Goal: Task Accomplishment & Management: Manage account settings

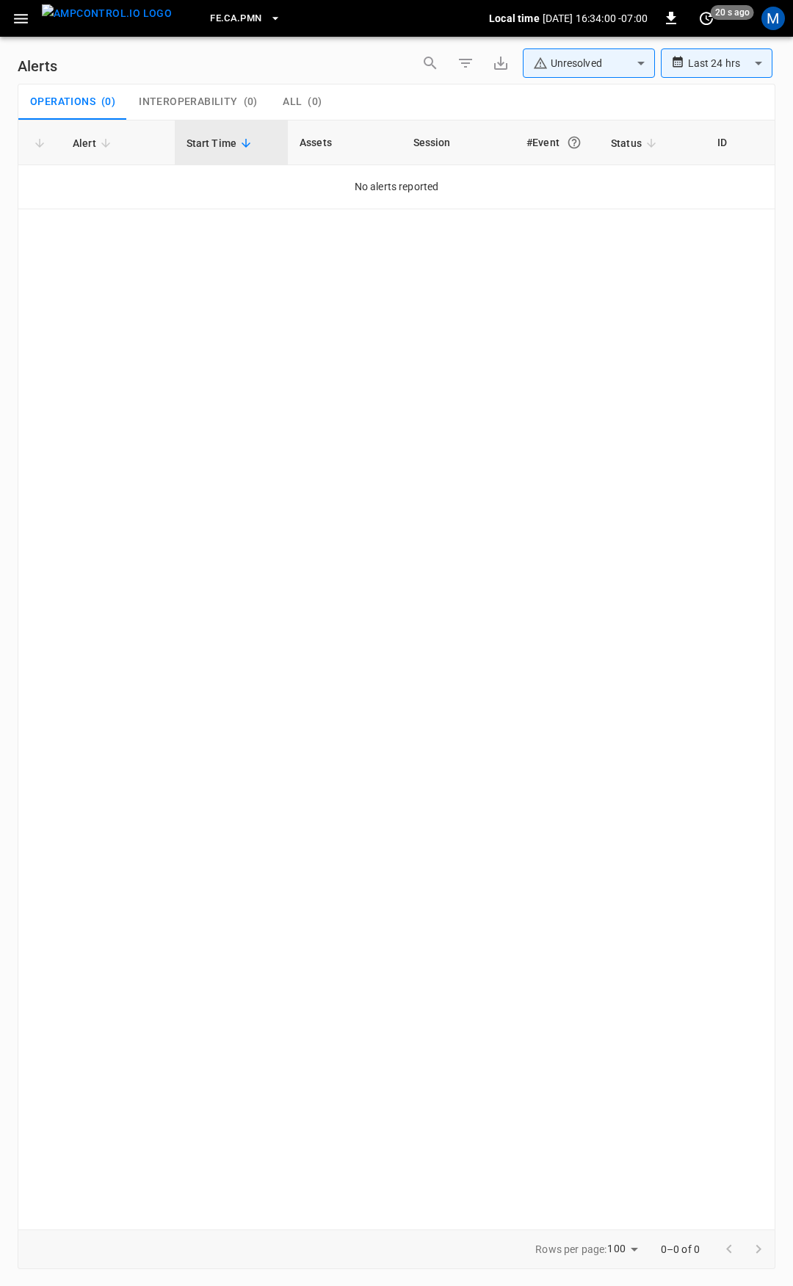
click at [24, 19] on icon "button" at bounding box center [21, 19] width 14 height 10
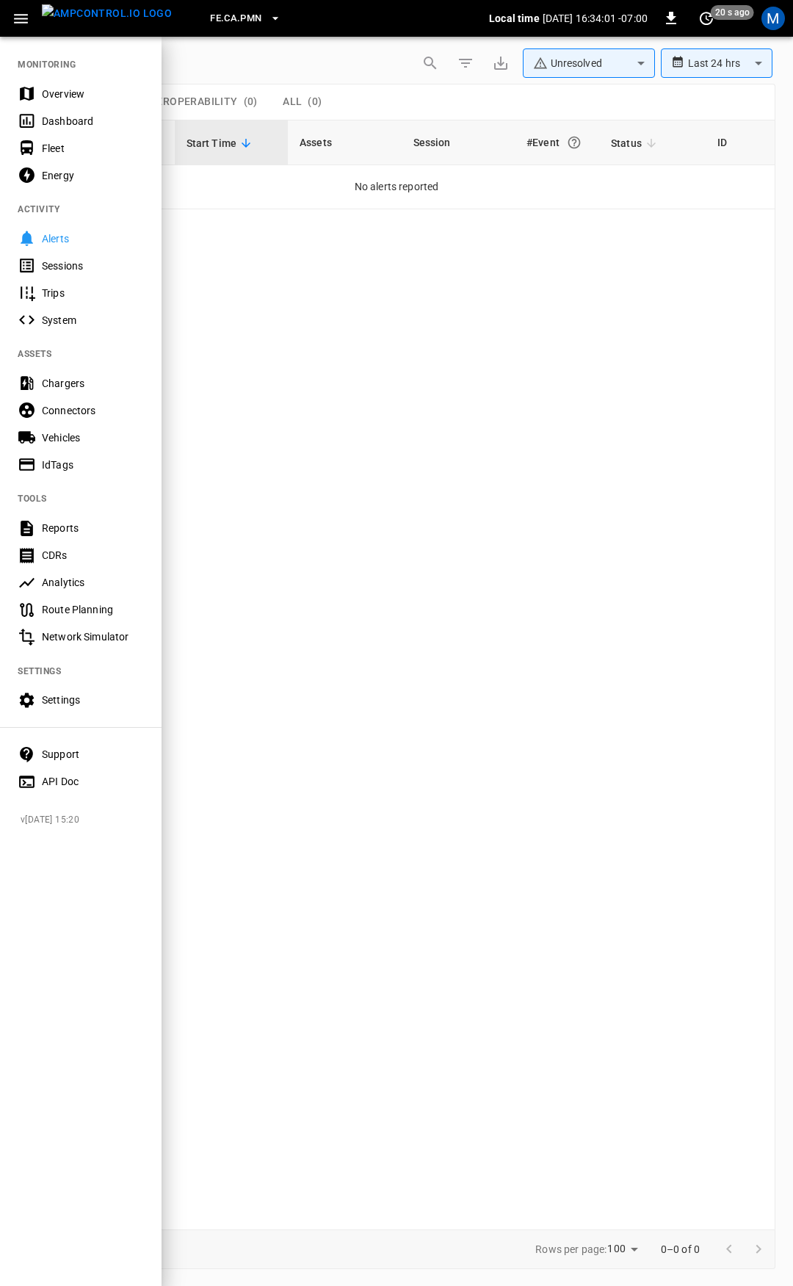
click at [55, 87] on div "Overview" at bounding box center [93, 94] width 102 height 15
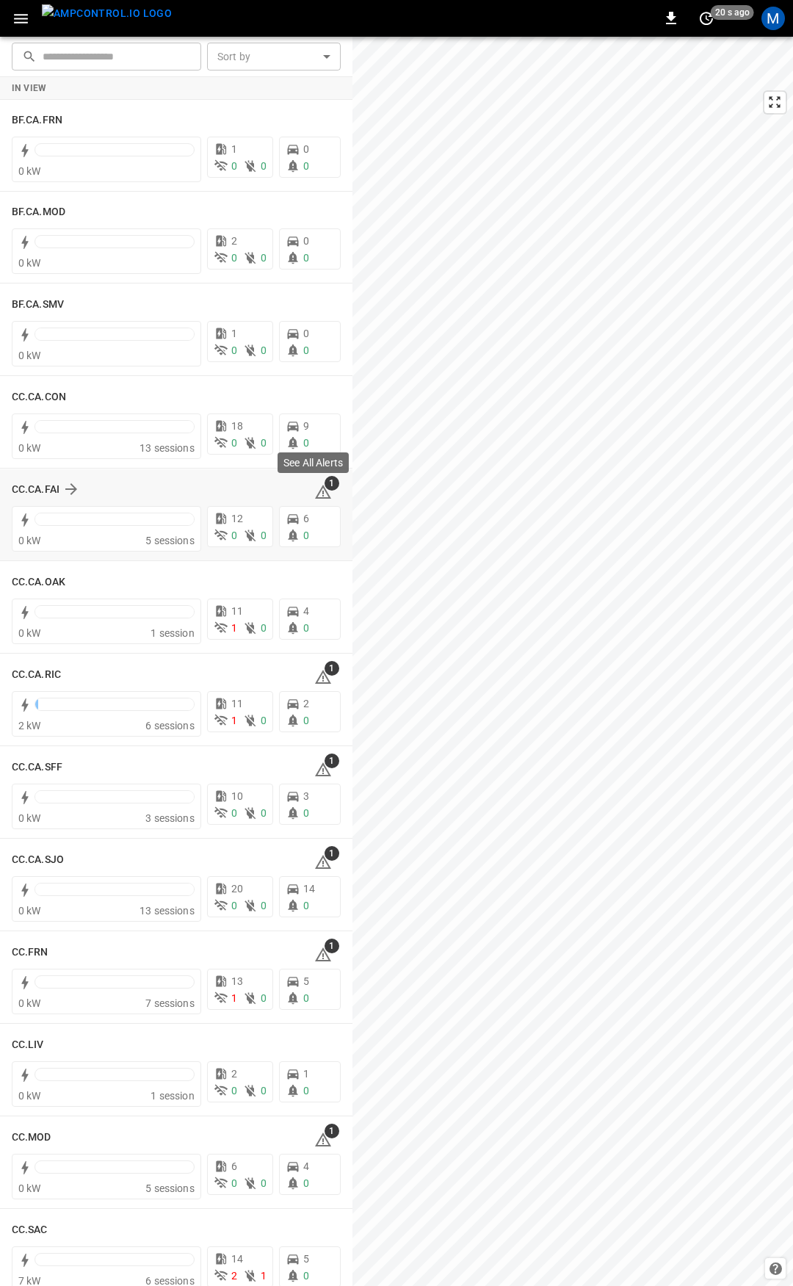
click at [314, 491] on icon at bounding box center [323, 492] width 18 height 18
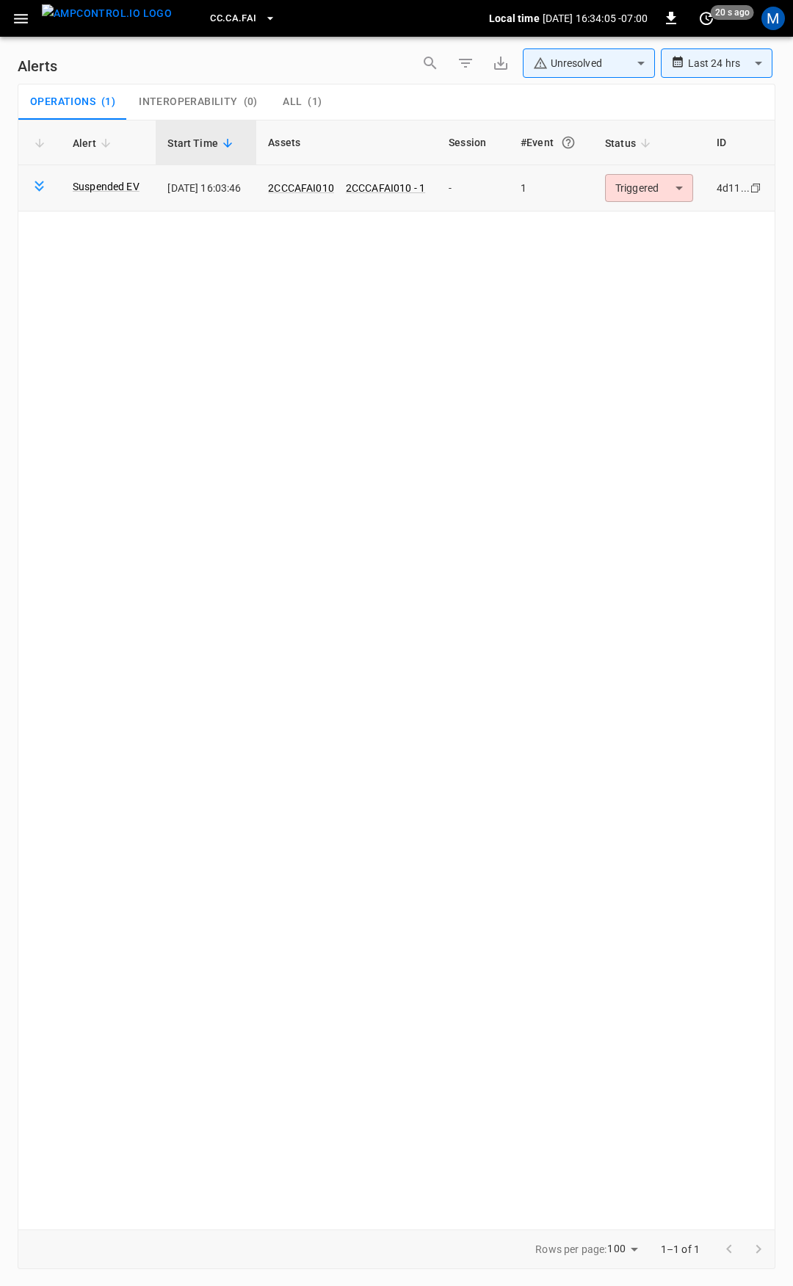
click at [655, 195] on body "**********" at bounding box center [396, 640] width 793 height 1281
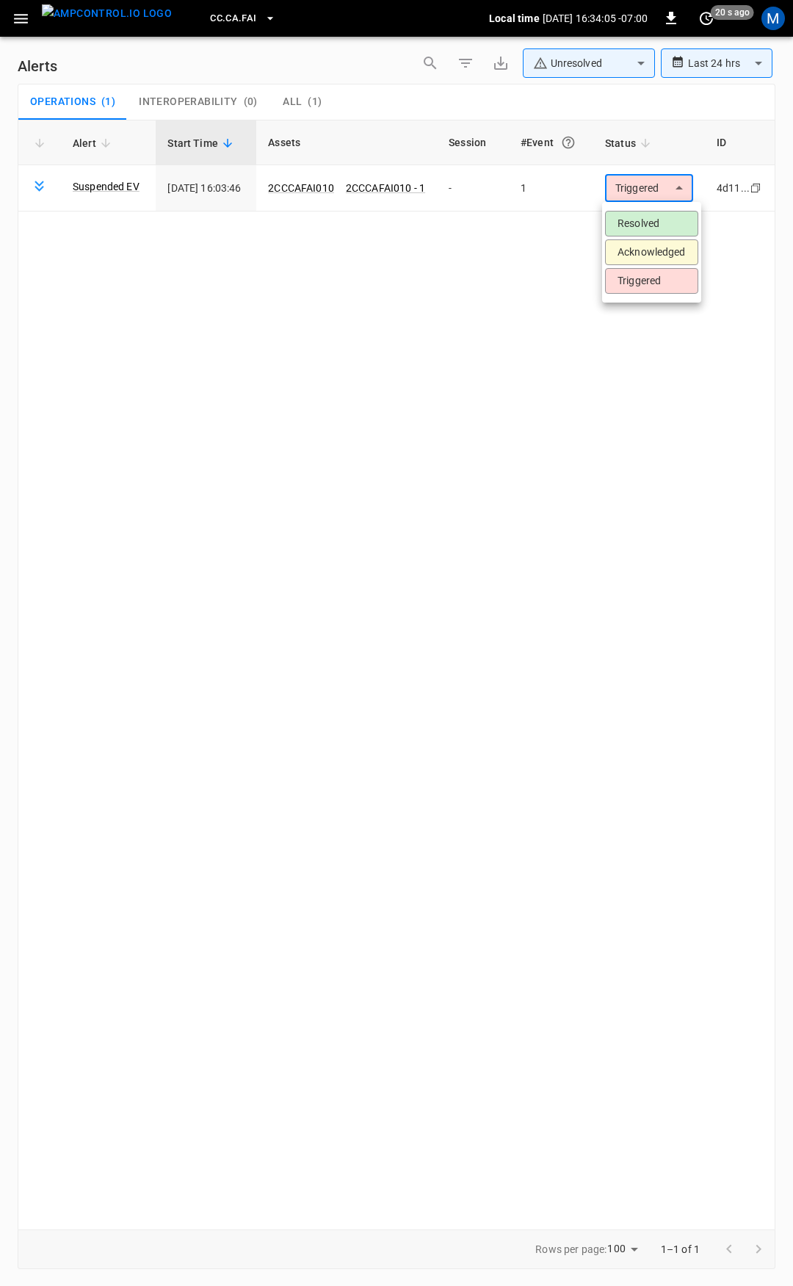
click at [656, 215] on li "Resolved" at bounding box center [651, 224] width 93 height 26
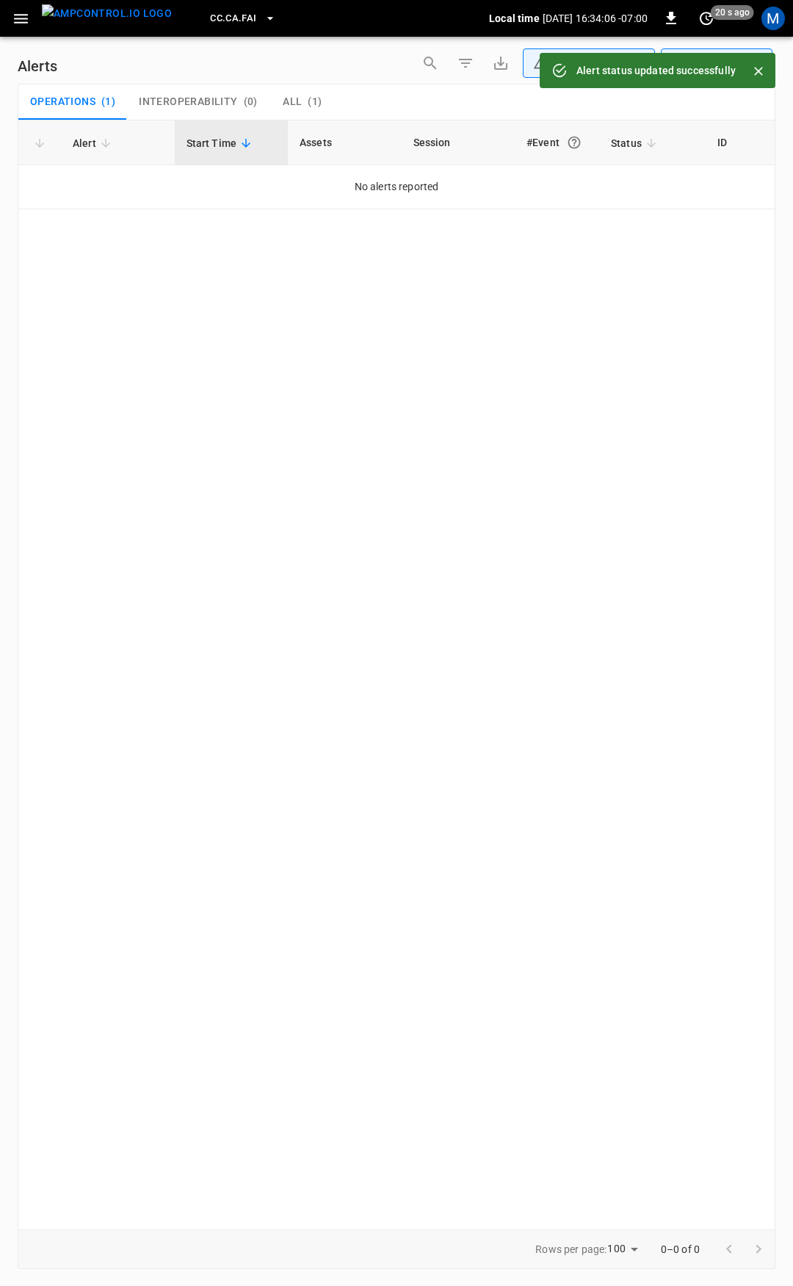
click at [26, 21] on icon "button" at bounding box center [21, 19] width 18 height 18
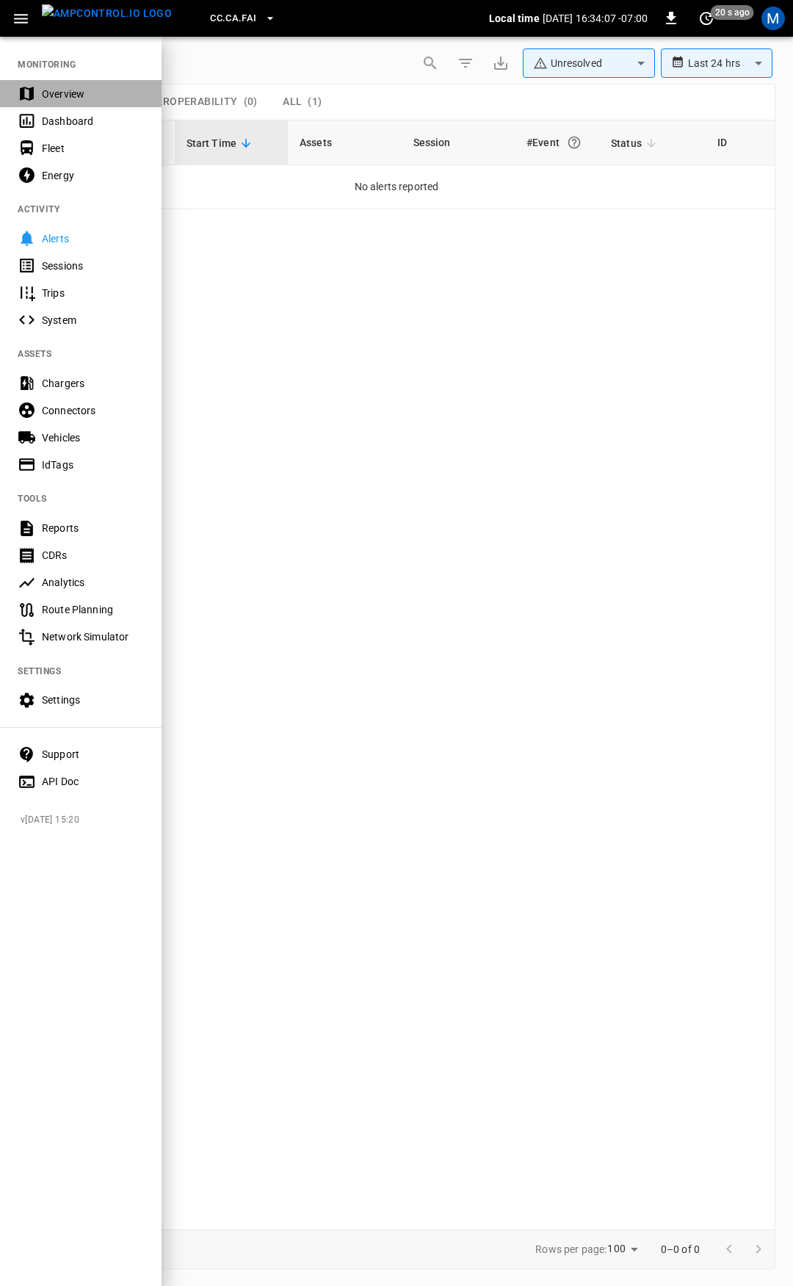
drag, startPoint x: 76, startPoint y: 91, endPoint x: 164, endPoint y: 218, distance: 154.3
click at [77, 91] on div "Overview" at bounding box center [93, 94] width 102 height 15
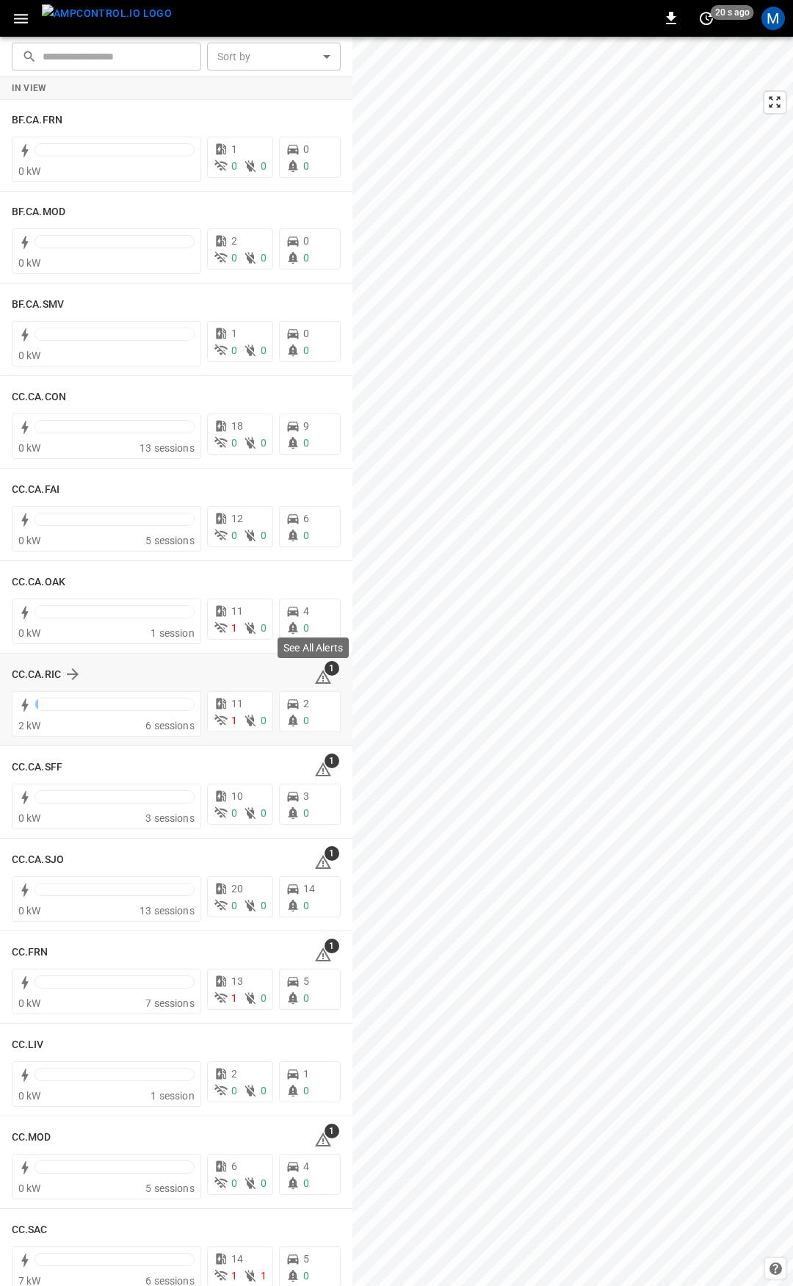
click at [315, 675] on icon at bounding box center [323, 678] width 18 height 18
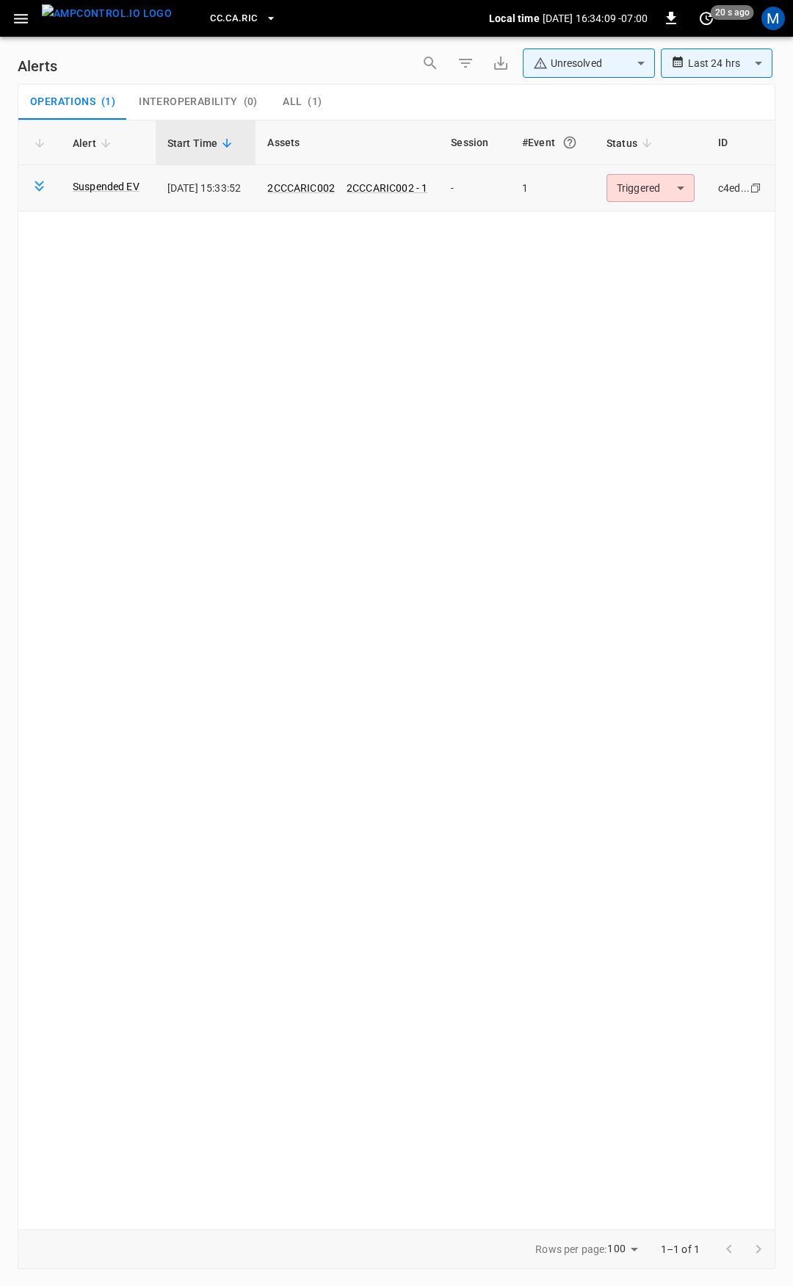
click at [641, 184] on body "**********" at bounding box center [396, 640] width 793 height 1281
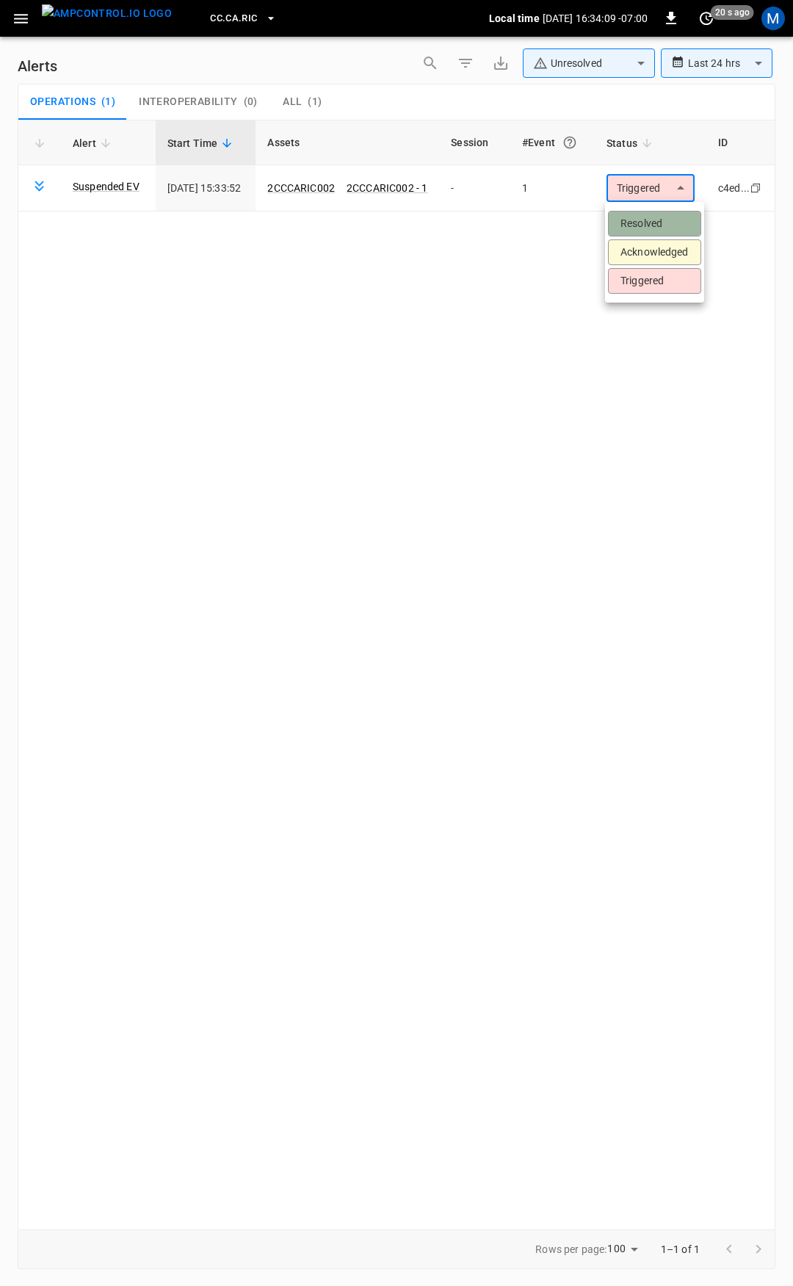
click at [646, 227] on li "Resolved" at bounding box center [654, 224] width 93 height 26
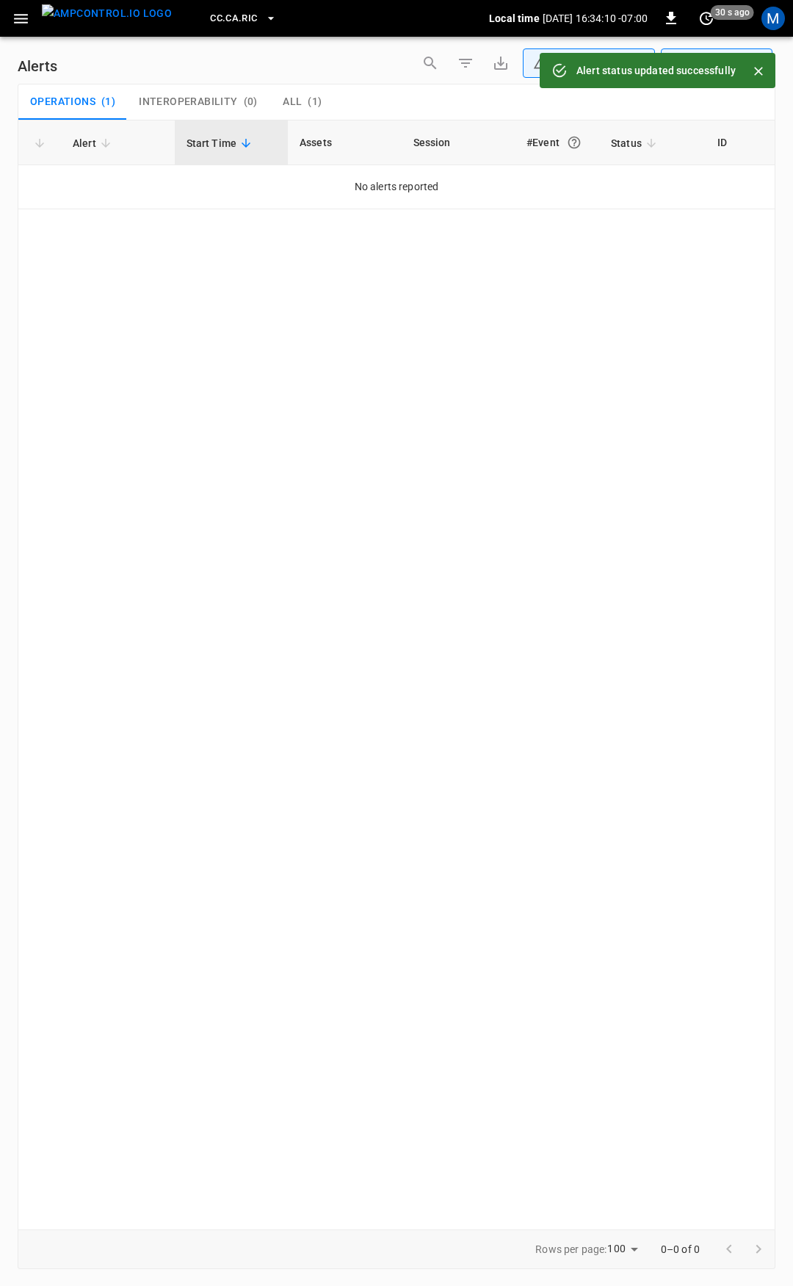
click at [12, 24] on icon "button" at bounding box center [21, 19] width 18 height 18
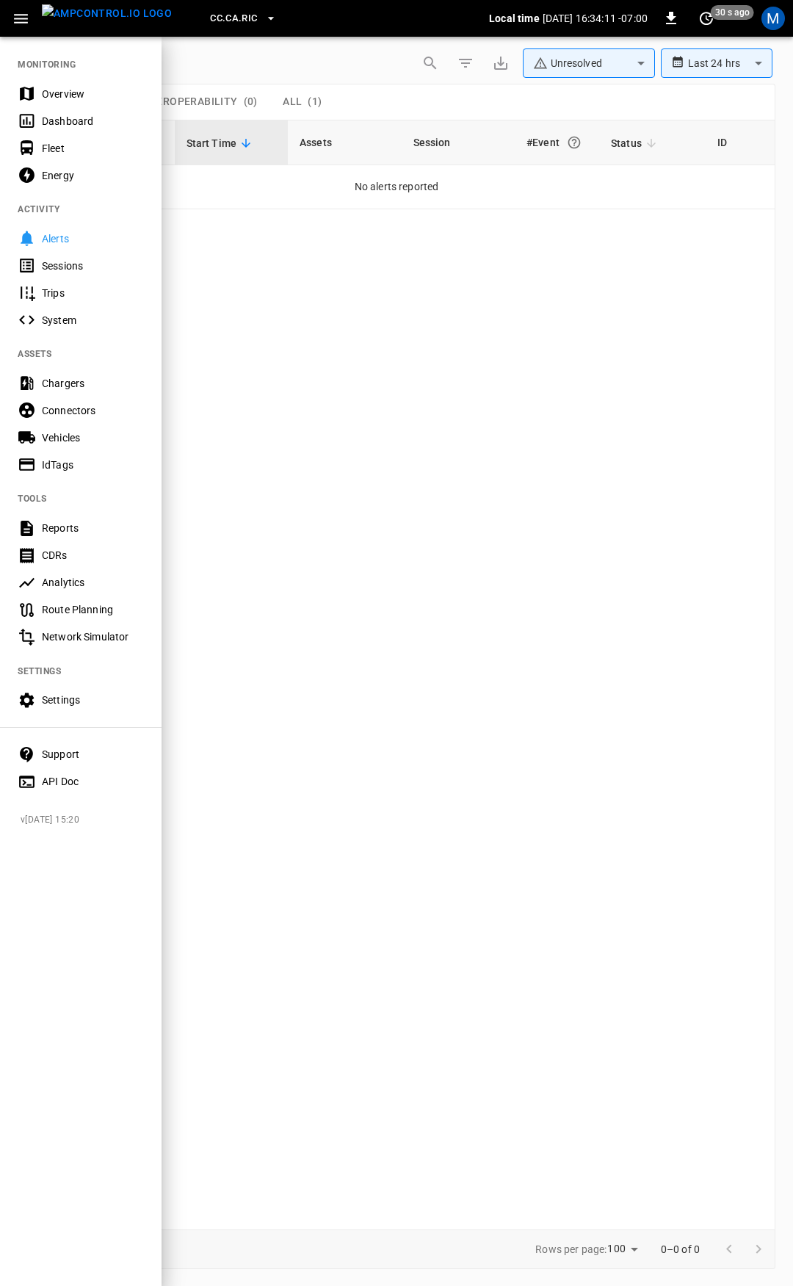
click at [51, 97] on div "Overview" at bounding box center [93, 94] width 102 height 15
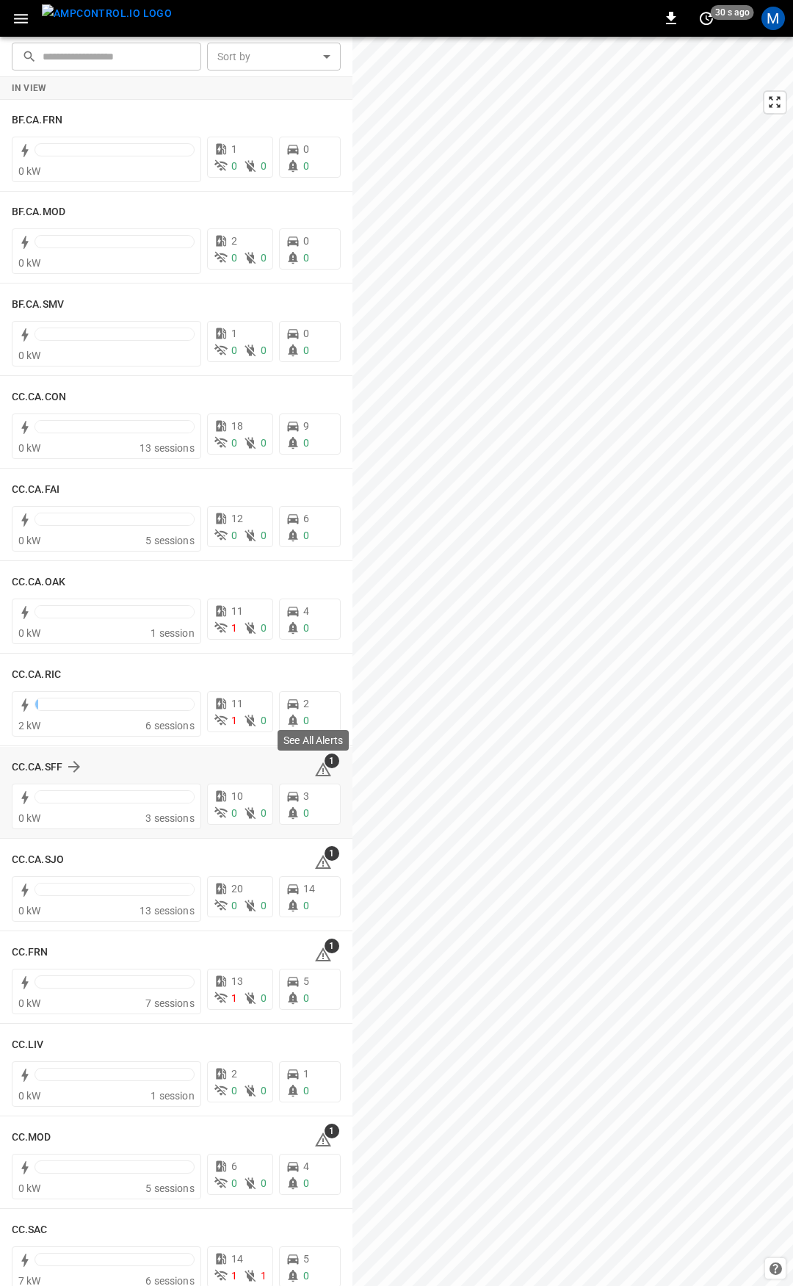
click at [315, 763] on icon at bounding box center [323, 770] width 18 height 18
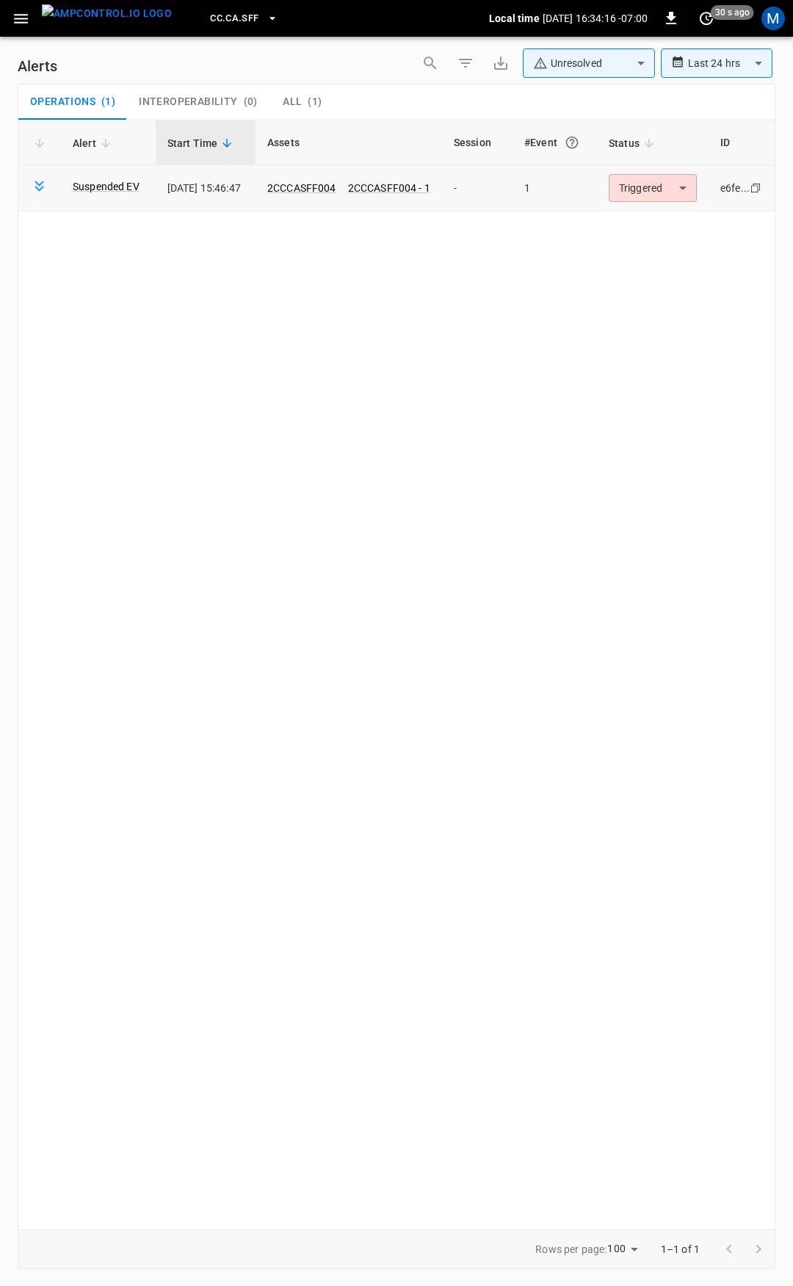
click at [634, 185] on body "**********" at bounding box center [396, 640] width 793 height 1281
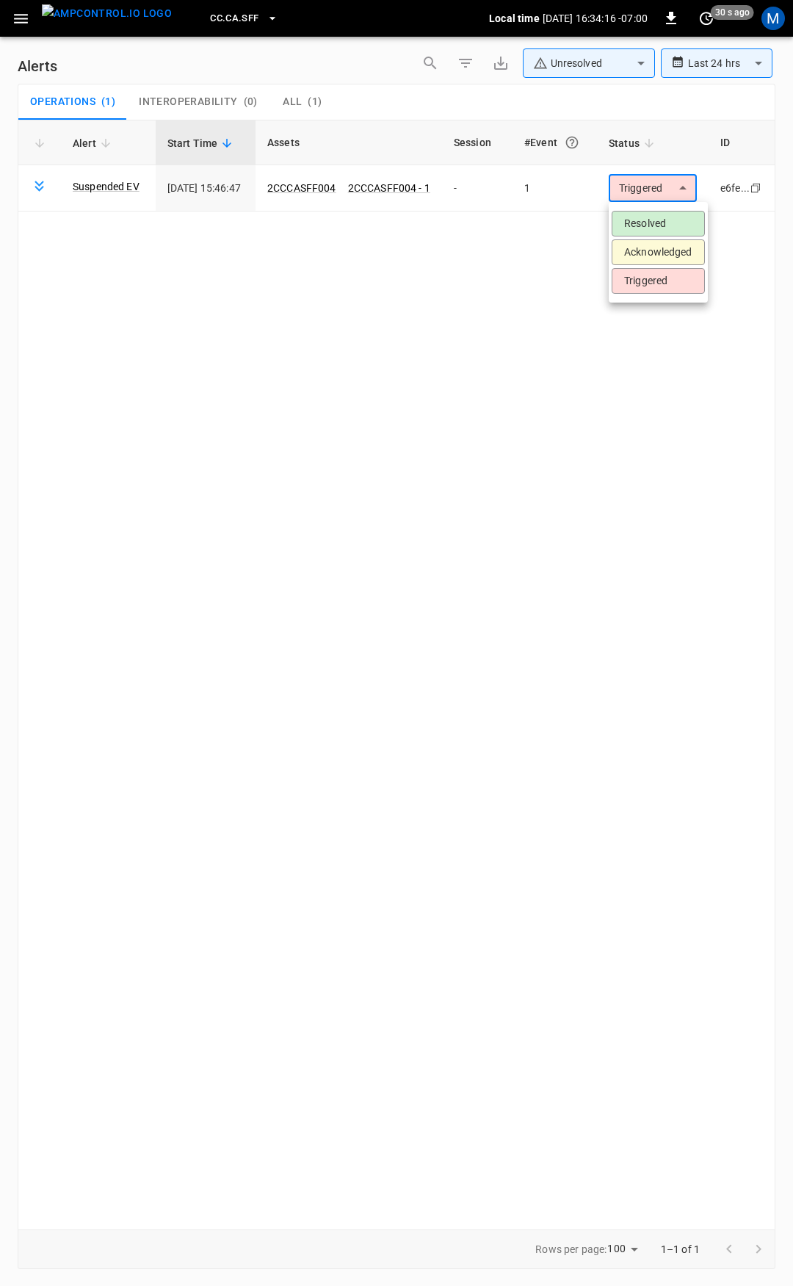
drag, startPoint x: 649, startPoint y: 206, endPoint x: 655, endPoint y: 224, distance: 18.8
click at [650, 210] on ul "Resolved Acknowledged Triggered" at bounding box center [658, 252] width 99 height 101
click at [655, 223] on li "Resolved" at bounding box center [658, 224] width 93 height 26
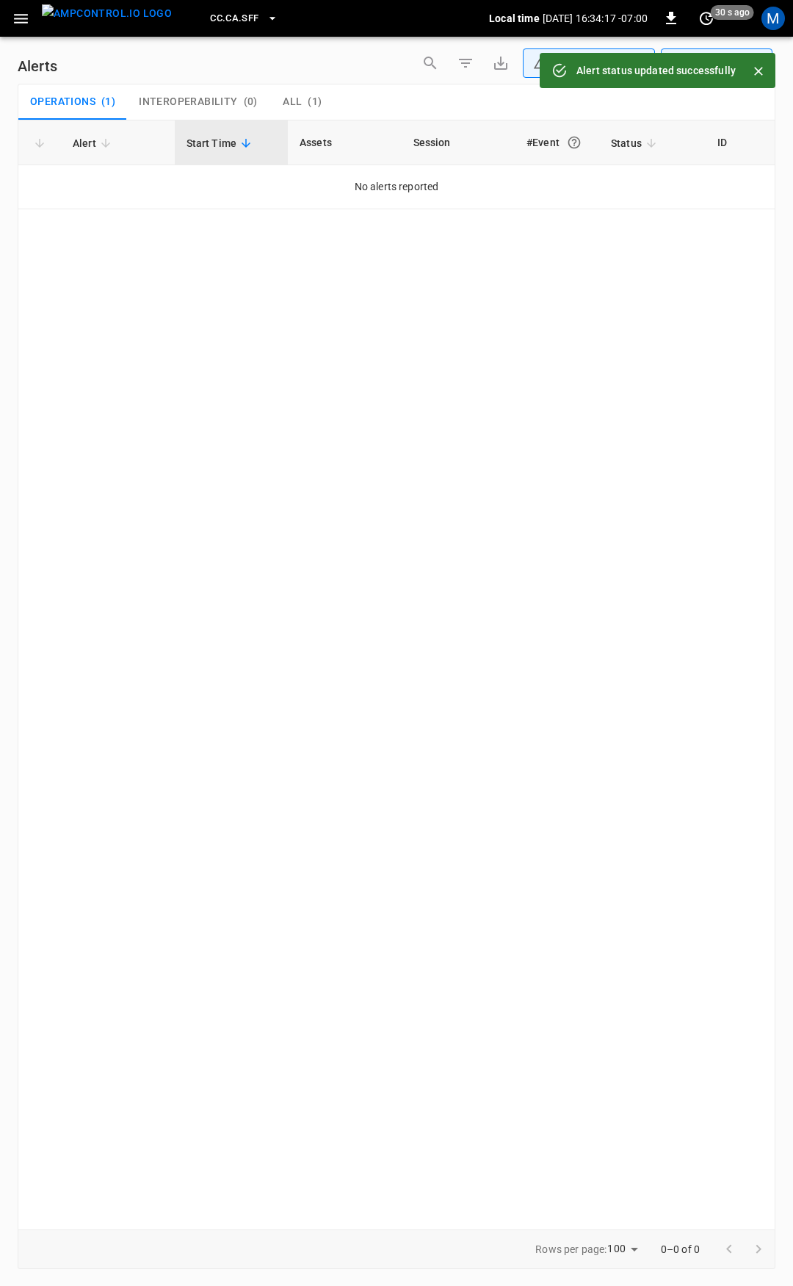
click at [26, 15] on icon "button" at bounding box center [21, 19] width 14 height 10
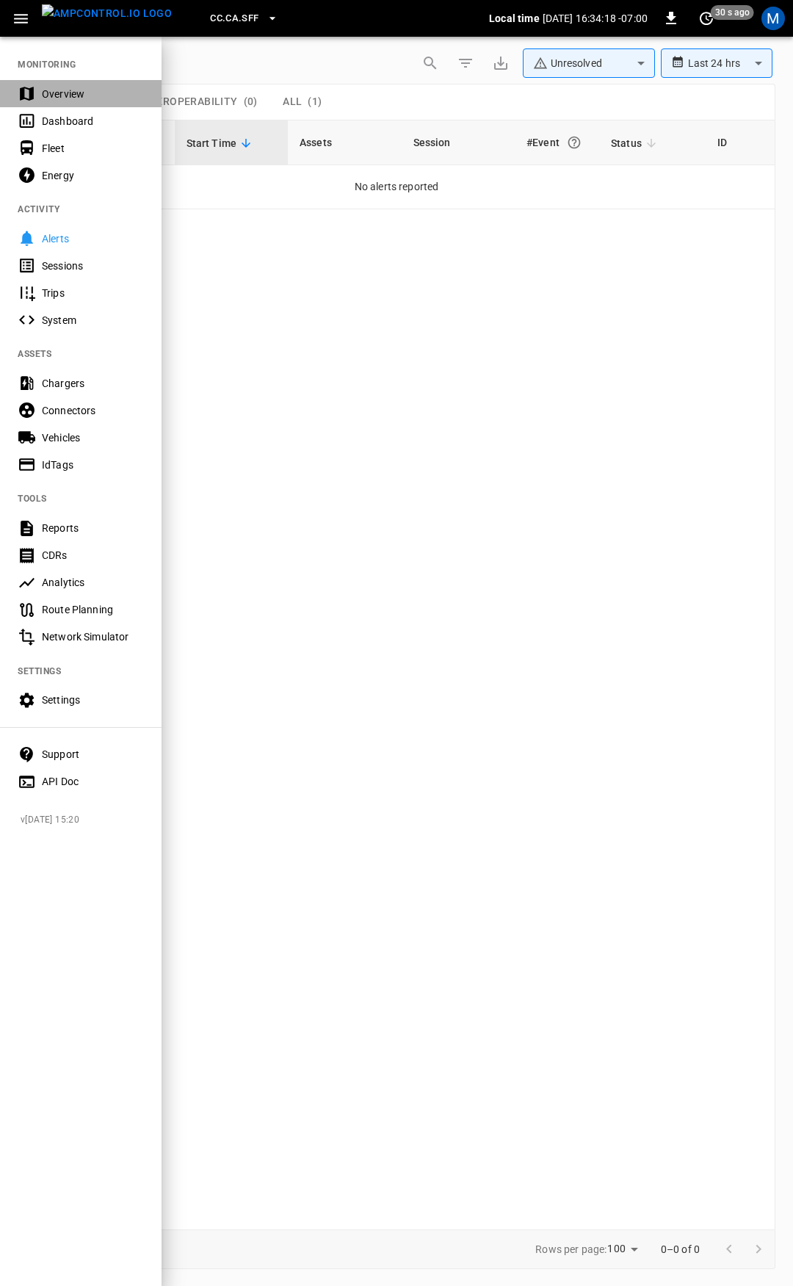
click at [112, 98] on div "Overview" at bounding box center [93, 94] width 102 height 15
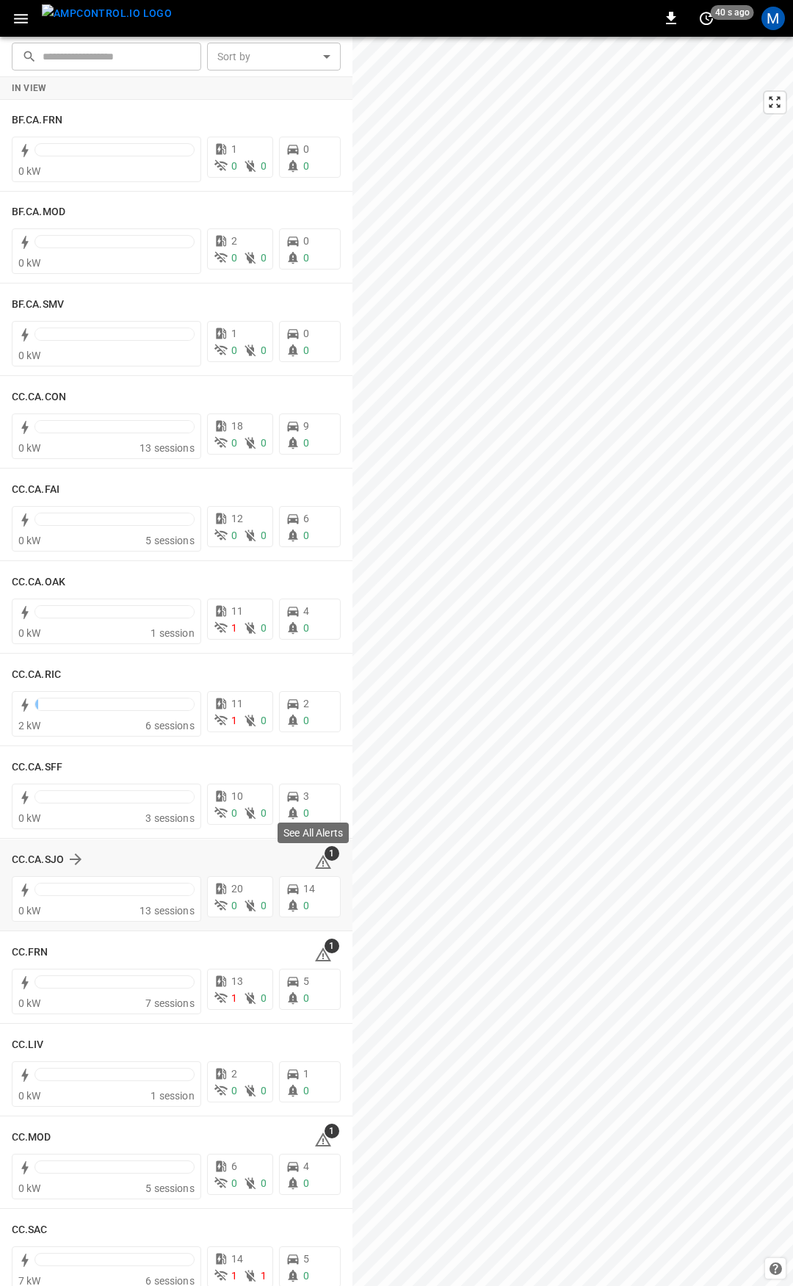
click at [314, 861] on icon at bounding box center [323, 863] width 18 height 18
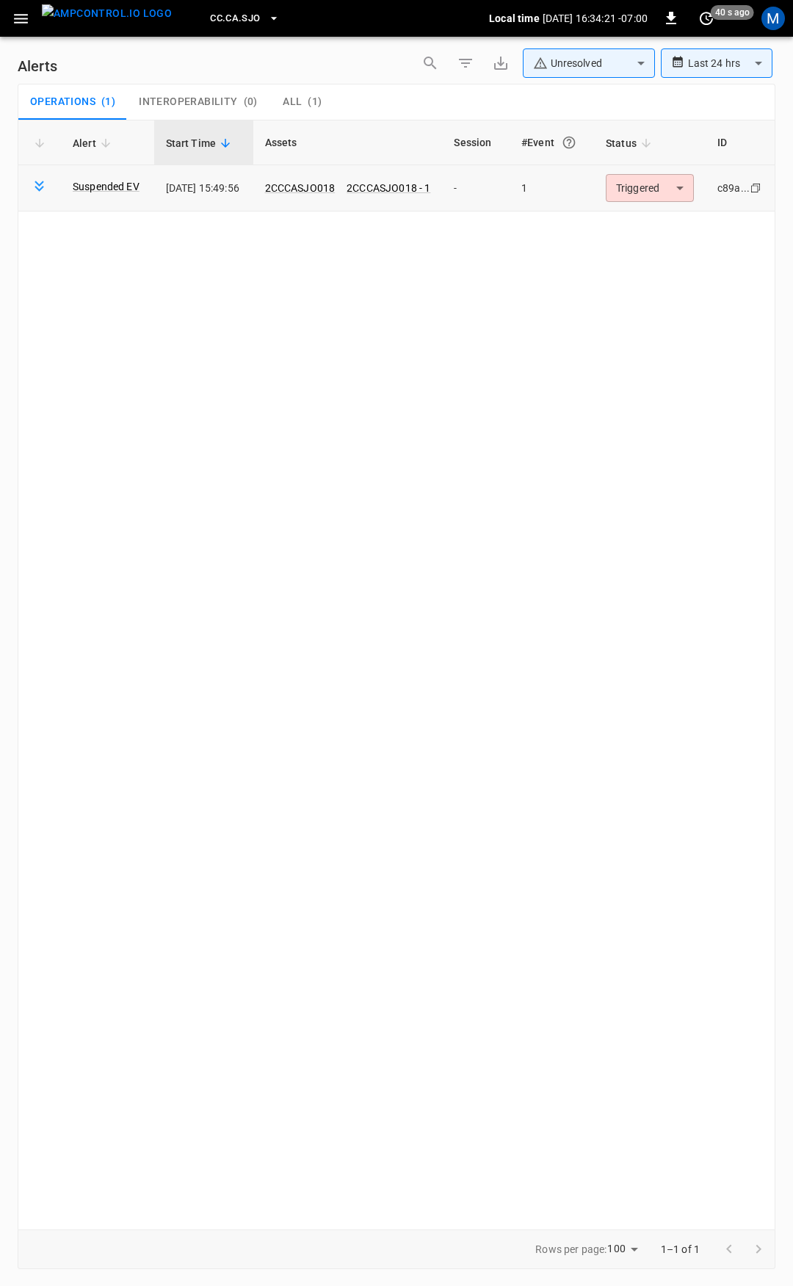
click at [653, 186] on body "**********" at bounding box center [396, 640] width 793 height 1281
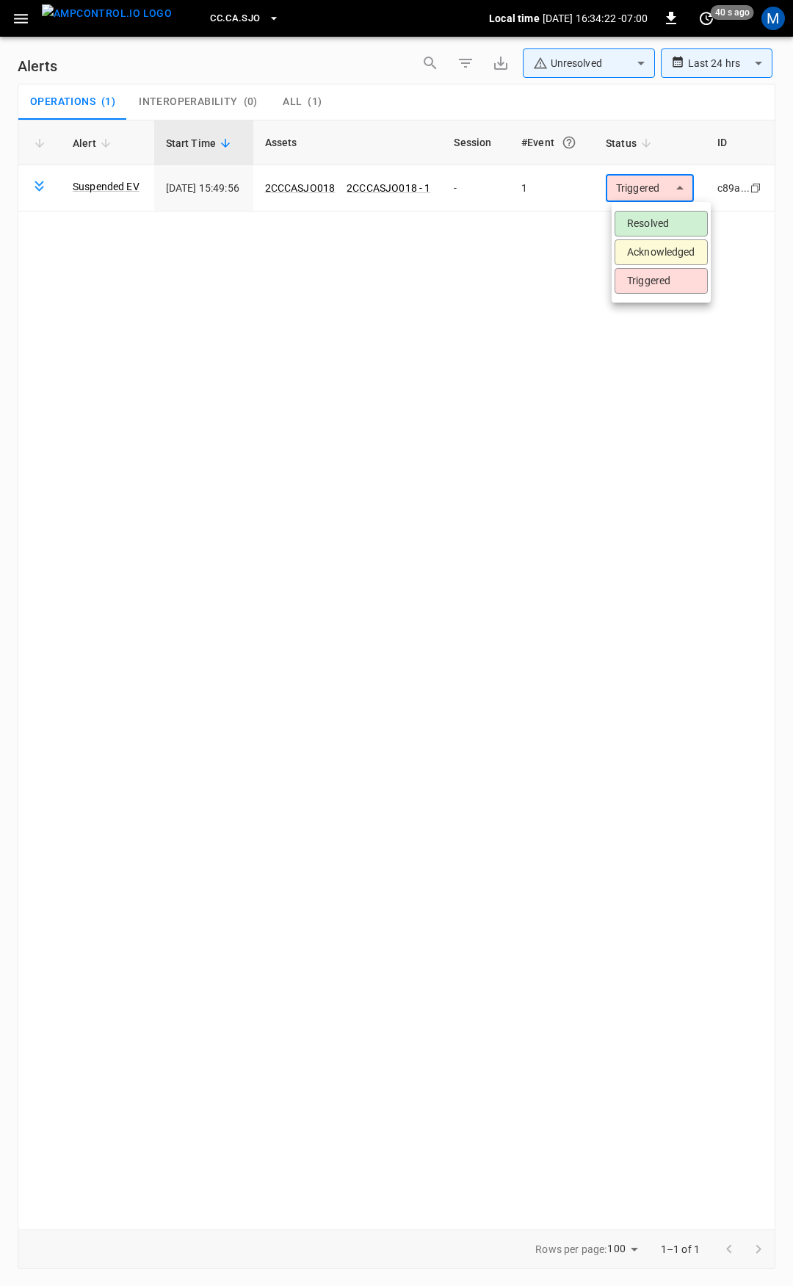
click at [643, 230] on li "Resolved" at bounding box center [661, 224] width 93 height 26
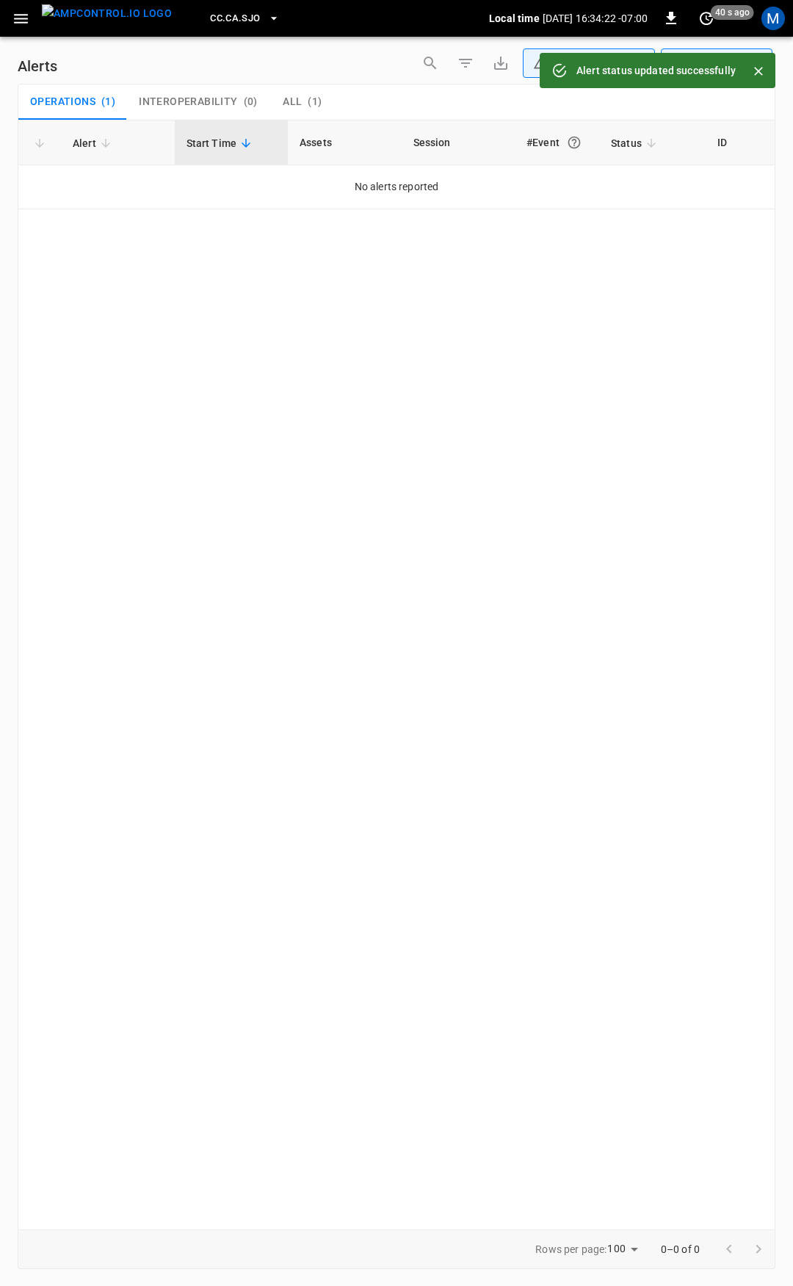
click at [19, 19] on icon "button" at bounding box center [21, 19] width 14 height 10
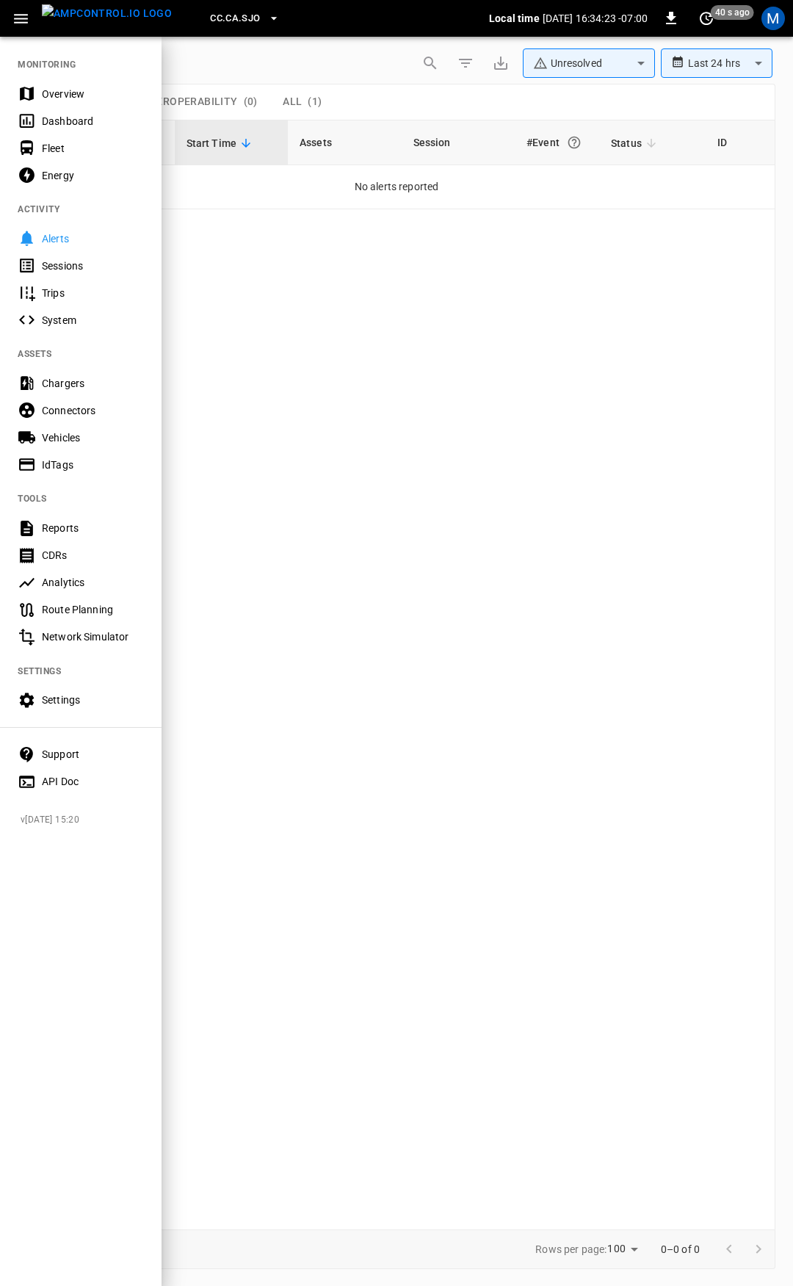
click at [69, 95] on div "Overview" at bounding box center [93, 94] width 102 height 15
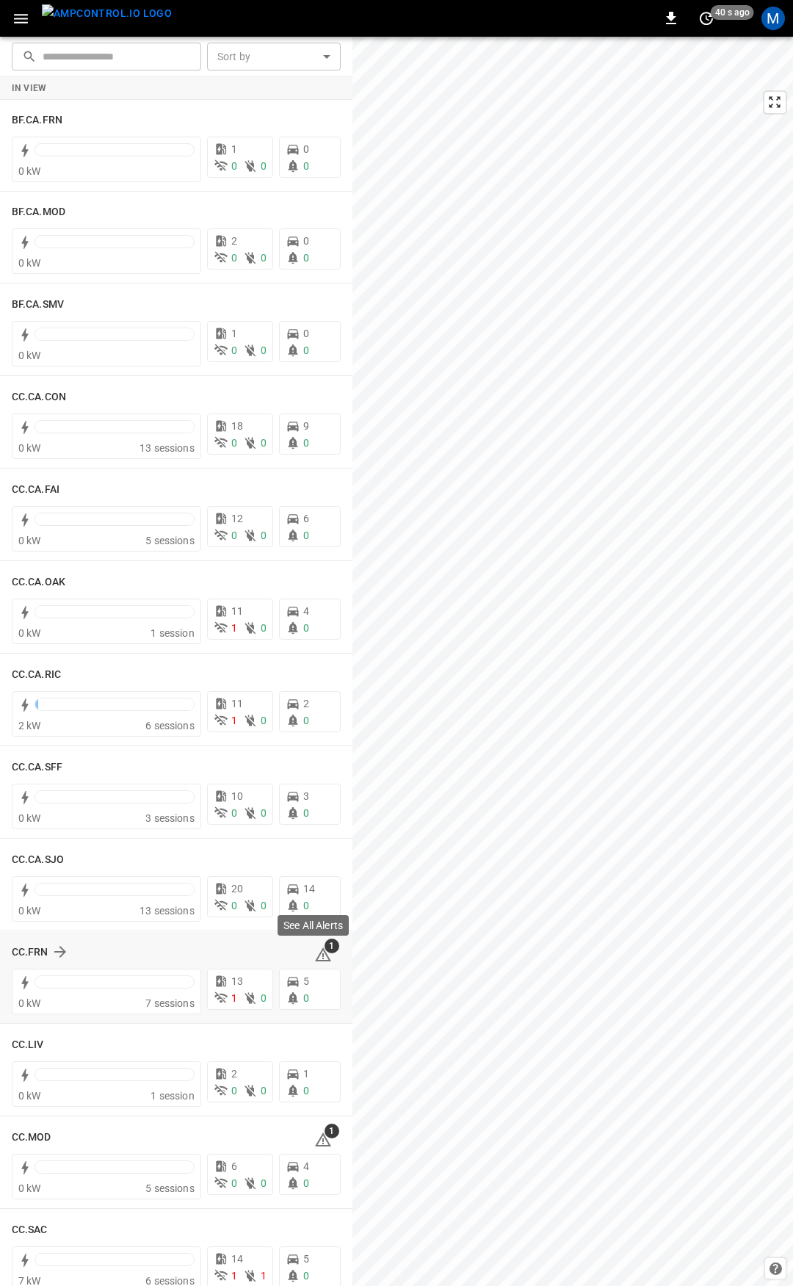
click at [315, 960] on icon at bounding box center [323, 955] width 16 height 14
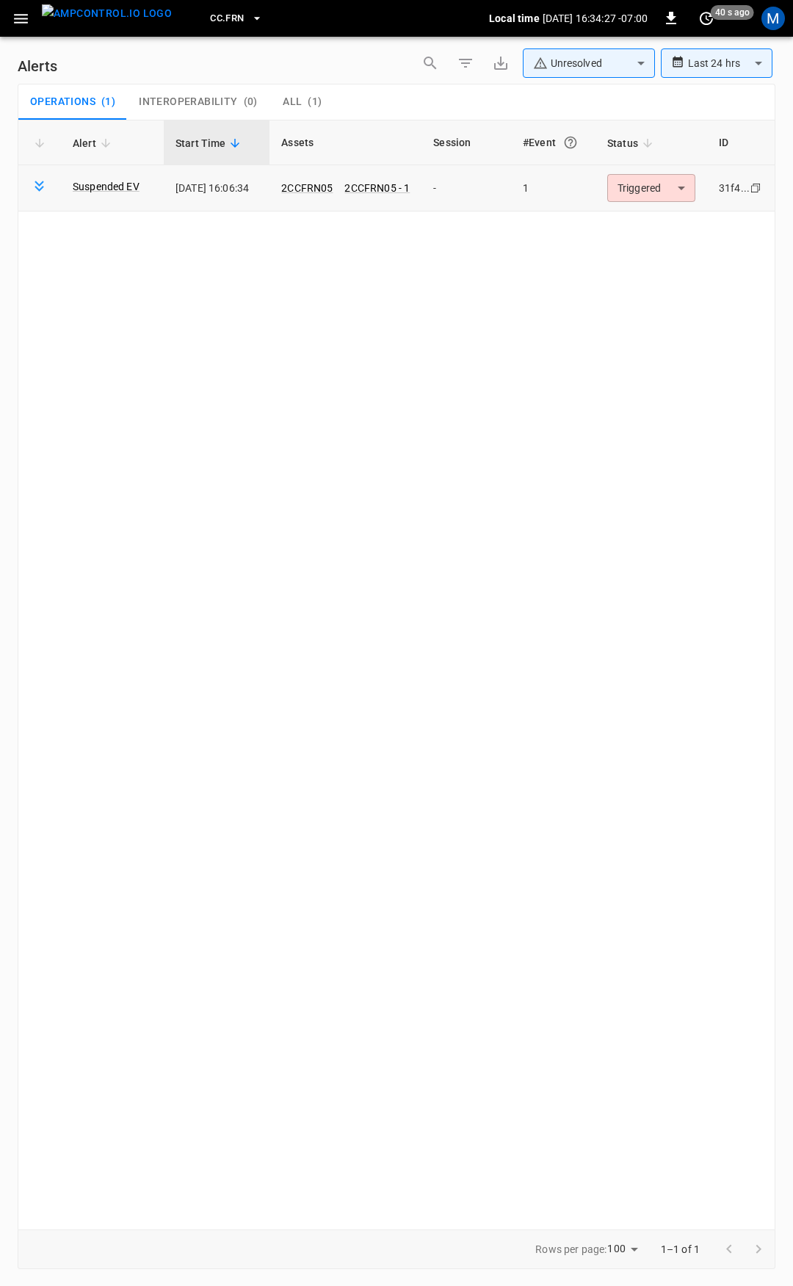
click at [649, 165] on table "Alert Start Time Assets Session #Event Status ID Suspended EV [DATE] 16:06:34 2…" at bounding box center [396, 165] width 757 height 91
click at [651, 192] on body "**********" at bounding box center [396, 640] width 793 height 1281
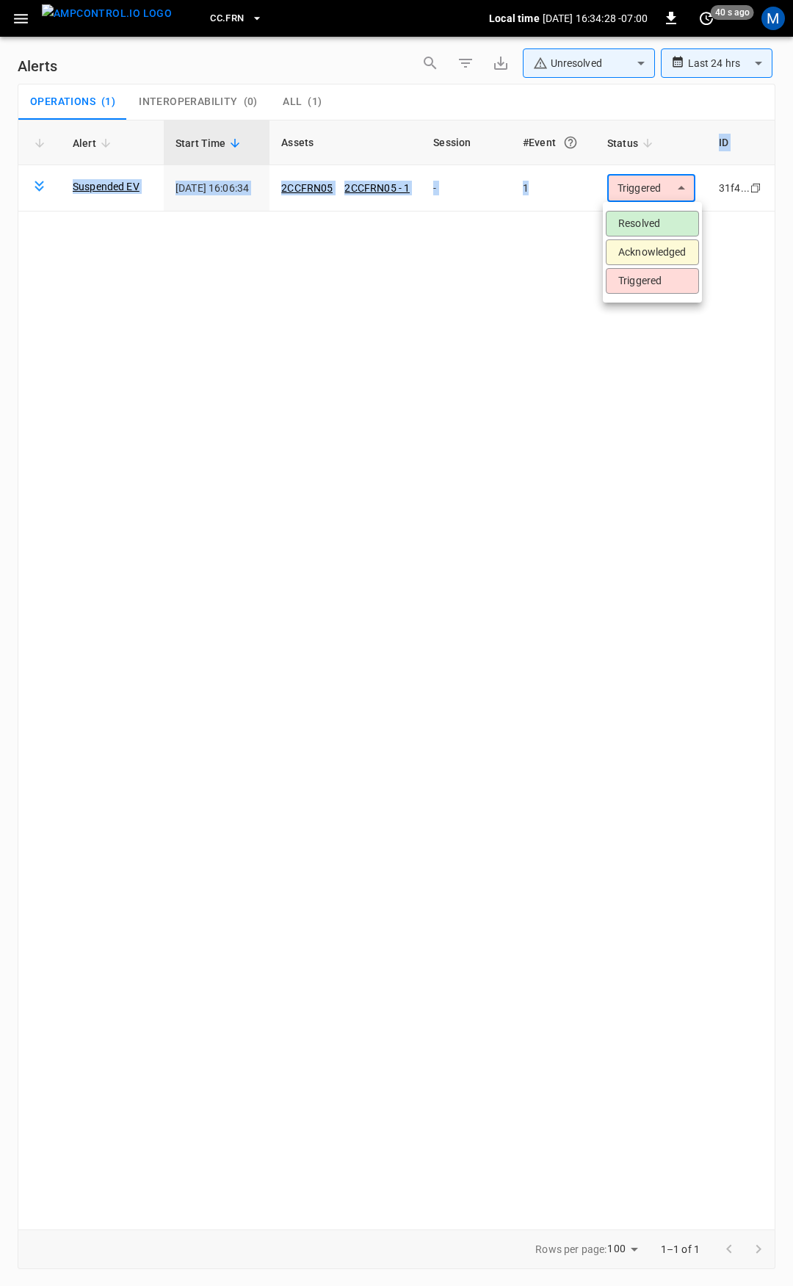
click at [648, 220] on li "Resolved" at bounding box center [652, 224] width 93 height 26
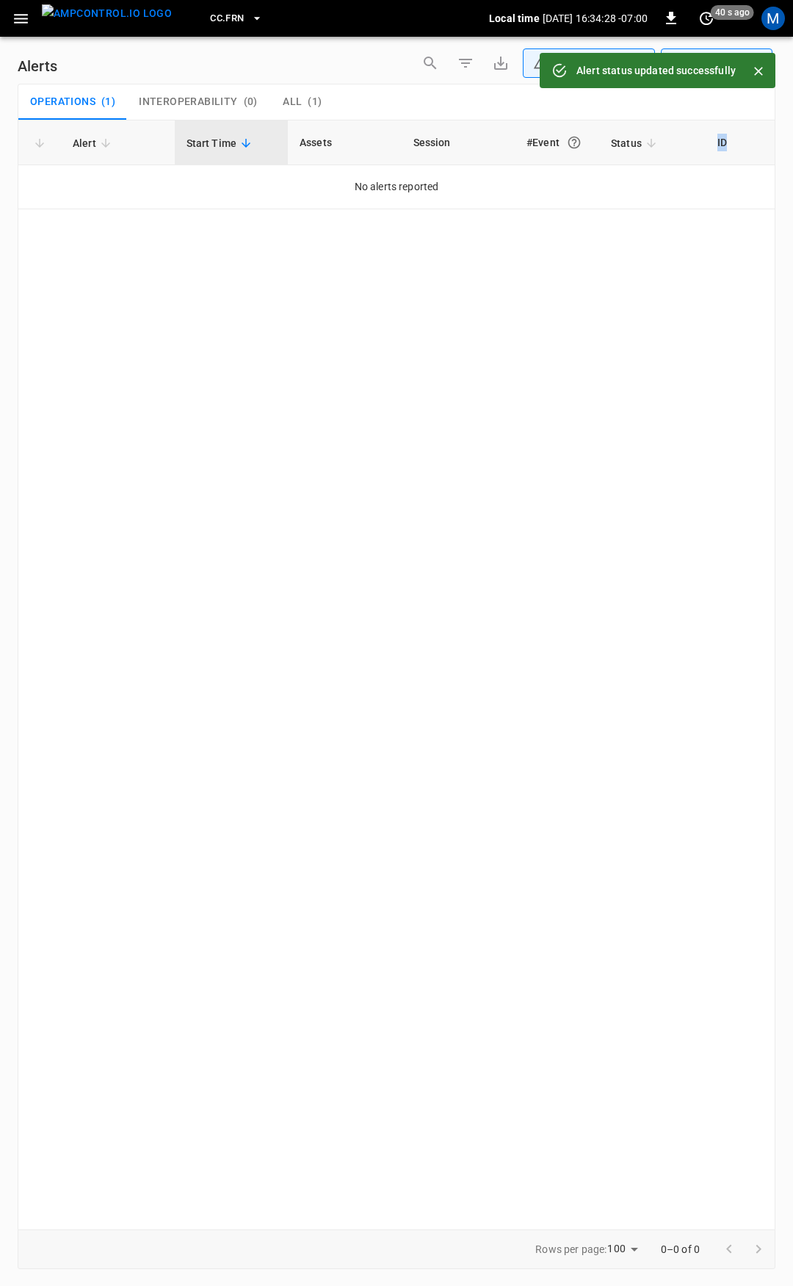
click at [27, 16] on icon "button" at bounding box center [21, 19] width 18 height 18
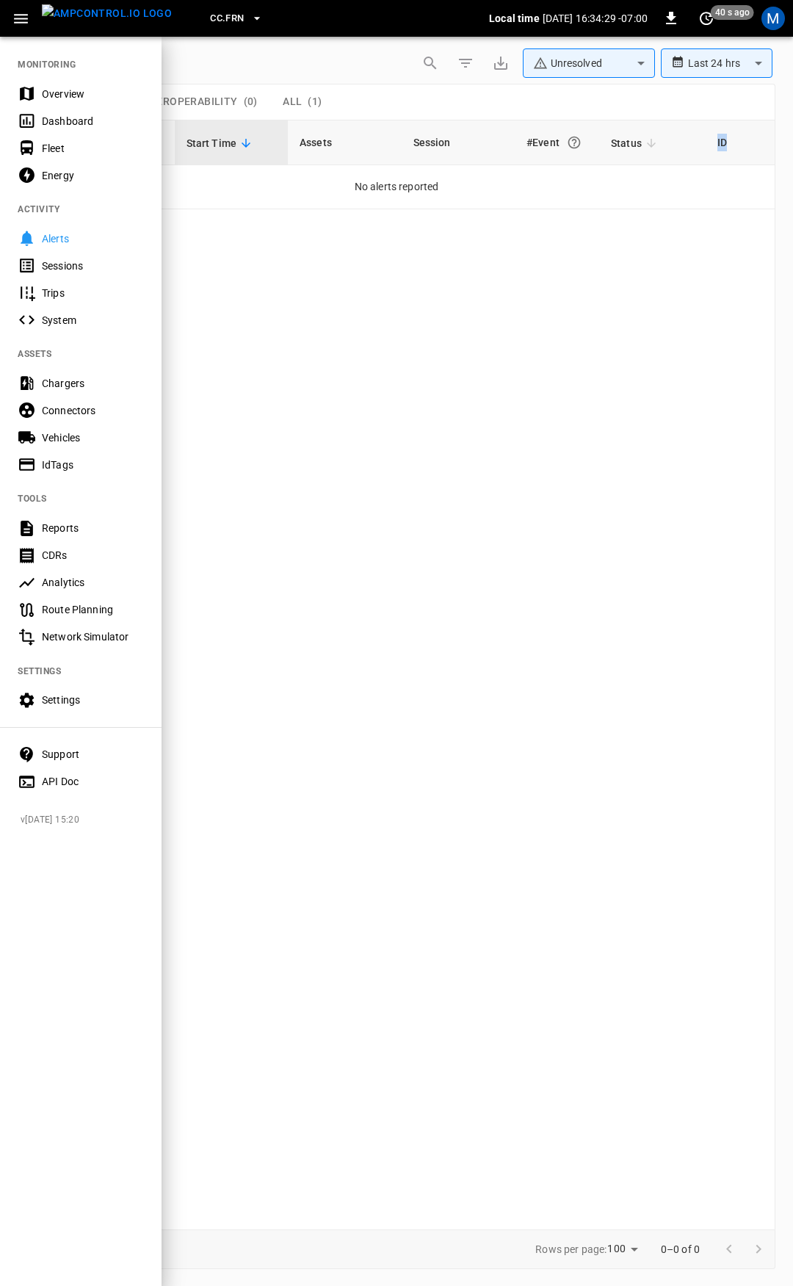
click at [69, 96] on div "Overview" at bounding box center [93, 94] width 102 height 15
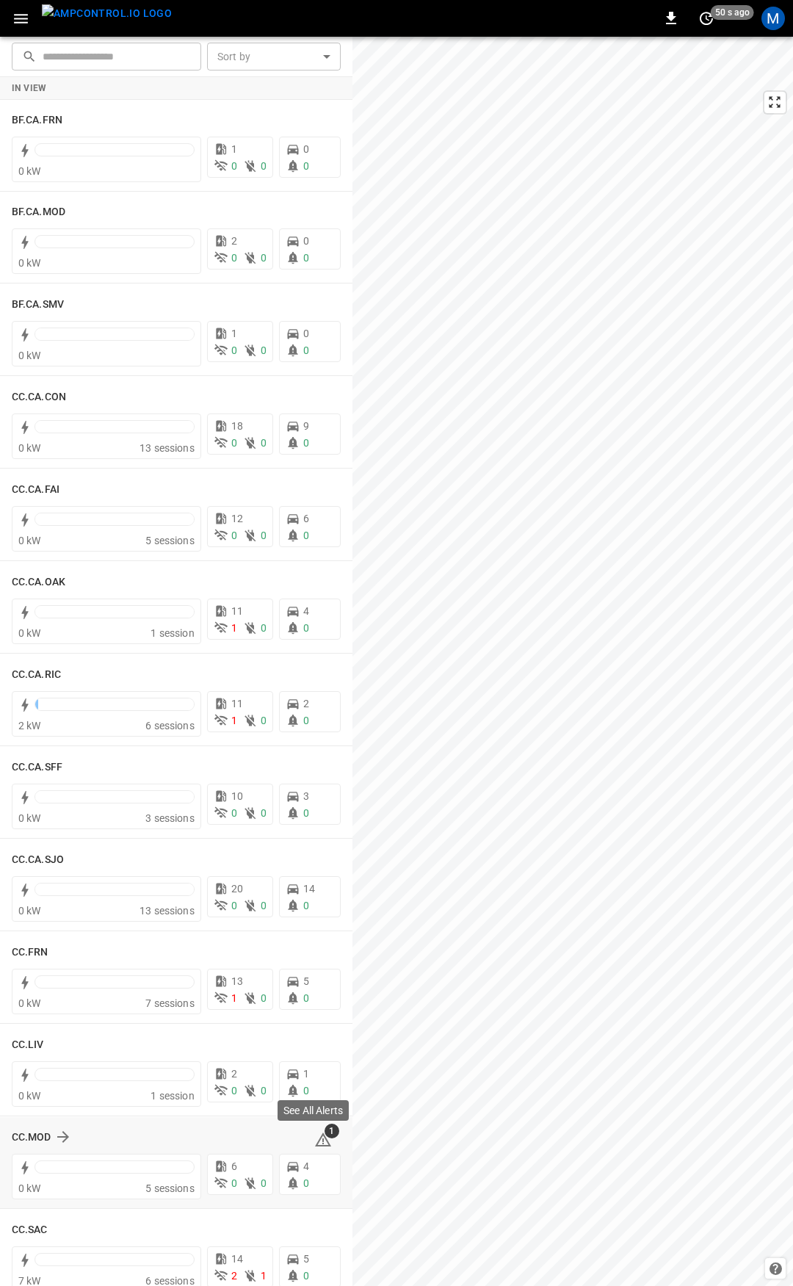
click at [314, 1134] on icon at bounding box center [323, 1140] width 18 height 18
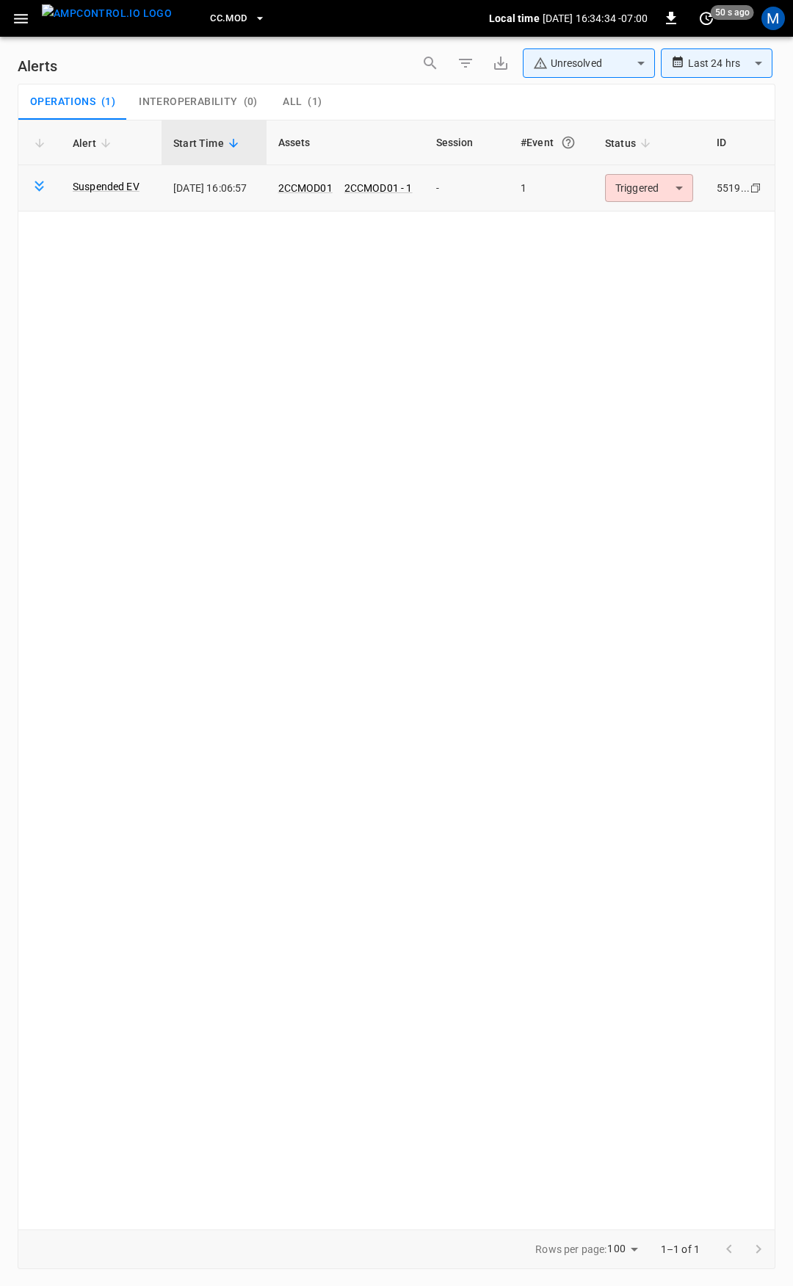
click at [674, 181] on body "**********" at bounding box center [396, 640] width 793 height 1281
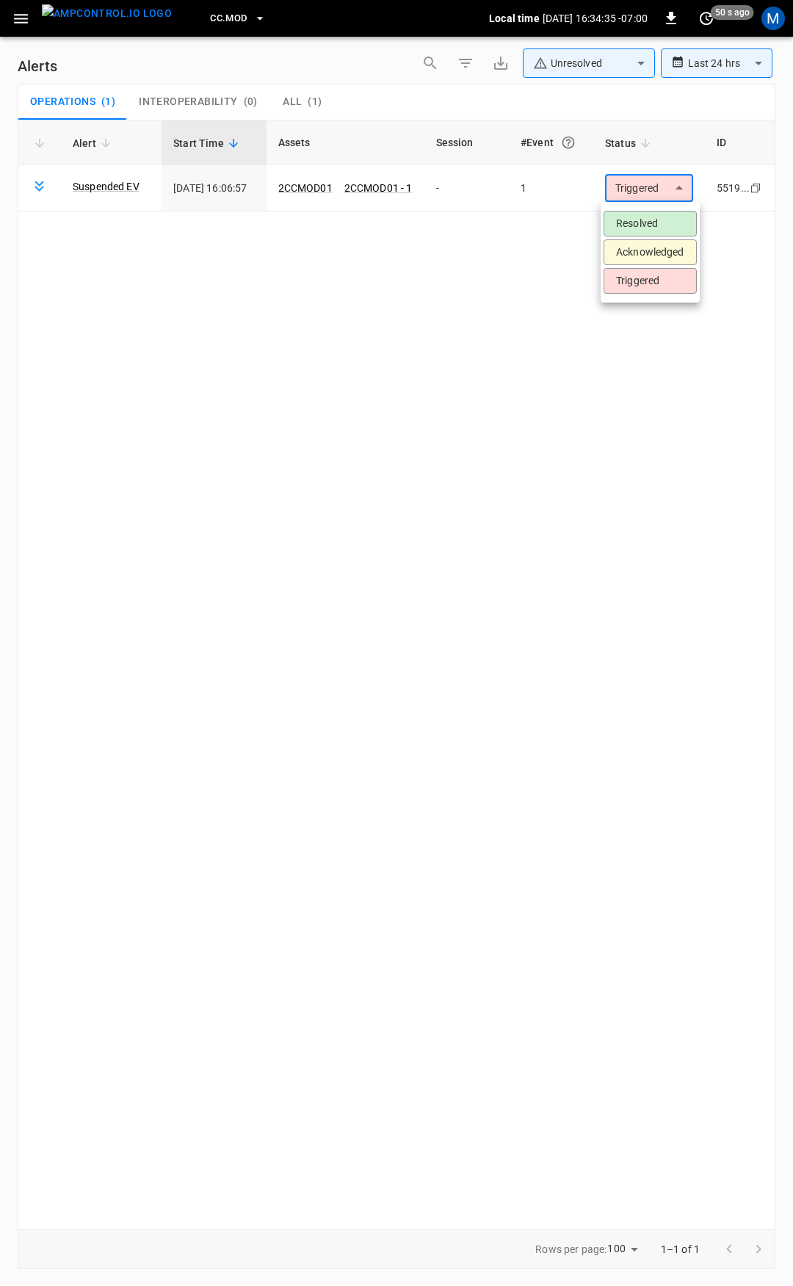
click at [644, 235] on li "Resolved" at bounding box center [650, 224] width 93 height 26
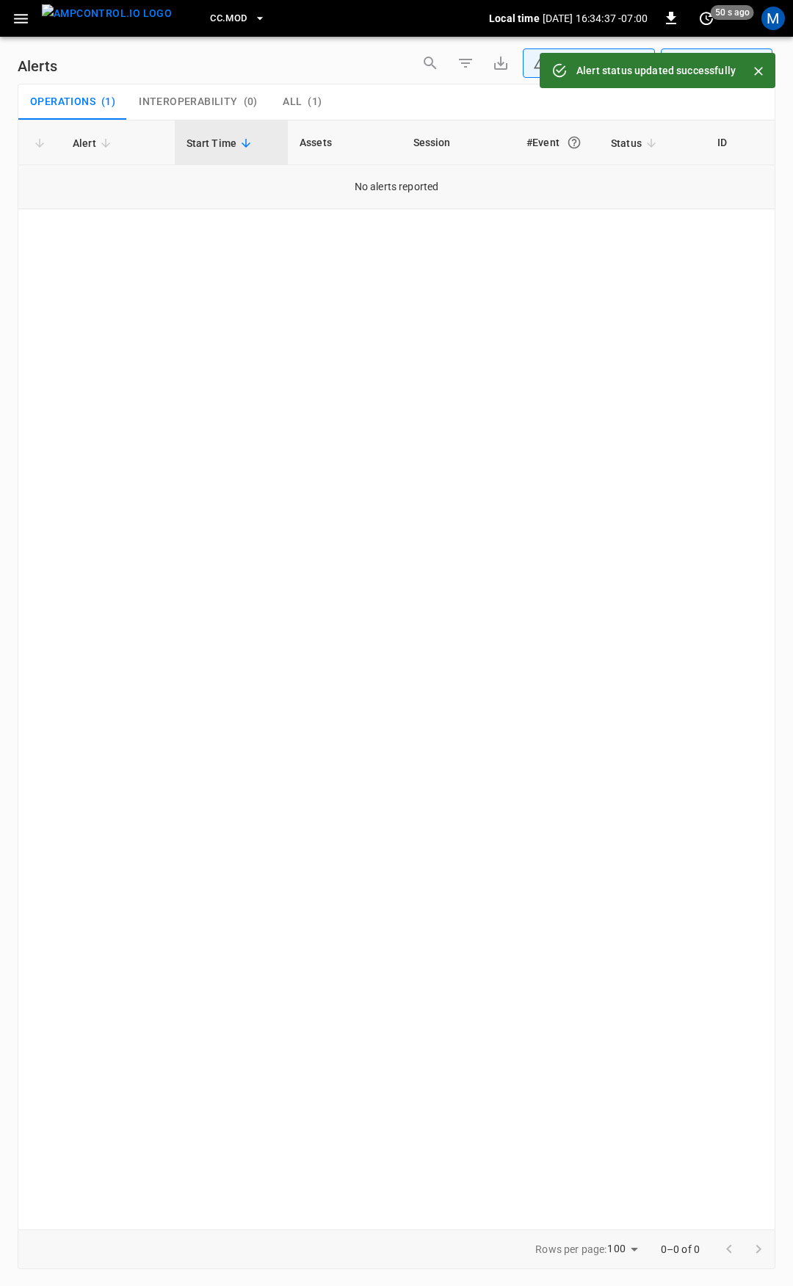
click at [687, 169] on td "No alerts reported" at bounding box center [396, 187] width 757 height 44
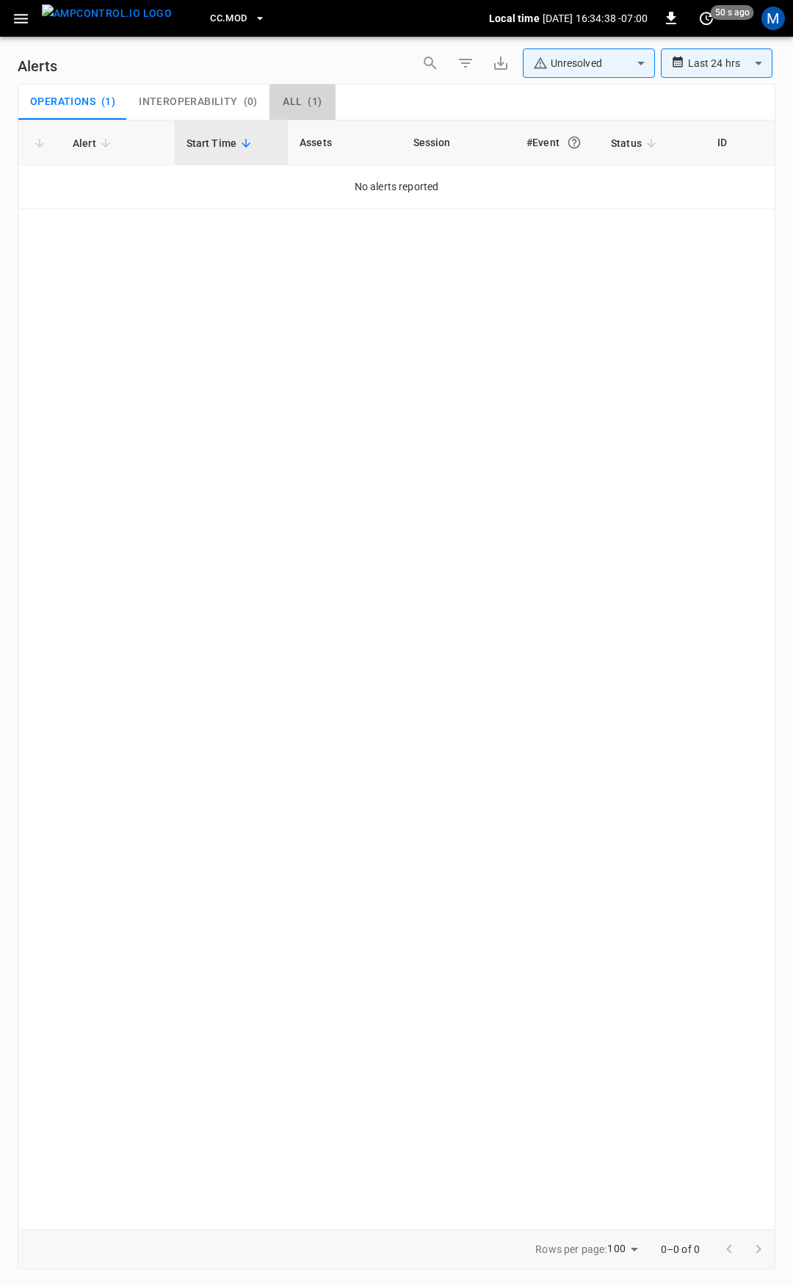
click at [325, 99] on button "All ( 1 )" at bounding box center [303, 101] width 66 height 35
click at [23, 26] on icon "button" at bounding box center [21, 19] width 18 height 18
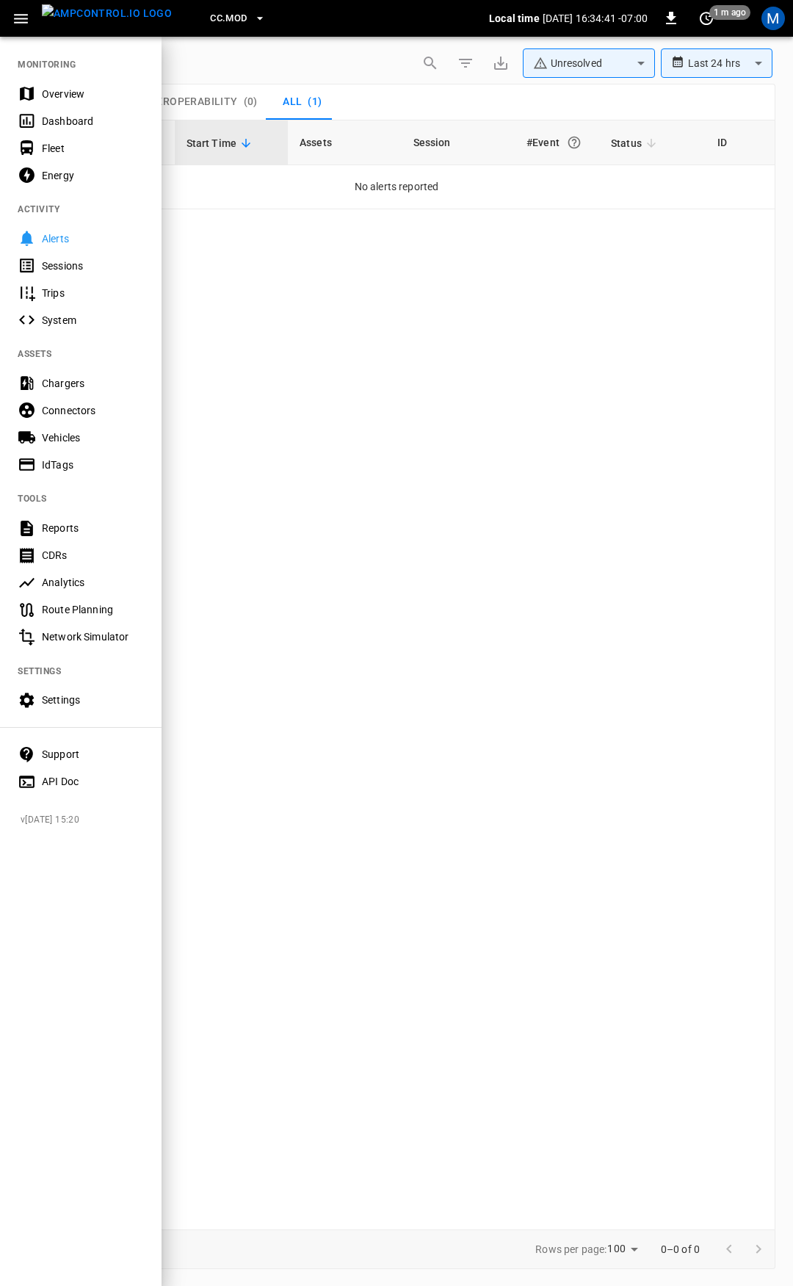
click at [47, 93] on div "Overview" at bounding box center [93, 94] width 102 height 15
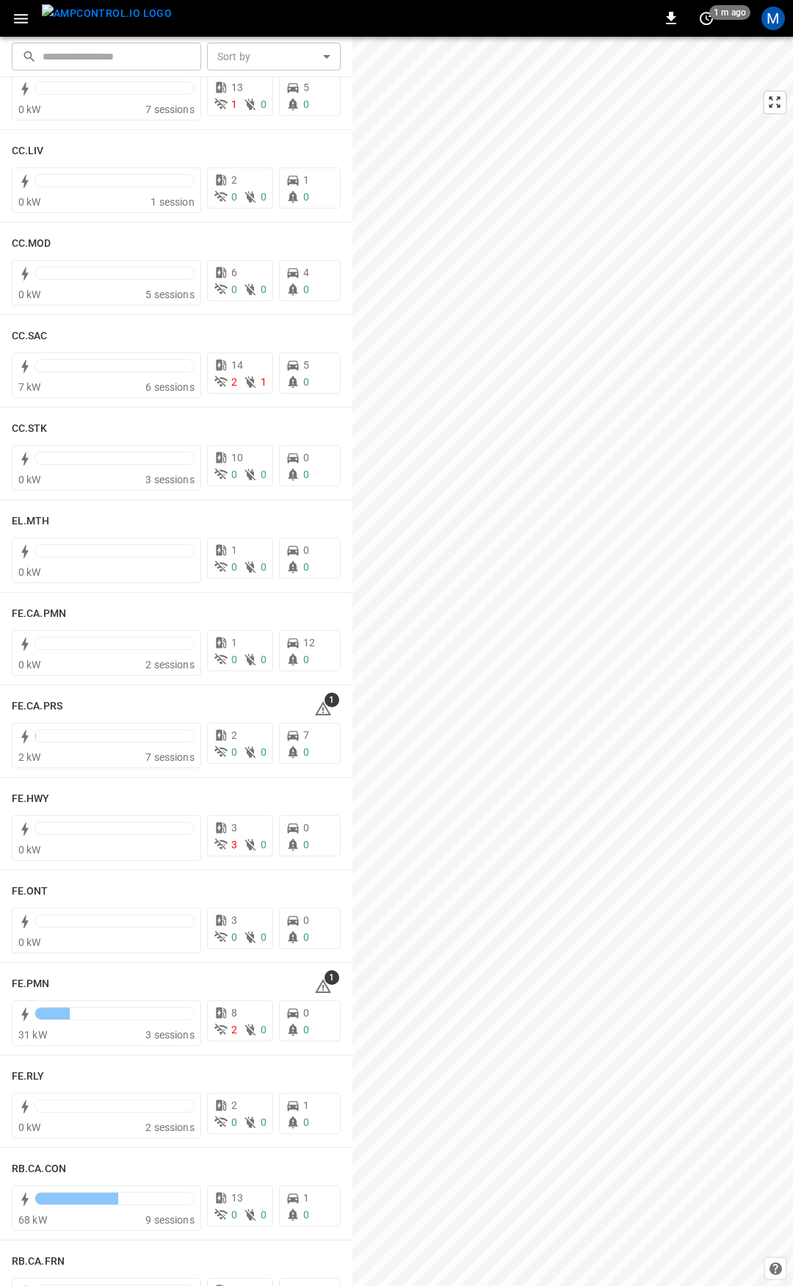
scroll to position [896, 0]
click at [323, 710] on icon at bounding box center [323, 708] width 1 height 6
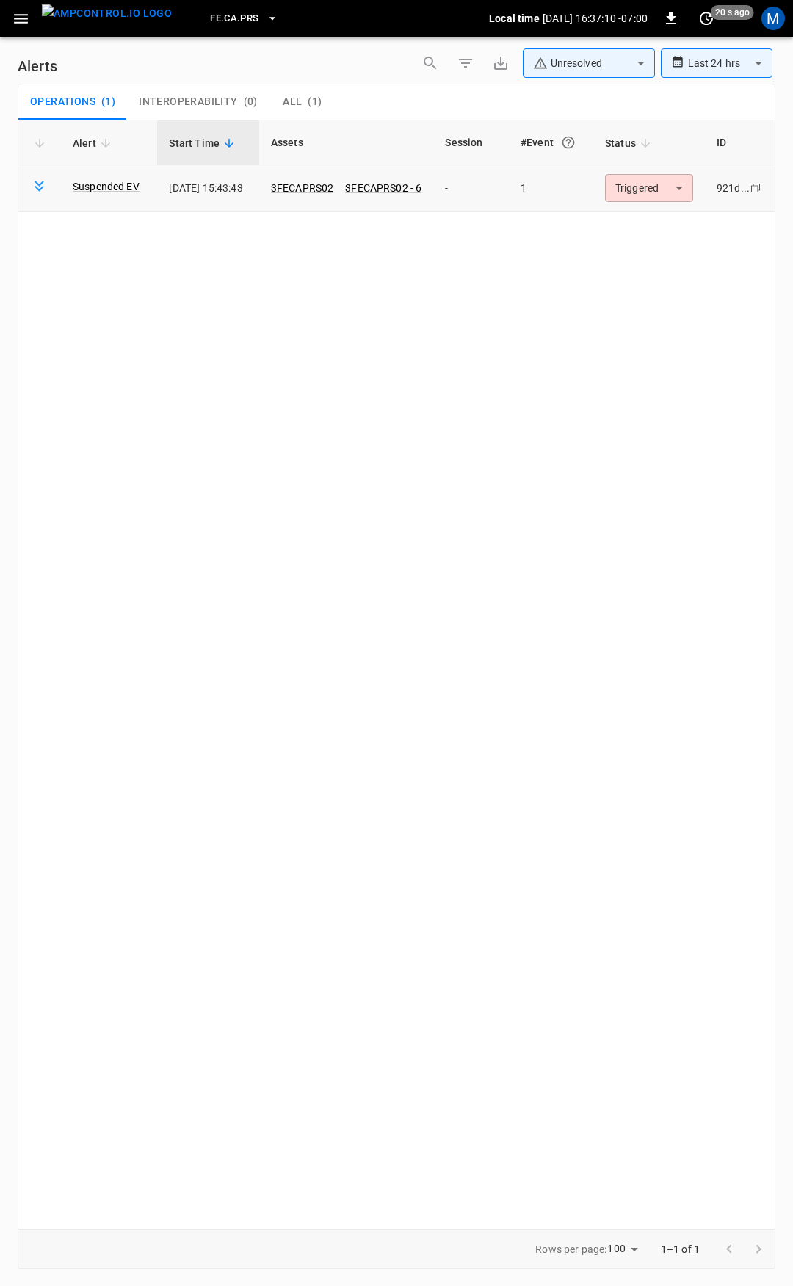
click at [676, 185] on body "**********" at bounding box center [396, 640] width 793 height 1281
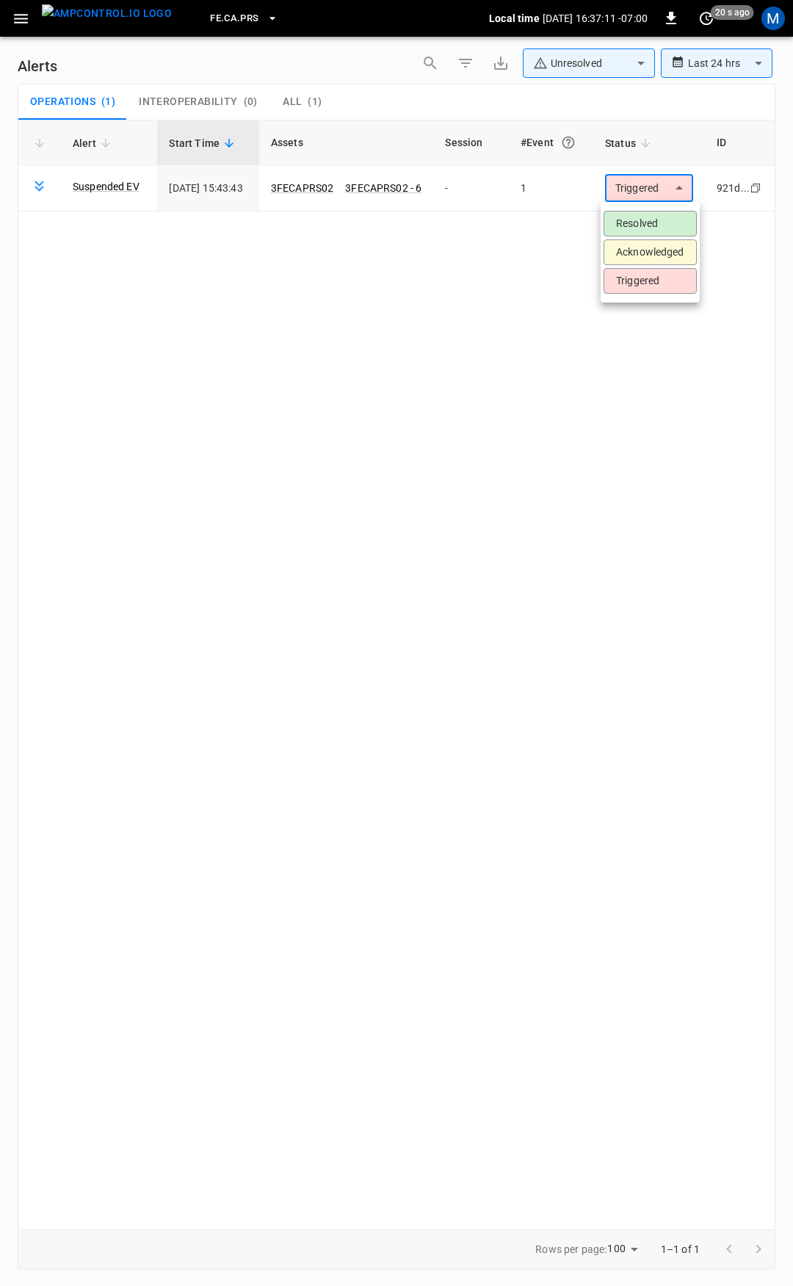
click at [656, 223] on li "Resolved" at bounding box center [650, 224] width 93 height 26
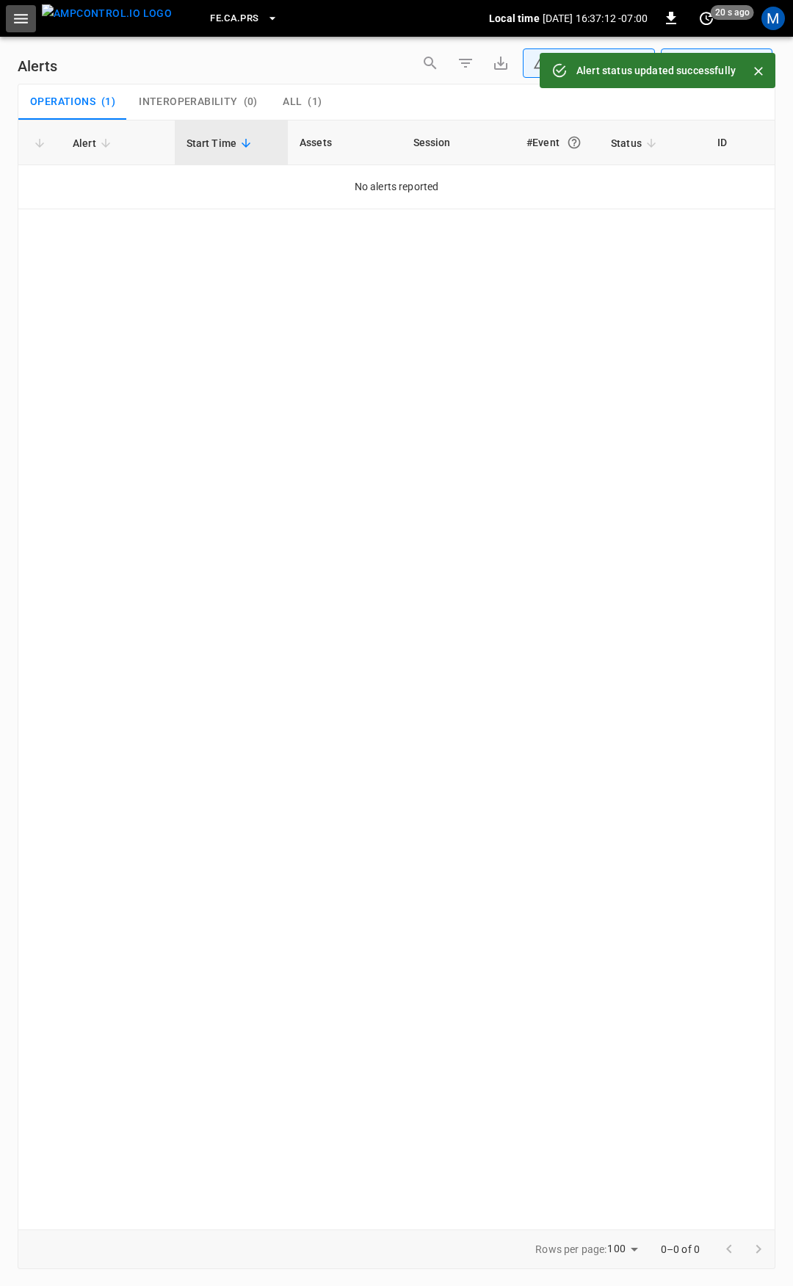
click at [18, 10] on icon "button" at bounding box center [21, 19] width 18 height 18
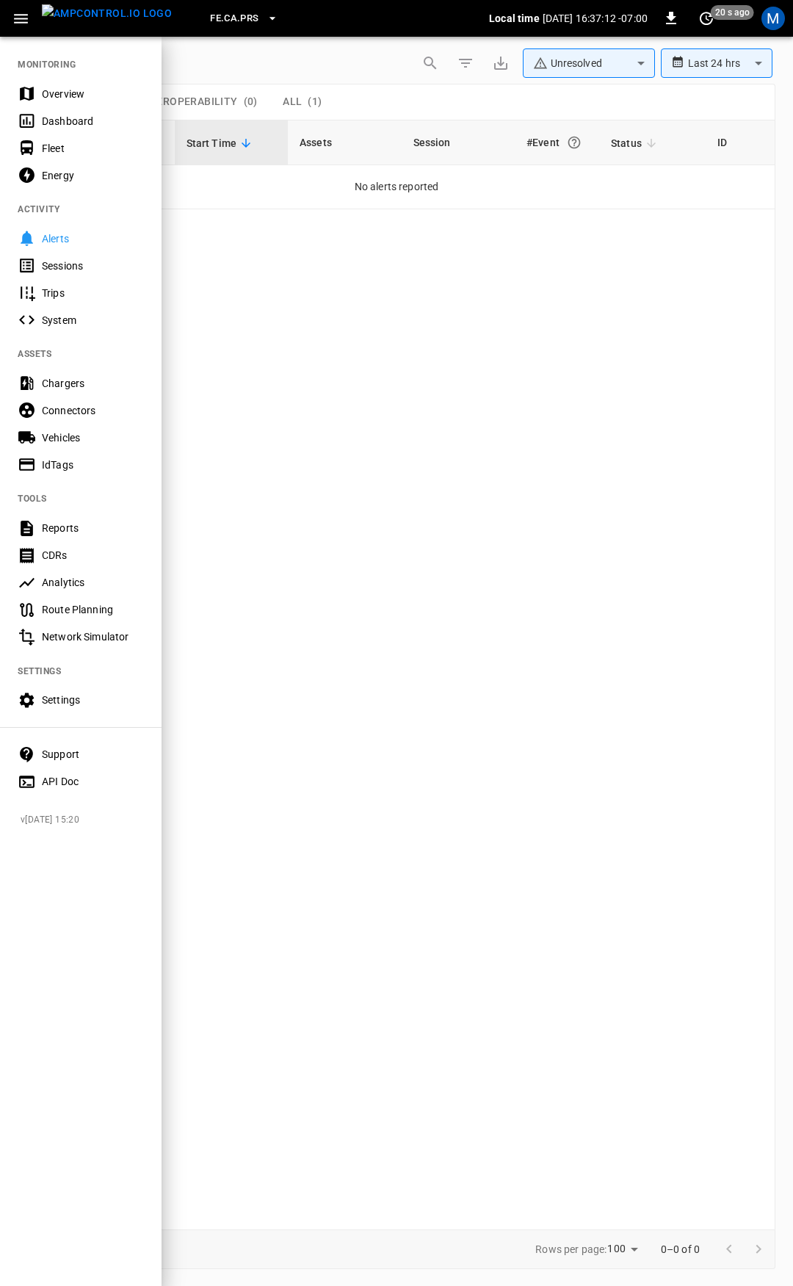
click at [58, 81] on div "Overview" at bounding box center [81, 93] width 162 height 27
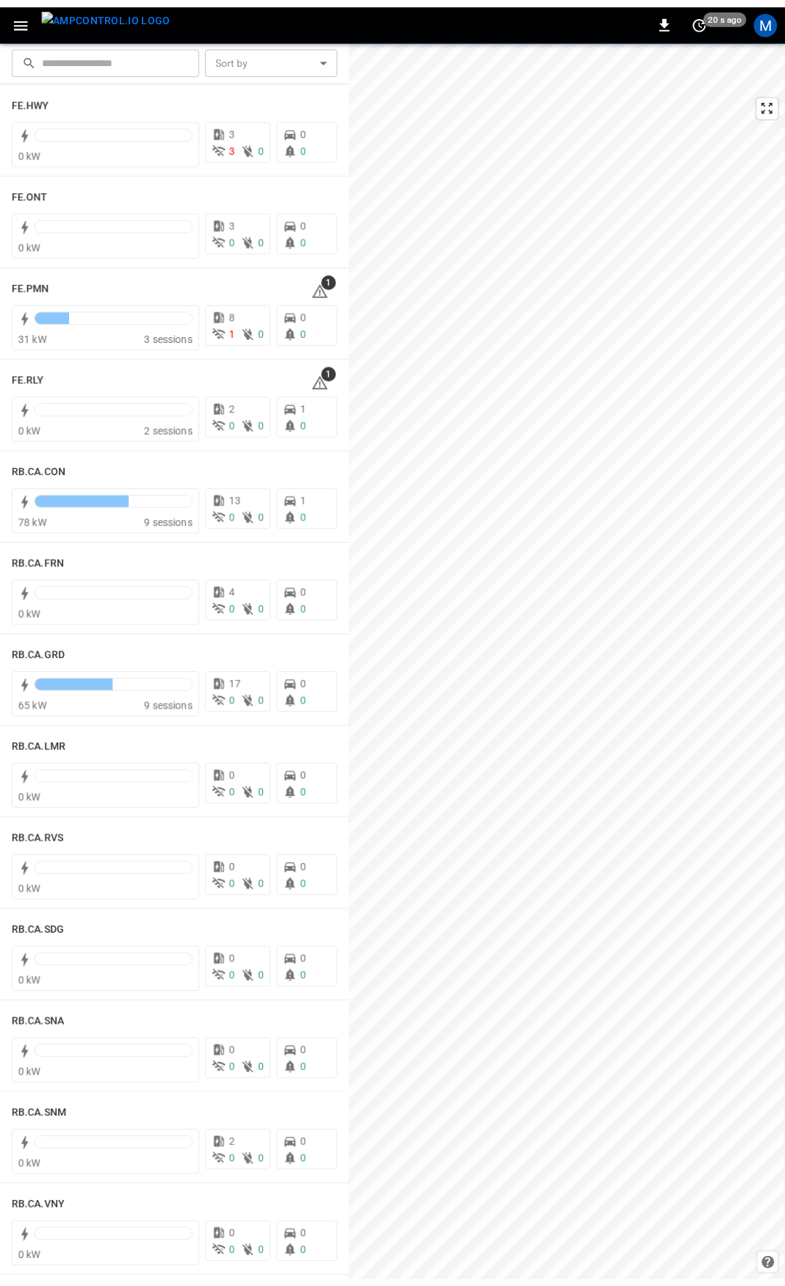
scroll to position [1594, 0]
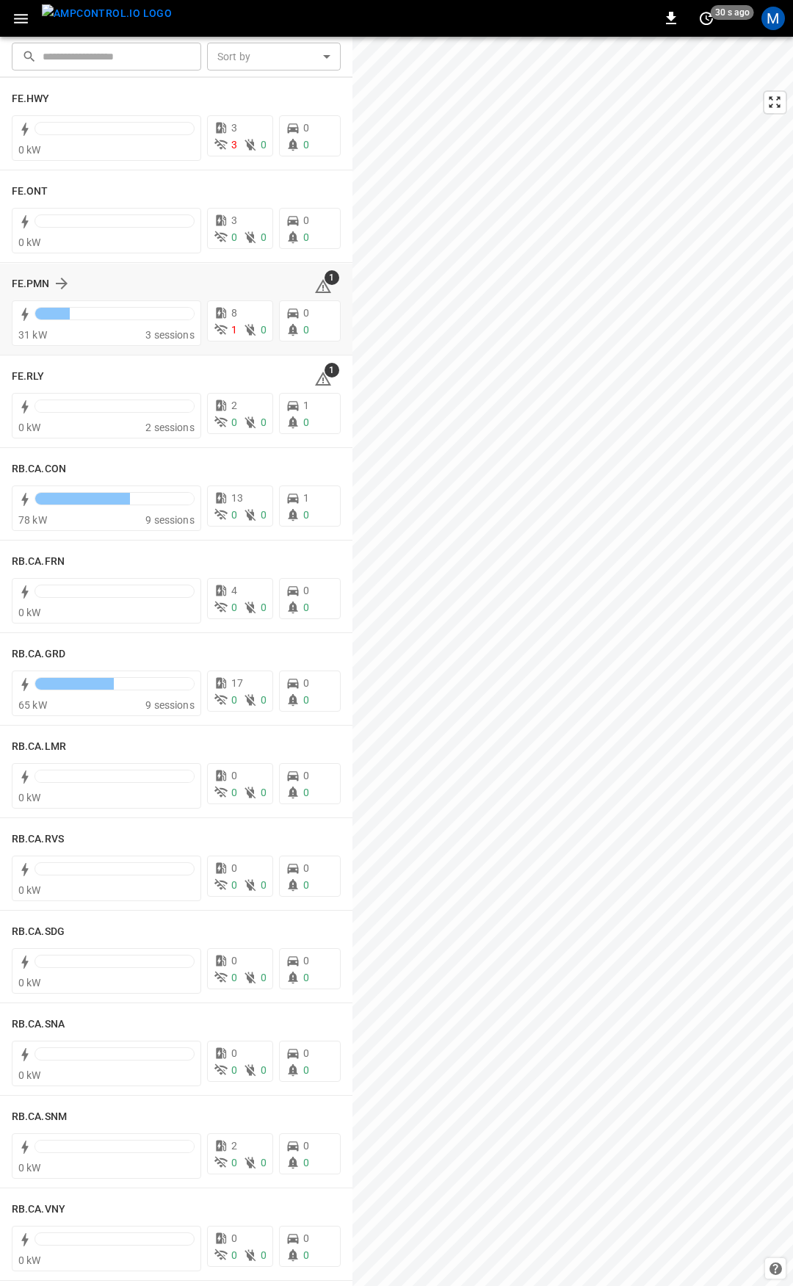
click at [317, 288] on icon at bounding box center [323, 287] width 18 height 18
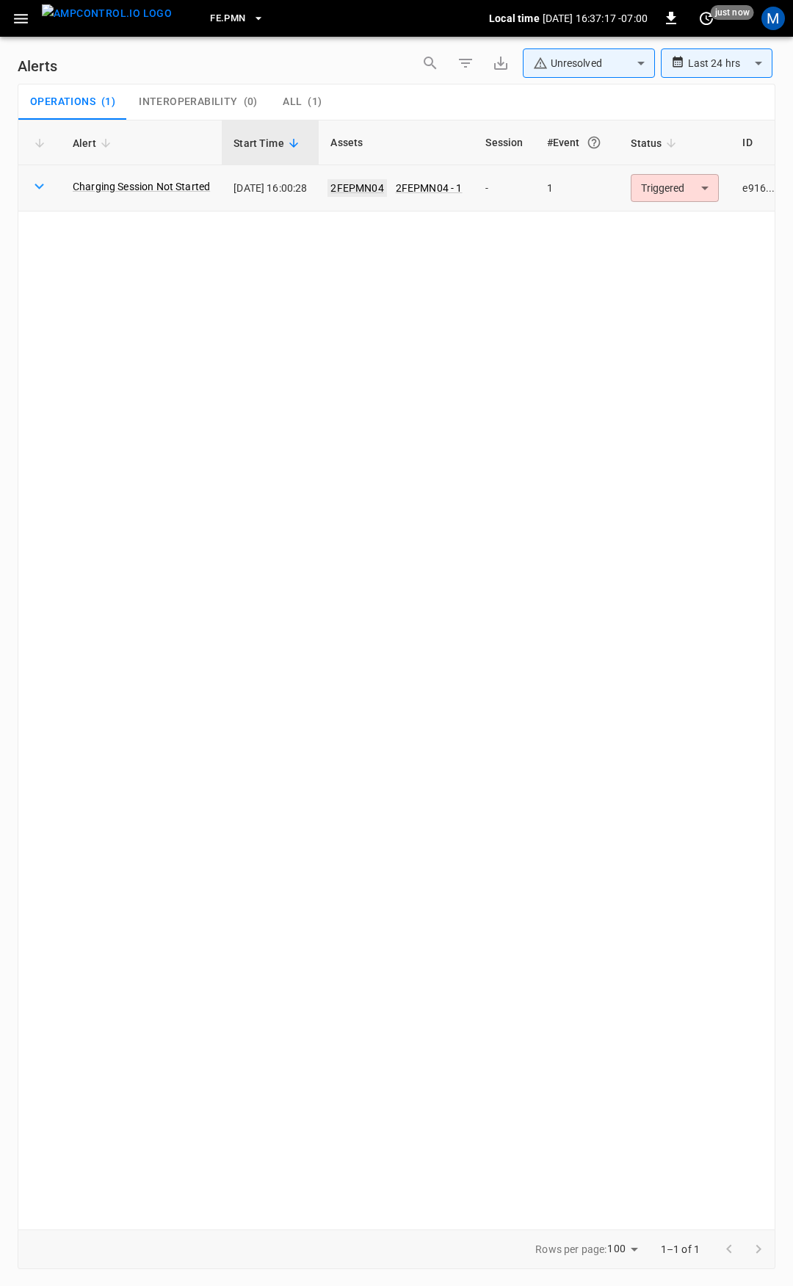
click at [372, 185] on link "2FEPMN04" at bounding box center [357, 188] width 59 height 18
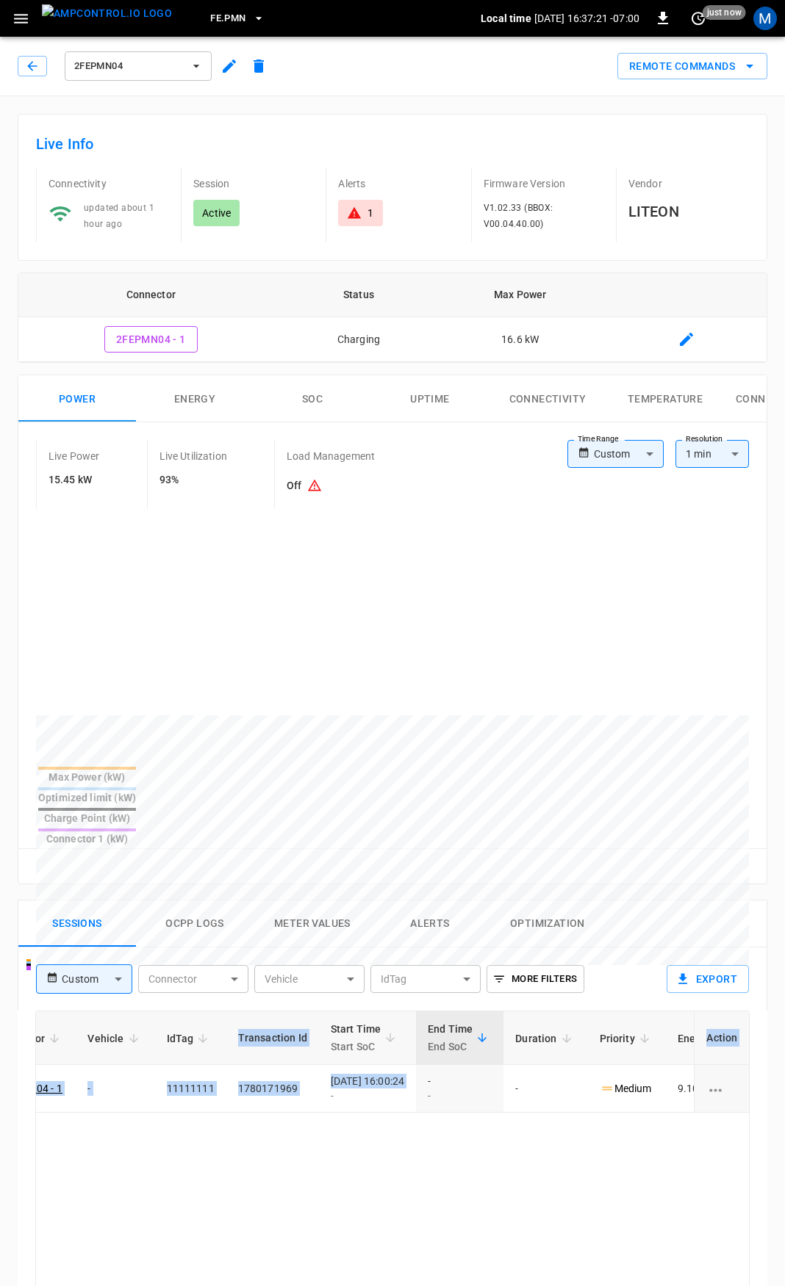
scroll to position [0, 367]
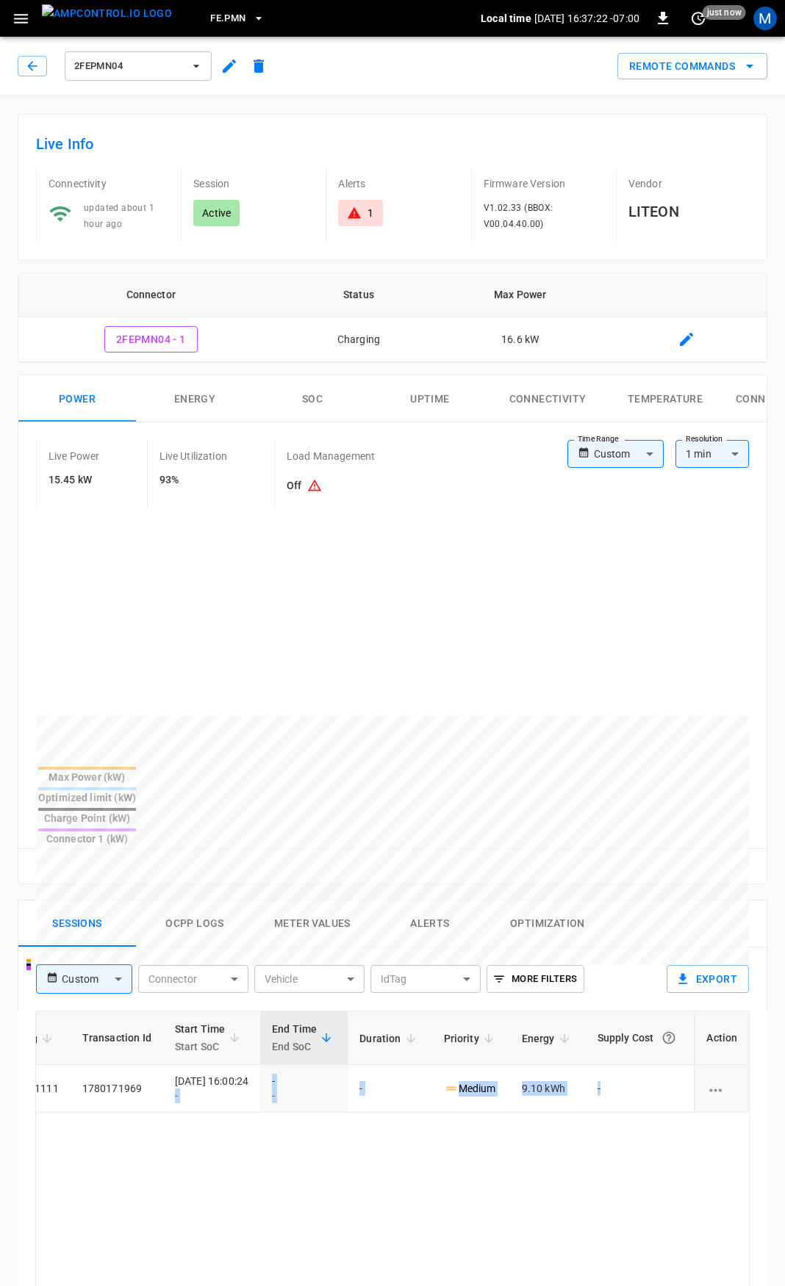
drag, startPoint x: 516, startPoint y: 1045, endPoint x: 631, endPoint y: 1062, distance: 116.7
click at [633, 1065] on tr "548f ... Copy Active 2FEPMN04 - 1 - 11111111 1780171969 [DATE] 16:00:24 - - - -…" at bounding box center [214, 1089] width 1068 height 48
click at [619, 453] on body "FE.PMN Local time [DATE] 16:37:23 -07:00 0 just now M 2FEPMN04 Remote Commands …" at bounding box center [396, 984] width 793 height 1969
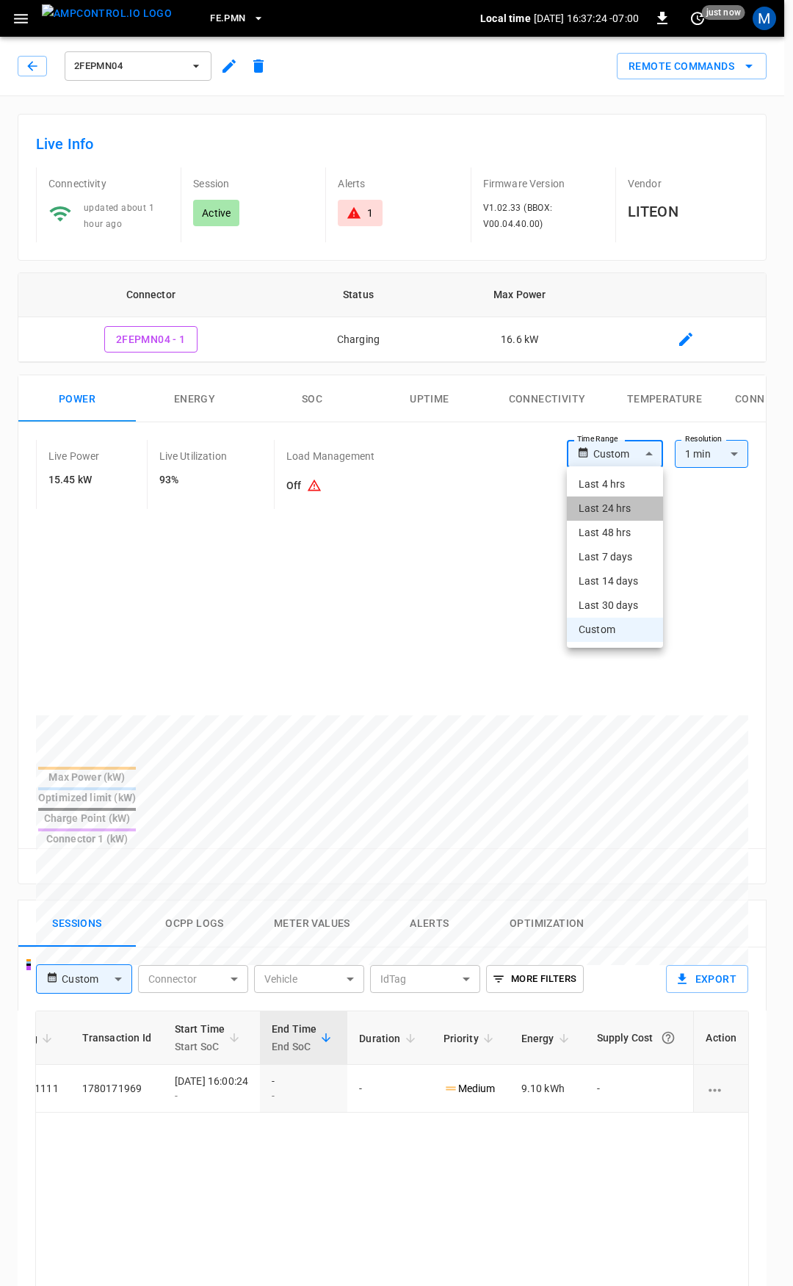
click at [627, 510] on li "Last 24 hrs" at bounding box center [615, 509] width 96 height 24
type input "**********"
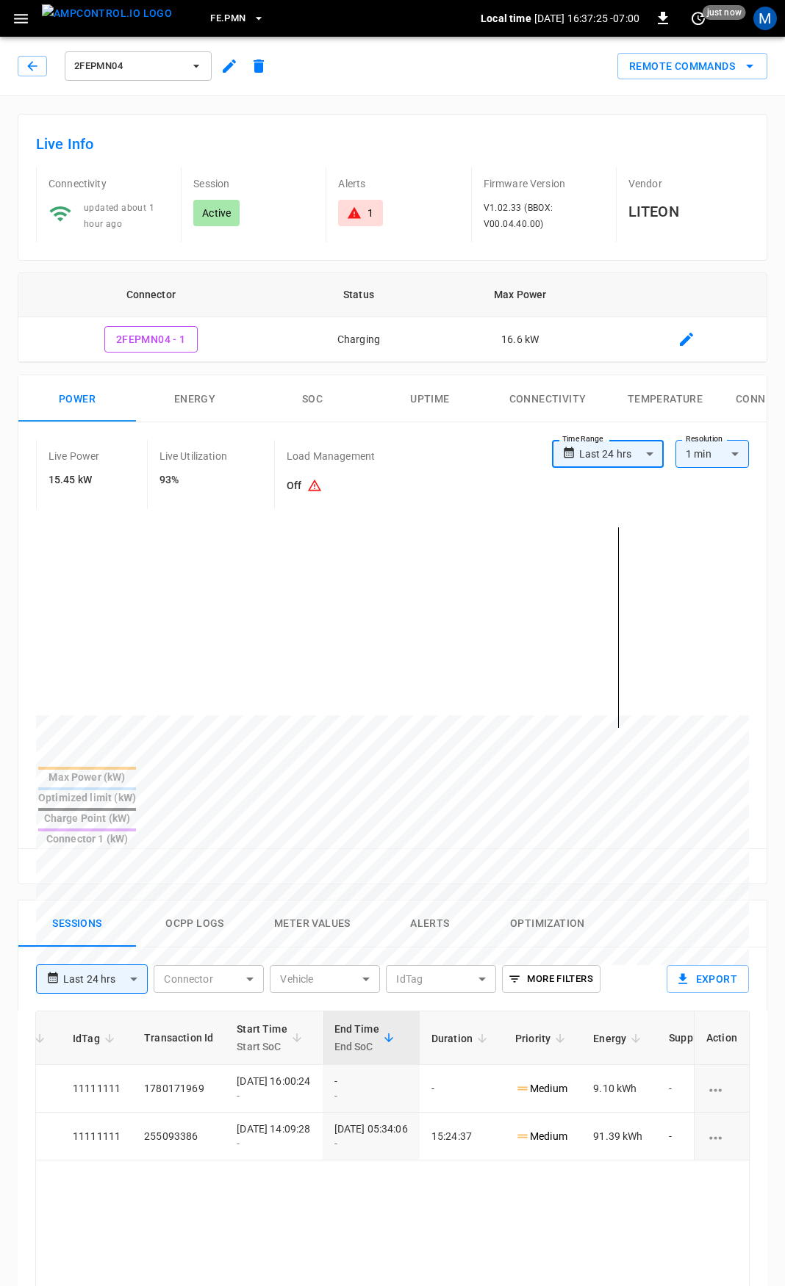
click at [618, 448] on body "**********" at bounding box center [392, 984] width 785 height 1969
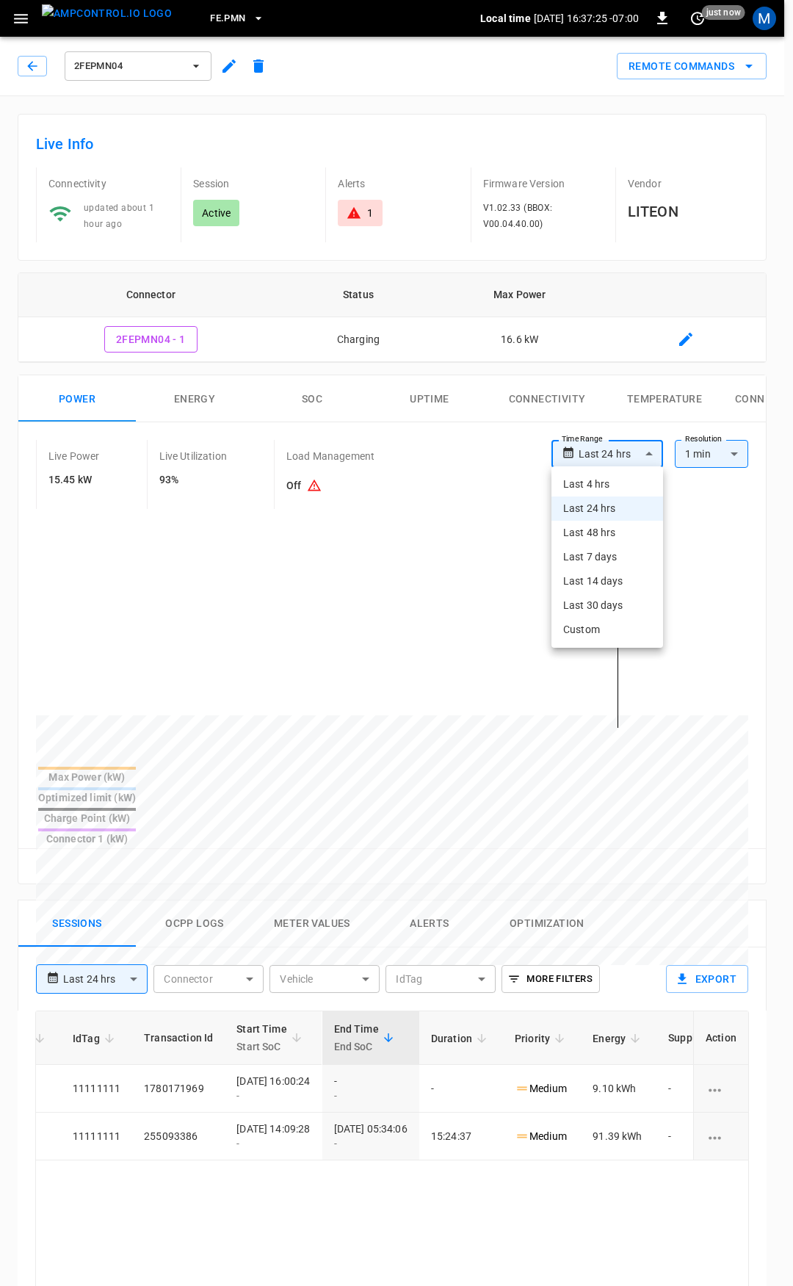
click at [609, 482] on li "Last 4 hrs" at bounding box center [608, 484] width 112 height 24
type input "**********"
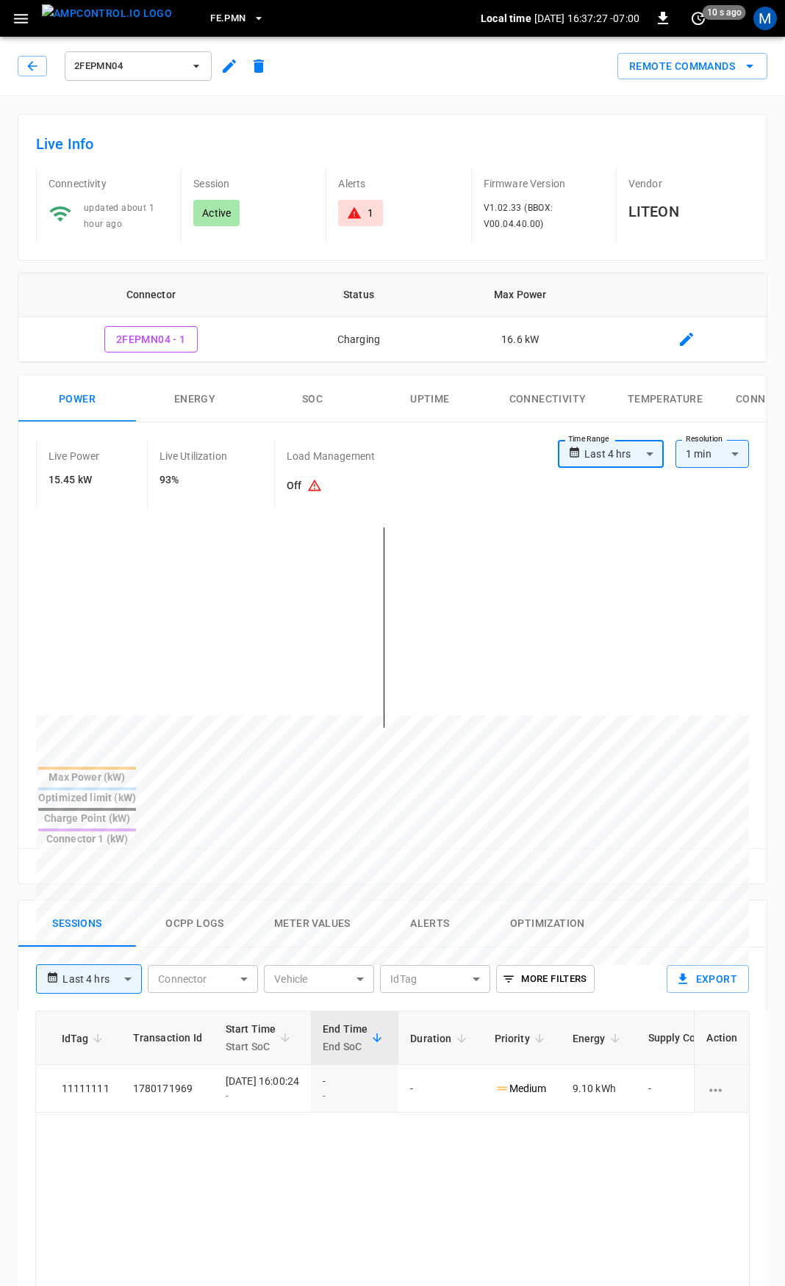
click at [378, 229] on div "Alerts 1" at bounding box center [391, 204] width 133 height 75
click at [361, 216] on icon at bounding box center [354, 213] width 15 height 15
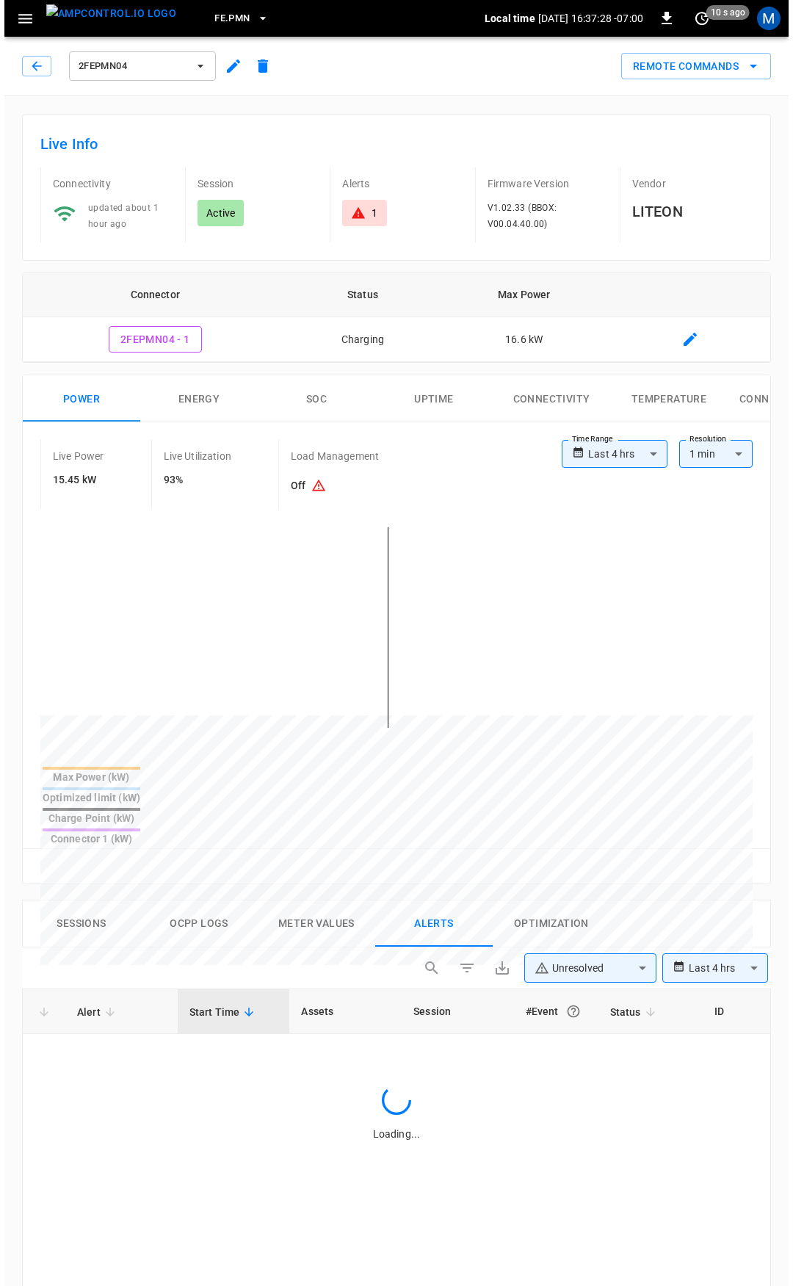
scroll to position [631, 0]
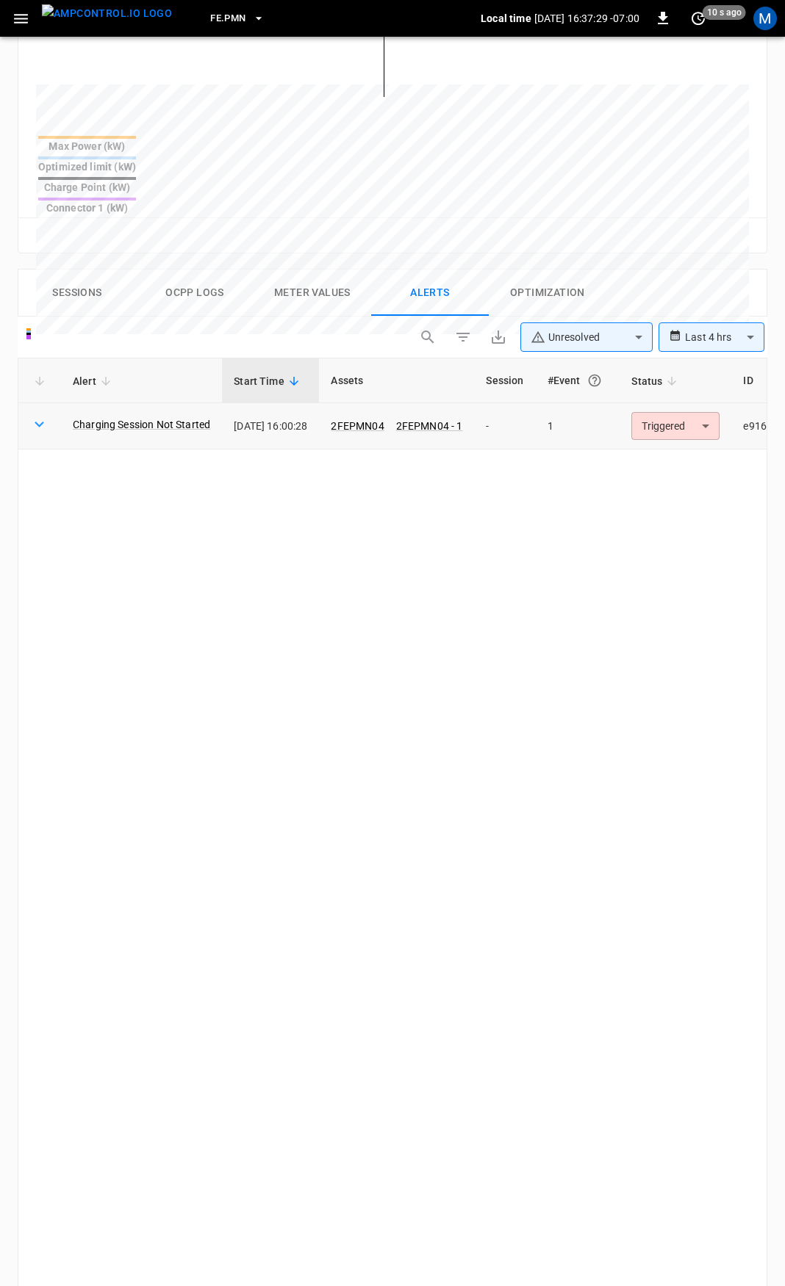
click at [708, 387] on body "**********" at bounding box center [392, 453] width 785 height 2168
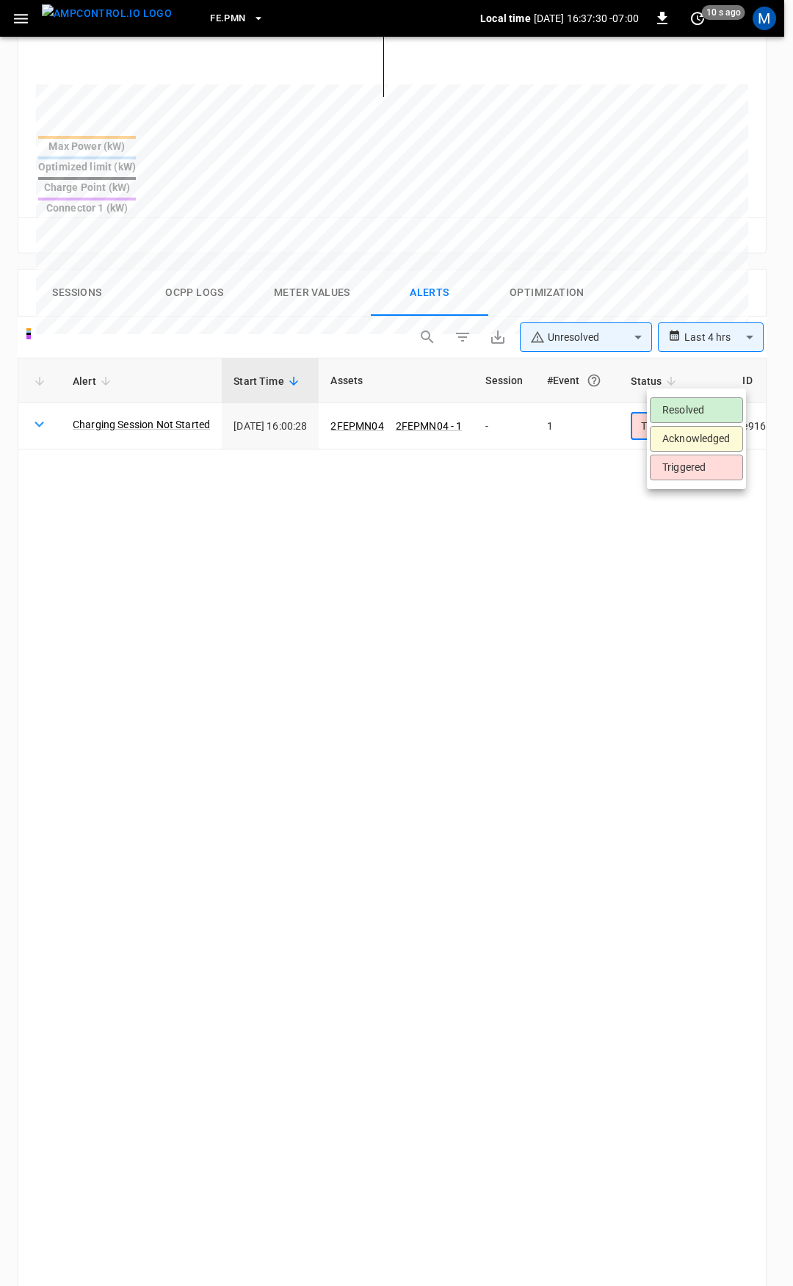
click at [705, 414] on li "Resolved" at bounding box center [696, 410] width 93 height 26
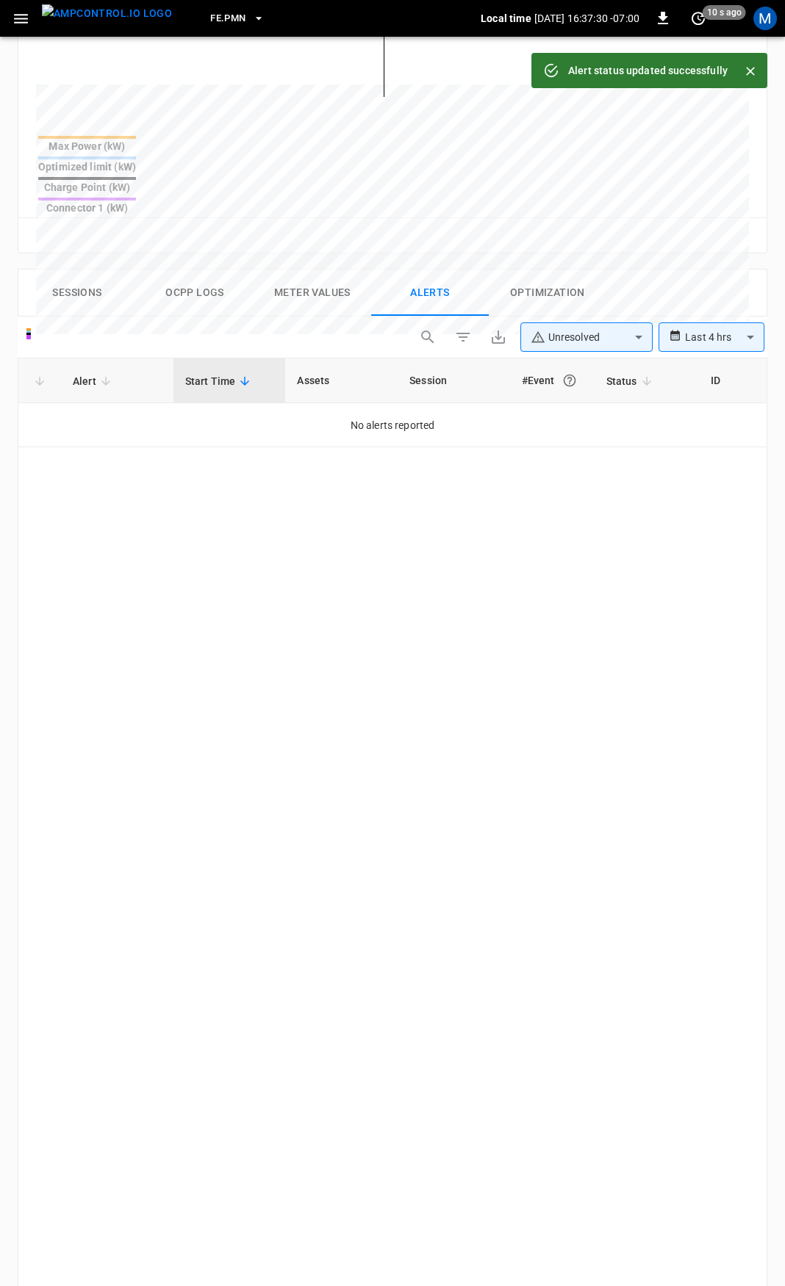
click at [20, 22] on icon "button" at bounding box center [21, 19] width 14 height 10
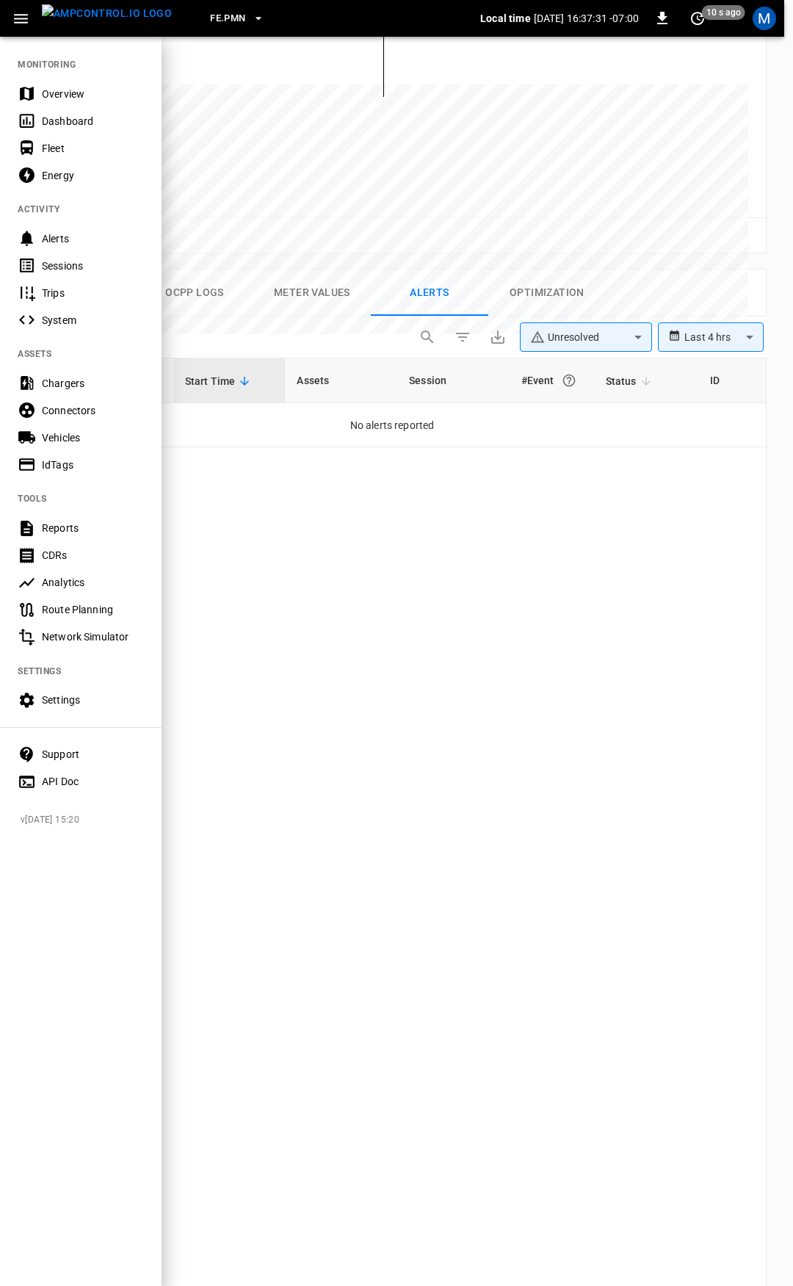
click at [65, 102] on div "Overview" at bounding box center [81, 93] width 162 height 27
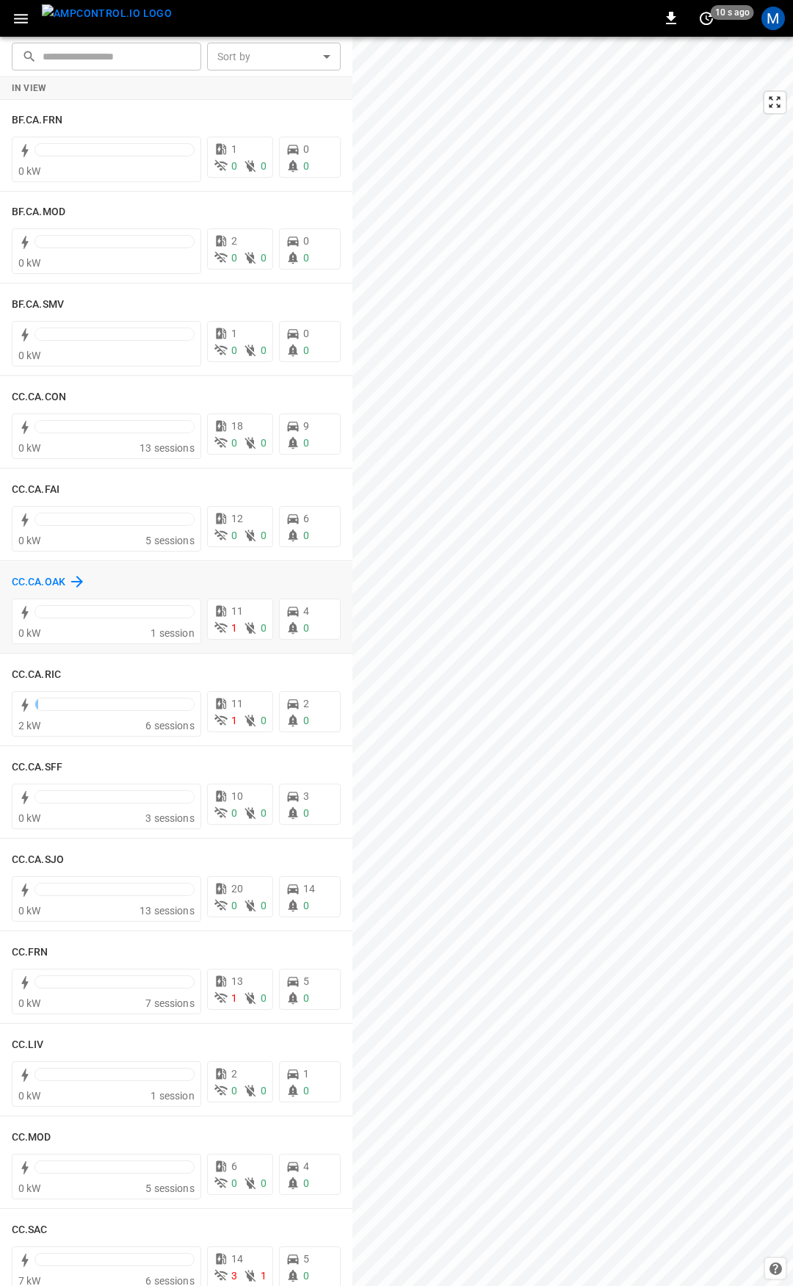
click at [46, 574] on h6 "CC.CA.OAK" at bounding box center [39, 582] width 54 height 16
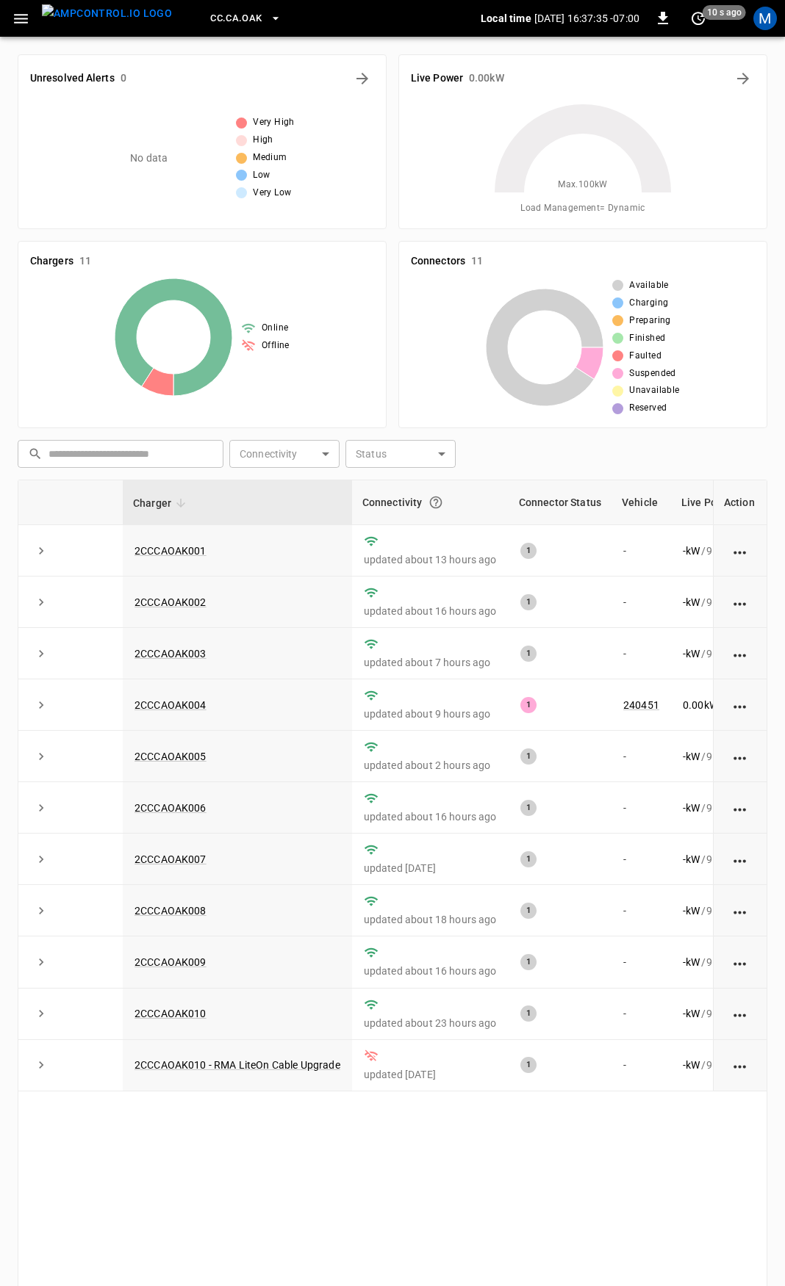
click at [13, 16] on icon "button" at bounding box center [21, 19] width 18 height 18
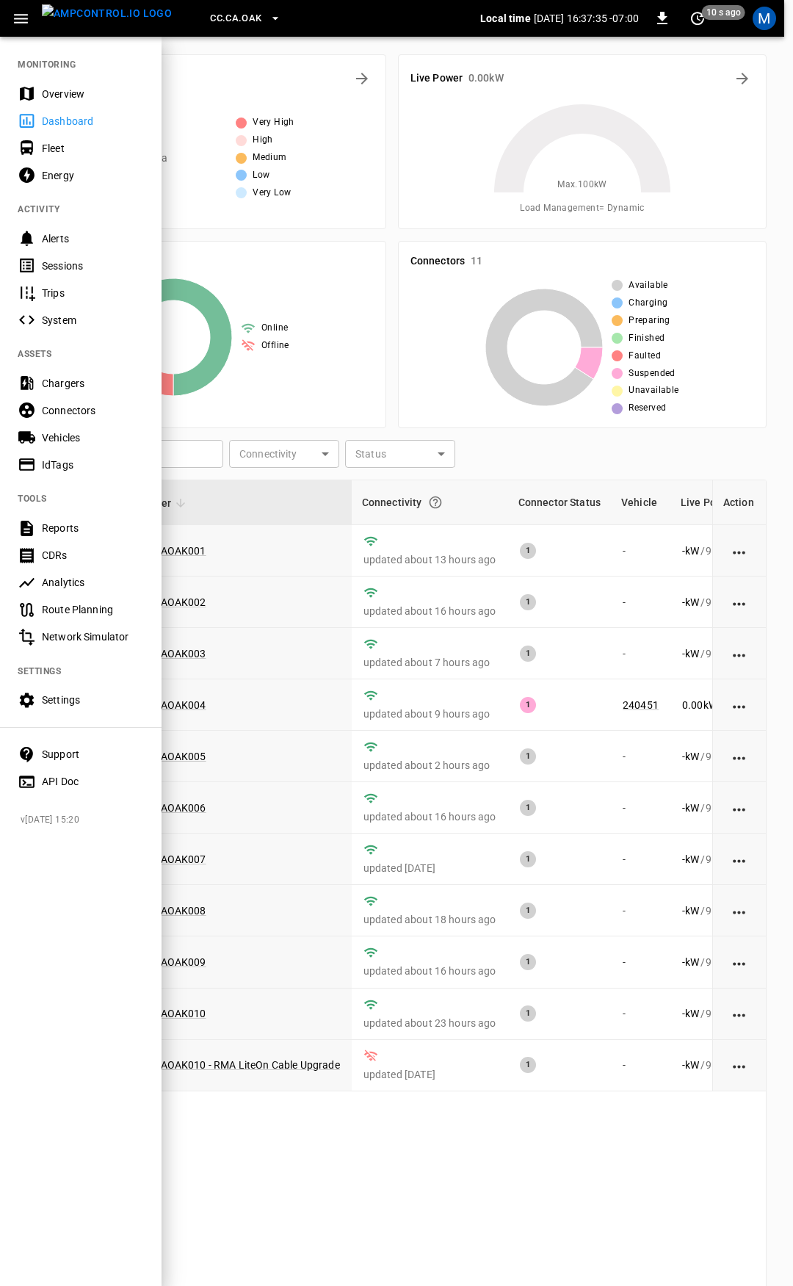
click at [38, 91] on div "Overview" at bounding box center [81, 93] width 162 height 27
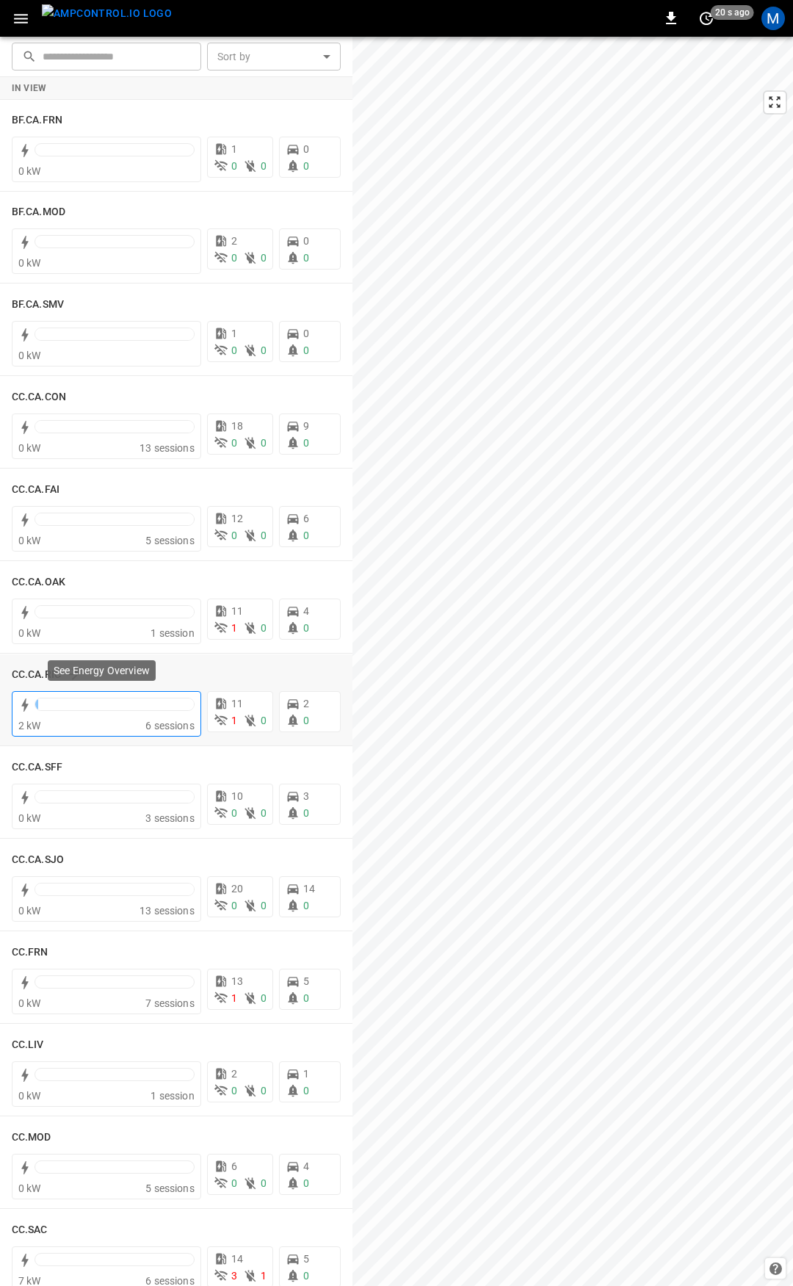
click at [37, 728] on span "2 kW" at bounding box center [29, 726] width 23 height 12
click at [34, 673] on h6 "CC.CA.RIC" at bounding box center [36, 675] width 49 height 16
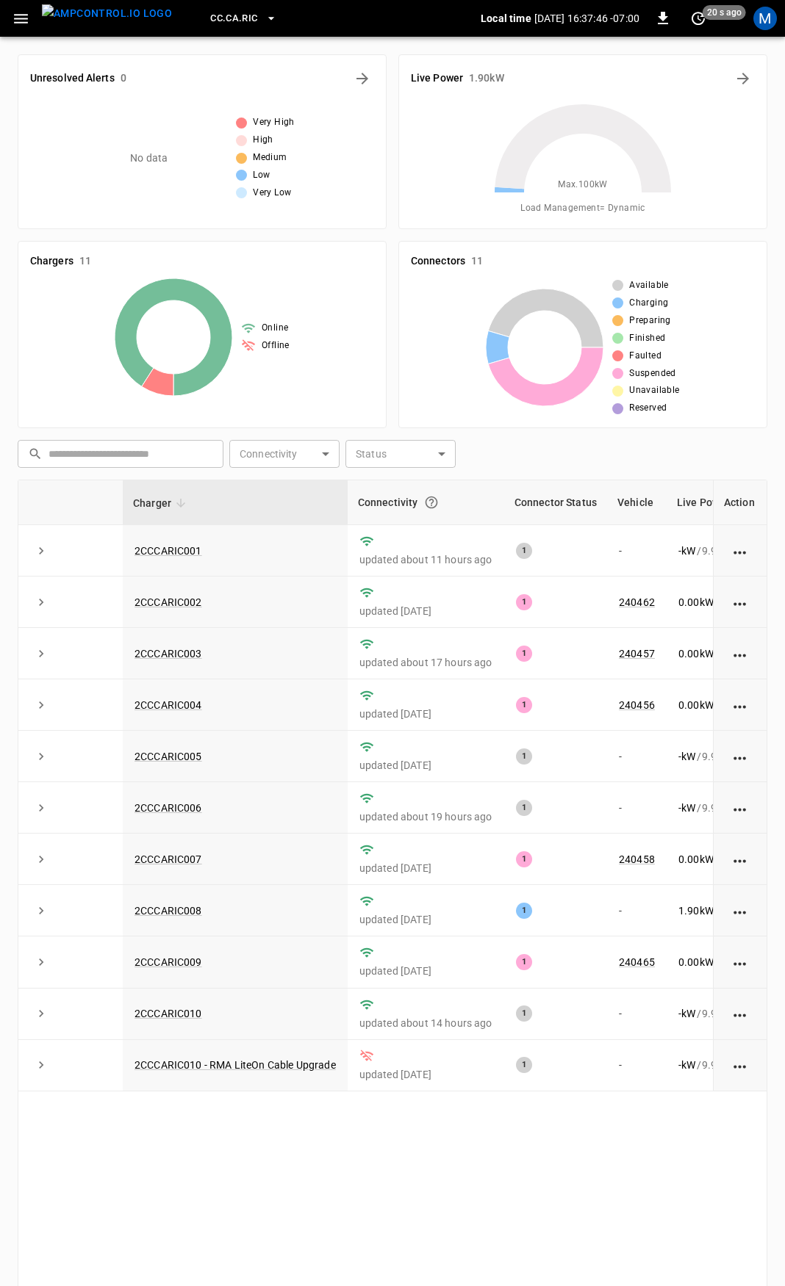
click at [22, 20] on icon "button" at bounding box center [21, 19] width 18 height 18
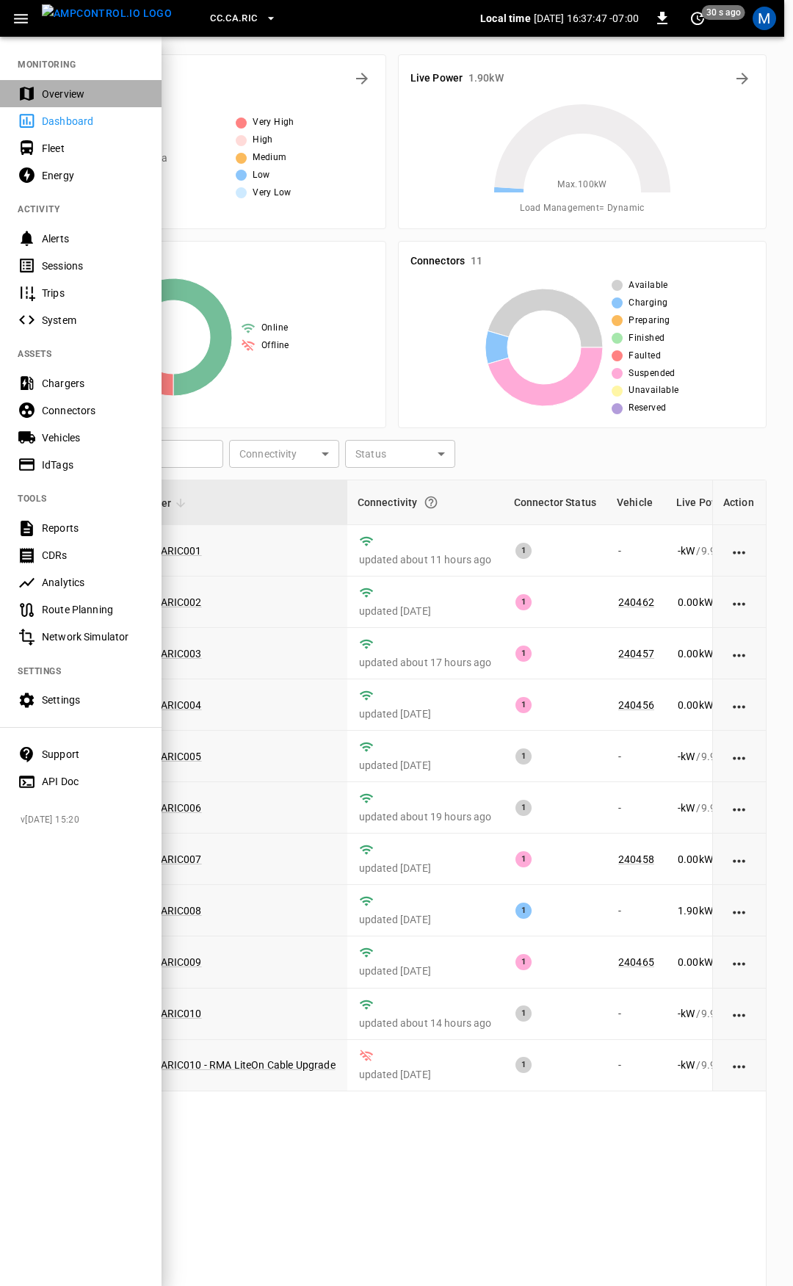
click at [62, 95] on div "Overview" at bounding box center [93, 94] width 102 height 15
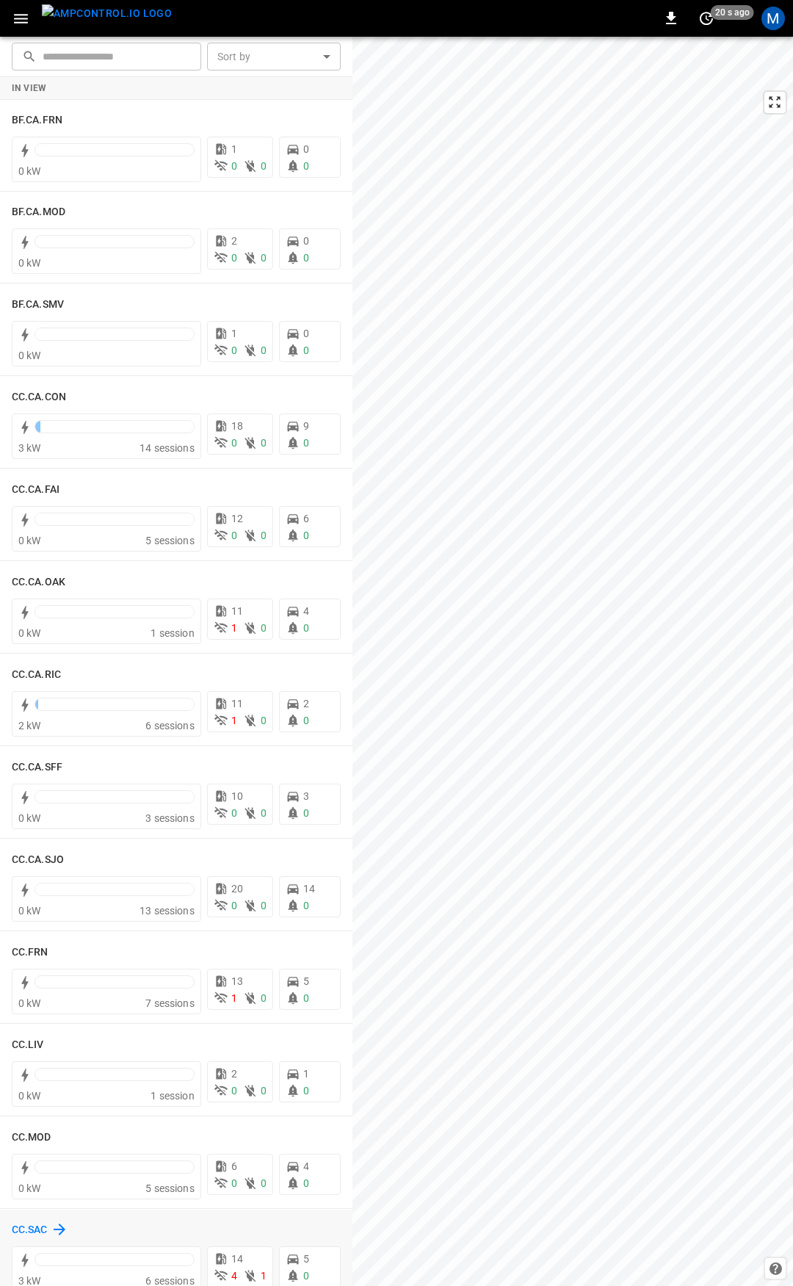
click at [43, 1228] on h6 "CC.SAC" at bounding box center [30, 1230] width 36 height 16
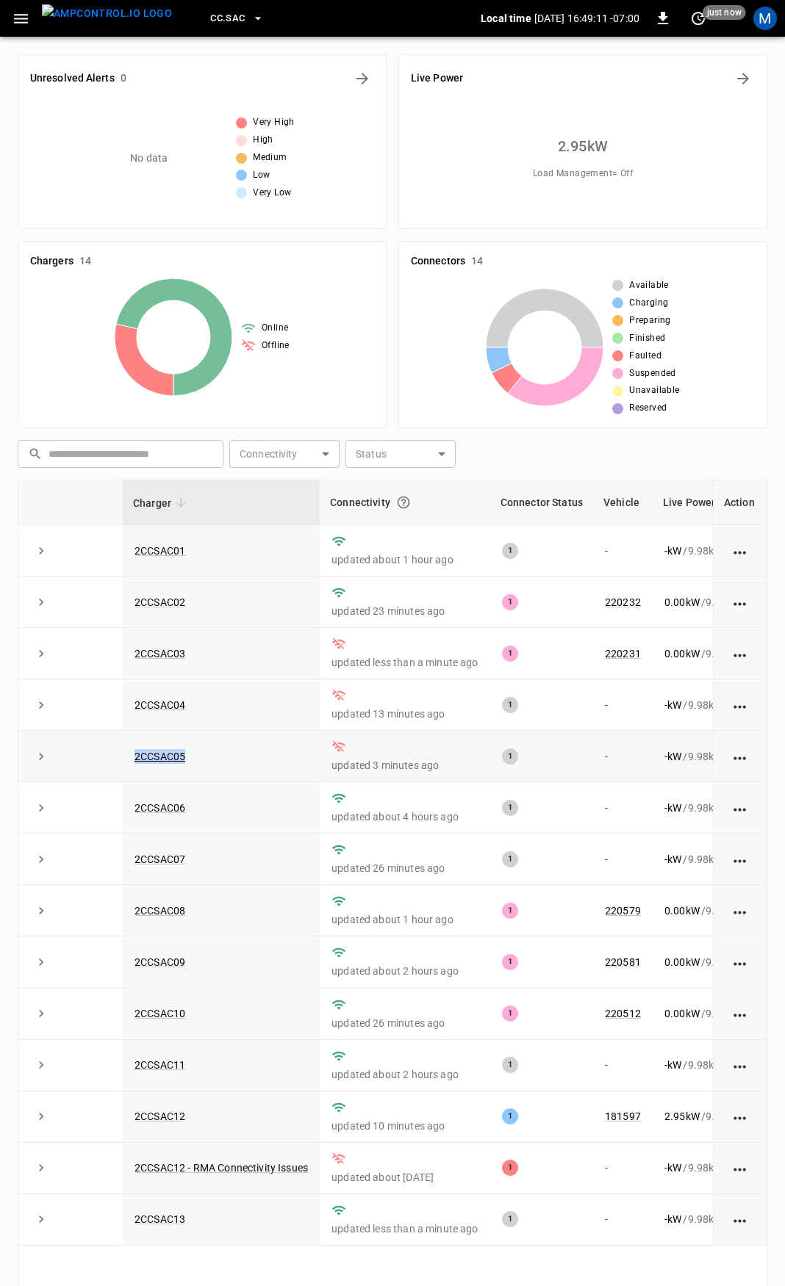
drag, startPoint x: 176, startPoint y: 768, endPoint x: 125, endPoint y: 768, distance: 50.7
click at [125, 768] on td "2CCSAC05" at bounding box center [221, 756] width 197 height 51
copy link "2CCSAC05"
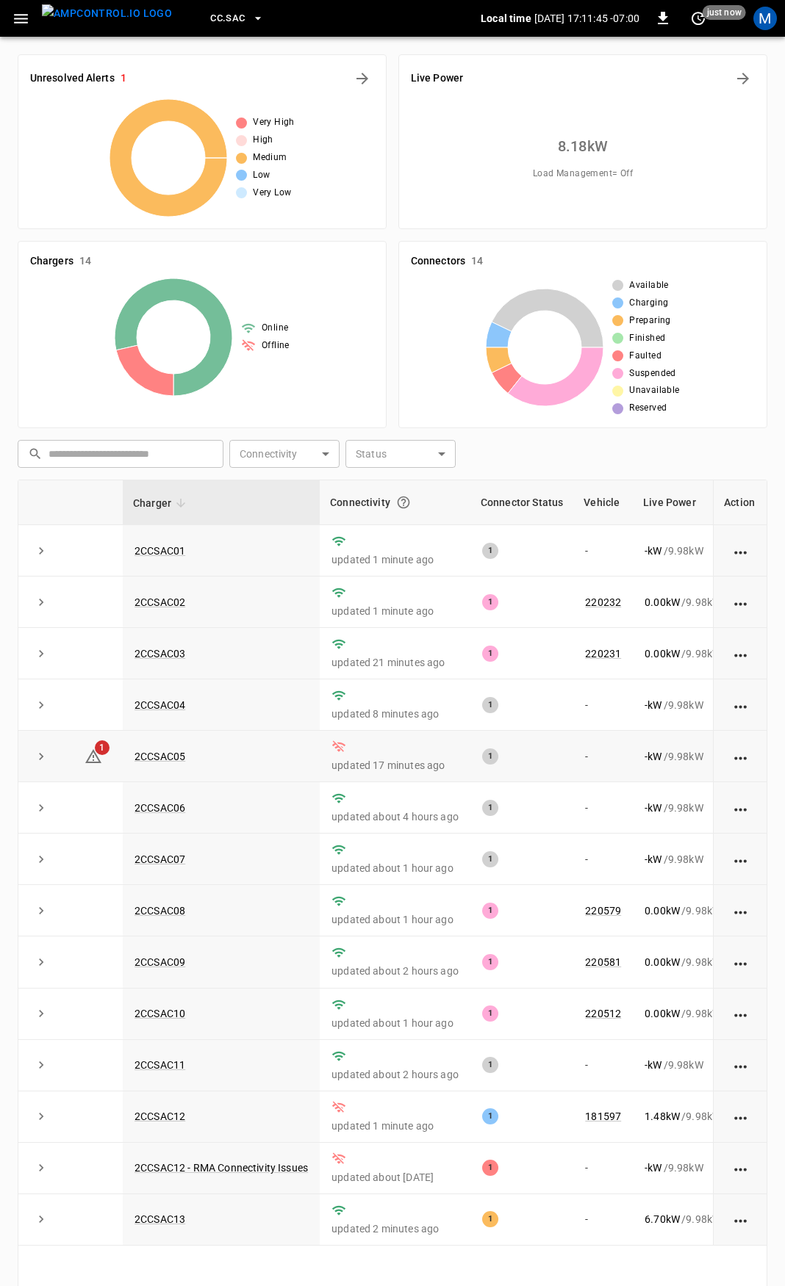
drag, startPoint x: 165, startPoint y: 762, endPoint x: 227, endPoint y: 749, distance: 63.8
click at [237, 727] on td "2CCSAC04" at bounding box center [221, 705] width 197 height 51
drag, startPoint x: 199, startPoint y: 765, endPoint x: 127, endPoint y: 765, distance: 72.0
click at [127, 765] on td "2CCSAC05" at bounding box center [221, 756] width 197 height 51
copy link "2CCSAC05"
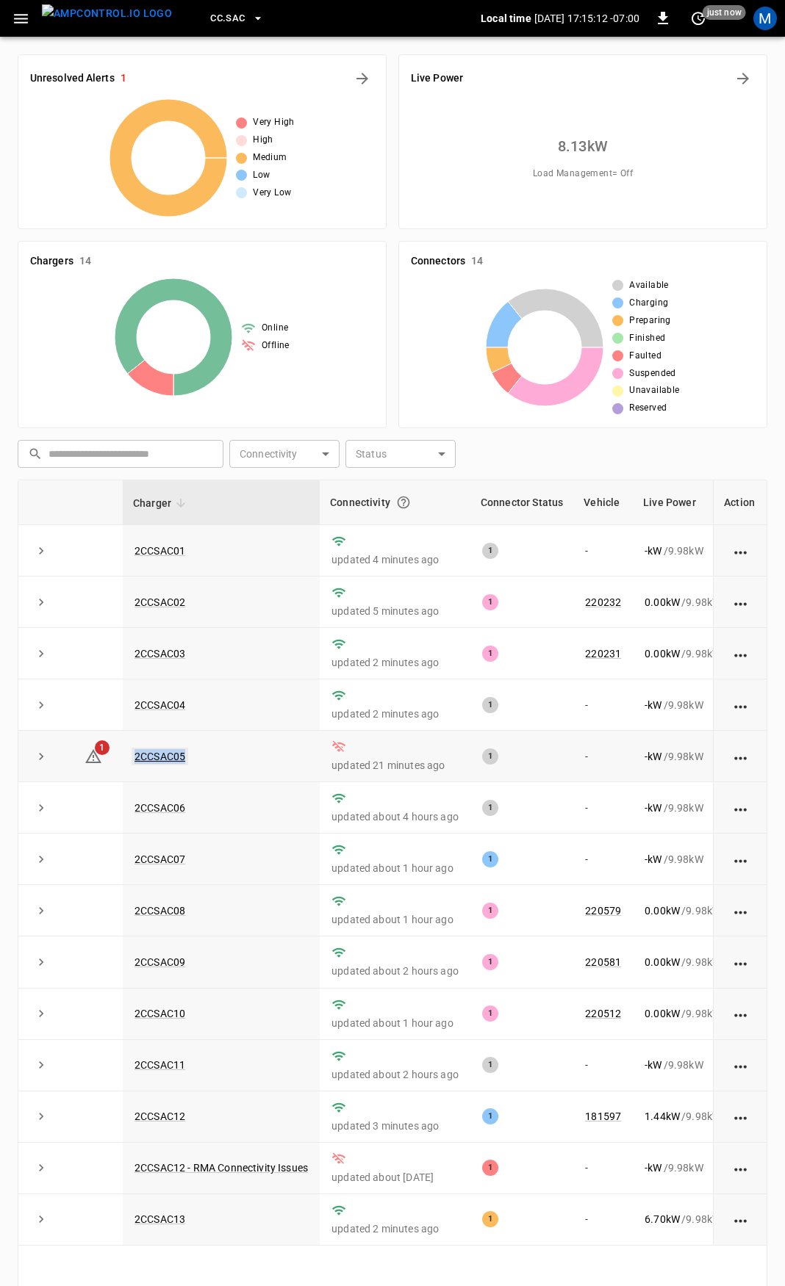
click at [175, 765] on link "2CCSAC05" at bounding box center [159, 757] width 57 height 18
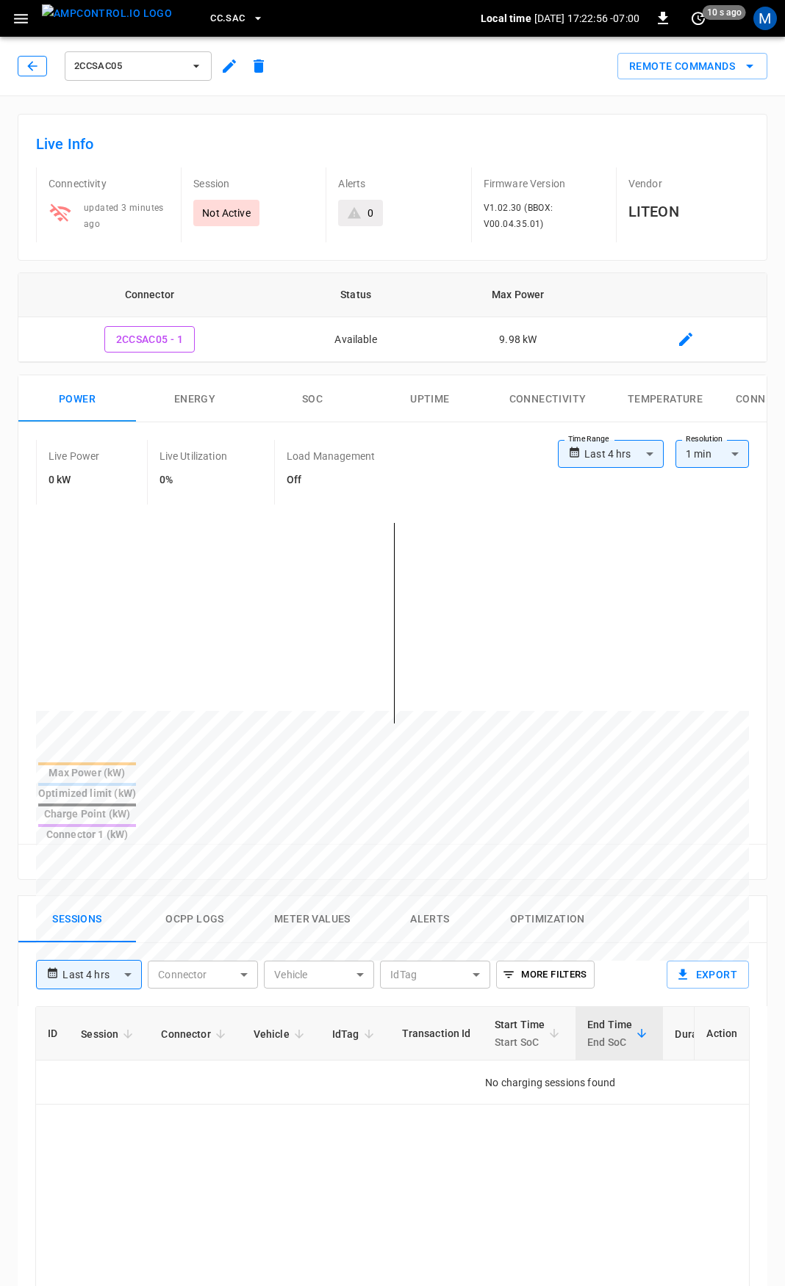
click at [35, 67] on icon "button" at bounding box center [32, 66] width 15 height 15
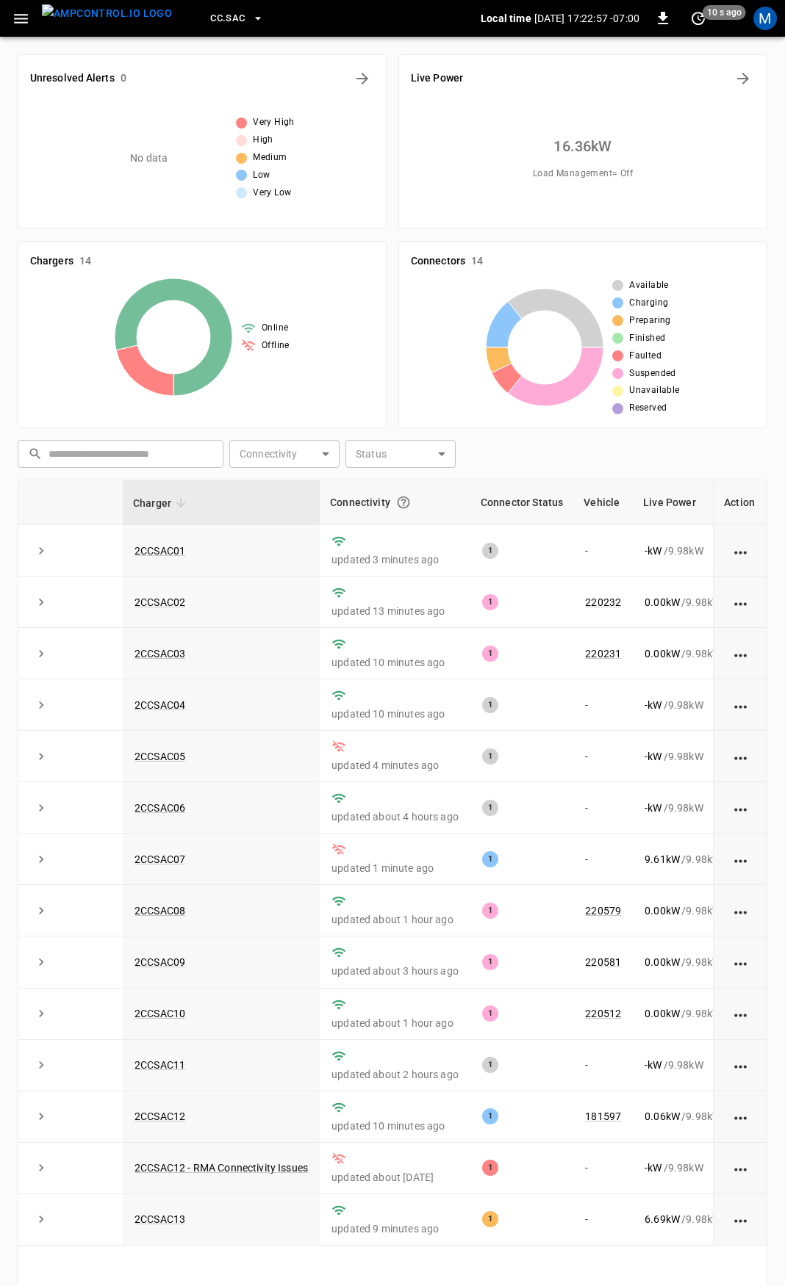
drag, startPoint x: 15, startPoint y: 12, endPoint x: 12, endPoint y: 21, distance: 9.8
click at [15, 11] on icon "button" at bounding box center [21, 19] width 18 height 18
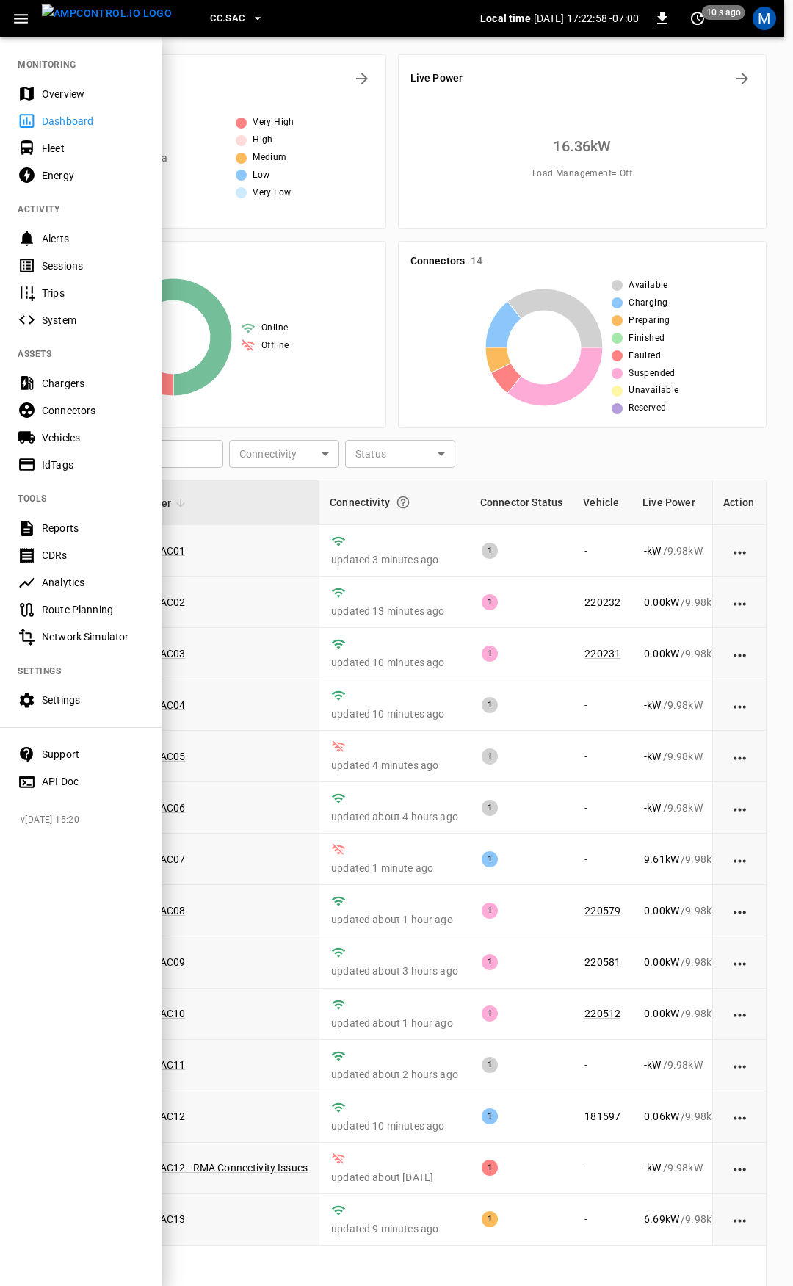
click at [63, 90] on div "Overview" at bounding box center [93, 94] width 102 height 15
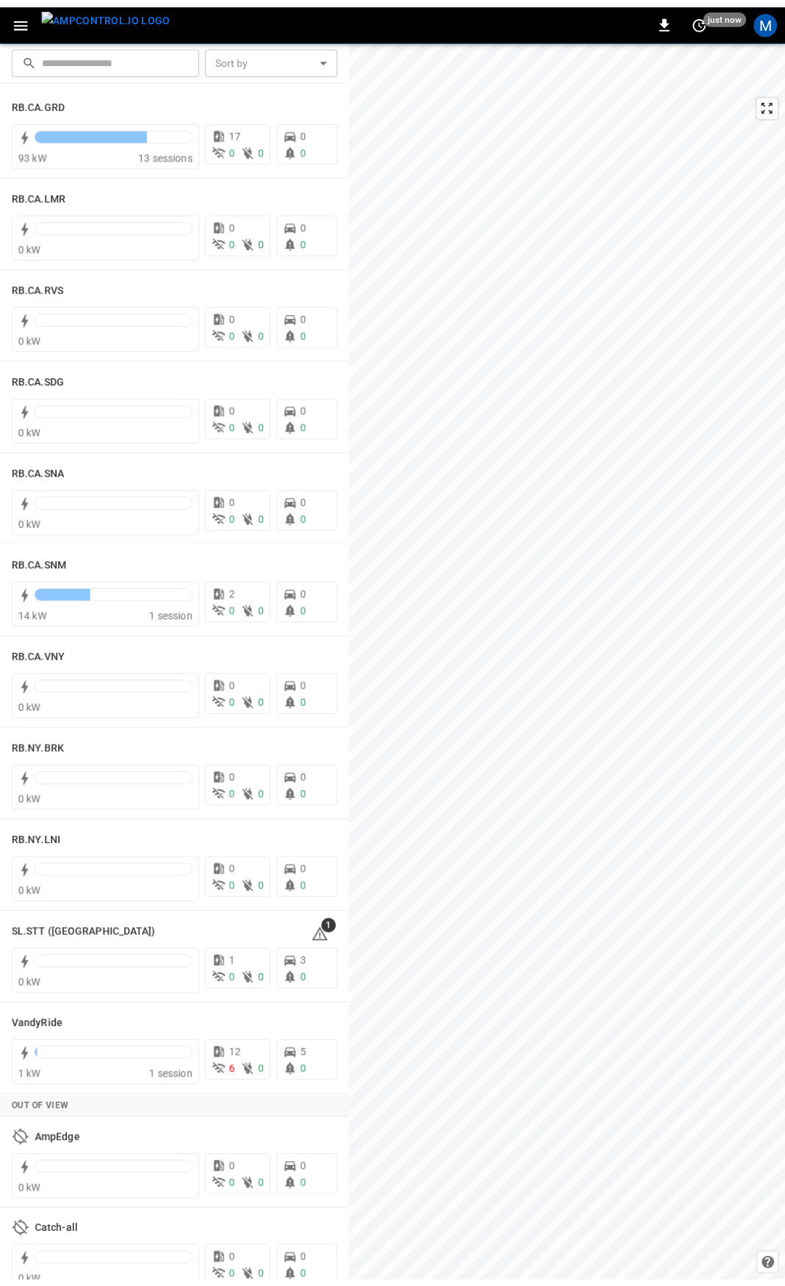
scroll to position [2299, 0]
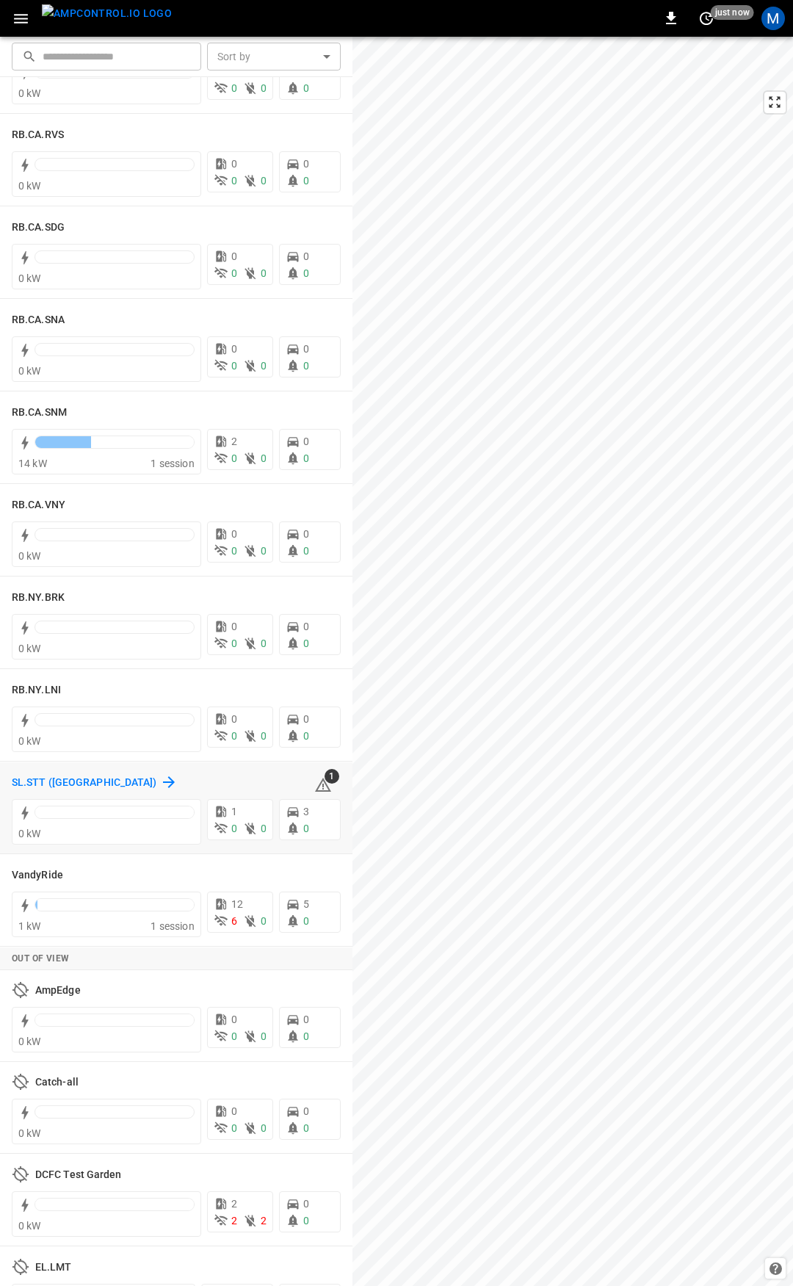
click at [50, 779] on h6 "SL.STT ([GEOGRAPHIC_DATA])" at bounding box center [84, 783] width 145 height 16
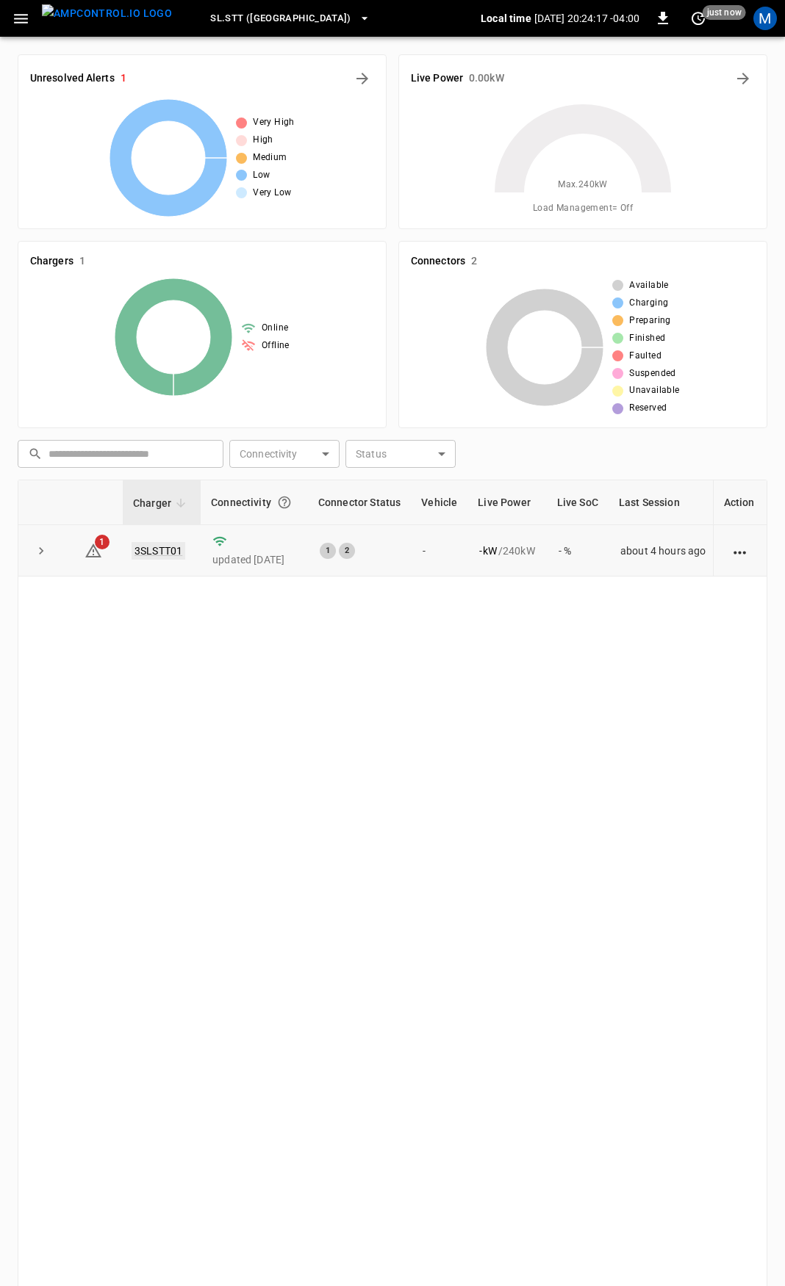
click at [170, 554] on link "3SLSTT01" at bounding box center [158, 551] width 54 height 18
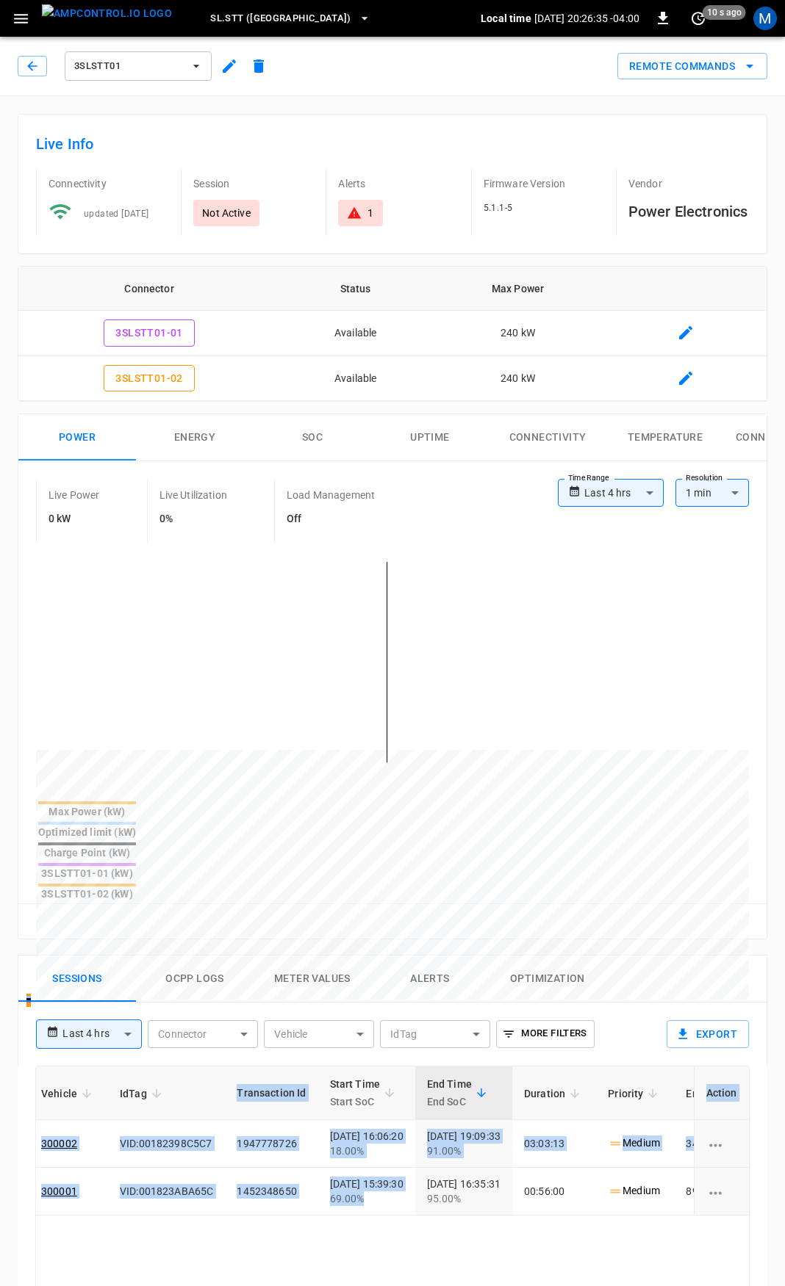
scroll to position [0, 462]
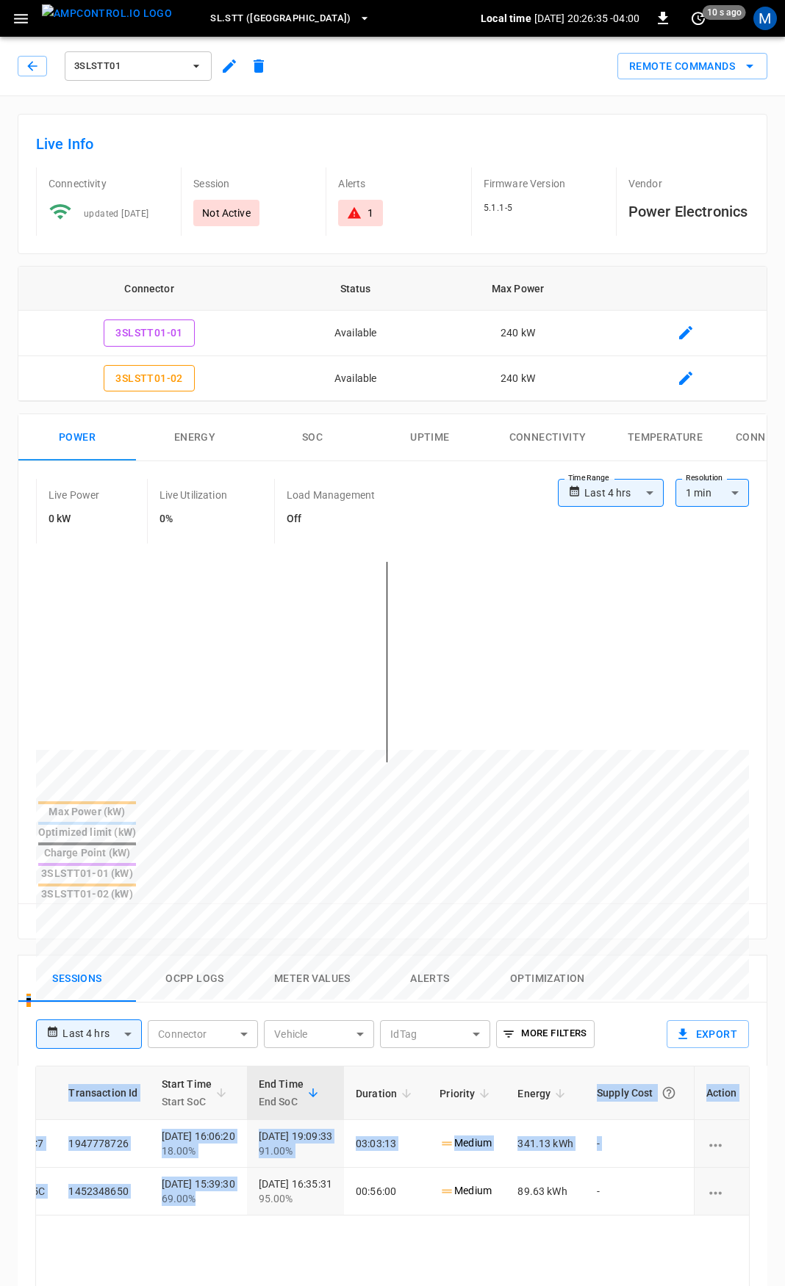
drag, startPoint x: 634, startPoint y: 1129, endPoint x: 700, endPoint y: 1146, distance: 68.2
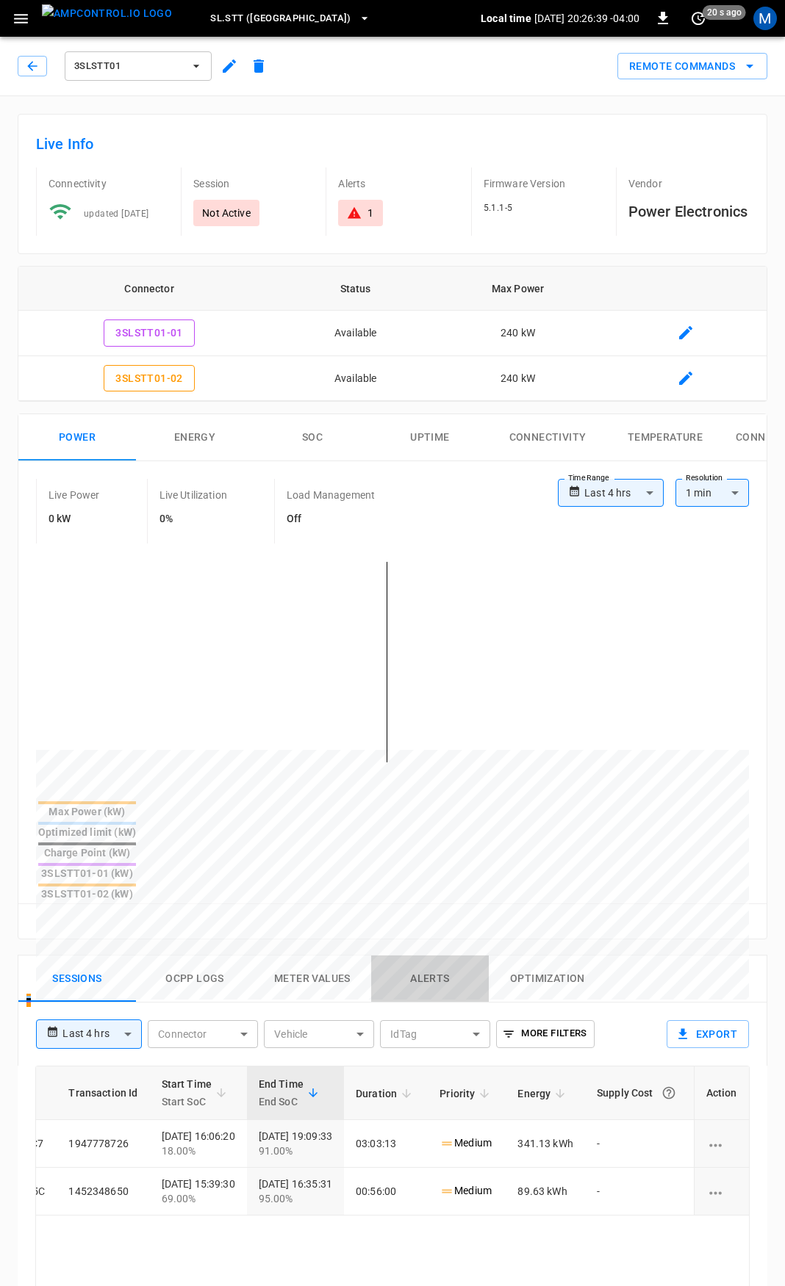
click at [428, 956] on button "Alerts" at bounding box center [430, 979] width 118 height 47
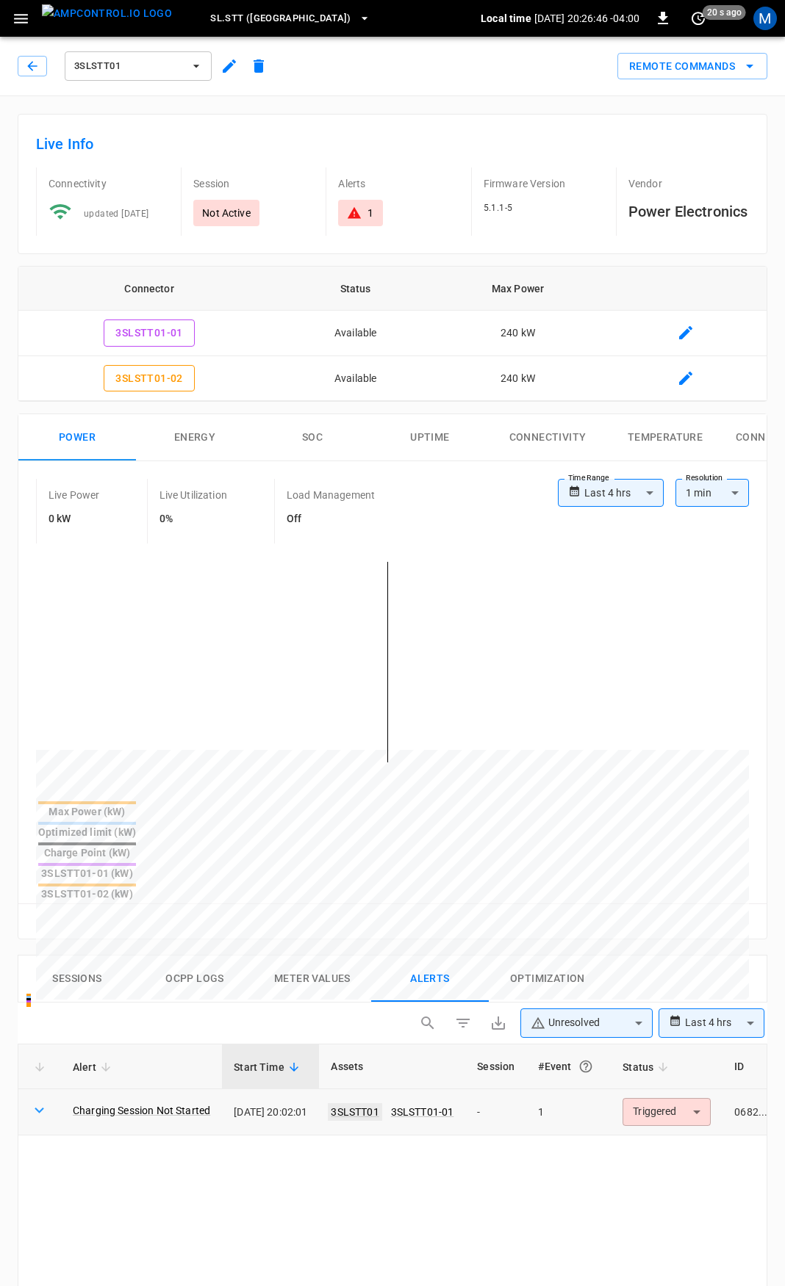
click at [377, 1103] on link "3SLSTT01" at bounding box center [355, 1112] width 54 height 18
type input "******"
click at [354, 1103] on link "3SLSTT01" at bounding box center [355, 1112] width 54 height 18
click at [170, 339] on button "3SLSTT01-01" at bounding box center [149, 333] width 90 height 27
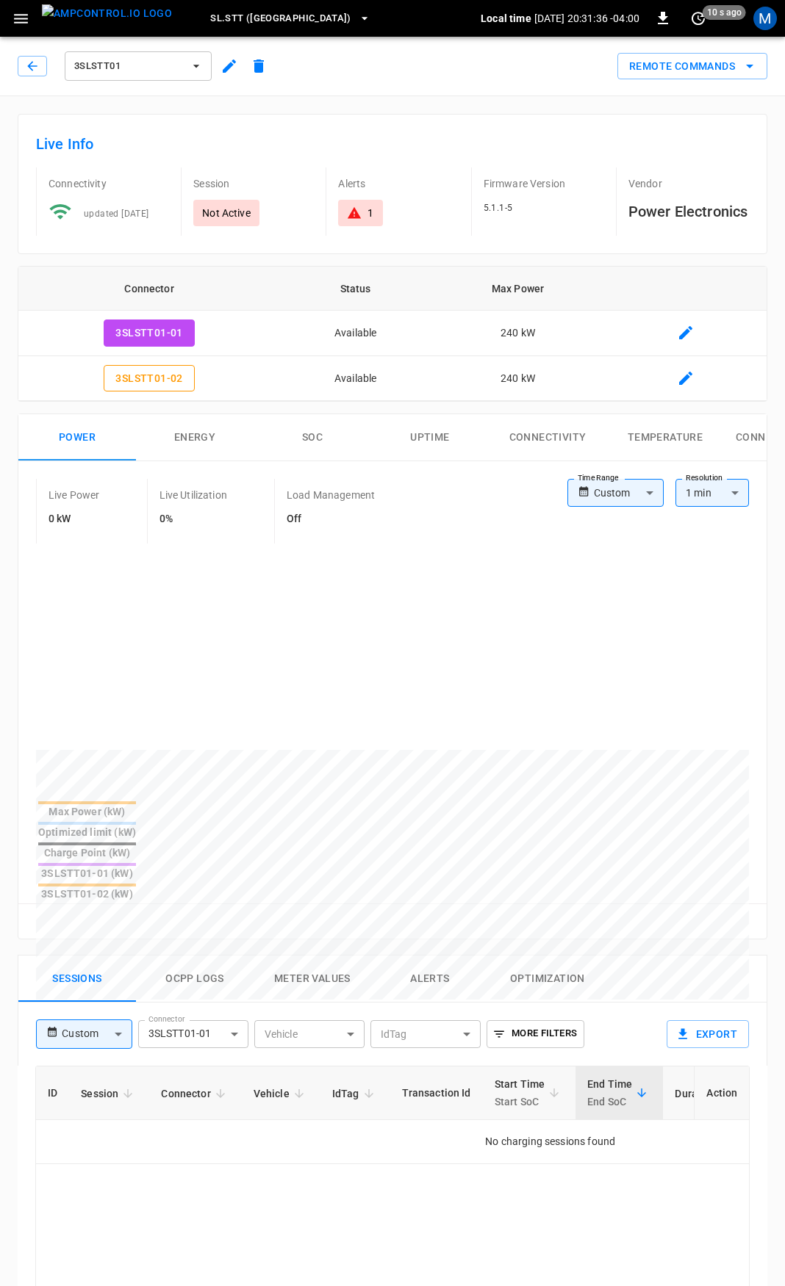
click at [89, 952] on body "**********" at bounding box center [392, 1012] width 785 height 2024
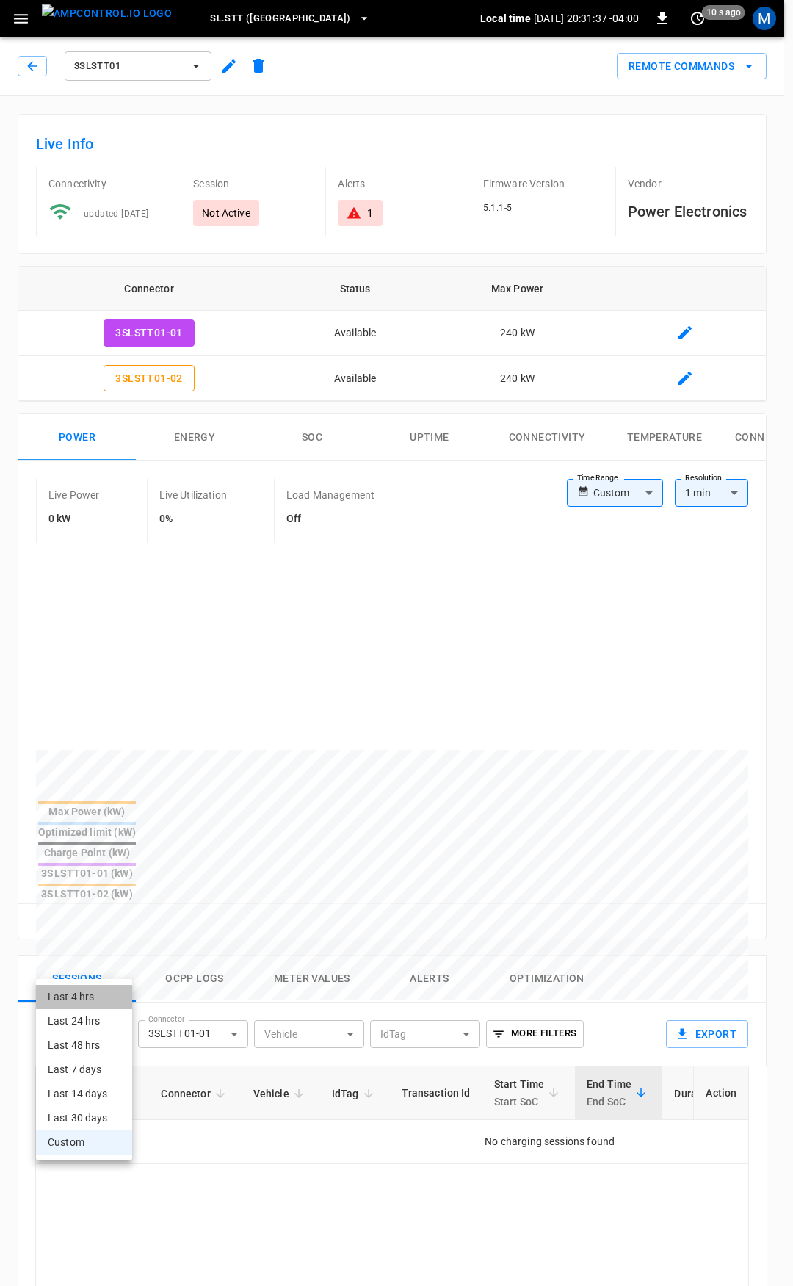
click at [84, 998] on li "Last 4 hrs" at bounding box center [84, 997] width 96 height 24
type input "**********"
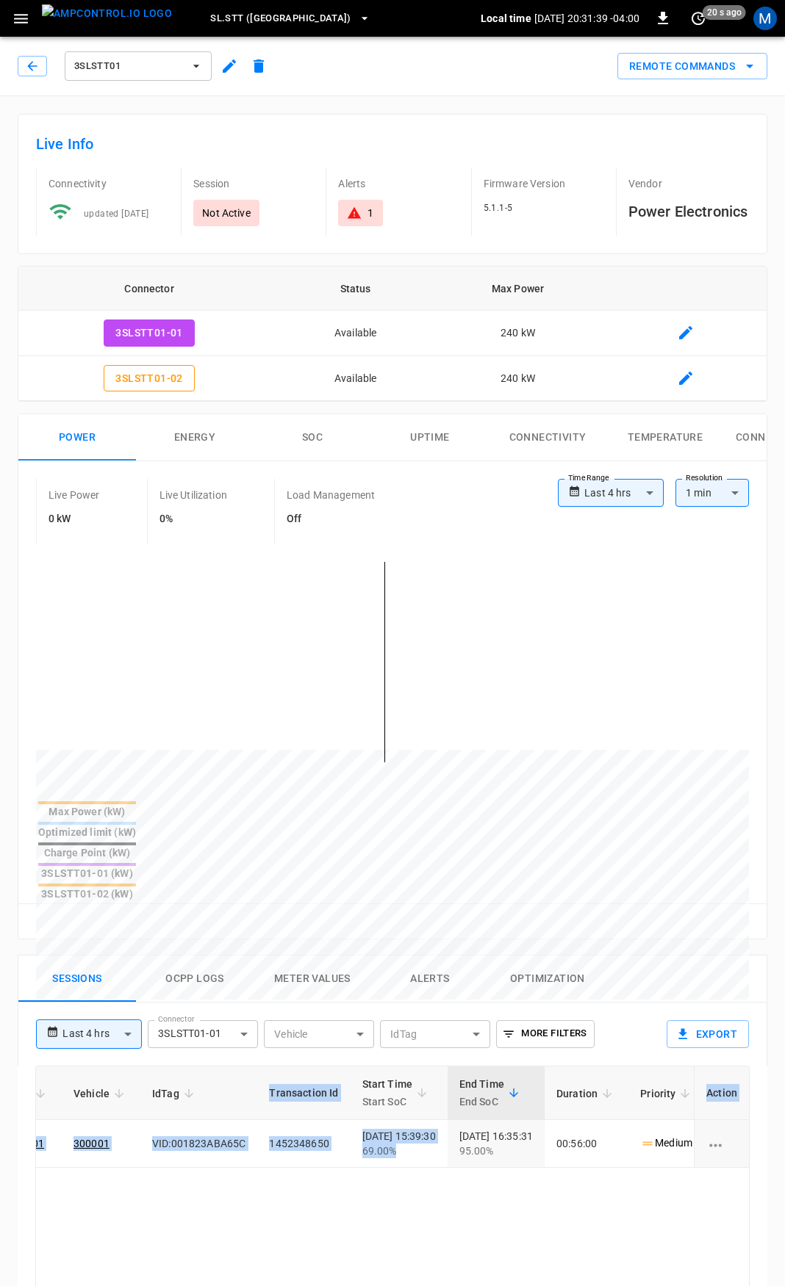
scroll to position [0, 456]
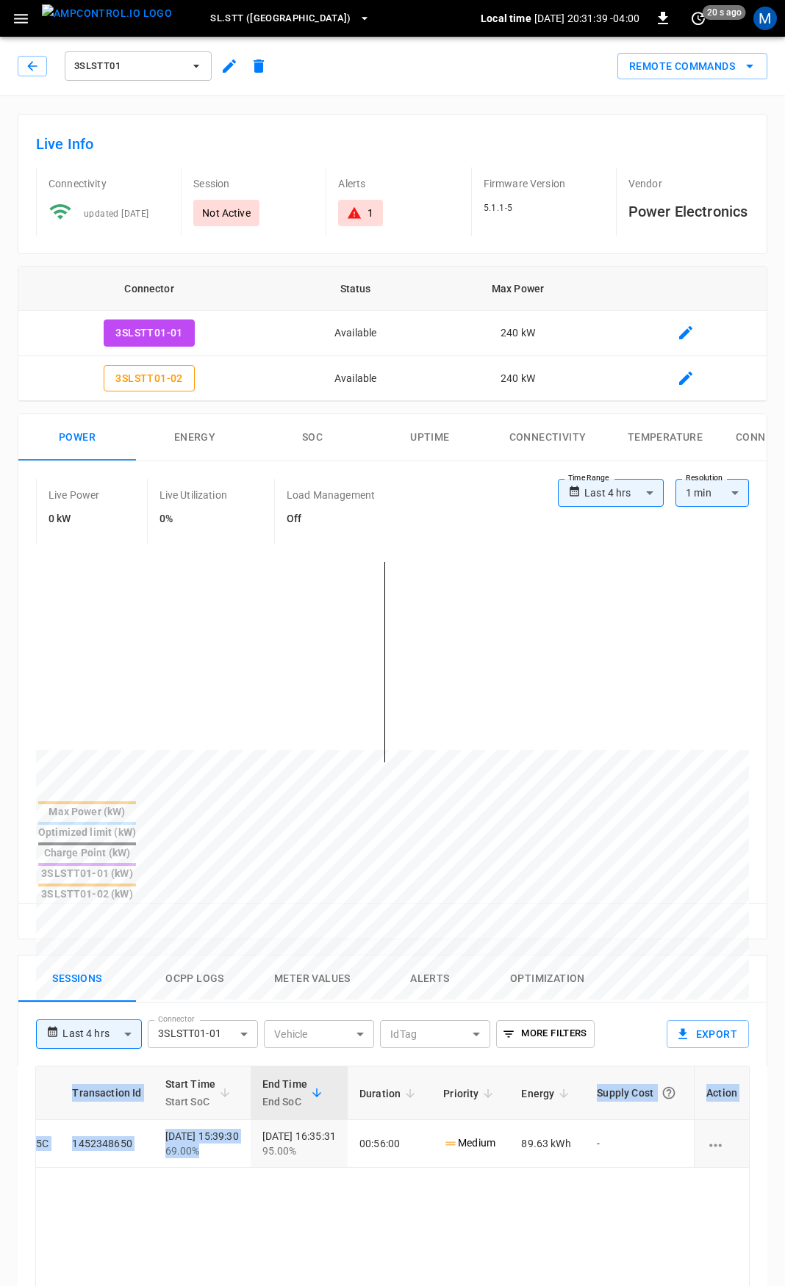
drag, startPoint x: 697, startPoint y: 1094, endPoint x: 775, endPoint y: 1107, distance: 79.0
click at [775, 1107] on div "**********" at bounding box center [392, 1060] width 785 height 1928
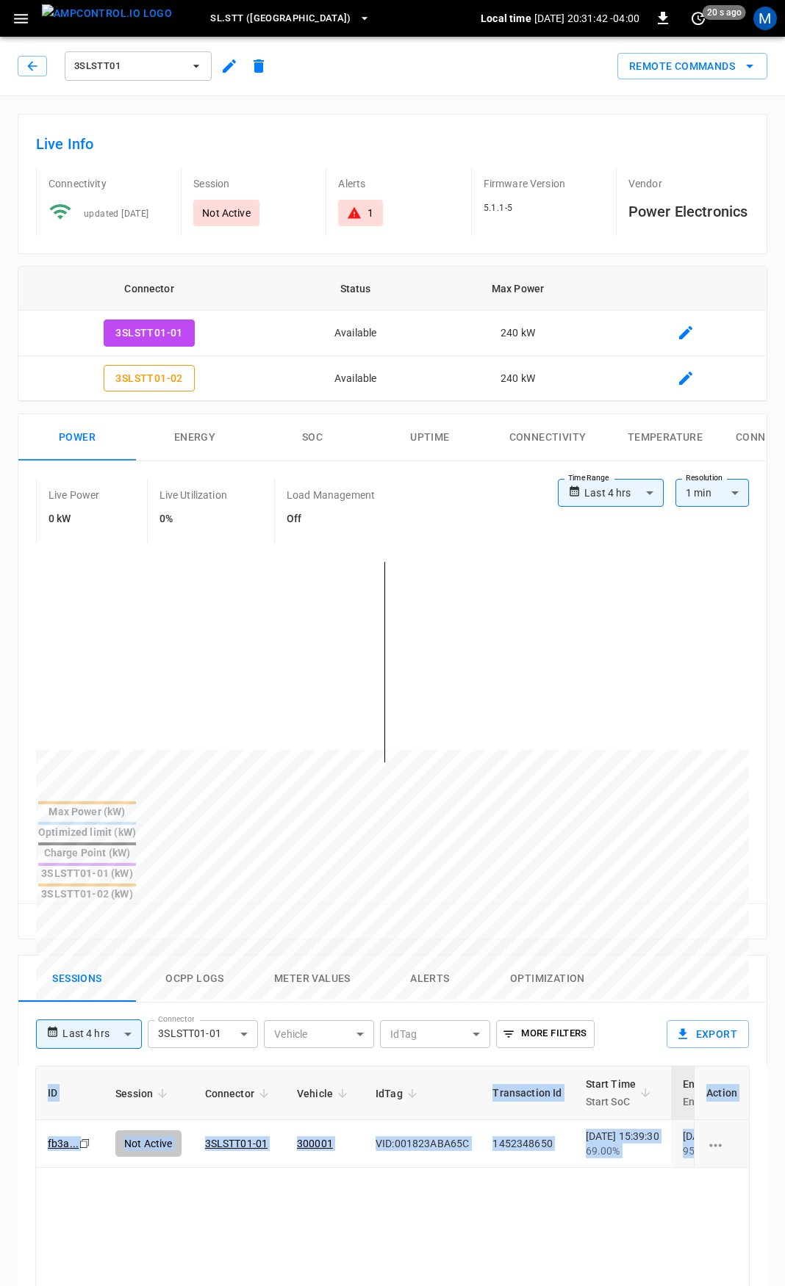
drag, startPoint x: 322, startPoint y: 1093, endPoint x: -344, endPoint y: 1066, distance: 666.1
click at [0, 1066] on html "**********" at bounding box center [392, 1012] width 785 height 2024
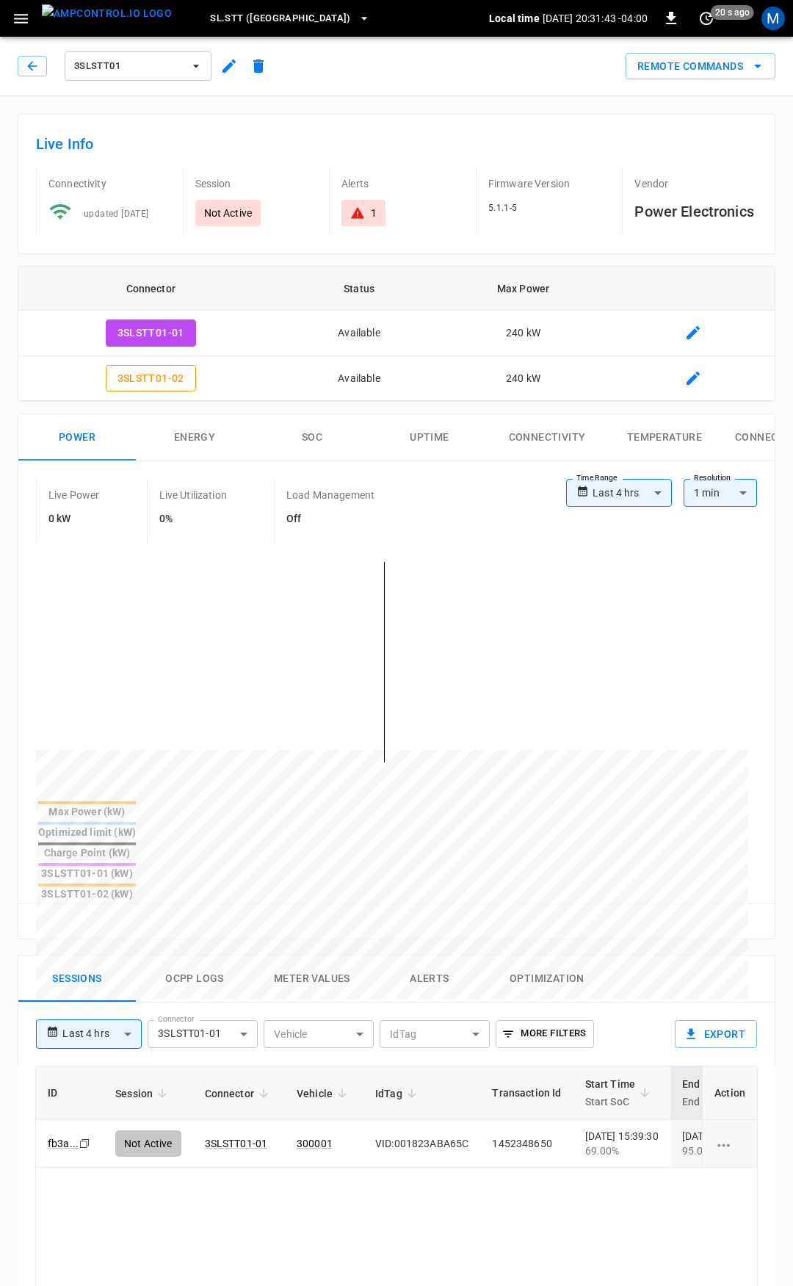
click at [110, 955] on body "**********" at bounding box center [396, 1012] width 793 height 2024
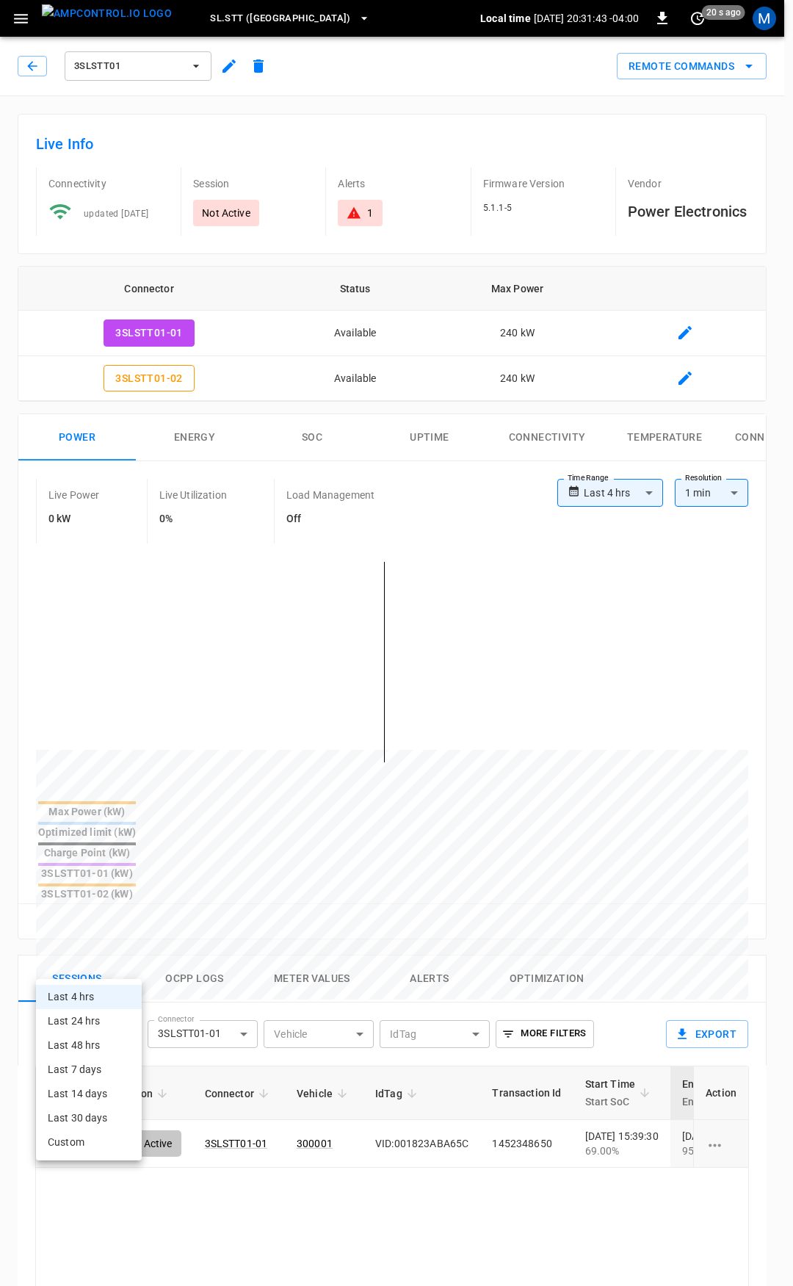
click at [104, 1027] on li "Last 24 hrs" at bounding box center [89, 1021] width 106 height 24
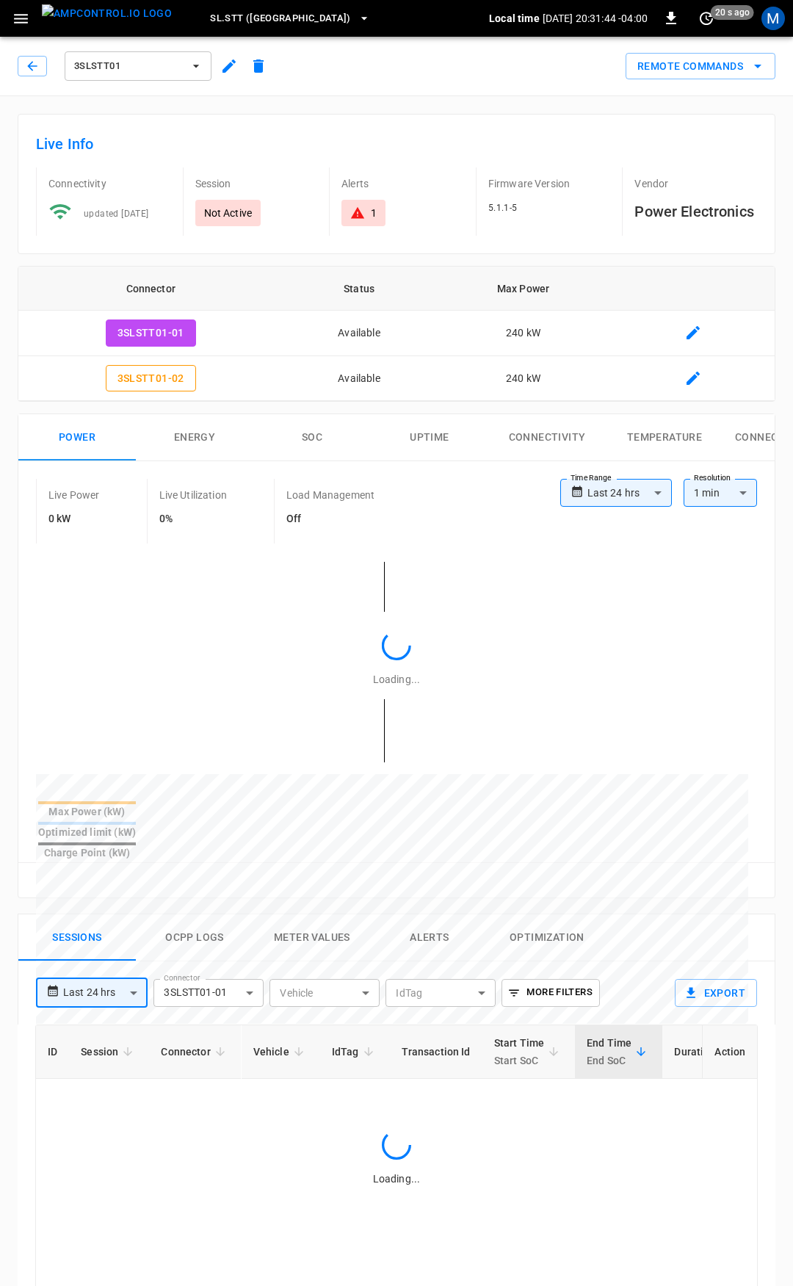
type input "**********"
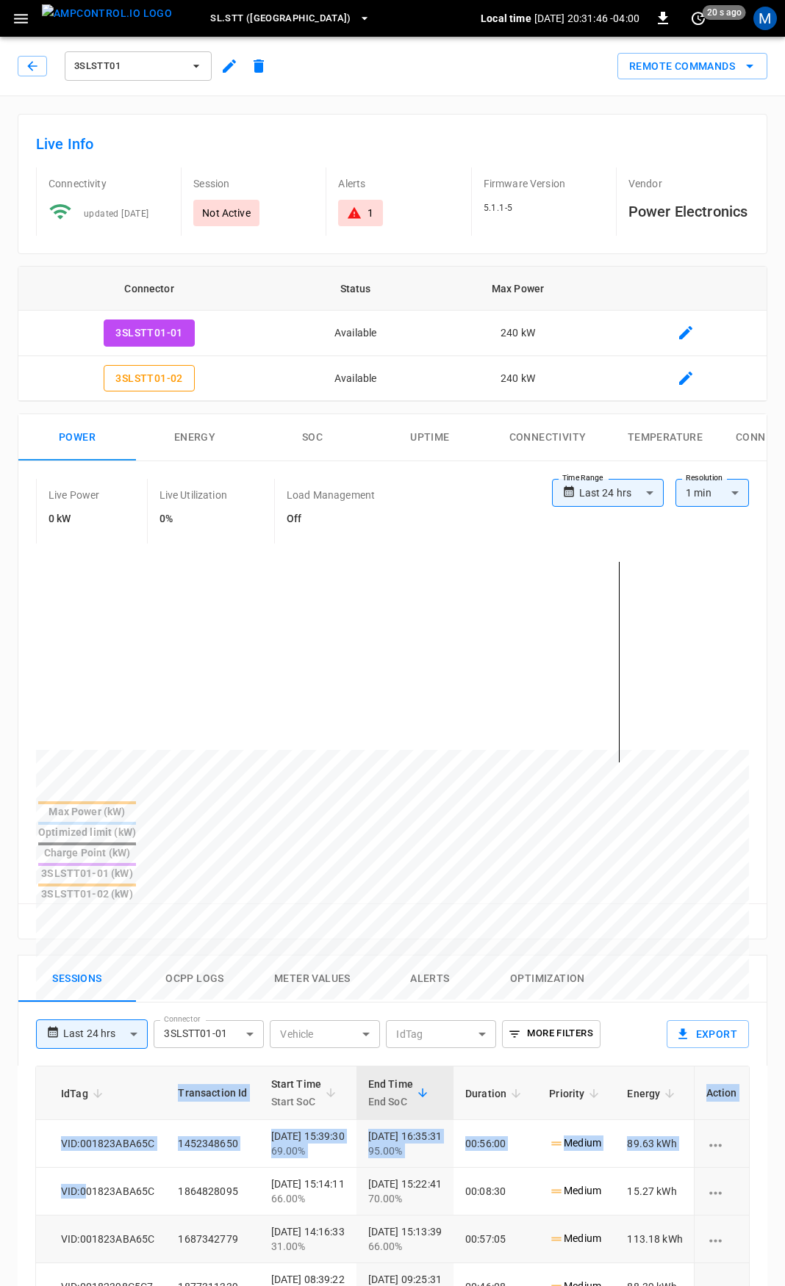
scroll to position [0, 463]
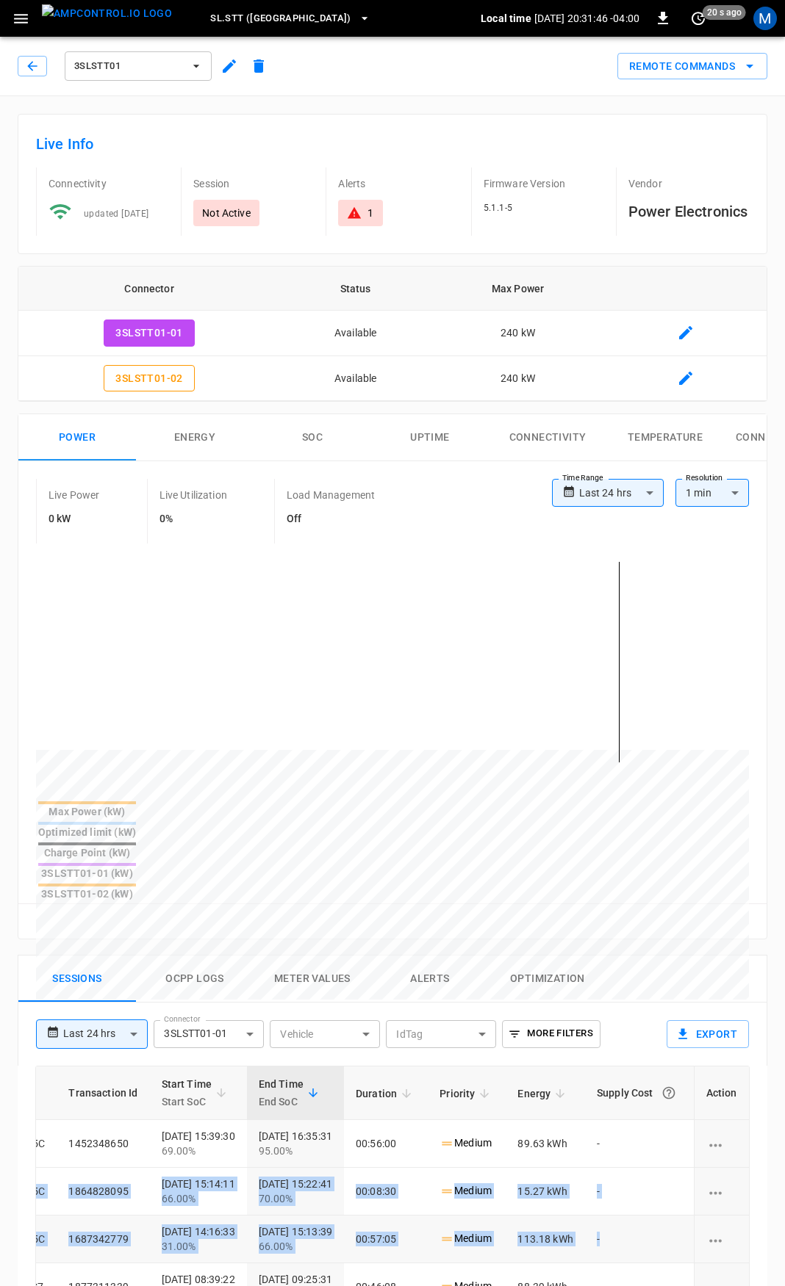
drag, startPoint x: 397, startPoint y: 1108, endPoint x: 699, endPoint y: 1148, distance: 304.6
click at [699, 1148] on tbody "fb3a ... Copy Not Active 3SLSTT01-01 300001 VID:001823ABA65C 1452348650 [DATE] …" at bounding box center [179, 1287] width 1139 height 334
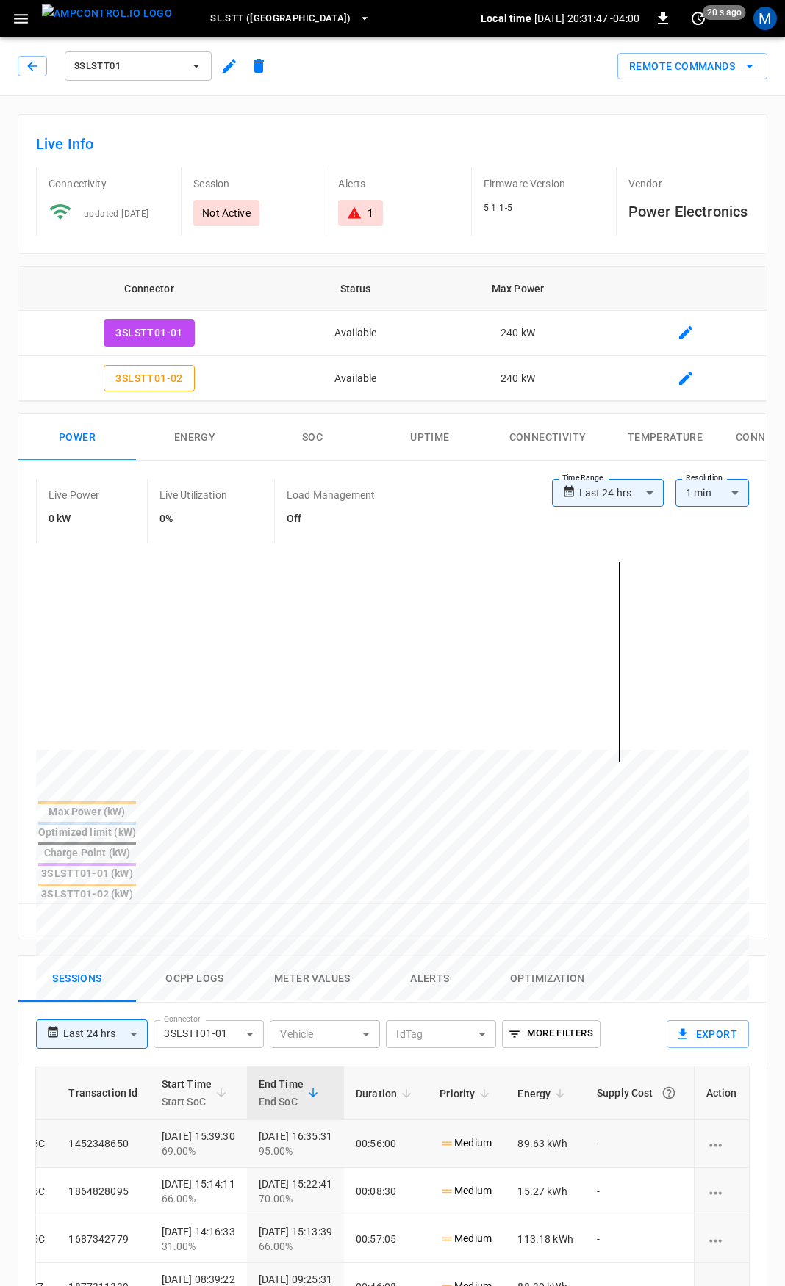
click at [616, 1120] on td "-" at bounding box center [639, 1144] width 109 height 48
click at [35, 64] on icon "button" at bounding box center [32, 66] width 15 height 15
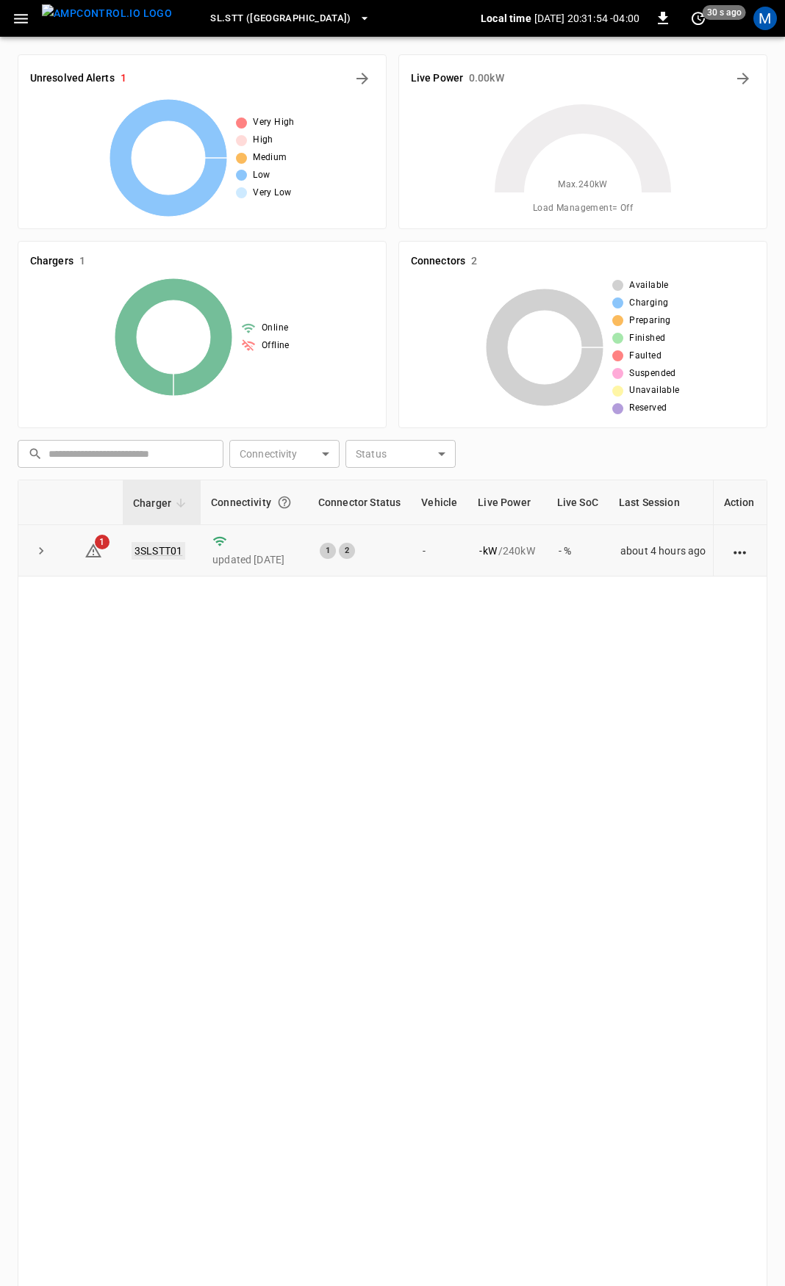
click at [147, 545] on link "3SLSTT01" at bounding box center [158, 551] width 54 height 18
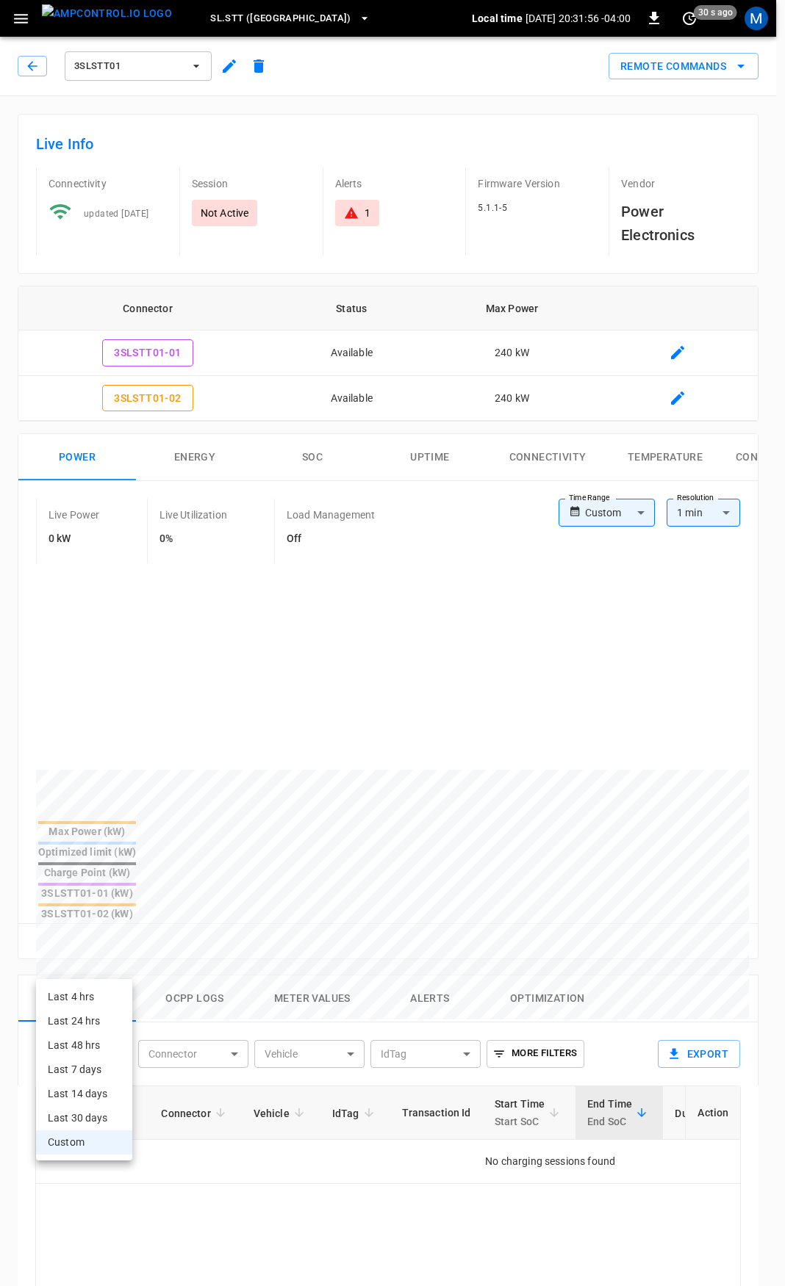
click at [85, 971] on body "SL.STT ([GEOGRAPHIC_DATA]) Local time [DATE] 20:31:56 -04:00 0 30 s ago M 3SLST…" at bounding box center [392, 1022] width 785 height 2044
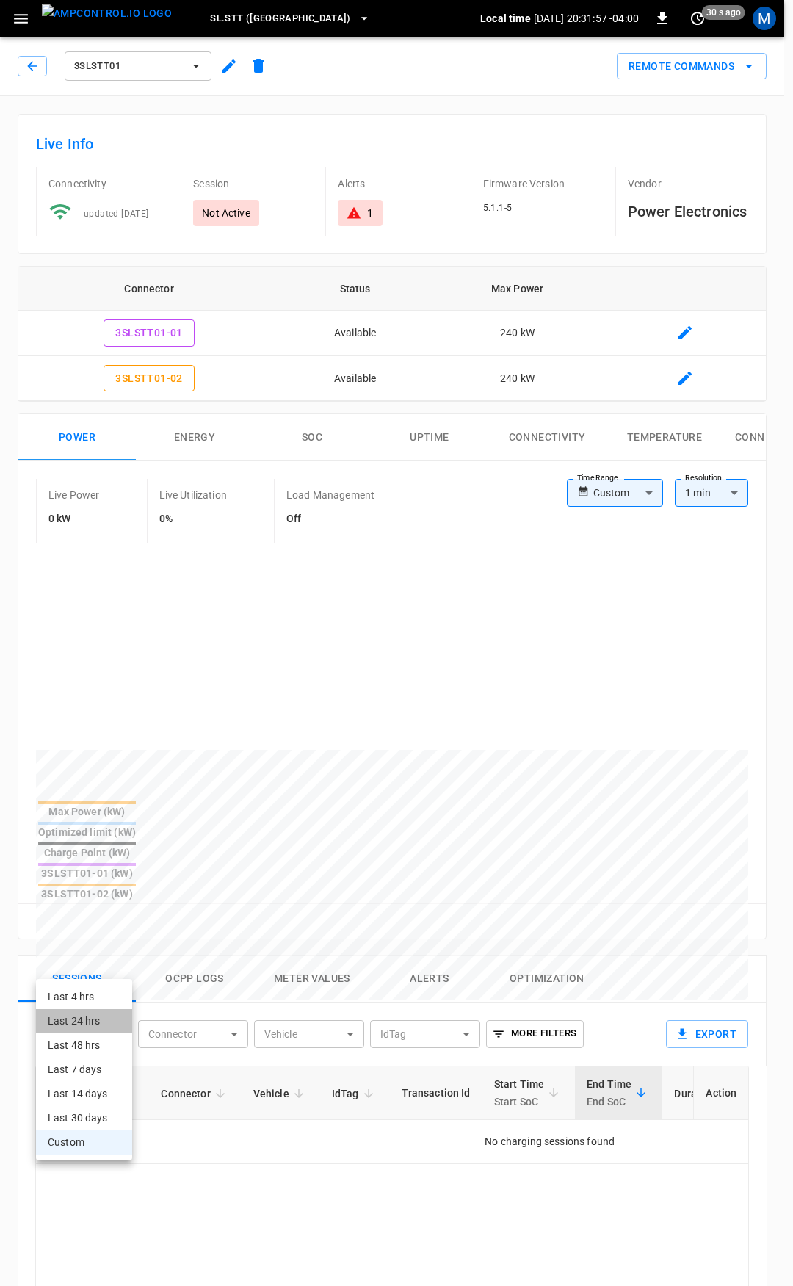
drag, startPoint x: 91, startPoint y: 1023, endPoint x: 89, endPoint y: 997, distance: 25.8
click at [89, 997] on ul "Last 4 hrs Last 24 hrs Last 48 hrs Last 7 days Last 14 days Last 30 days Custom" at bounding box center [84, 1069] width 96 height 181
click at [89, 997] on li "Last 4 hrs" at bounding box center [84, 997] width 96 height 24
type input "**********"
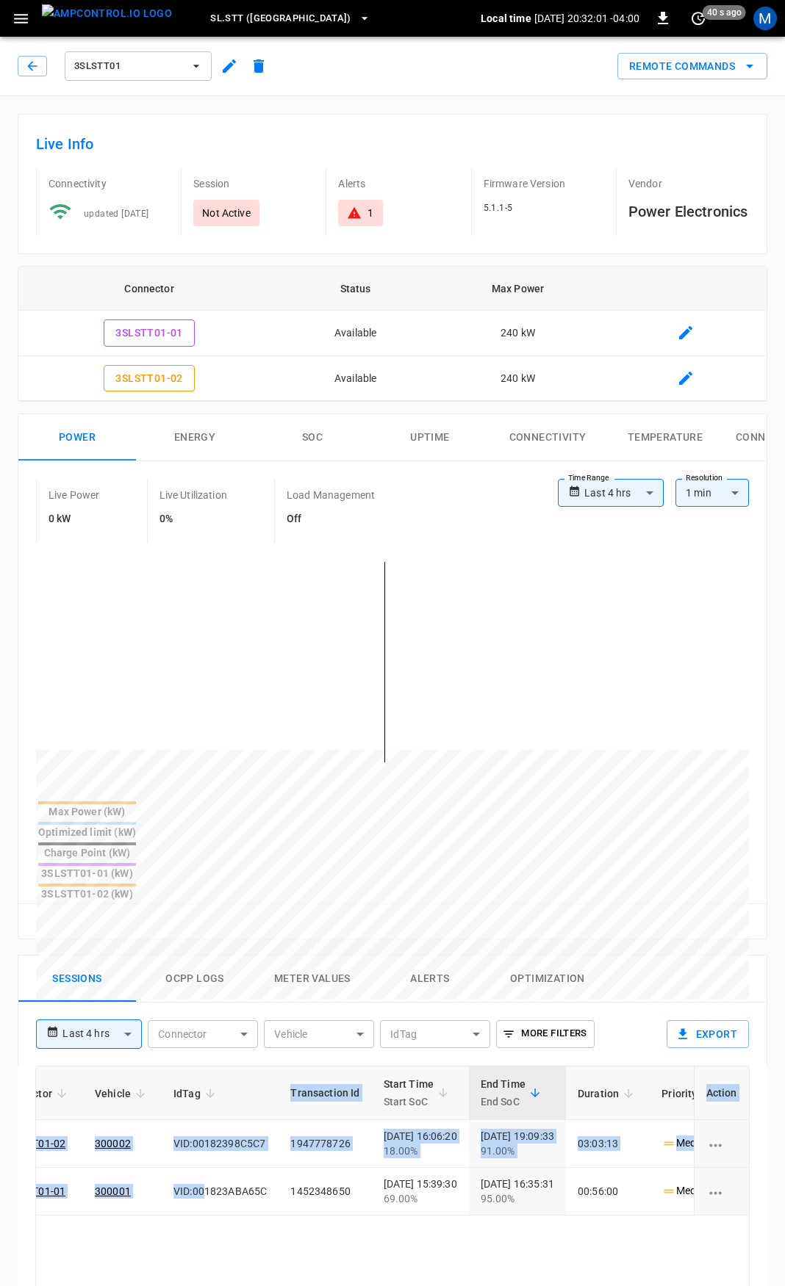
scroll to position [0, 255]
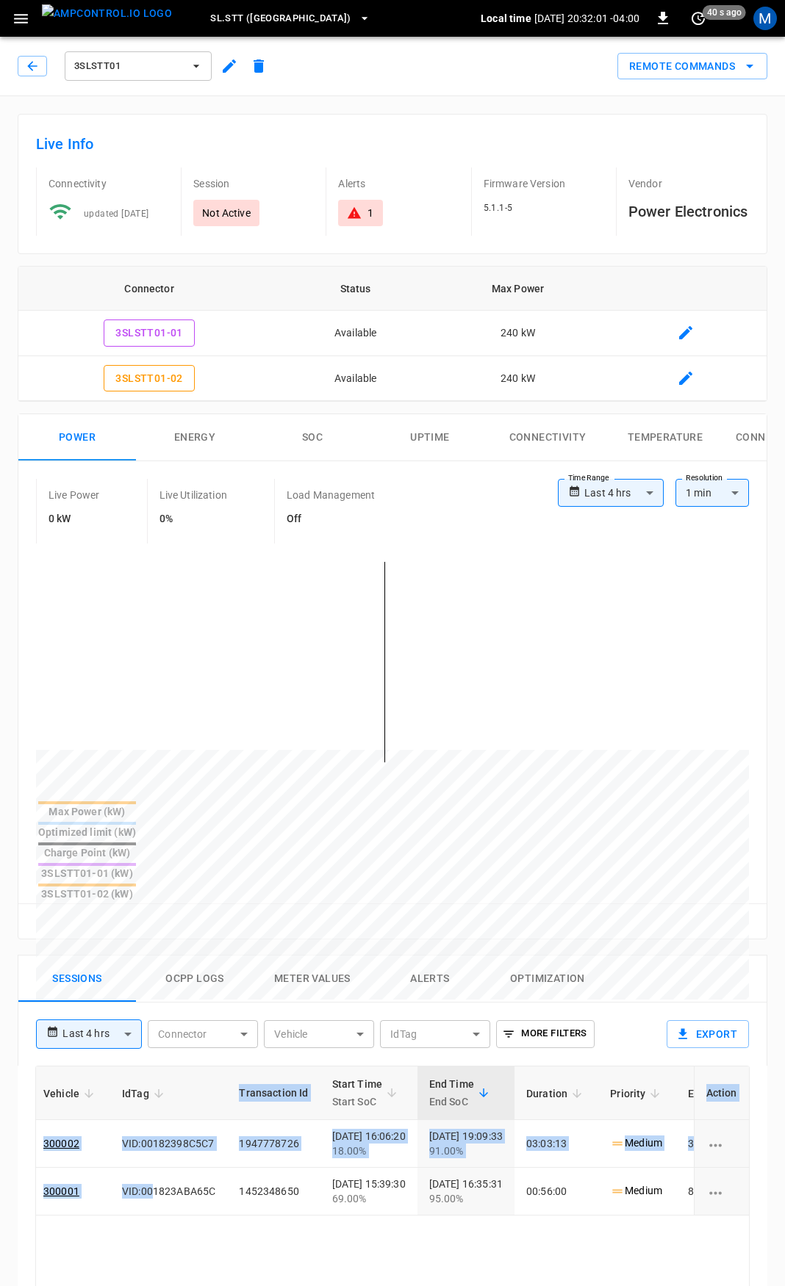
drag, startPoint x: 404, startPoint y: 1118, endPoint x: 588, endPoint y: 1156, distance: 187.6
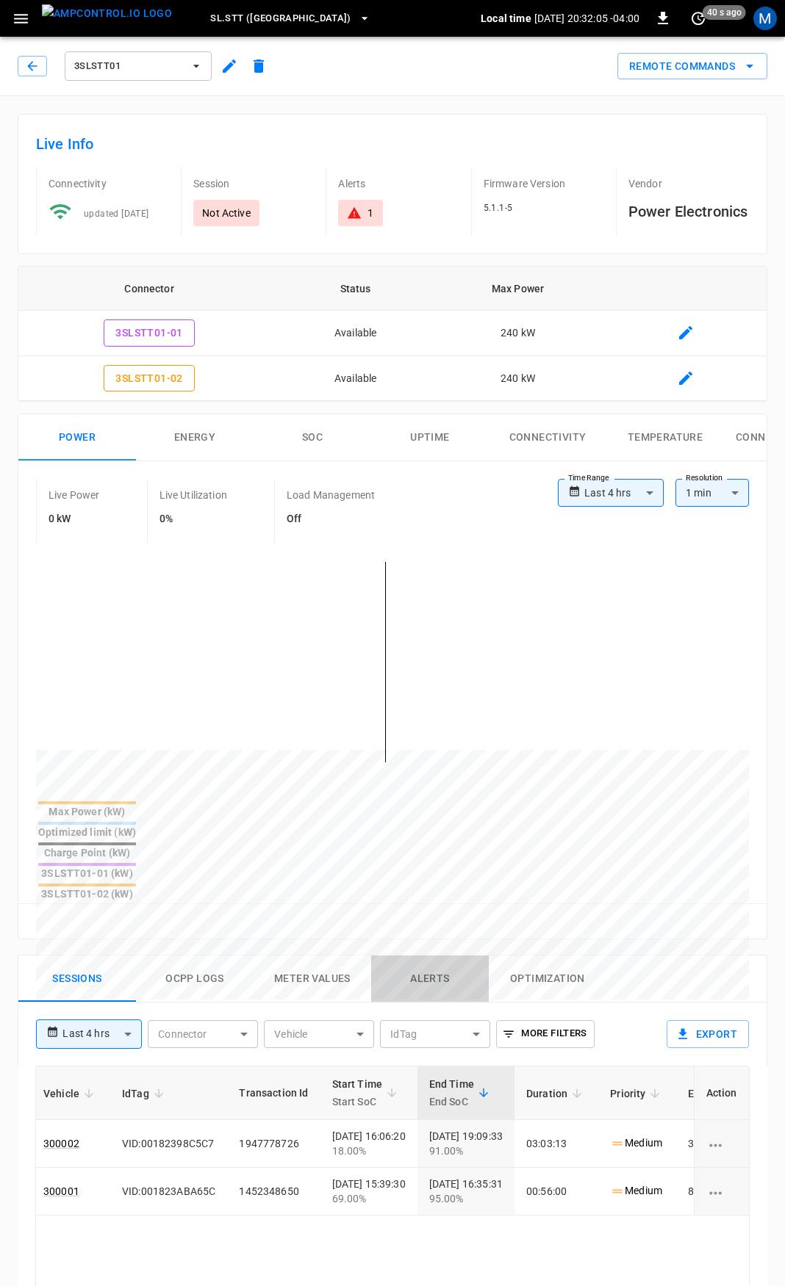
click at [410, 956] on button "Alerts" at bounding box center [430, 979] width 118 height 47
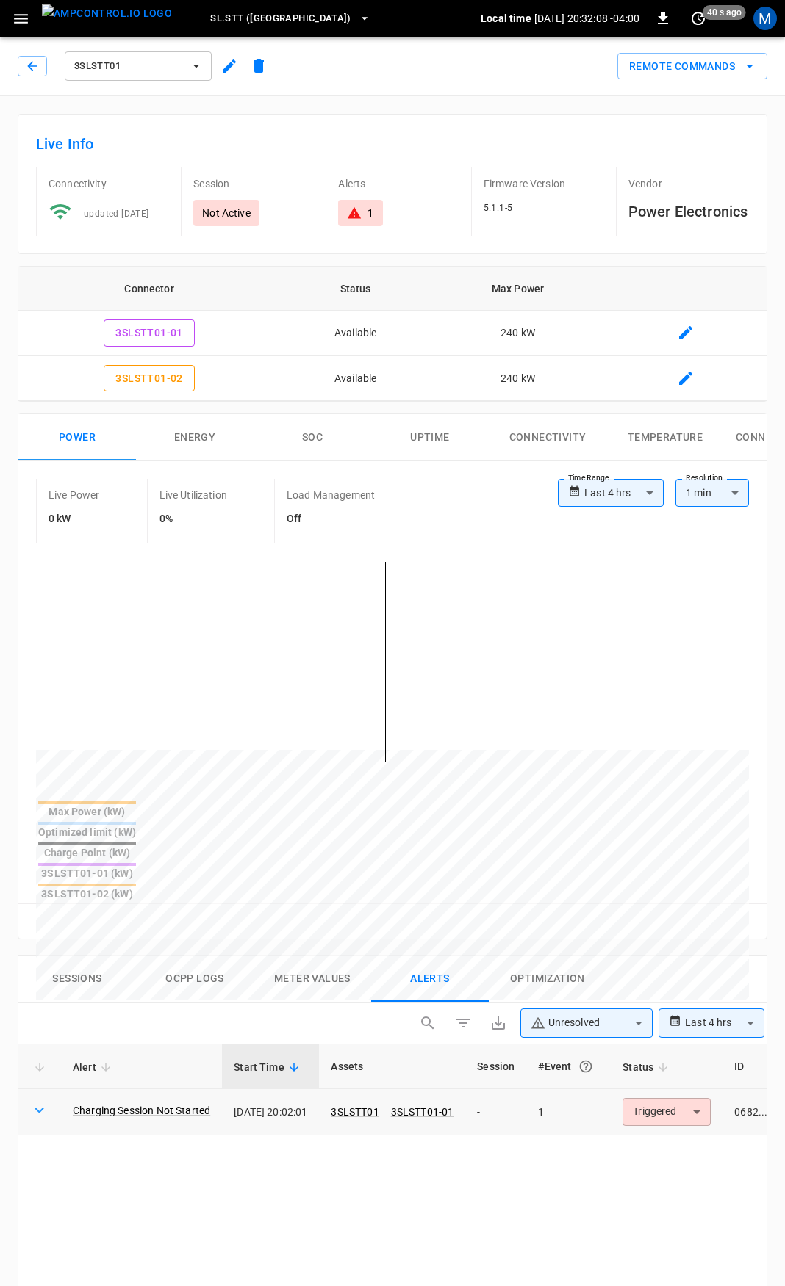
click at [37, 1108] on icon at bounding box center [40, 1111] width 10 height 6
click at [35, 1108] on icon at bounding box center [40, 1111] width 10 height 6
click at [166, 1100] on link "Charging Session Not Started" at bounding box center [141, 1110] width 143 height 21
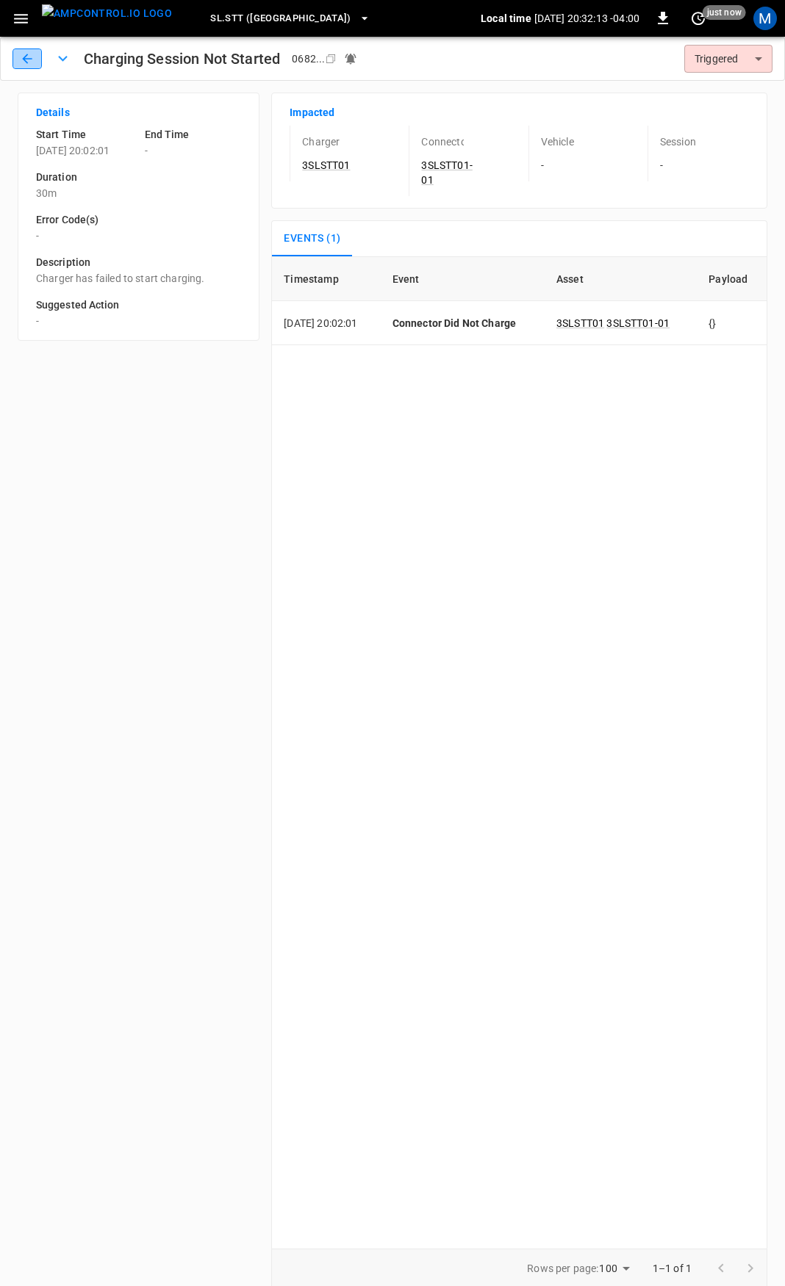
click at [26, 65] on icon "button" at bounding box center [27, 58] width 15 height 15
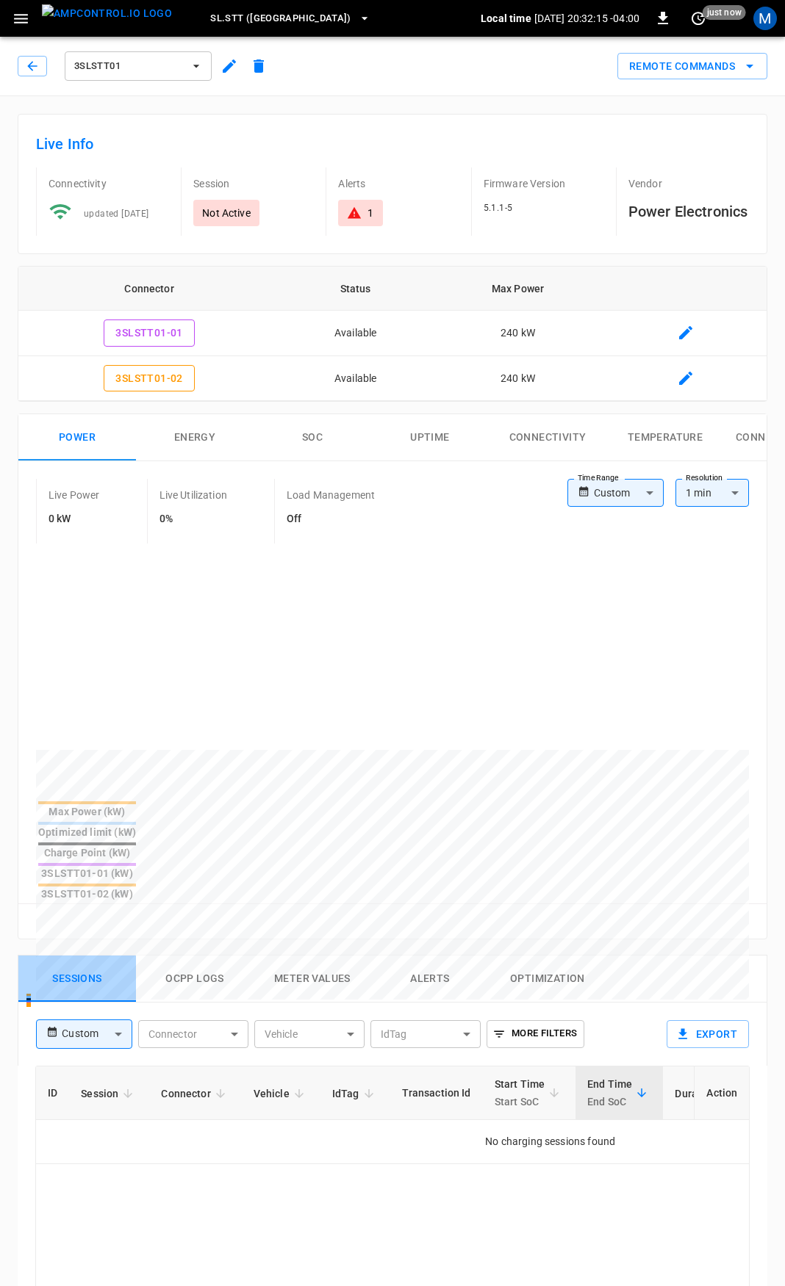
click at [68, 956] on button "Sessions" at bounding box center [77, 979] width 118 height 47
click at [123, 973] on body "SL.STT ([GEOGRAPHIC_DATA]) Local time [DATE] 20:32:15 -04:00 0 just now M 3SLST…" at bounding box center [392, 1012] width 785 height 2024
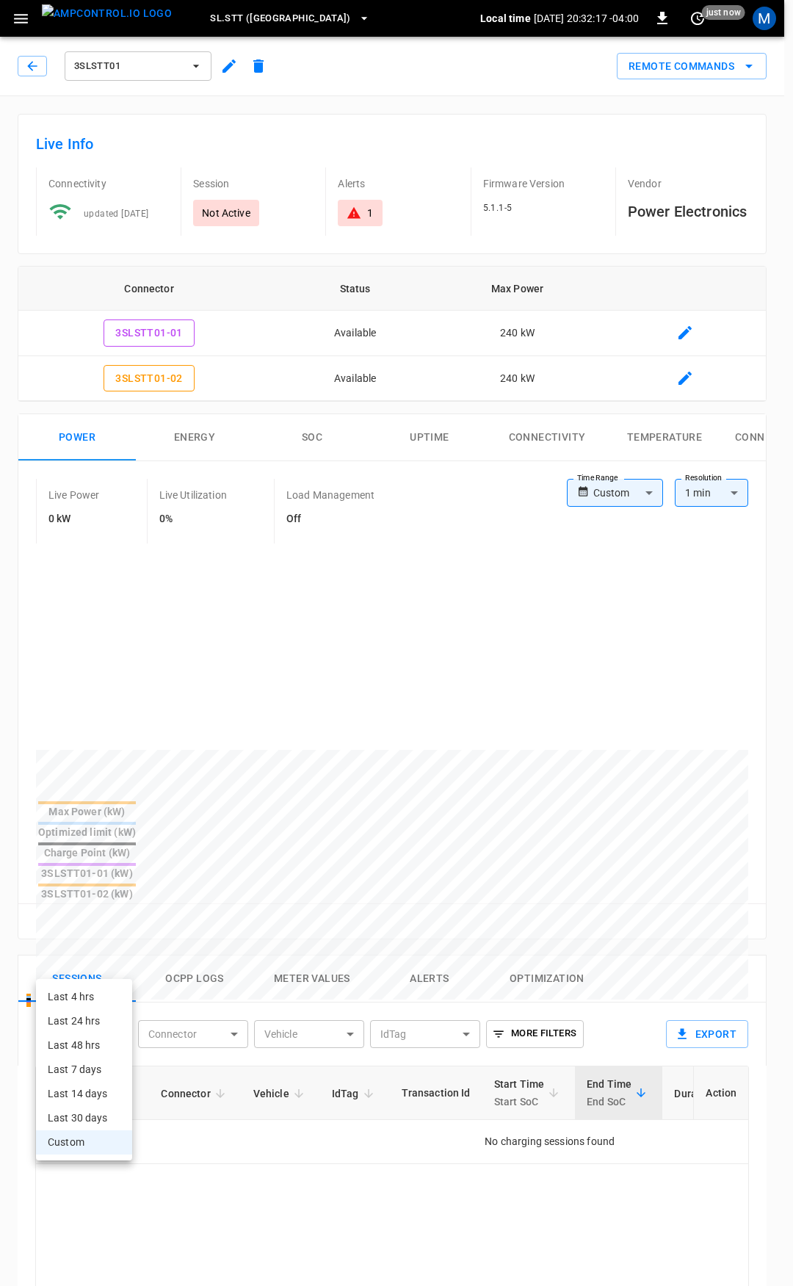
click at [94, 998] on li "Last 4 hrs" at bounding box center [84, 997] width 96 height 24
type input "**********"
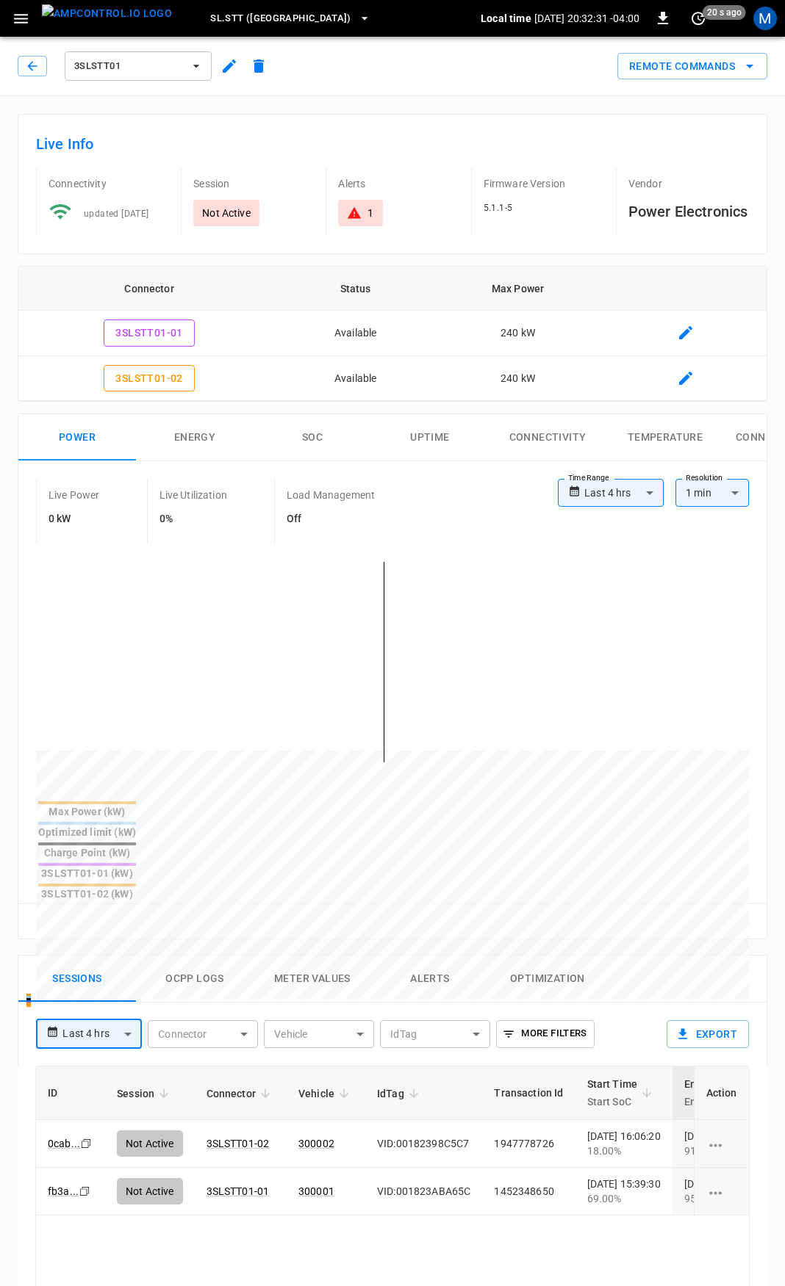
click at [359, 207] on icon at bounding box center [354, 213] width 15 height 15
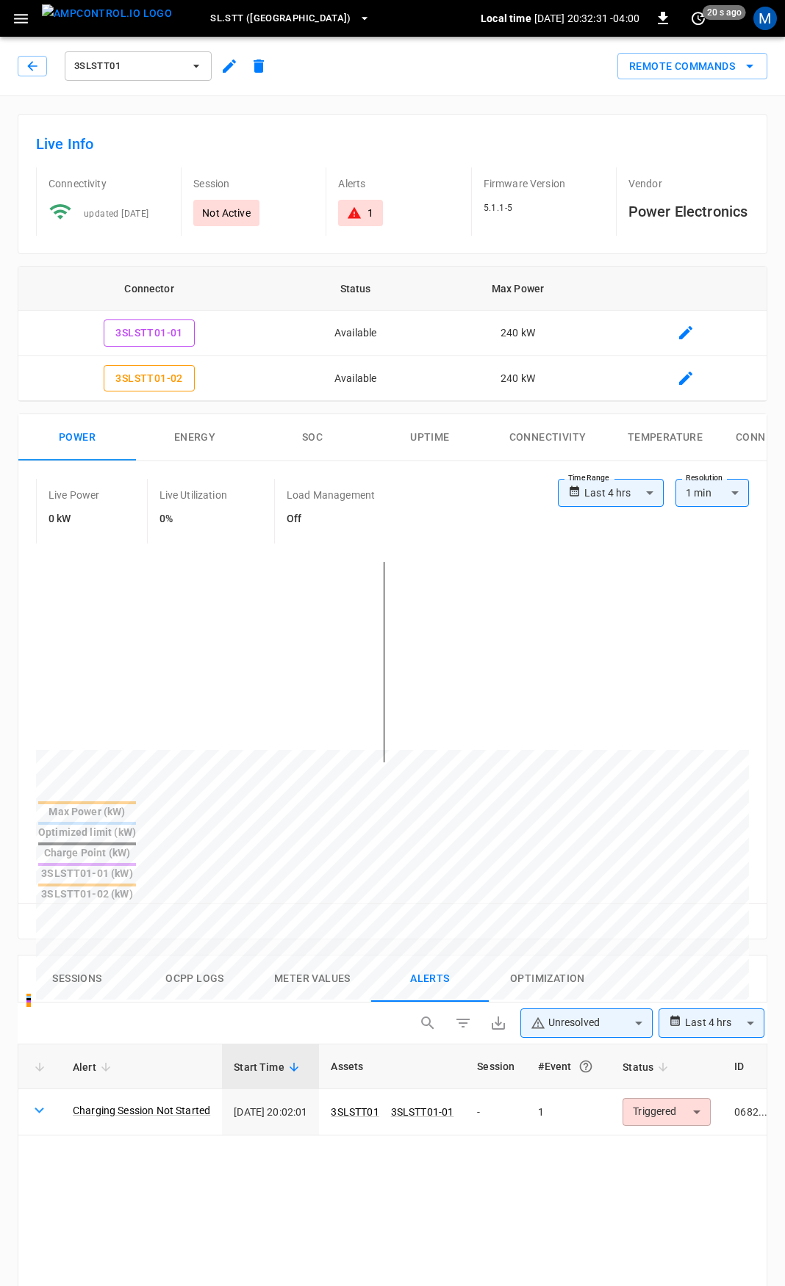
scroll to position [667, 0]
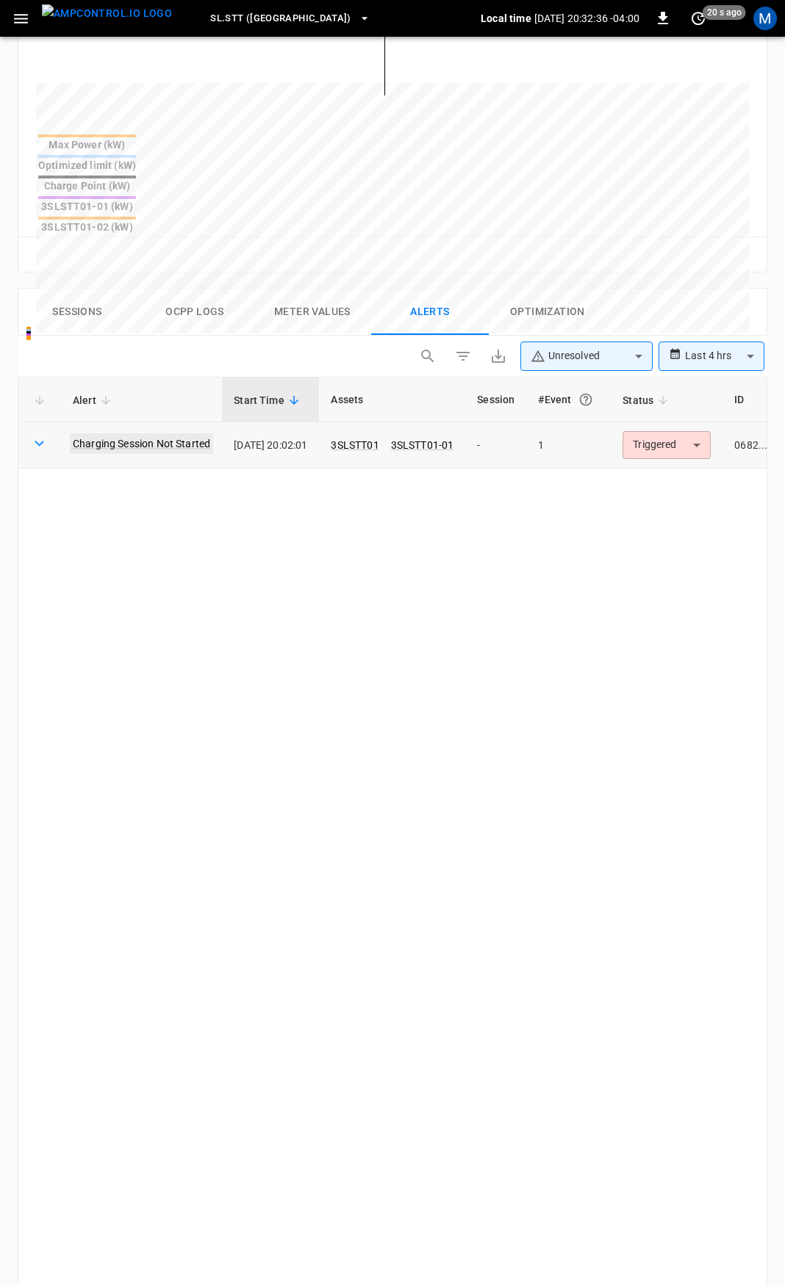
click at [136, 433] on link "Charging Session Not Started" at bounding box center [141, 443] width 143 height 21
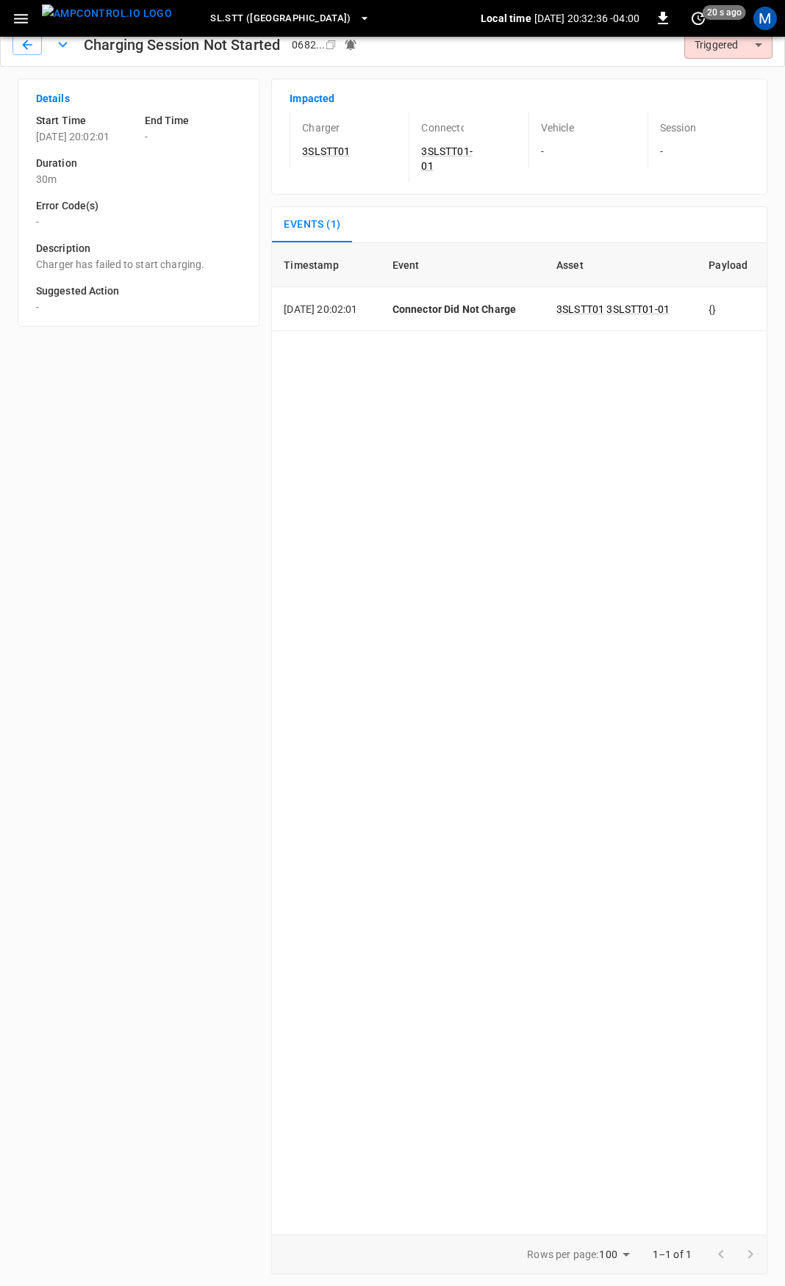
scroll to position [14, 0]
click at [659, 308] on link "3SLSTT01-01" at bounding box center [637, 309] width 69 height 18
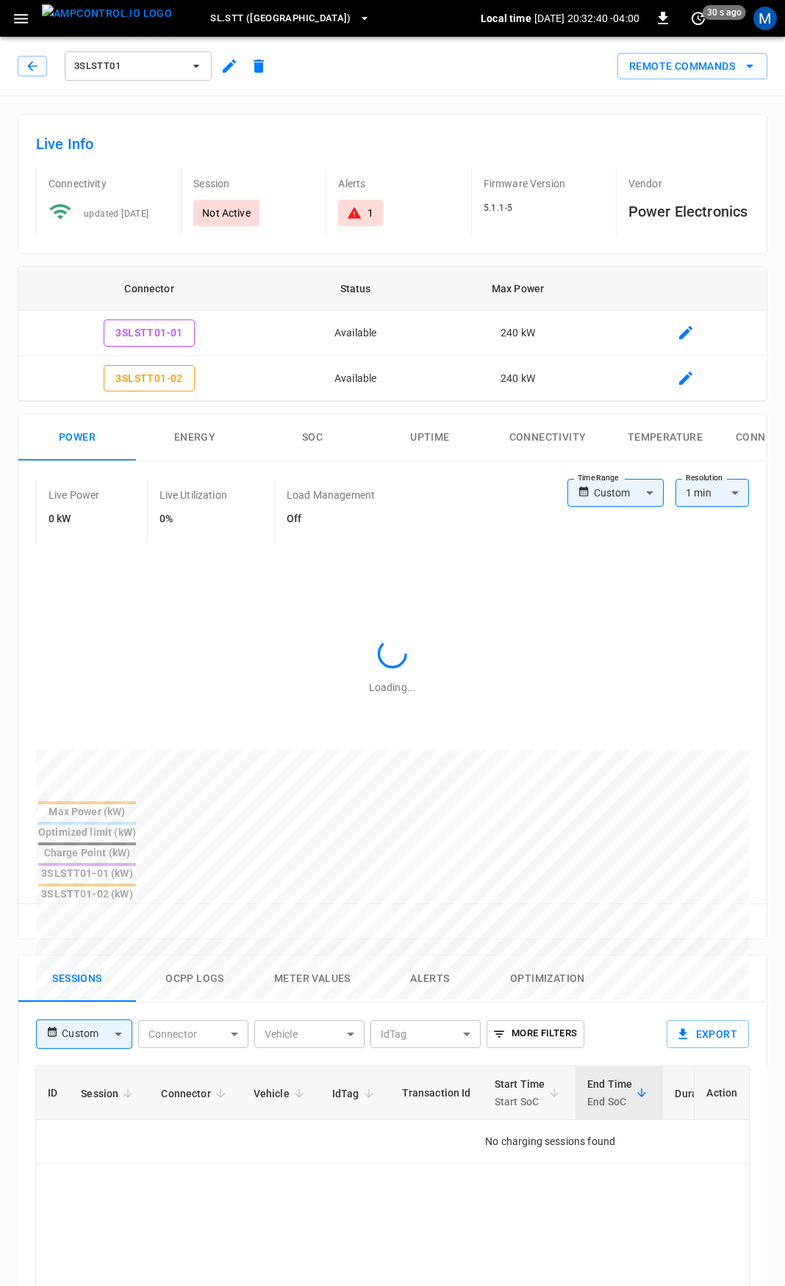
type input "**********"
drag, startPoint x: 194, startPoint y: 893, endPoint x: 203, endPoint y: 911, distance: 20.1
click at [195, 956] on button "Ocpp logs" at bounding box center [195, 979] width 118 height 47
click at [204, 956] on button "Ocpp logs" at bounding box center [195, 979] width 118 height 47
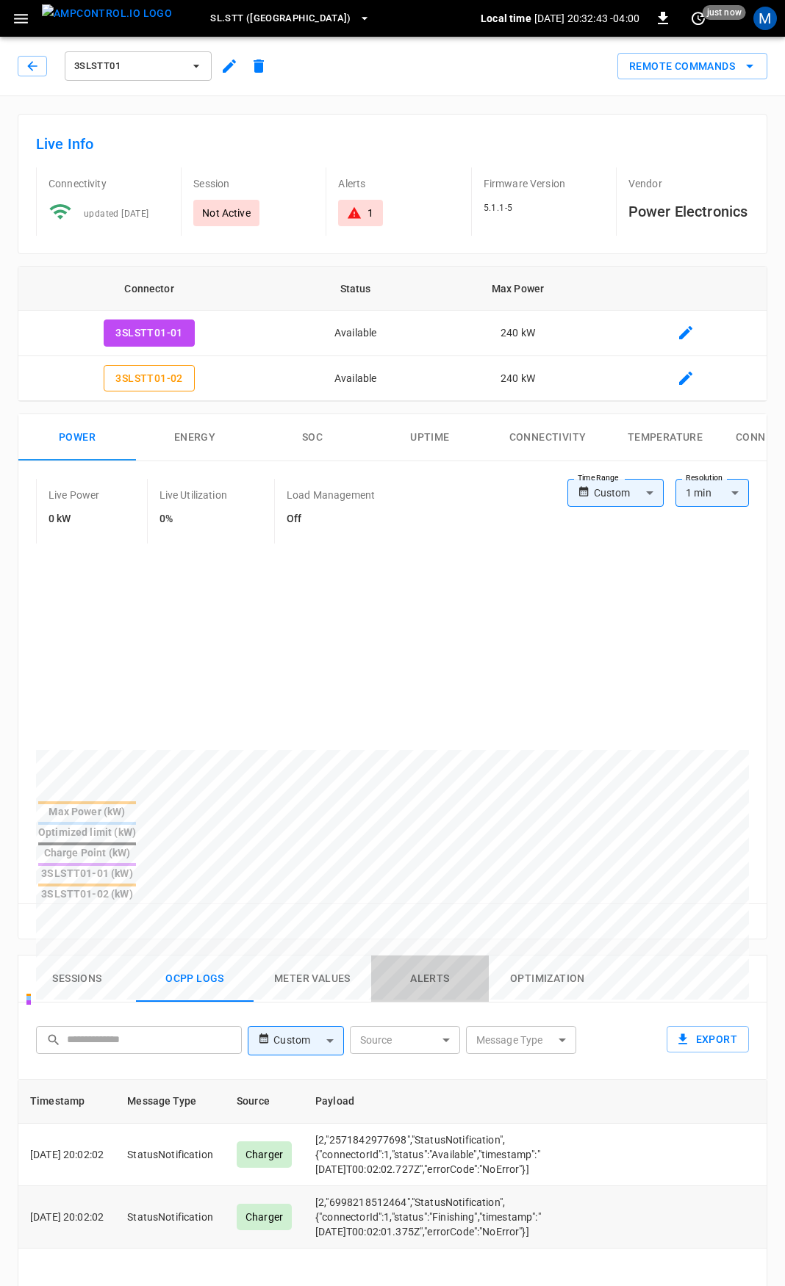
drag, startPoint x: 428, startPoint y: 912, endPoint x: 597, endPoint y: 1143, distance: 286.5
click at [422, 956] on button "Alerts" at bounding box center [430, 979] width 118 height 47
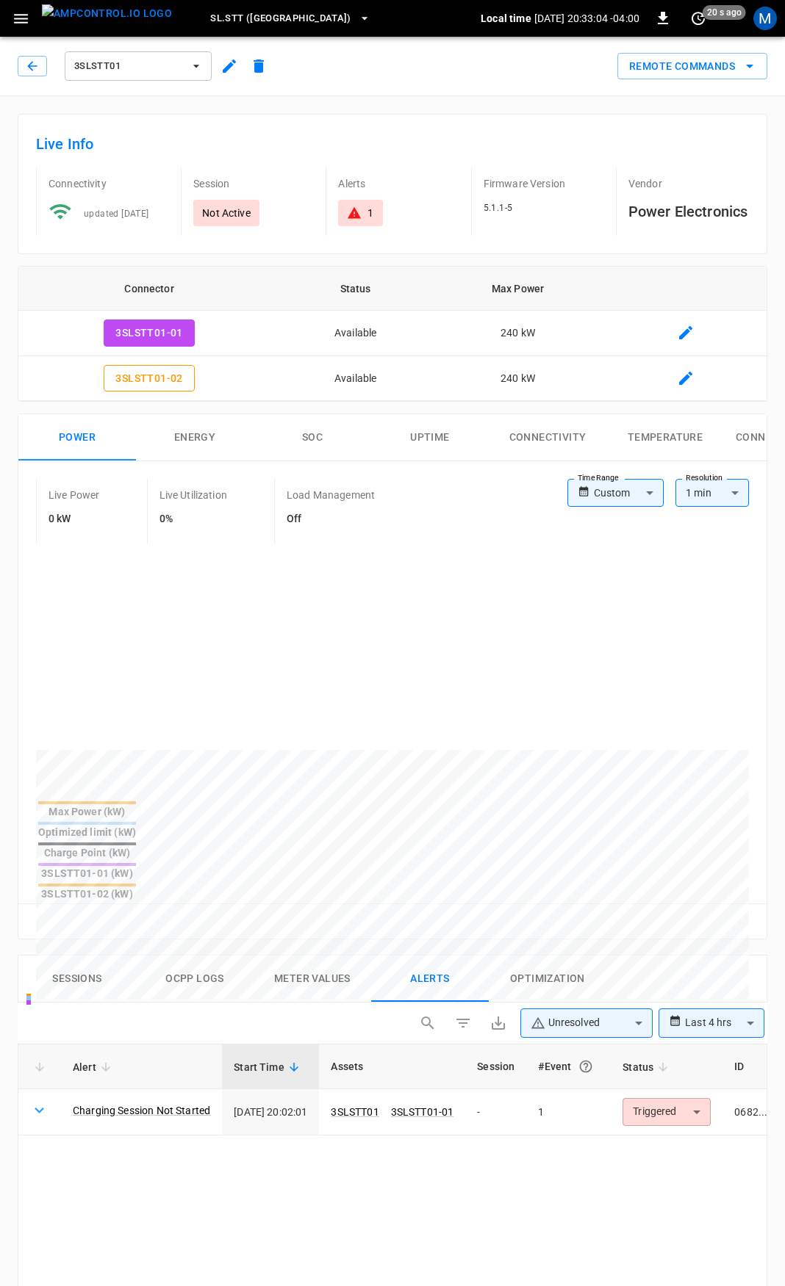
click at [426, 956] on button "Alerts" at bounding box center [430, 979] width 118 height 47
click at [159, 1100] on link "Charging Session Not Started" at bounding box center [141, 1110] width 143 height 21
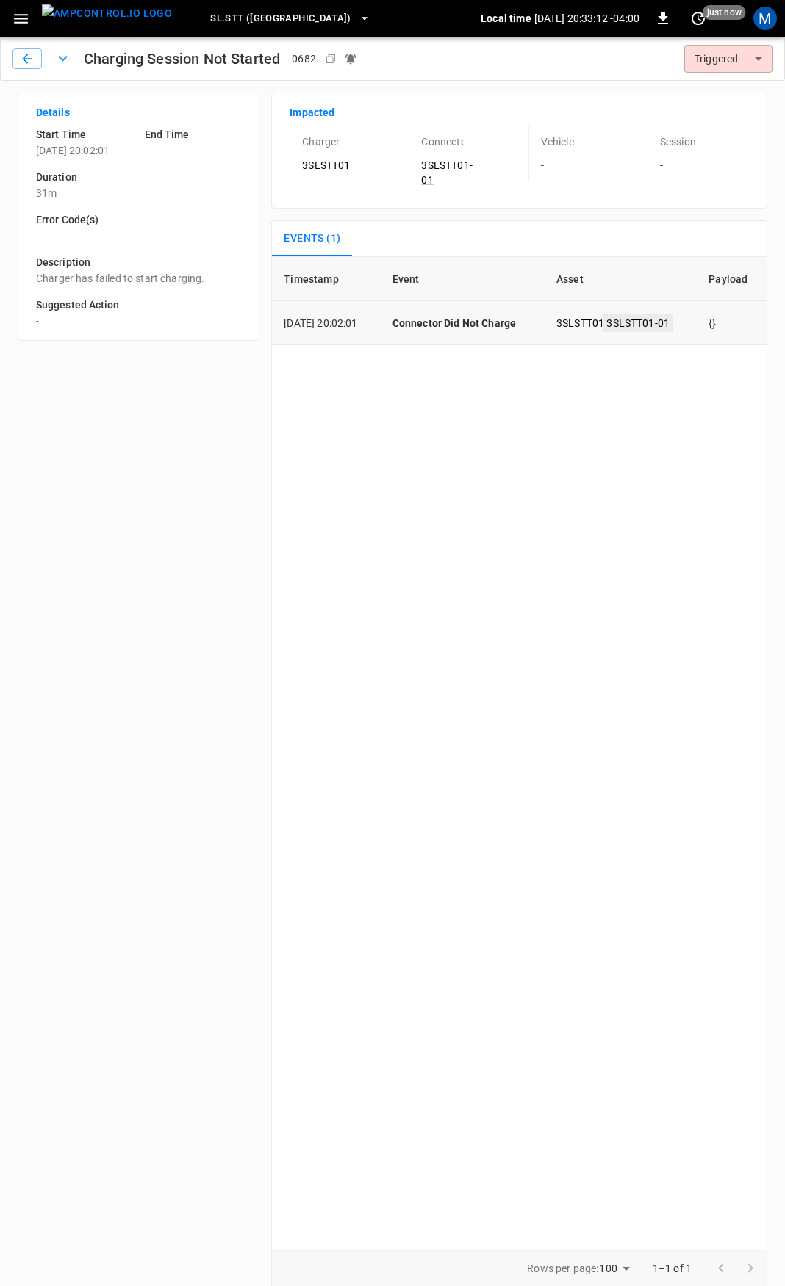
click at [646, 328] on link "3SLSTT01-01" at bounding box center [637, 323] width 69 height 18
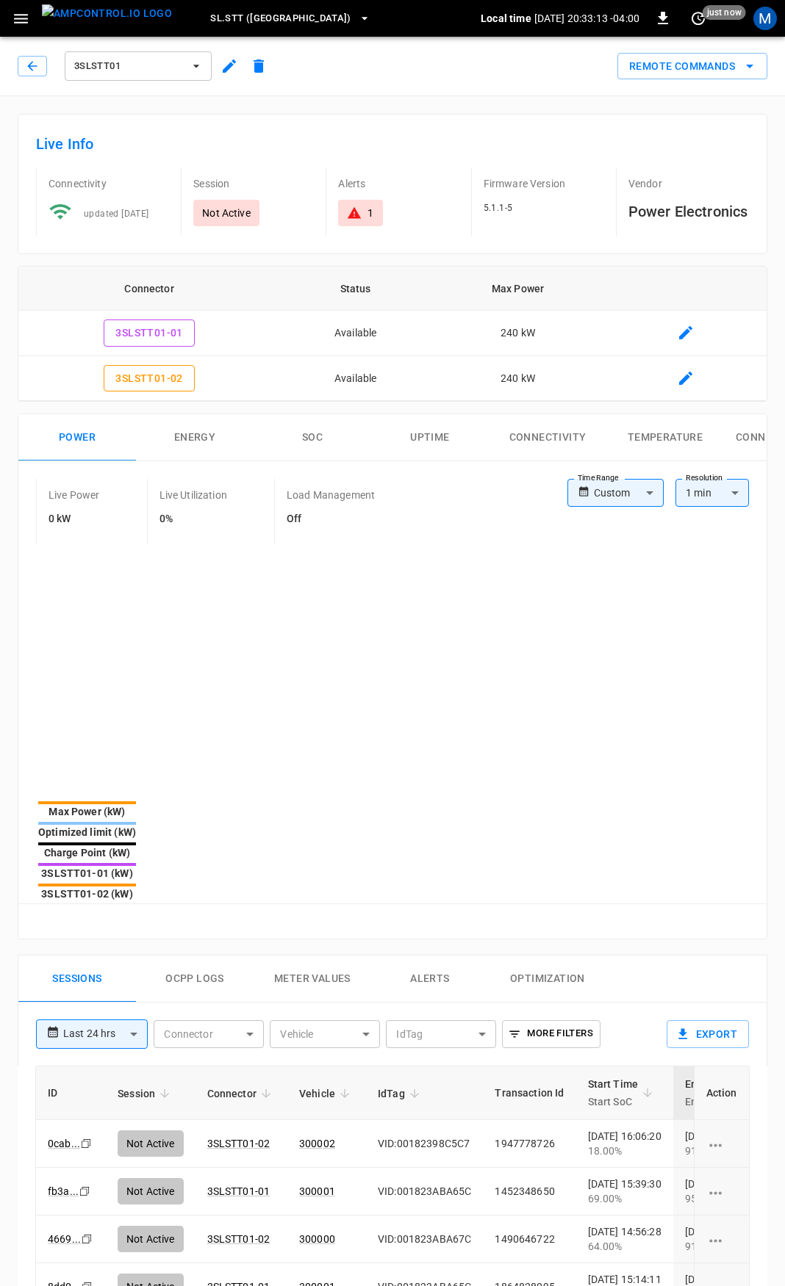
type input "******"
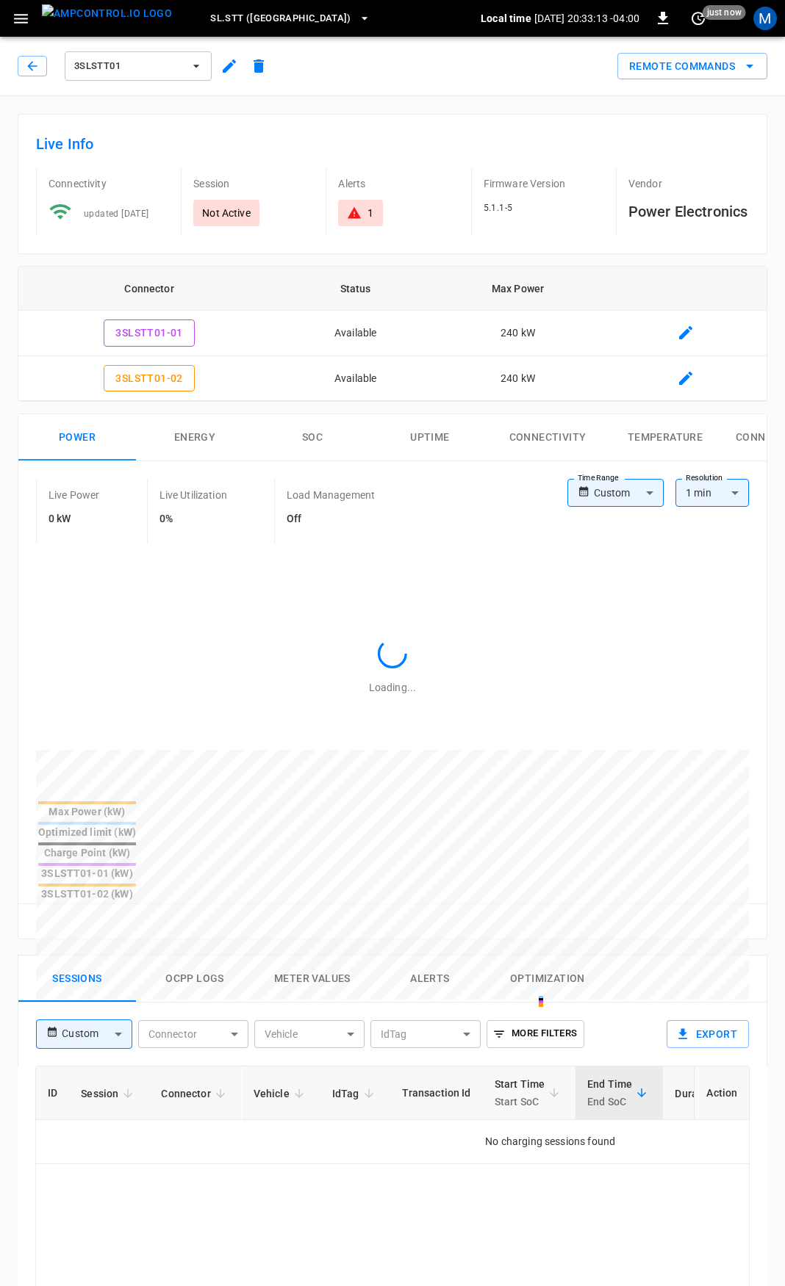
type input "**********"
click at [178, 956] on button "Ocpp logs" at bounding box center [195, 979] width 118 height 47
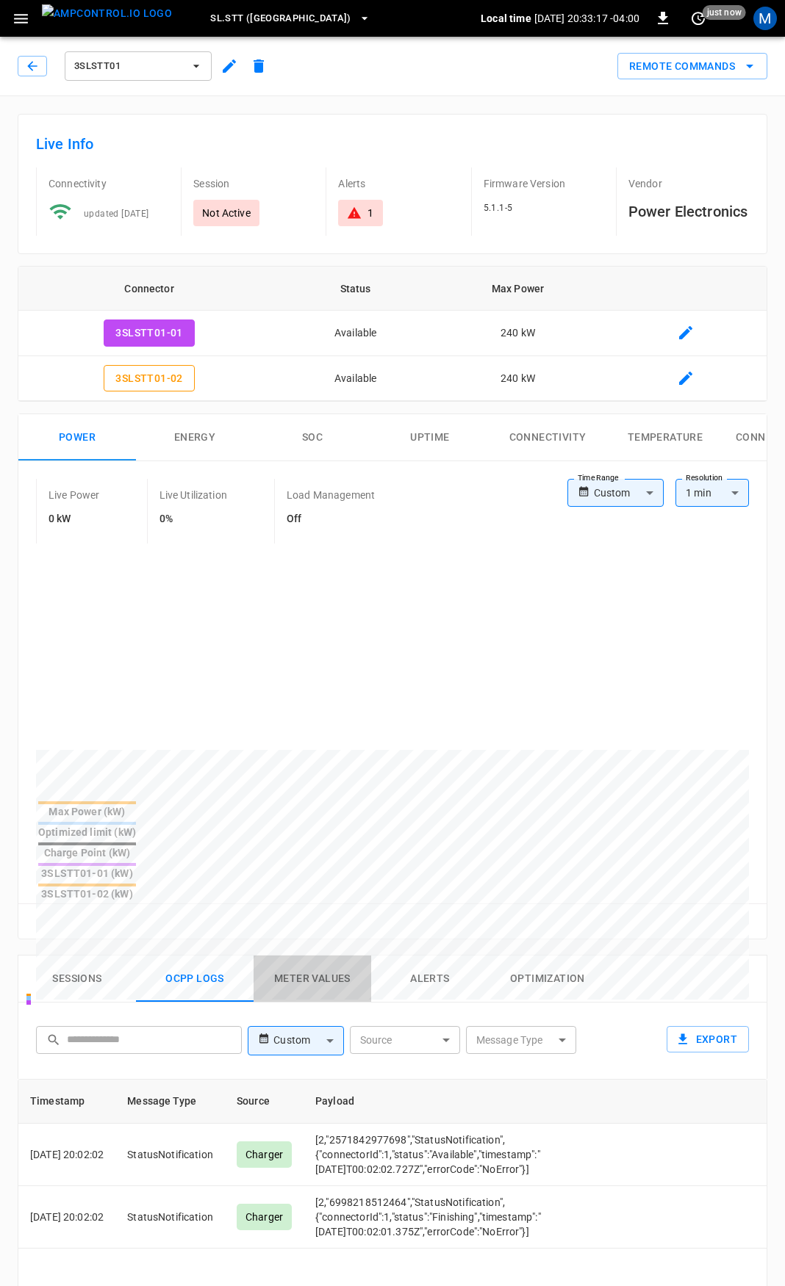
click at [295, 956] on button "Meter Values" at bounding box center [312, 979] width 118 height 47
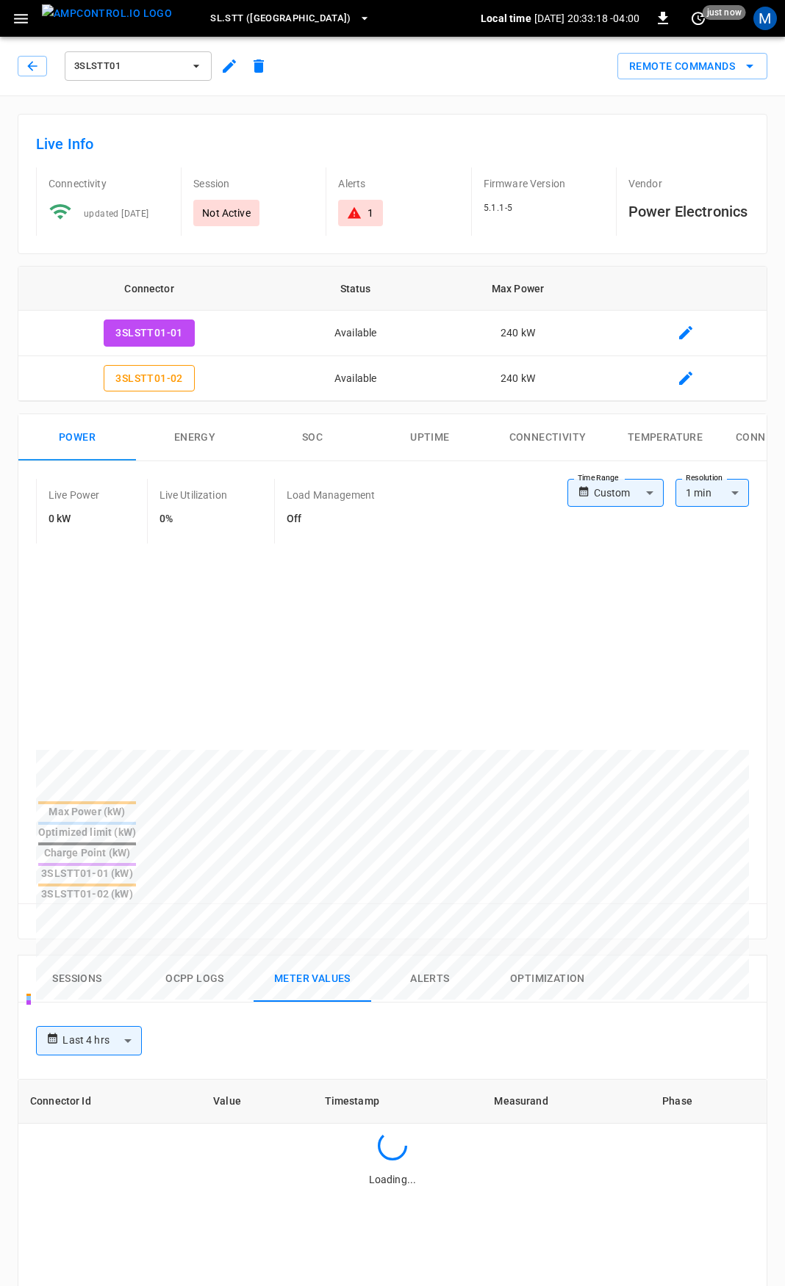
click at [439, 956] on button "Alerts" at bounding box center [430, 979] width 118 height 47
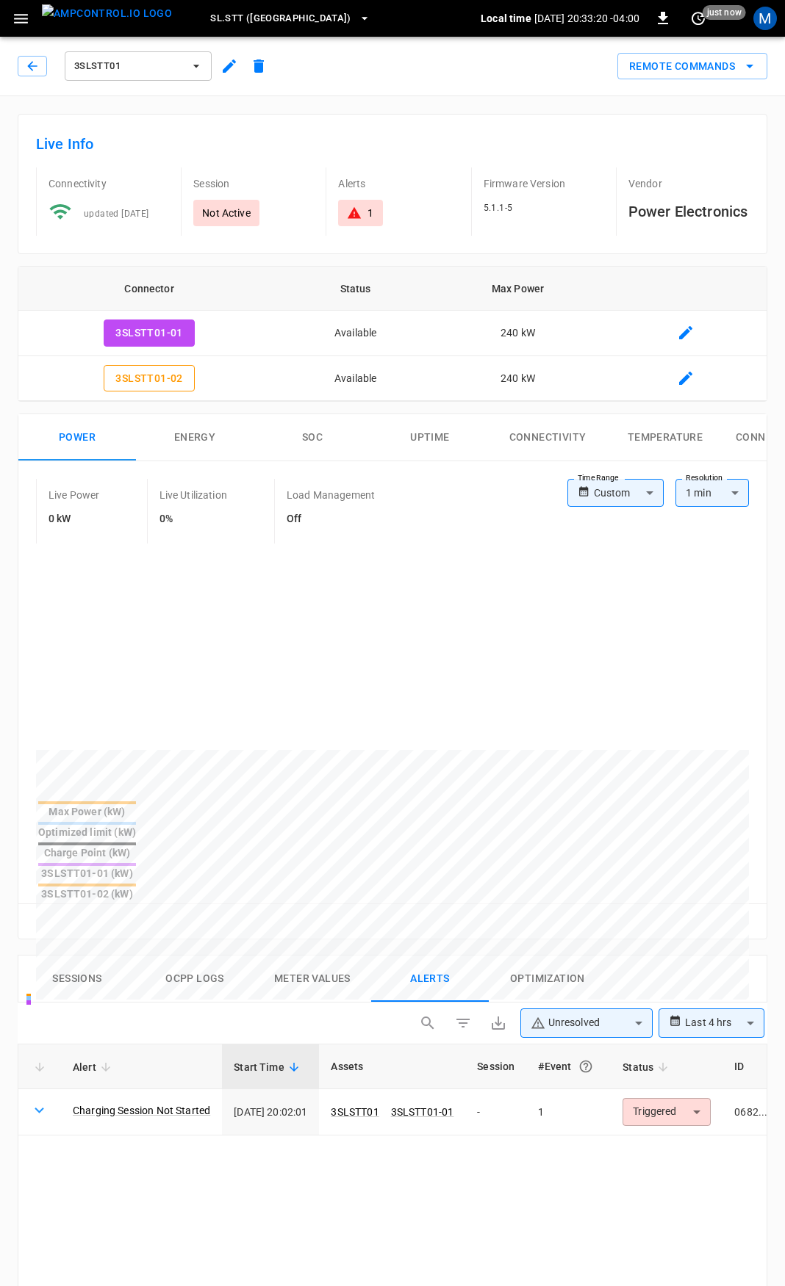
click at [112, 956] on button "Sessions" at bounding box center [77, 979] width 118 height 47
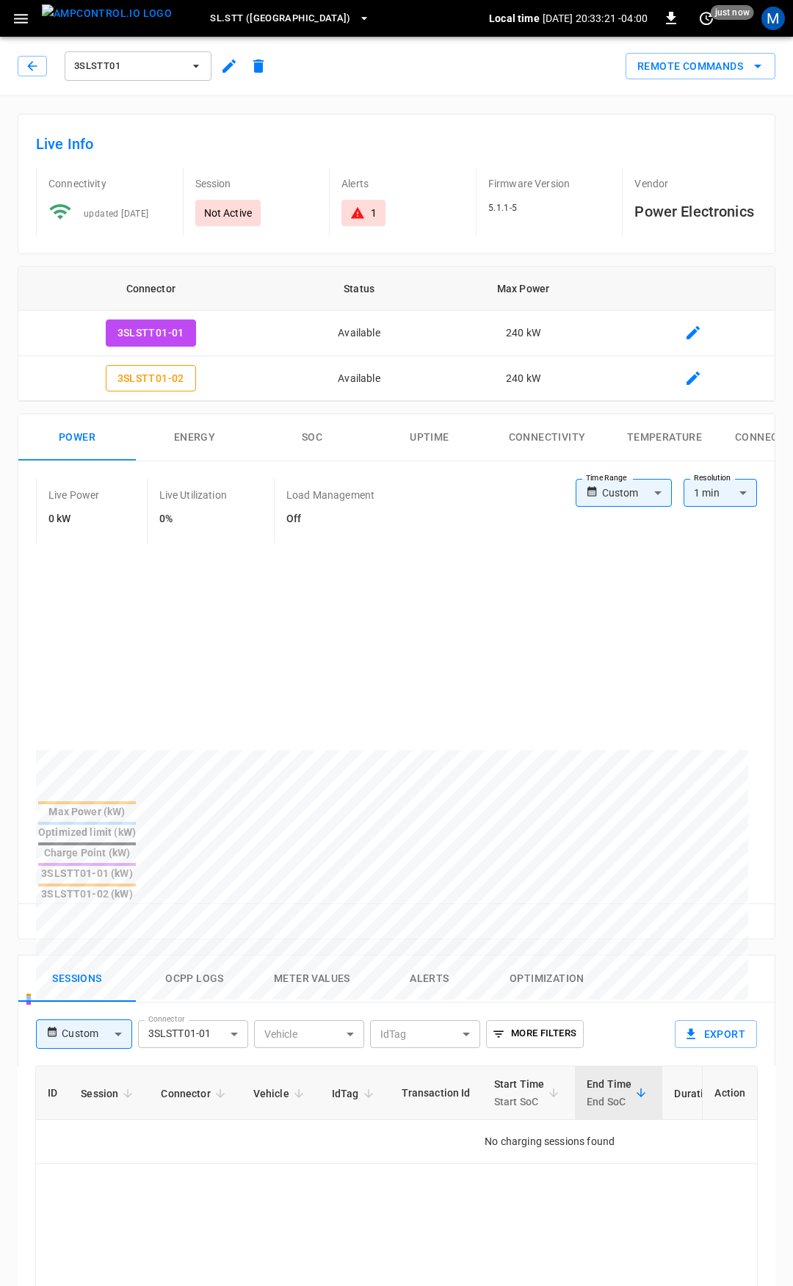
click at [107, 968] on body "**********" at bounding box center [396, 1012] width 793 height 2024
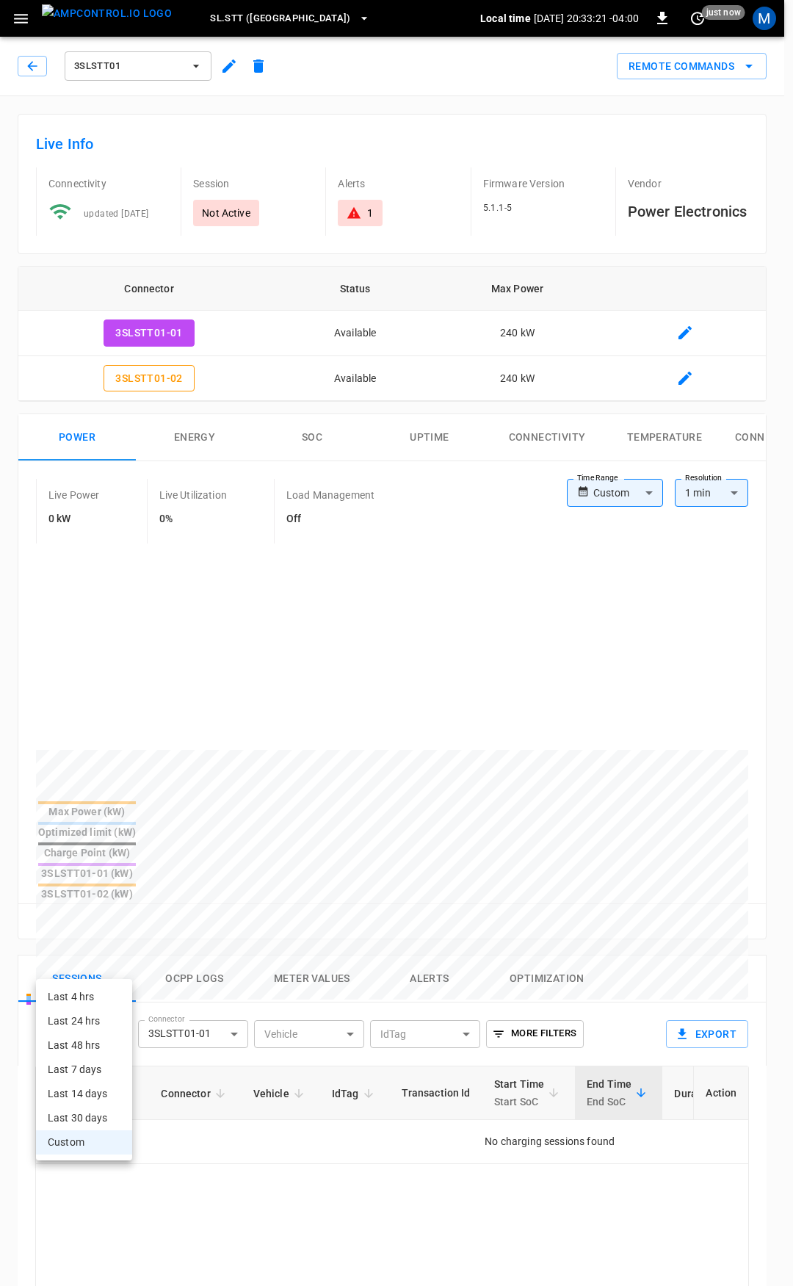
click at [101, 1002] on li "Last 4 hrs" at bounding box center [84, 997] width 96 height 24
type input "**********"
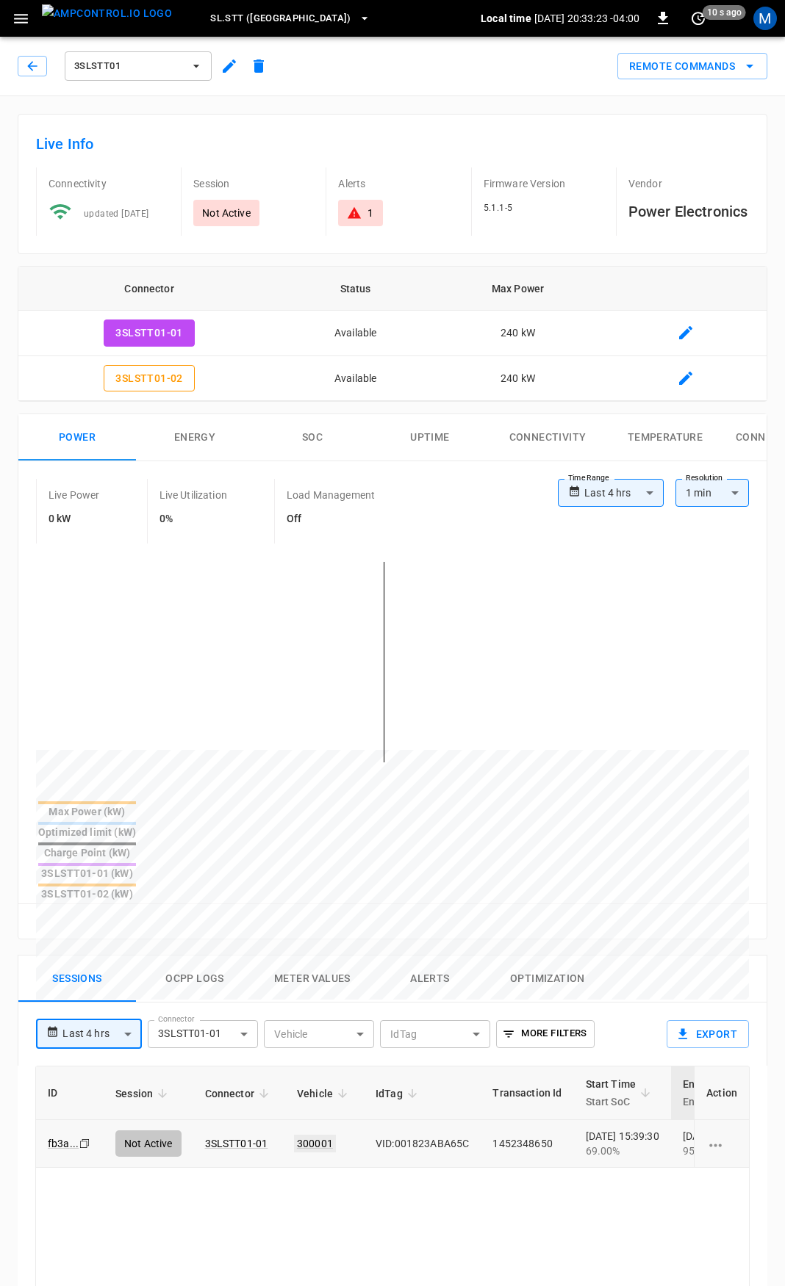
click at [315, 1135] on link "300001" at bounding box center [315, 1144] width 42 height 18
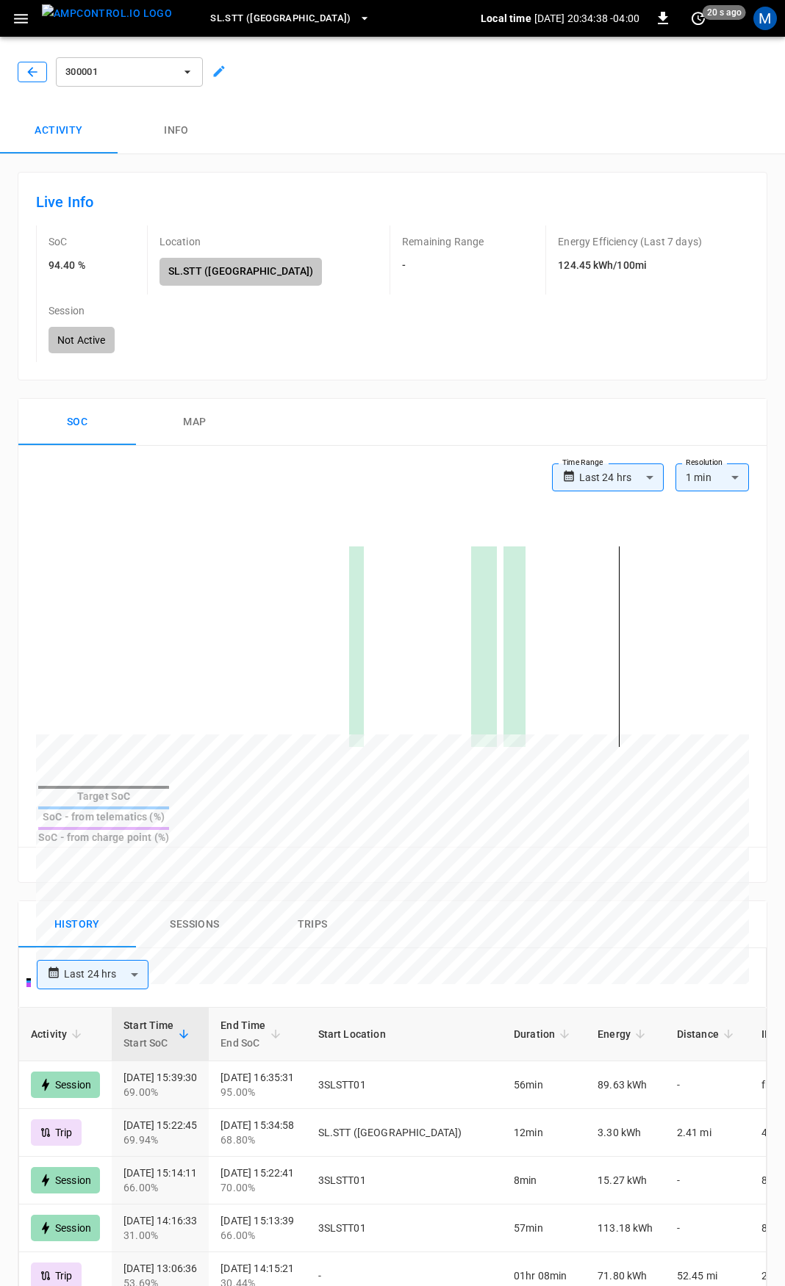
click at [27, 76] on icon "button" at bounding box center [32, 72] width 15 height 15
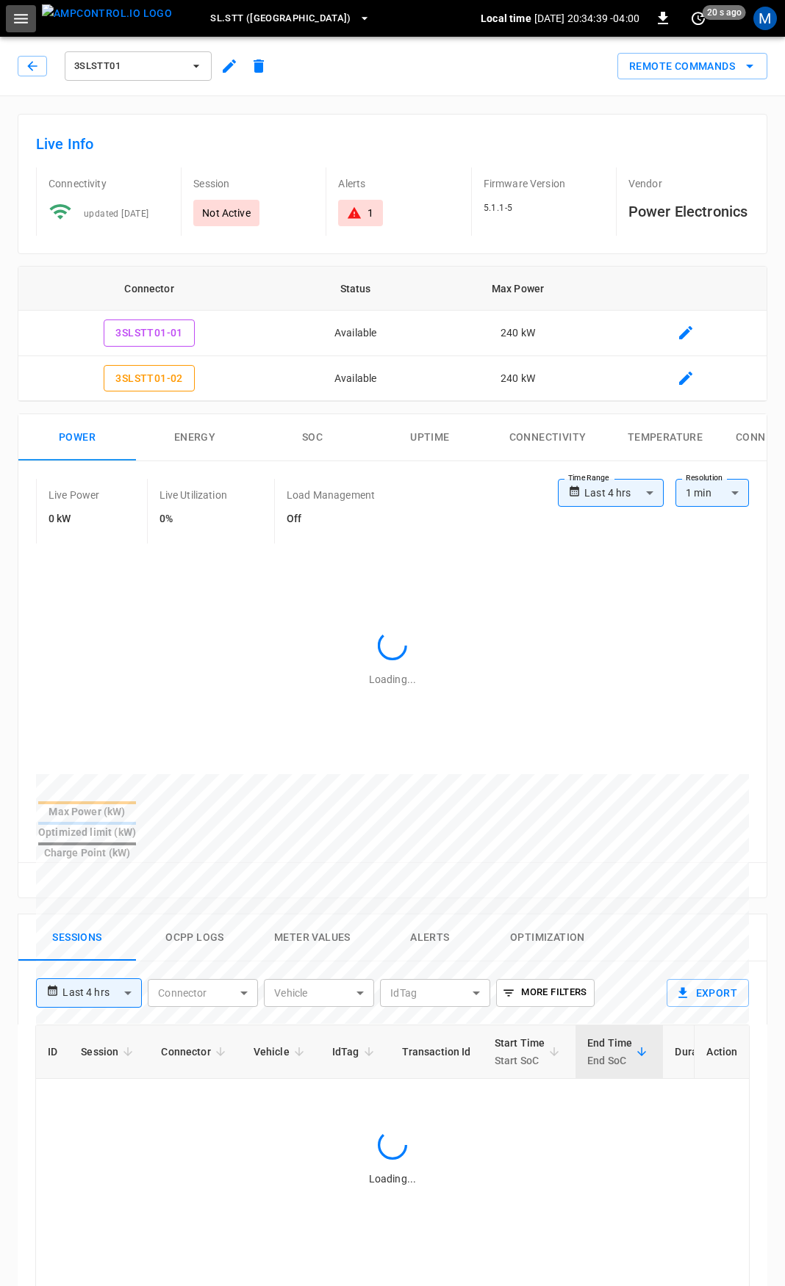
click at [26, 26] on icon "button" at bounding box center [21, 19] width 18 height 18
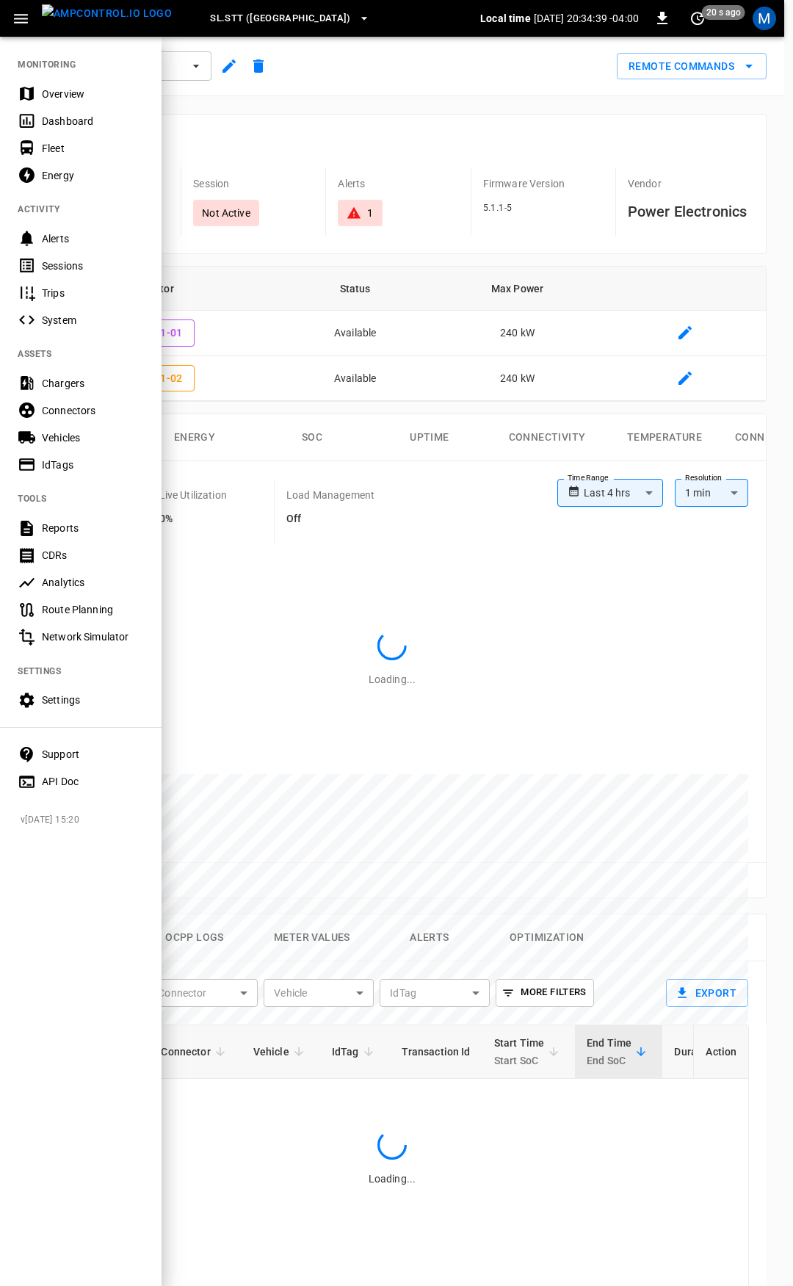
type input "**********"
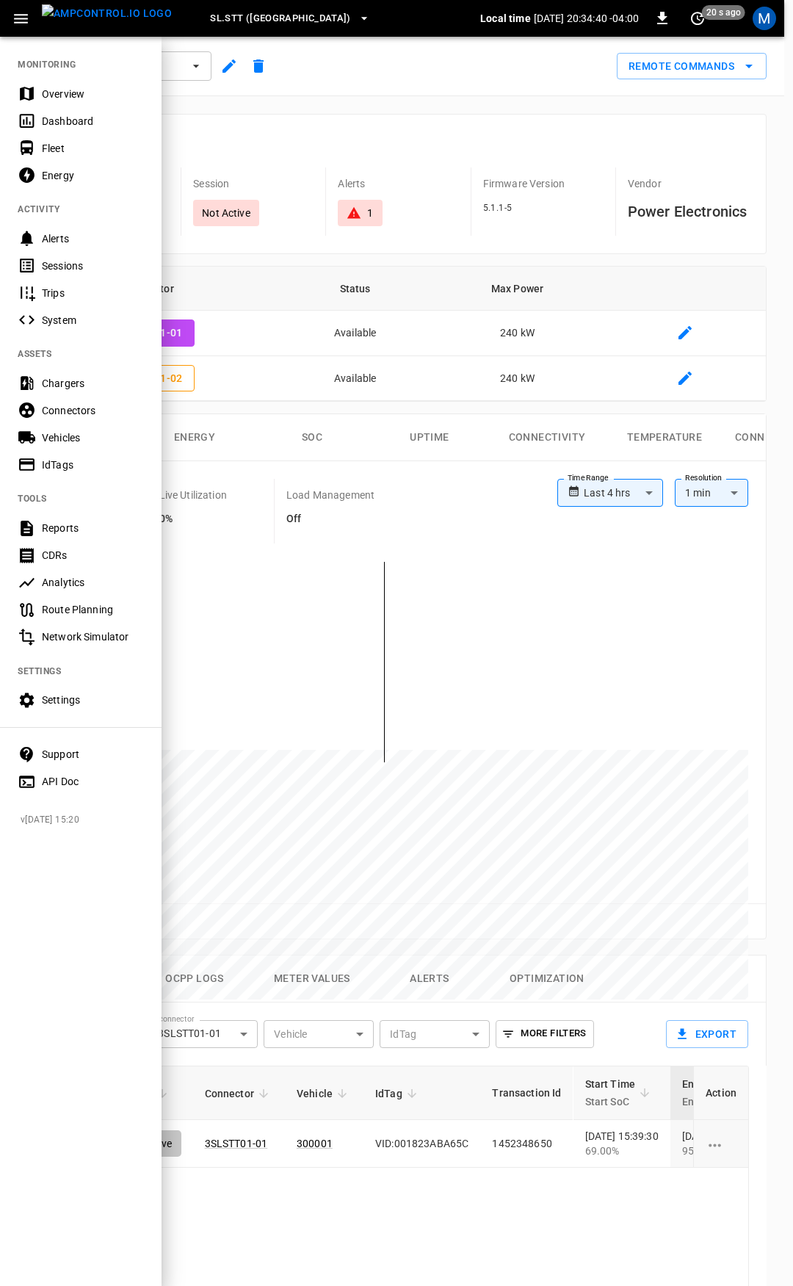
click at [362, 212] on div at bounding box center [396, 643] width 793 height 1286
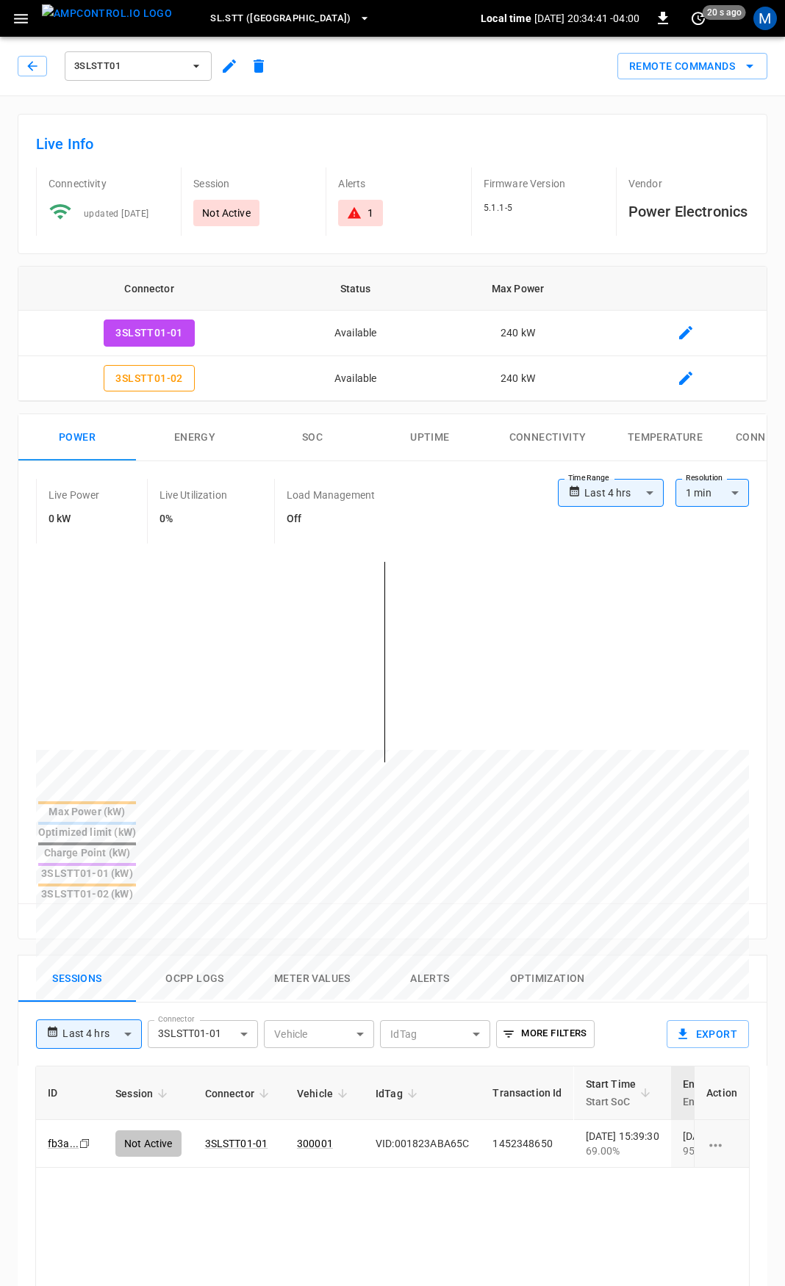
click at [352, 220] on icon at bounding box center [354, 213] width 15 height 15
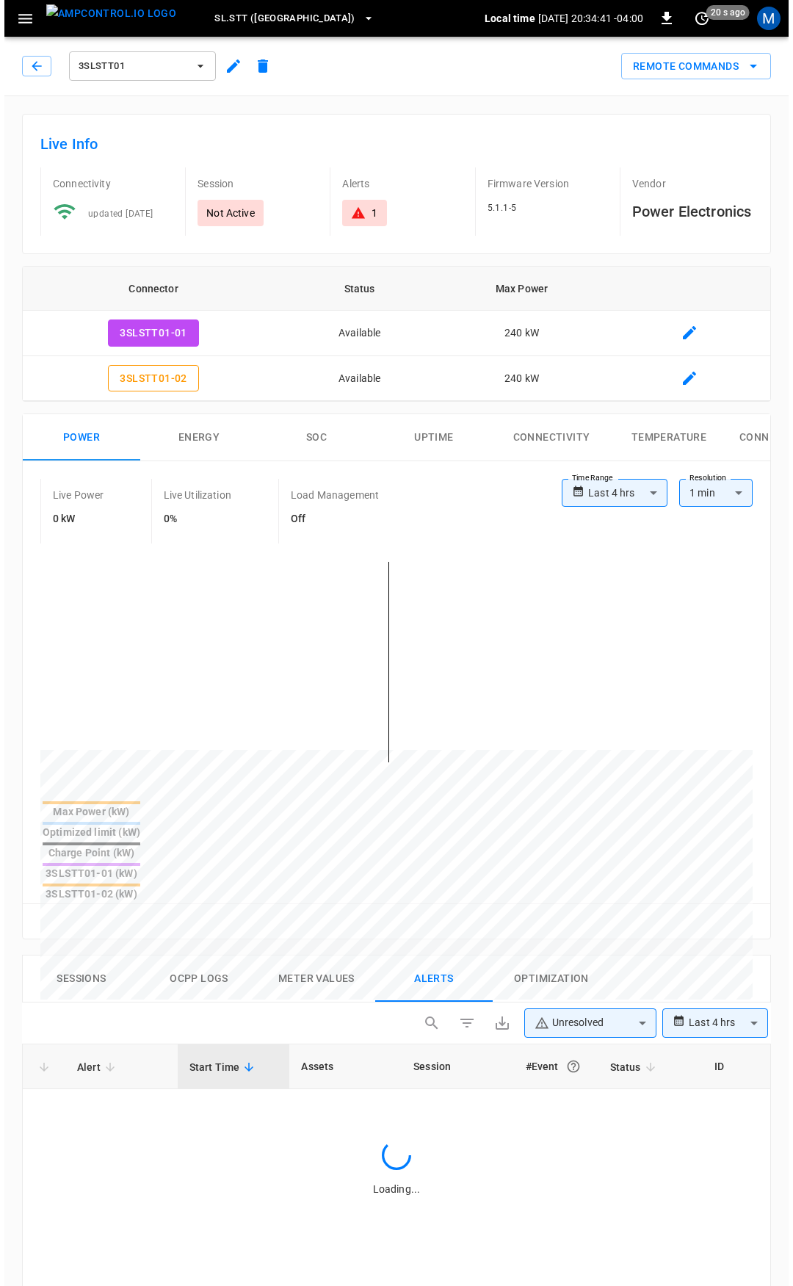
scroll to position [667, 0]
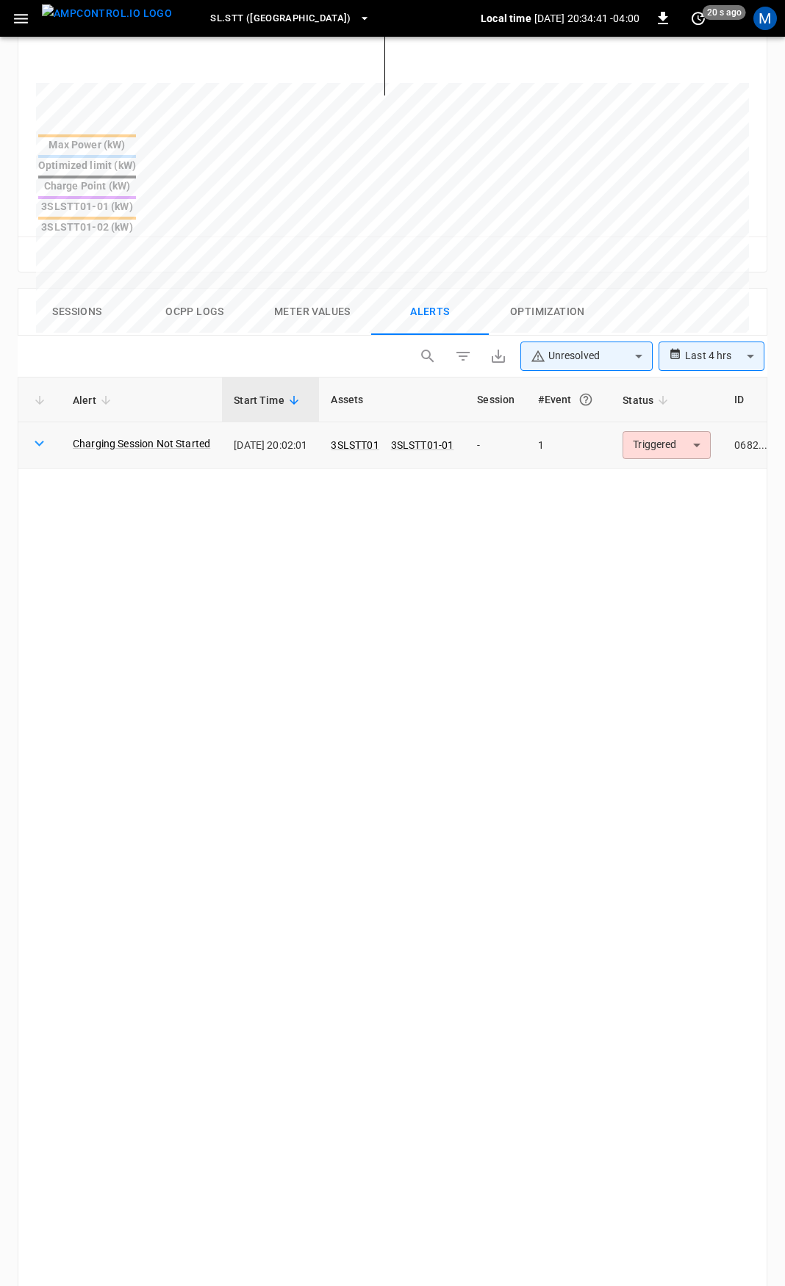
click at [667, 375] on body "**********" at bounding box center [392, 444] width 785 height 2223
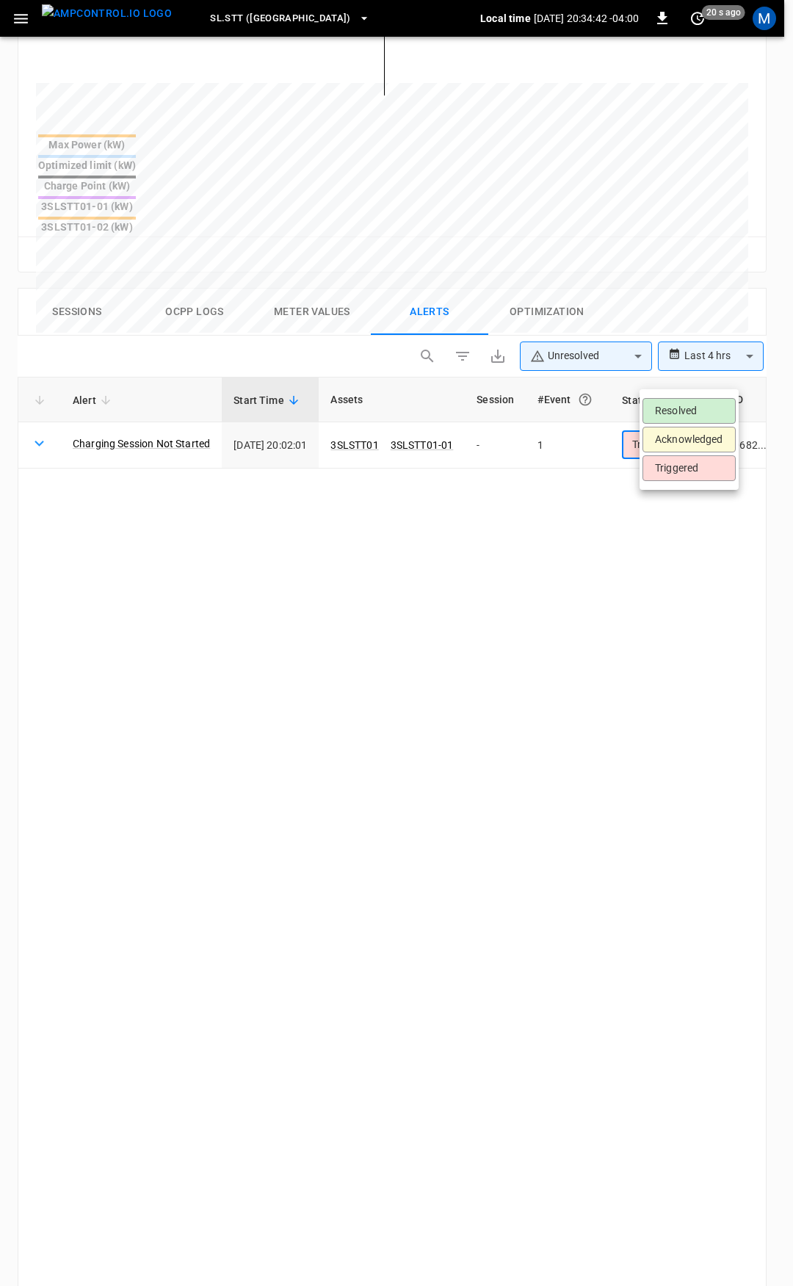
click at [688, 405] on li "Resolved" at bounding box center [689, 411] width 93 height 26
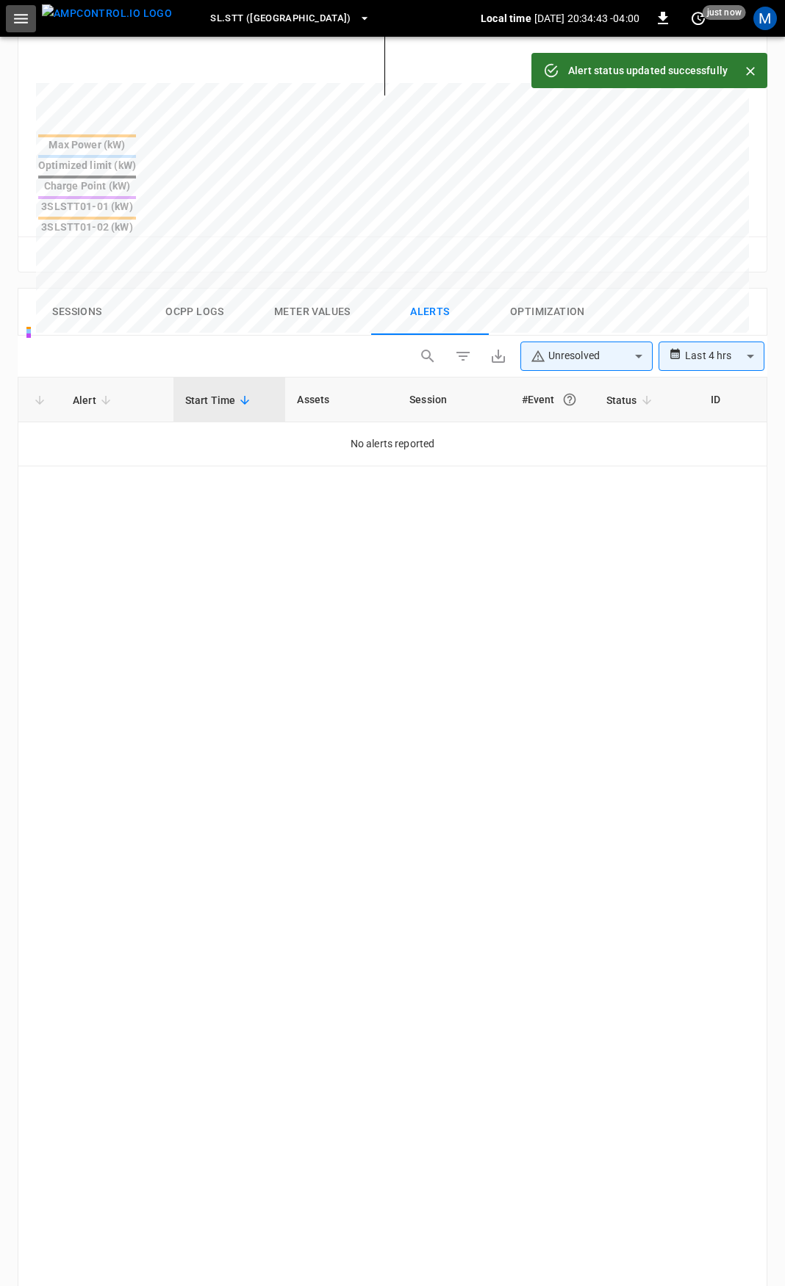
click at [13, 12] on icon "button" at bounding box center [21, 19] width 18 height 18
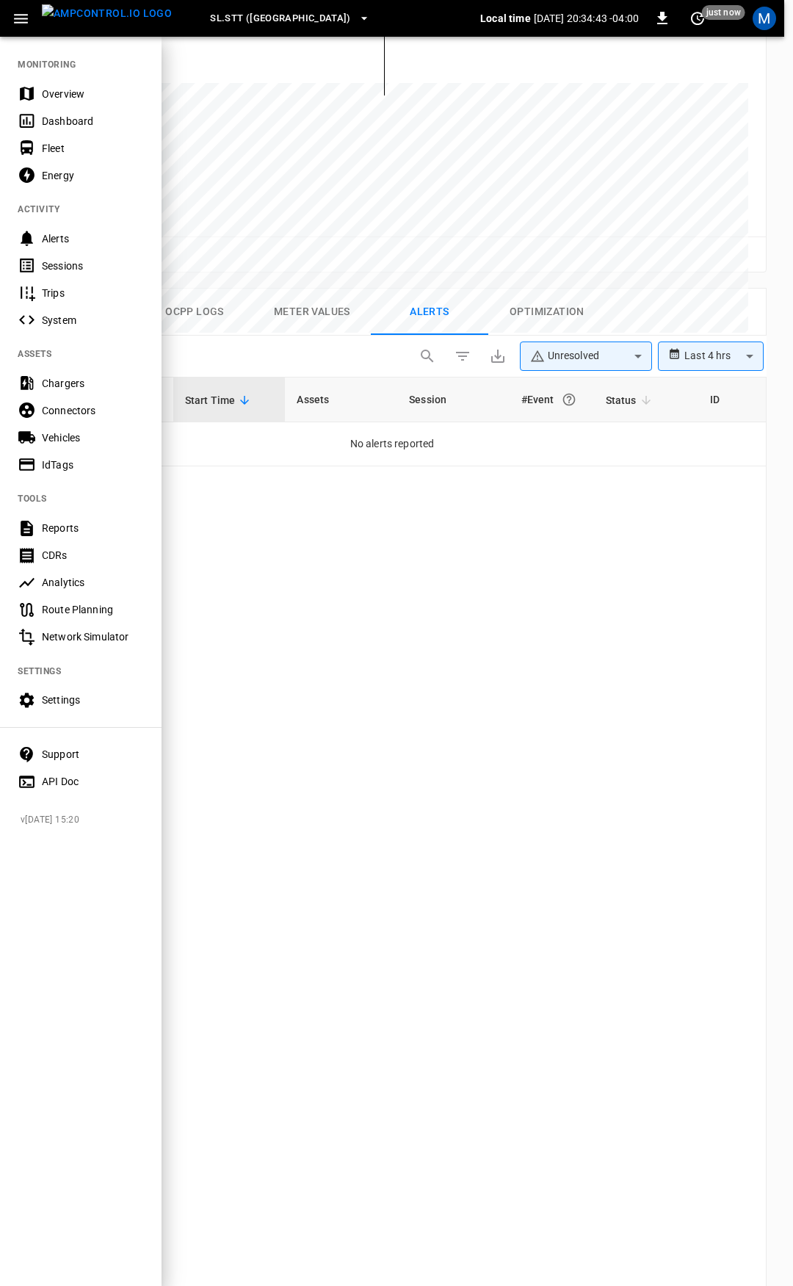
click at [60, 93] on div "Overview" at bounding box center [93, 94] width 102 height 15
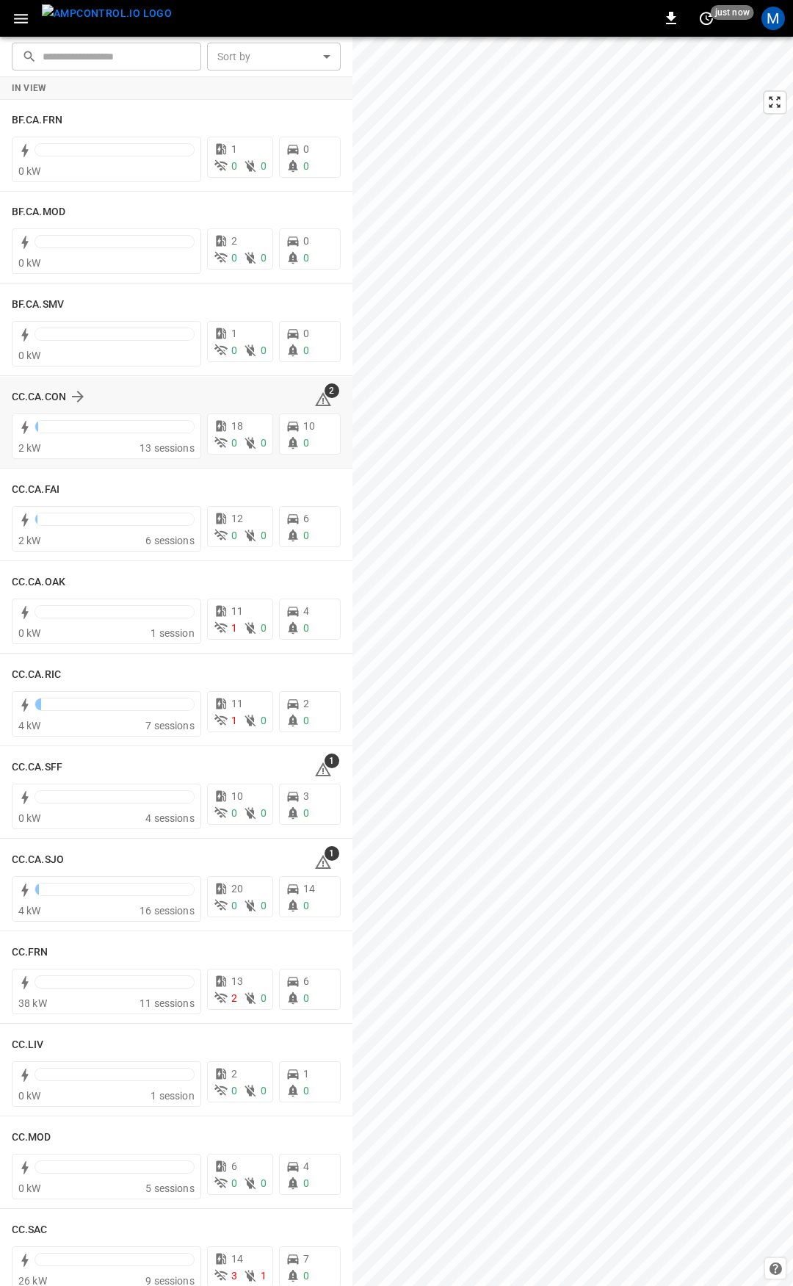
click at [316, 402] on icon at bounding box center [323, 400] width 18 height 18
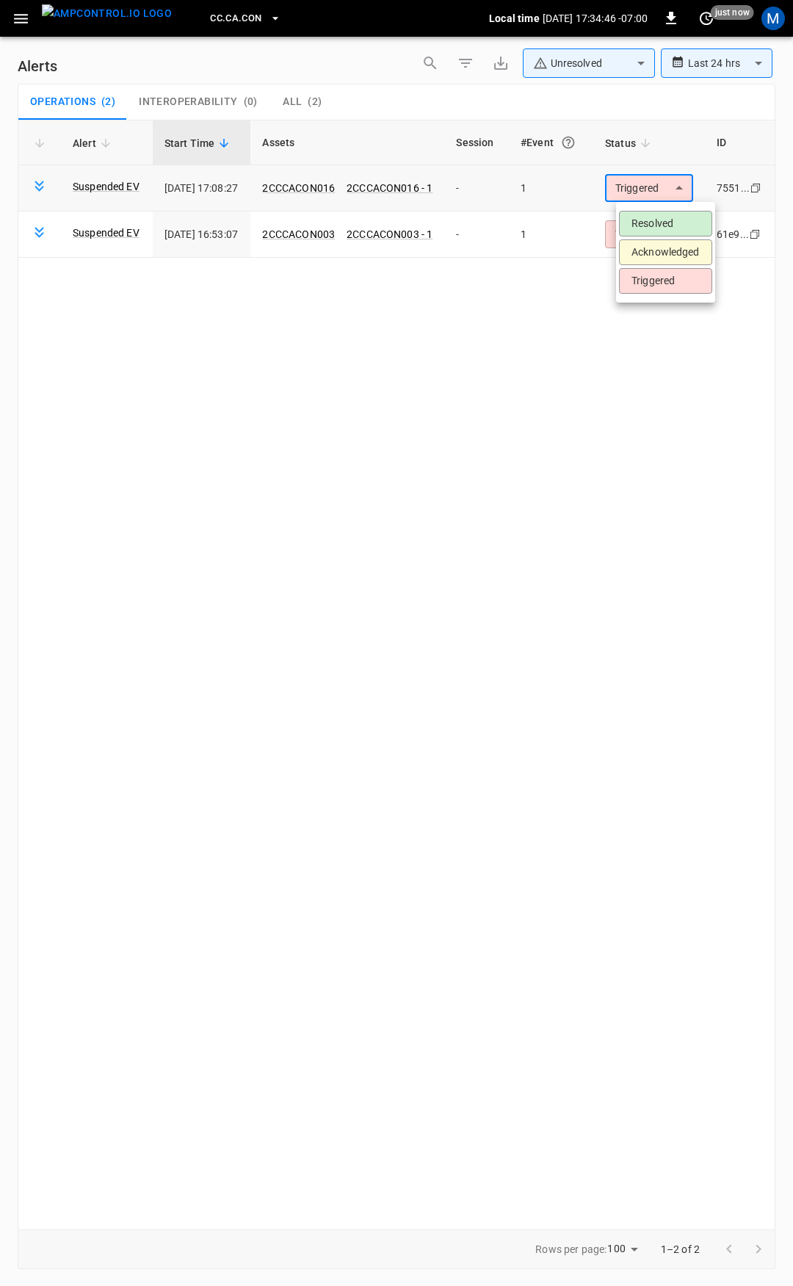
click at [677, 193] on body "**********" at bounding box center [396, 640] width 793 height 1281
click at [674, 223] on li "Resolved" at bounding box center [665, 224] width 93 height 26
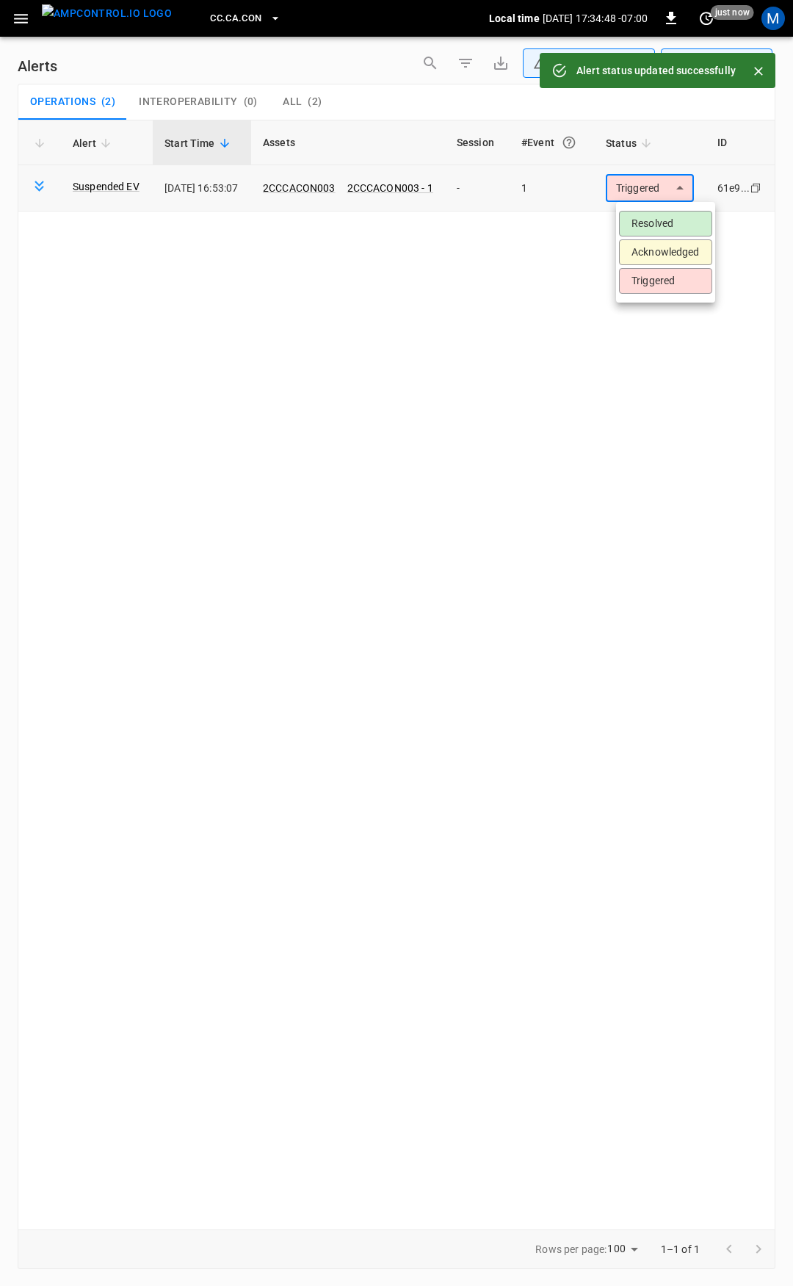
click at [666, 184] on body "**********" at bounding box center [396, 640] width 793 height 1281
click at [671, 227] on li "Resolved" at bounding box center [665, 224] width 93 height 26
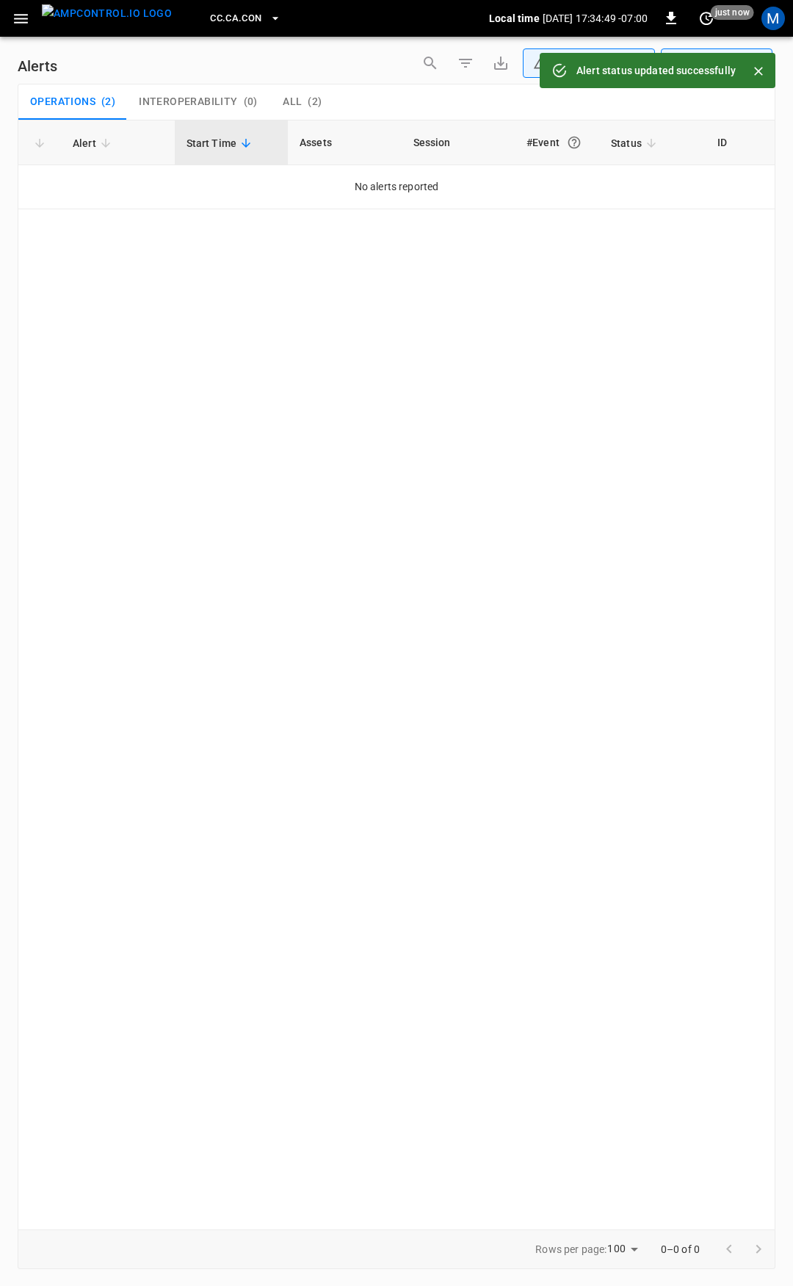
click at [18, 29] on button "button" at bounding box center [21, 18] width 30 height 27
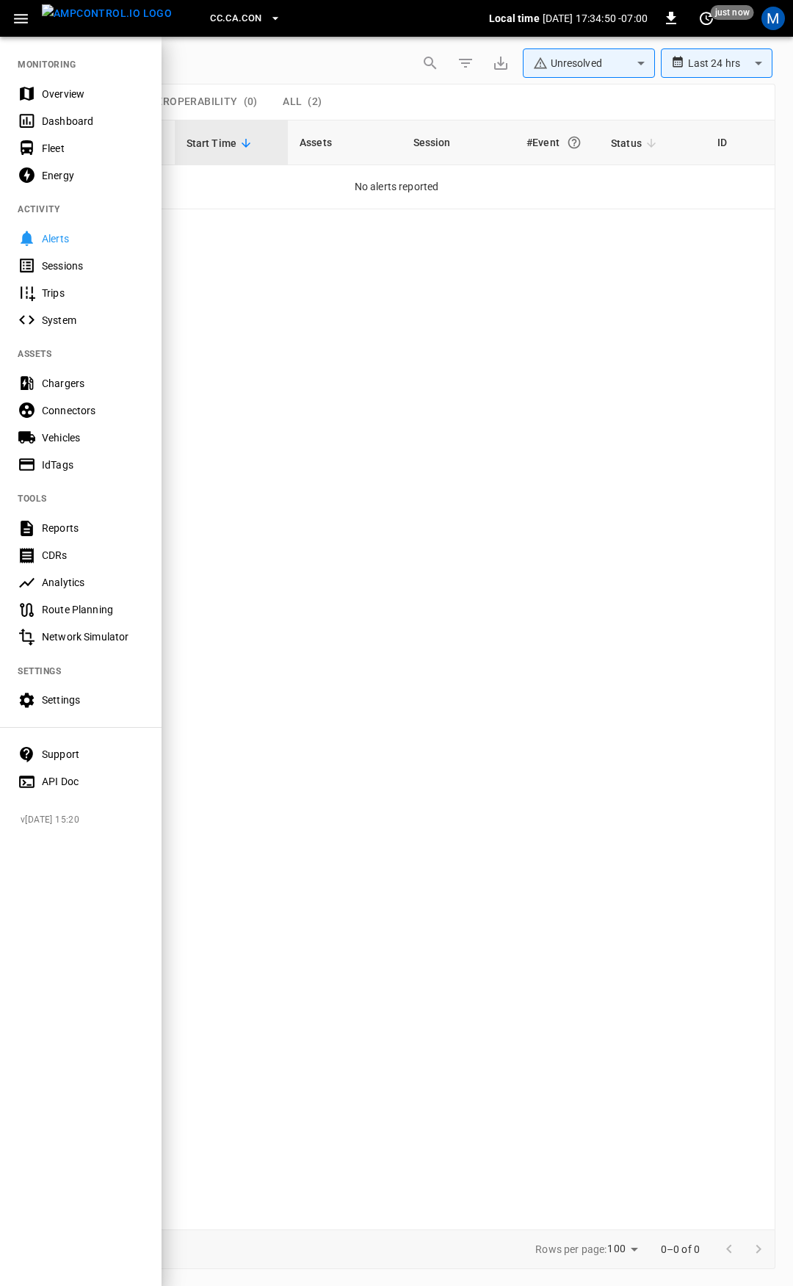
click at [50, 101] on div "Overview" at bounding box center [93, 94] width 102 height 15
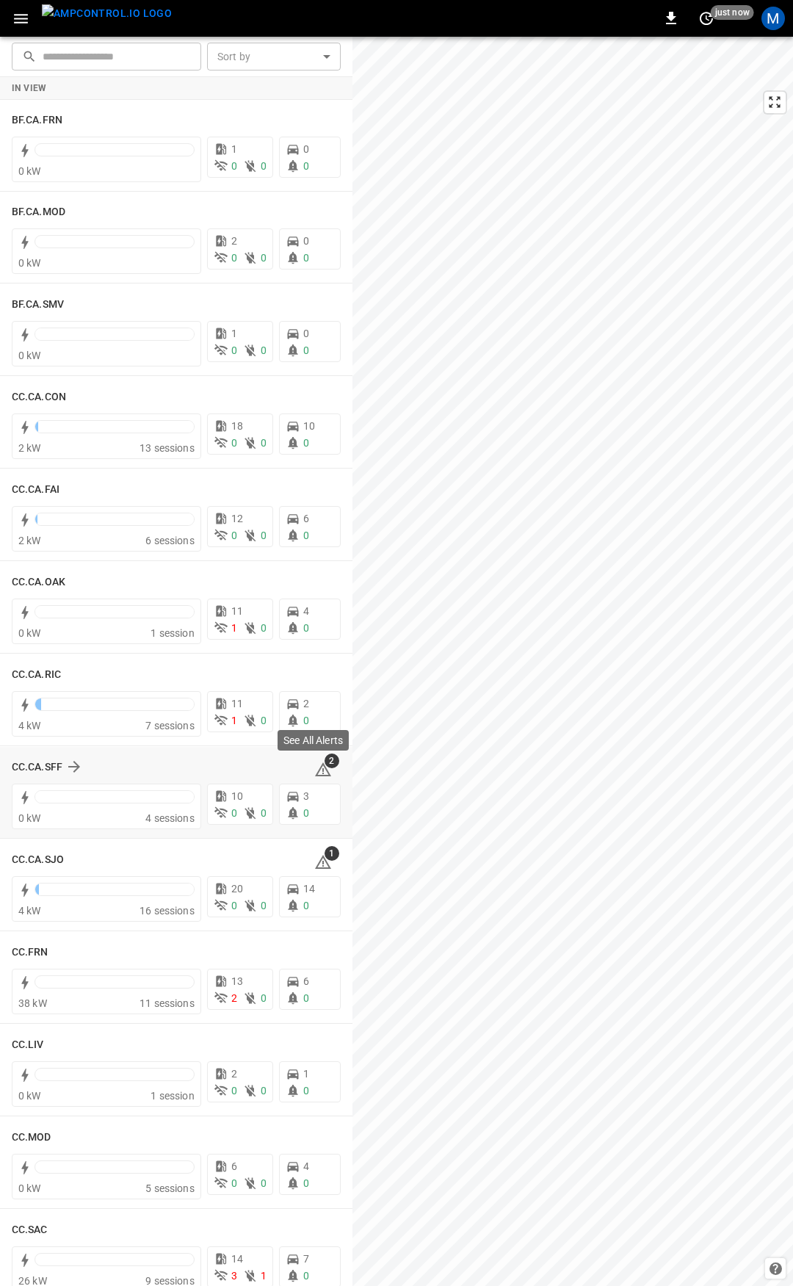
click at [314, 767] on icon at bounding box center [323, 770] width 18 height 18
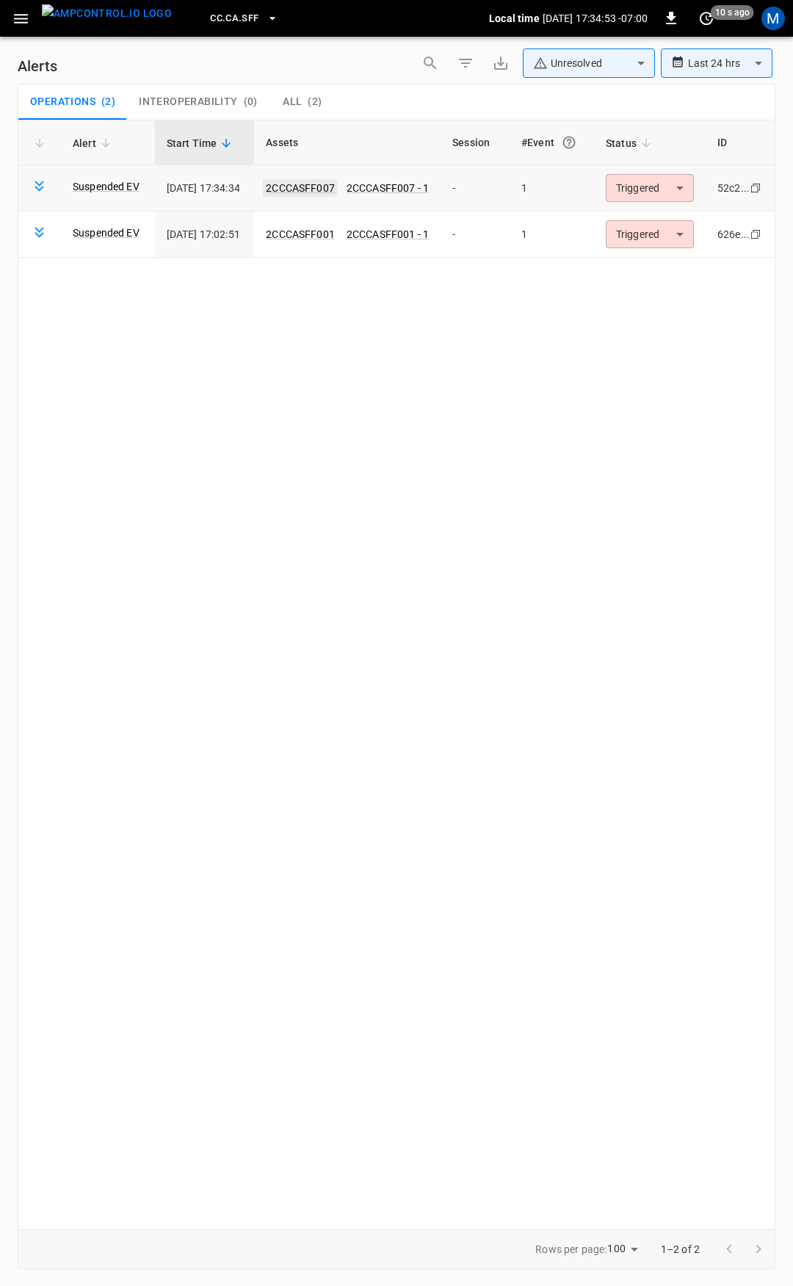
click at [310, 183] on link "2CCCASFF007" at bounding box center [300, 188] width 75 height 18
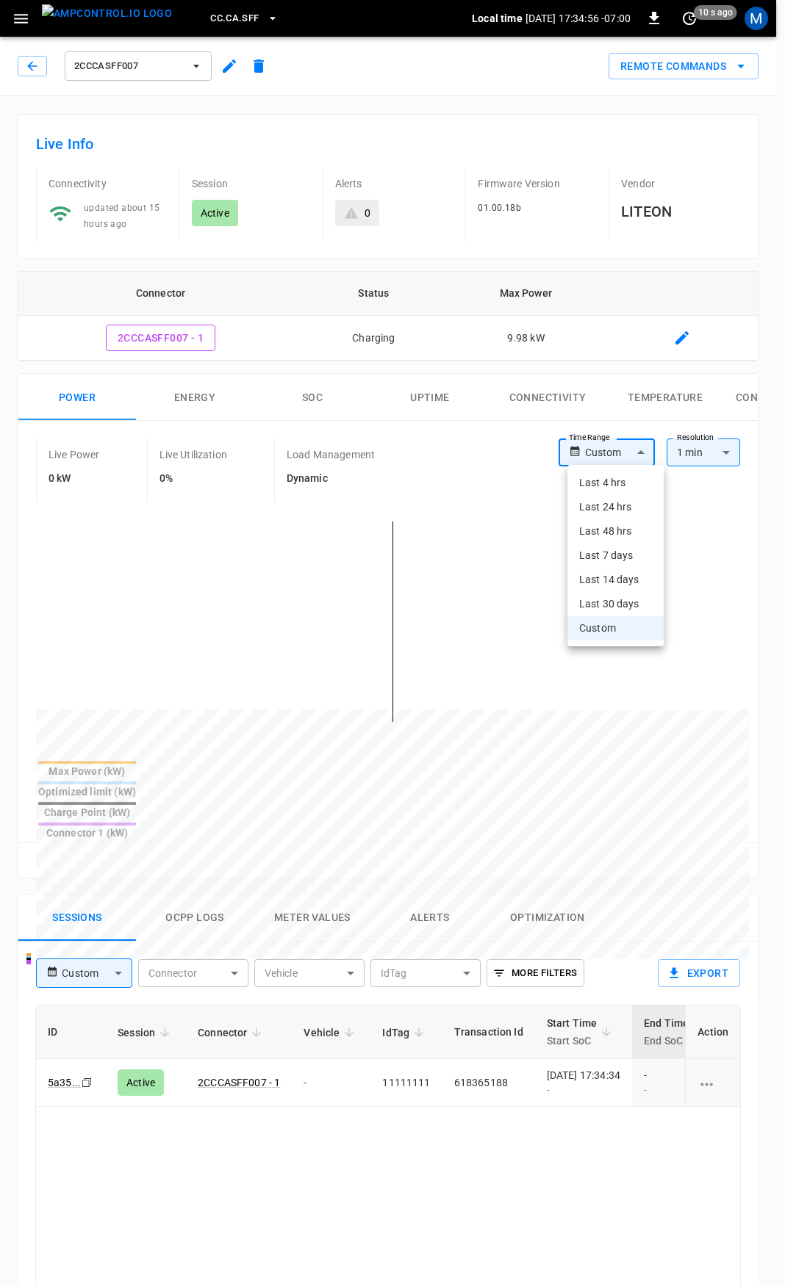
click at [638, 459] on body "CC.CA.SFF Local time [DATE] 17:34:56 -07:00 0 10 s ago M 2CCCASFF007 Remote Com…" at bounding box center [392, 981] width 785 height 1963
click at [617, 479] on li "Last 4 hrs" at bounding box center [615, 483] width 96 height 24
type input "**********"
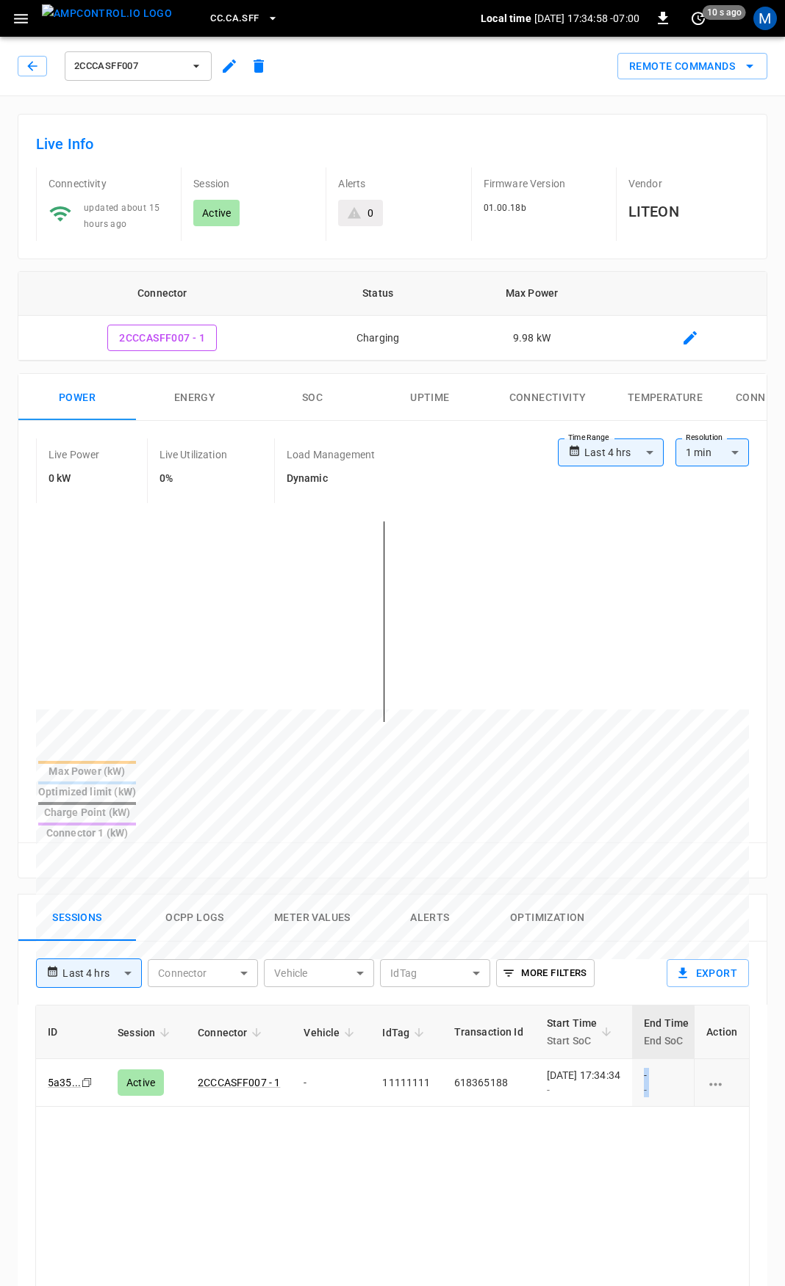
scroll to position [0, 385]
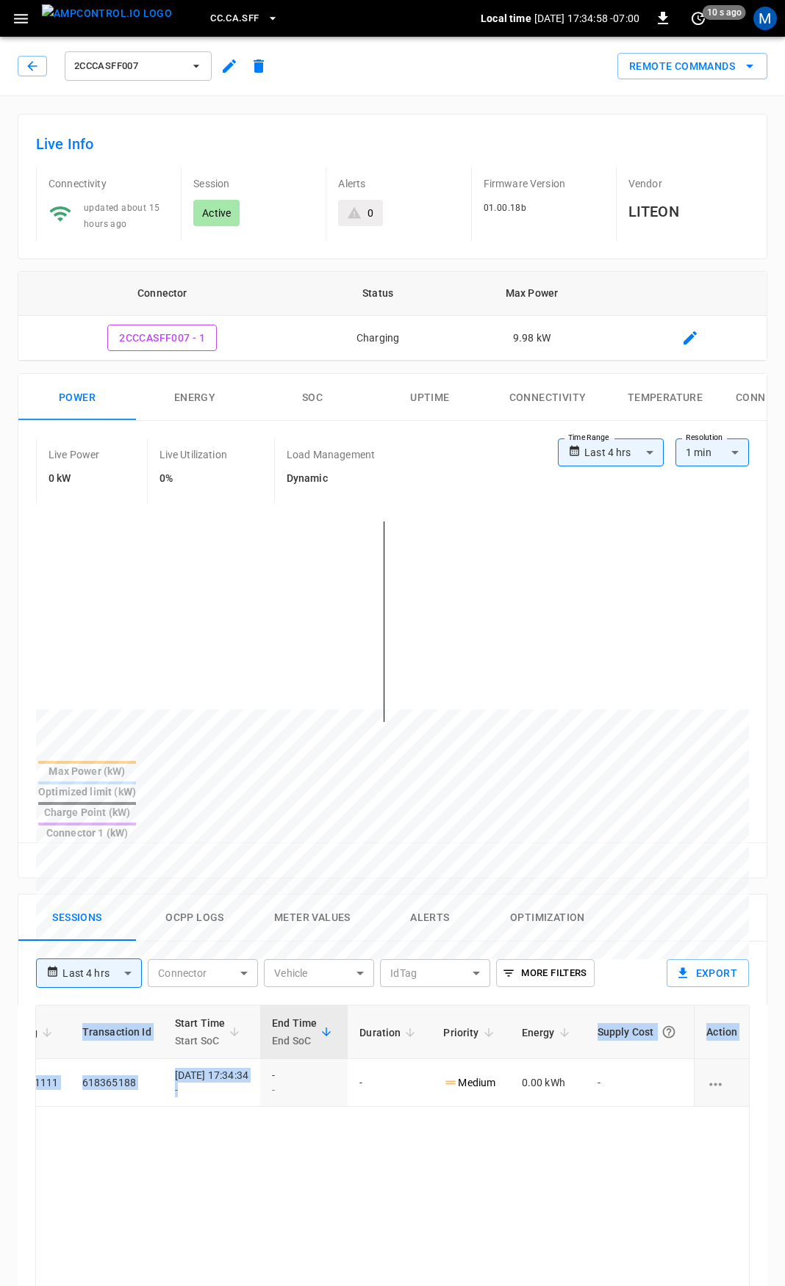
drag, startPoint x: 627, startPoint y: 1034, endPoint x: 793, endPoint y: 1037, distance: 165.3
click at [785, 1037] on html "**********" at bounding box center [392, 981] width 785 height 1963
click at [35, 71] on icon "button" at bounding box center [32, 66] width 15 height 15
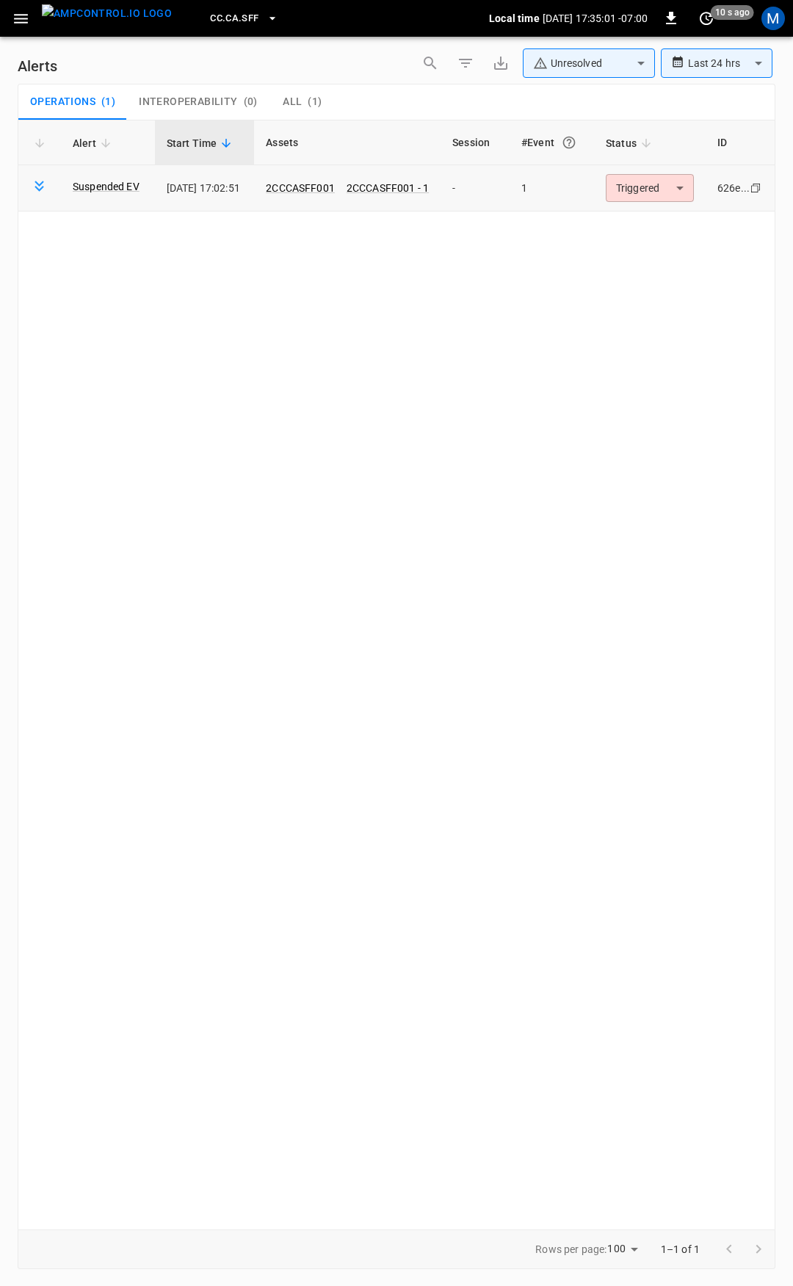
click at [658, 192] on body "**********" at bounding box center [396, 640] width 793 height 1281
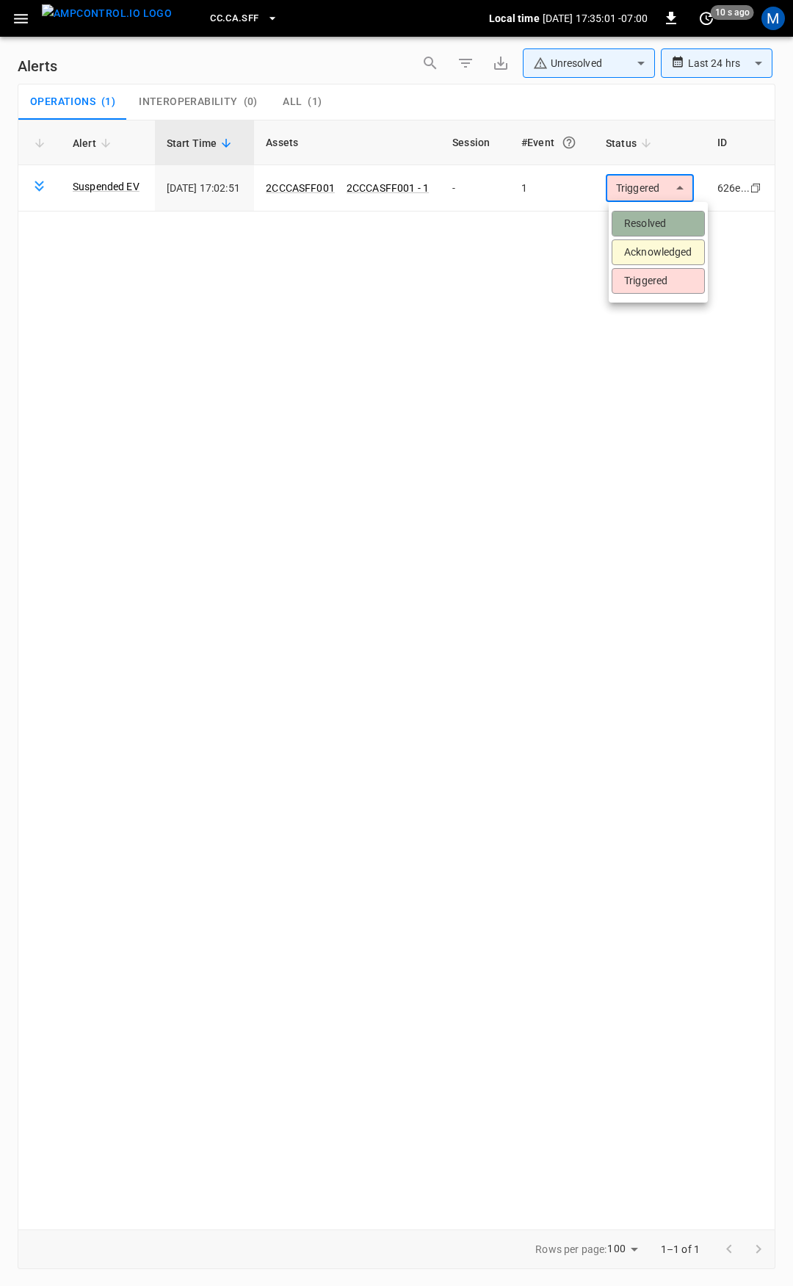
click at [649, 223] on li "Resolved" at bounding box center [658, 224] width 93 height 26
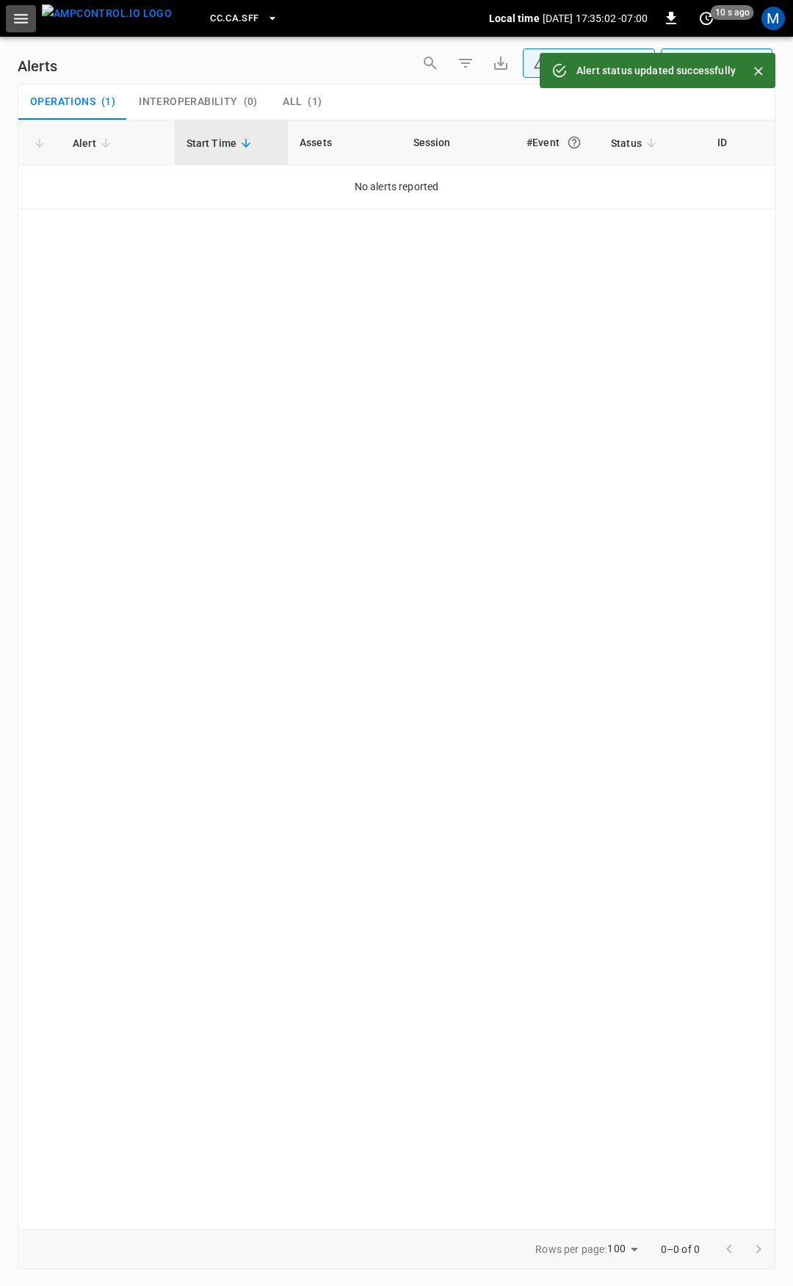
click at [26, 15] on icon "button" at bounding box center [21, 19] width 18 height 18
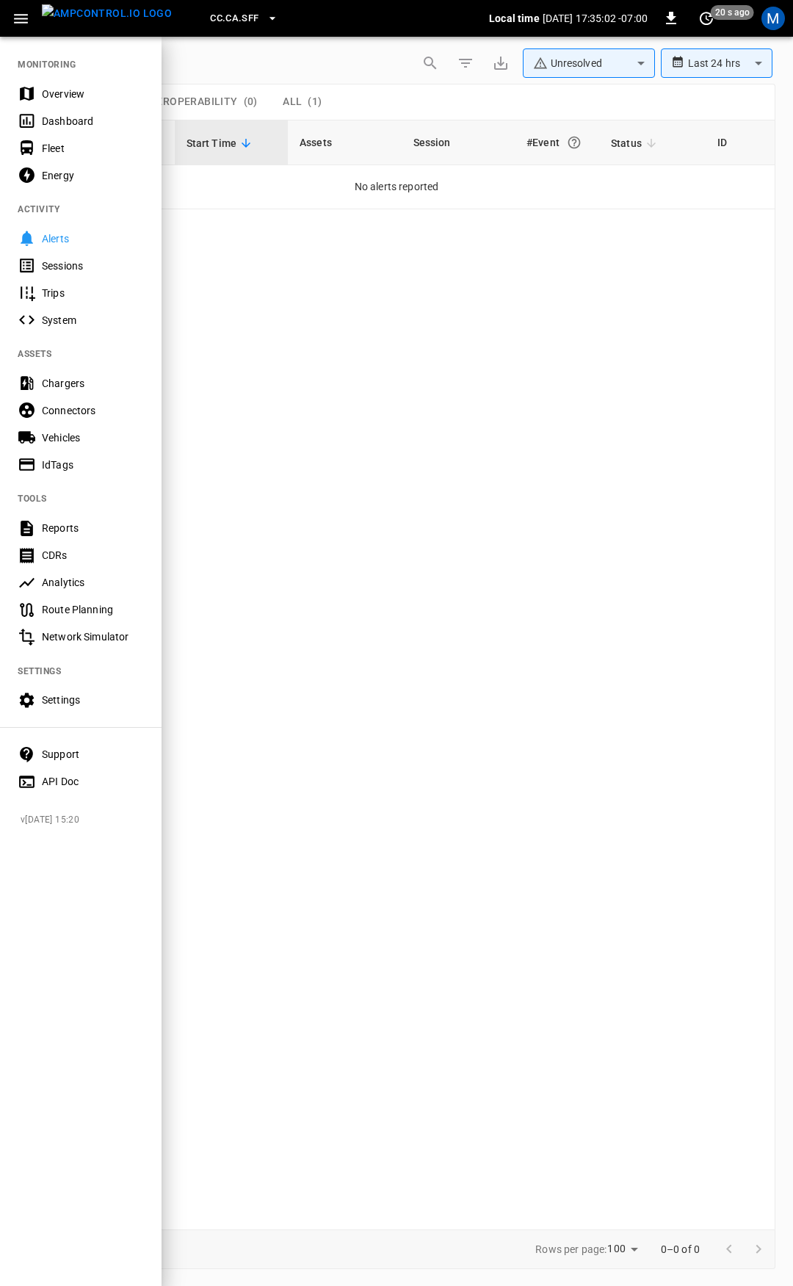
click at [71, 90] on div "Overview" at bounding box center [93, 94] width 102 height 15
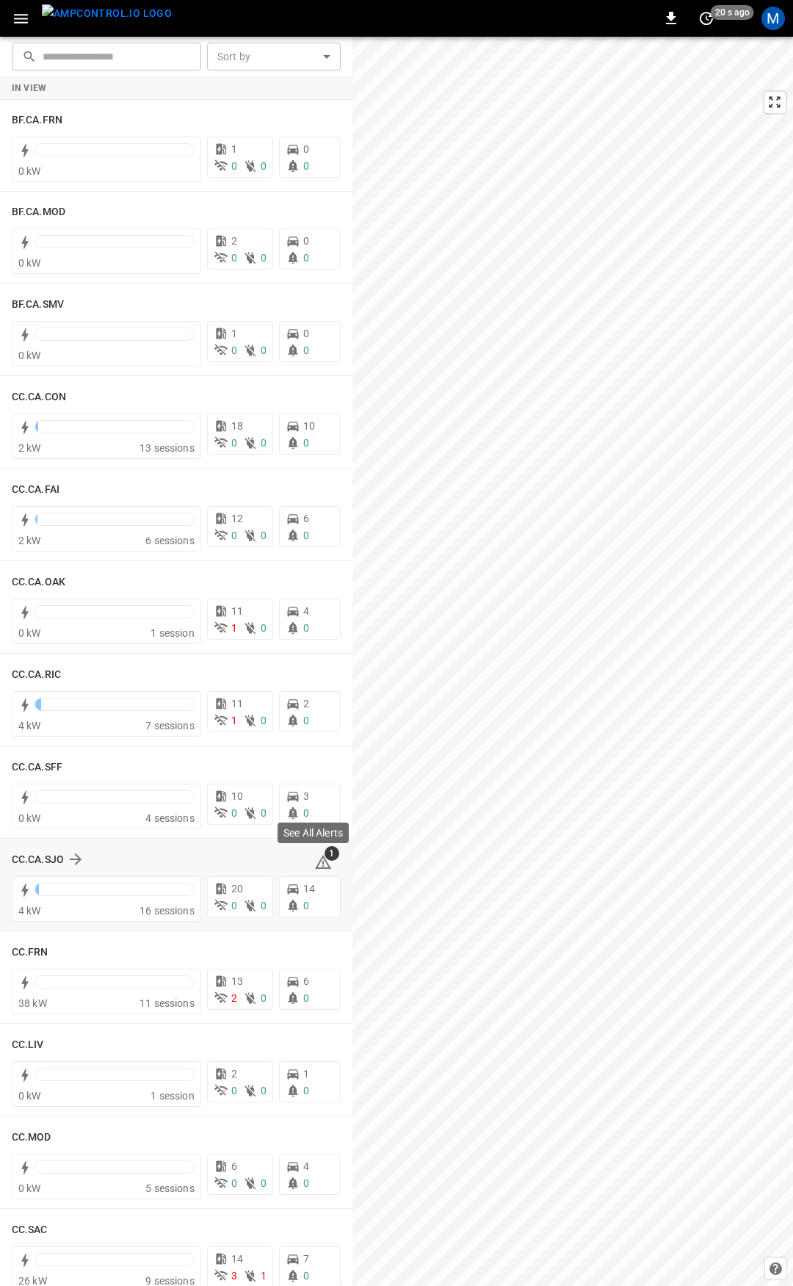
click at [318, 862] on icon at bounding box center [323, 863] width 18 height 18
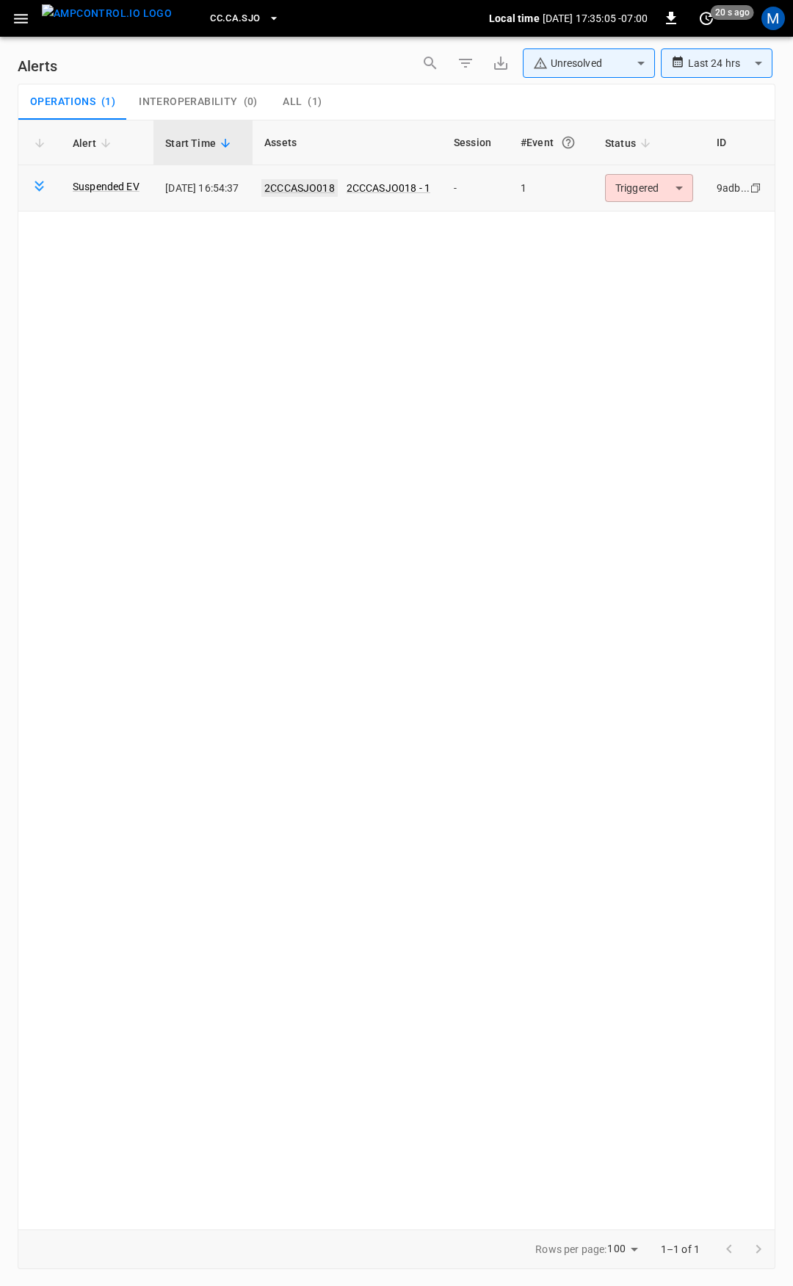
click at [314, 192] on link "2CCCASJO018" at bounding box center [300, 188] width 76 height 18
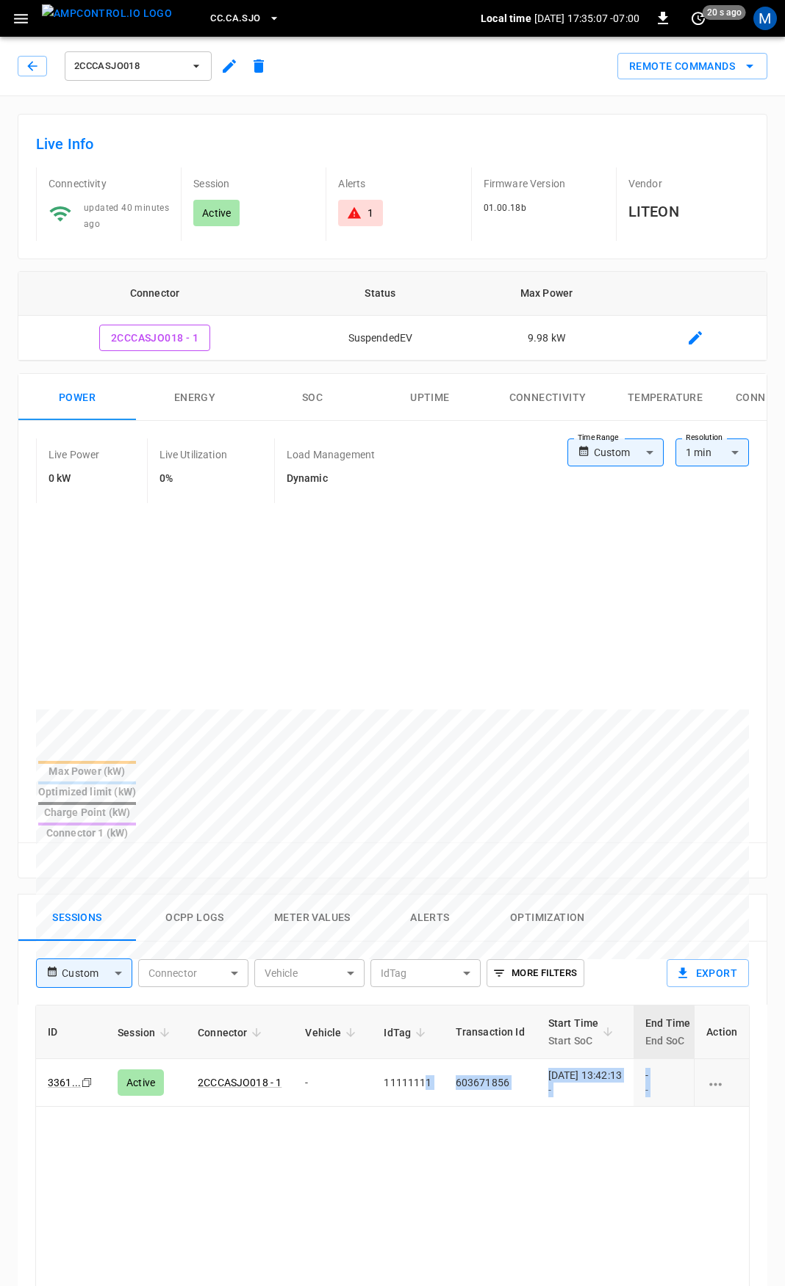
scroll to position [0, 386]
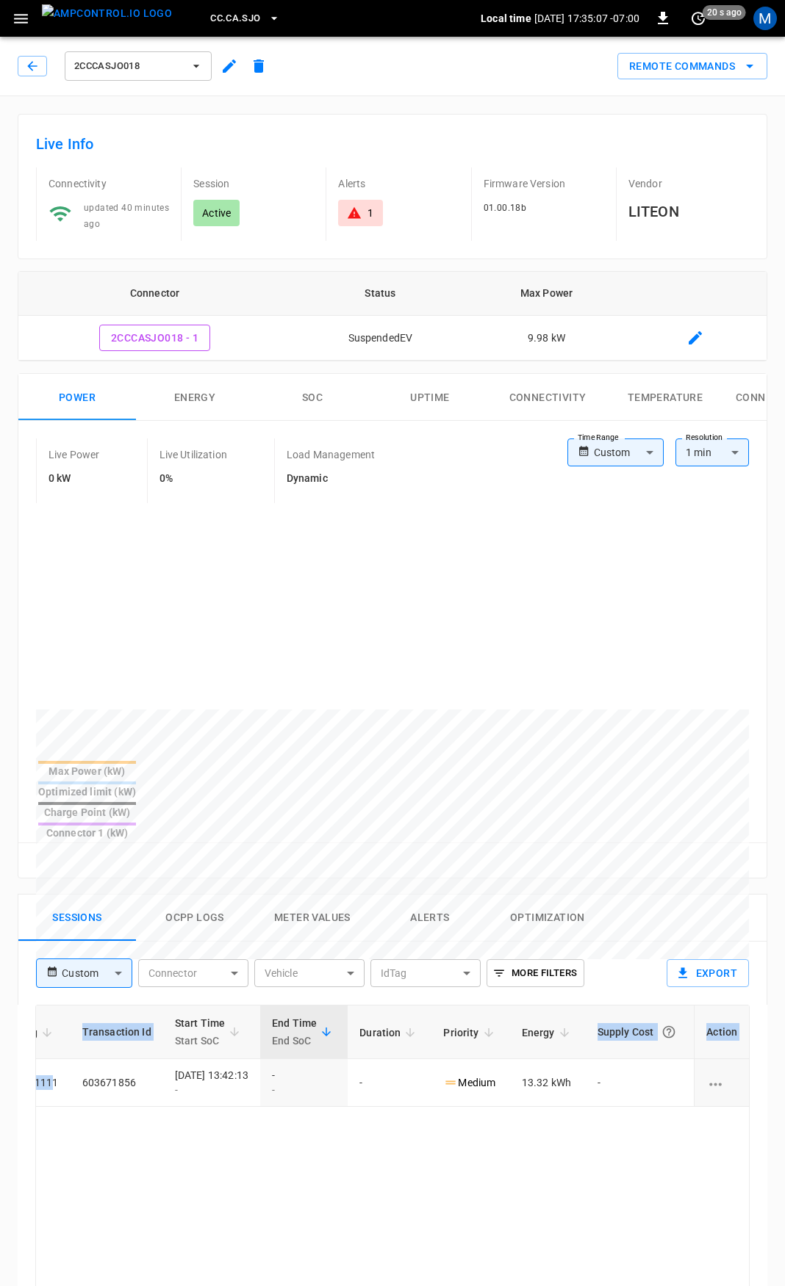
drag, startPoint x: 433, startPoint y: 1040, endPoint x: 793, endPoint y: 1060, distance: 360.5
click at [785, 1060] on html "CC.CA.SJO Local time [DATE] 17:35:07 -07:00 0 20 s ago M 2CCCASJO018 Remote Com…" at bounding box center [392, 981] width 785 height 1963
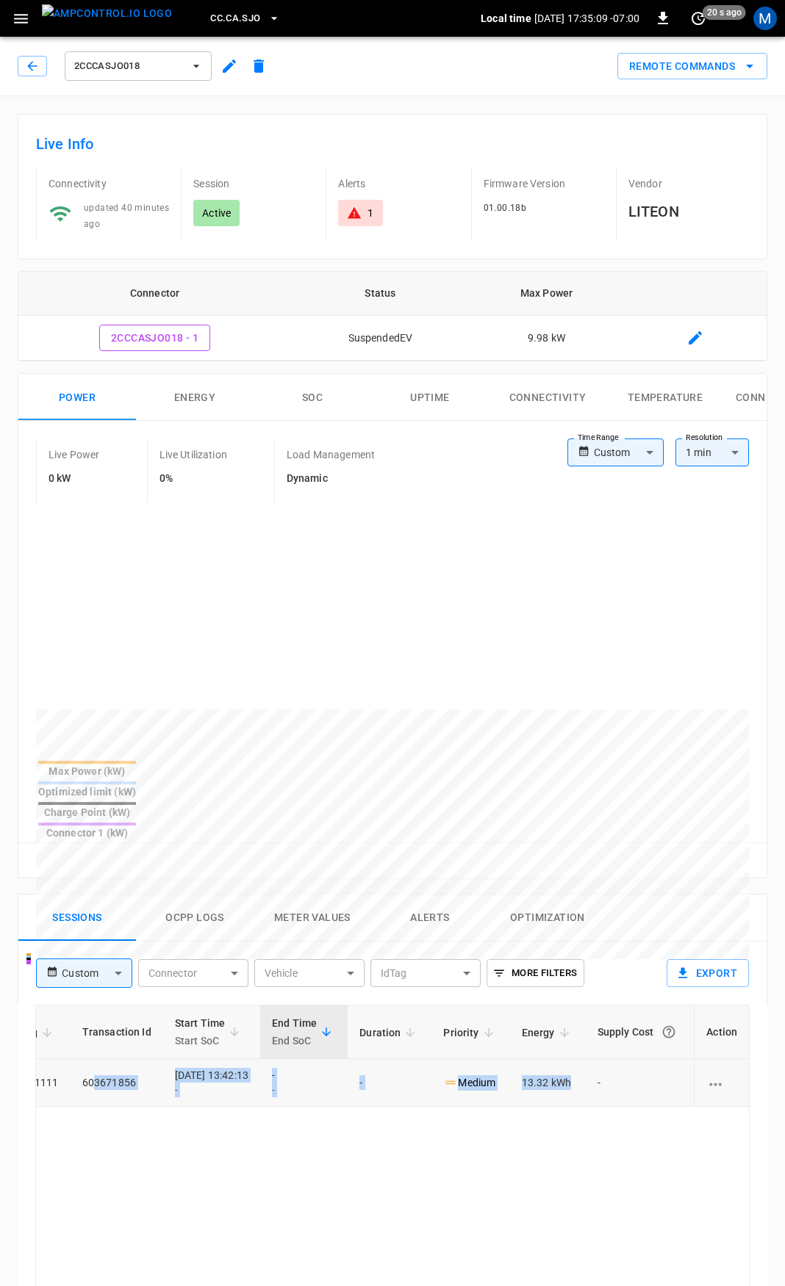
drag, startPoint x: 532, startPoint y: 1033, endPoint x: 80, endPoint y: 1045, distance: 452.0
click at [80, 1059] on tr "3361 ... Copy Active 2CCCASJO018 - 1 - 11111111 603671856 [DATE] 13:42:13 - - -…" at bounding box center [206, 1083] width 1086 height 48
click at [597, 450] on body "CC.CA.SJO Local time [DATE] 17:35:11 -07:00 0 20 s ago M 2CCCASJO018 Remote Com…" at bounding box center [392, 981] width 785 height 1963
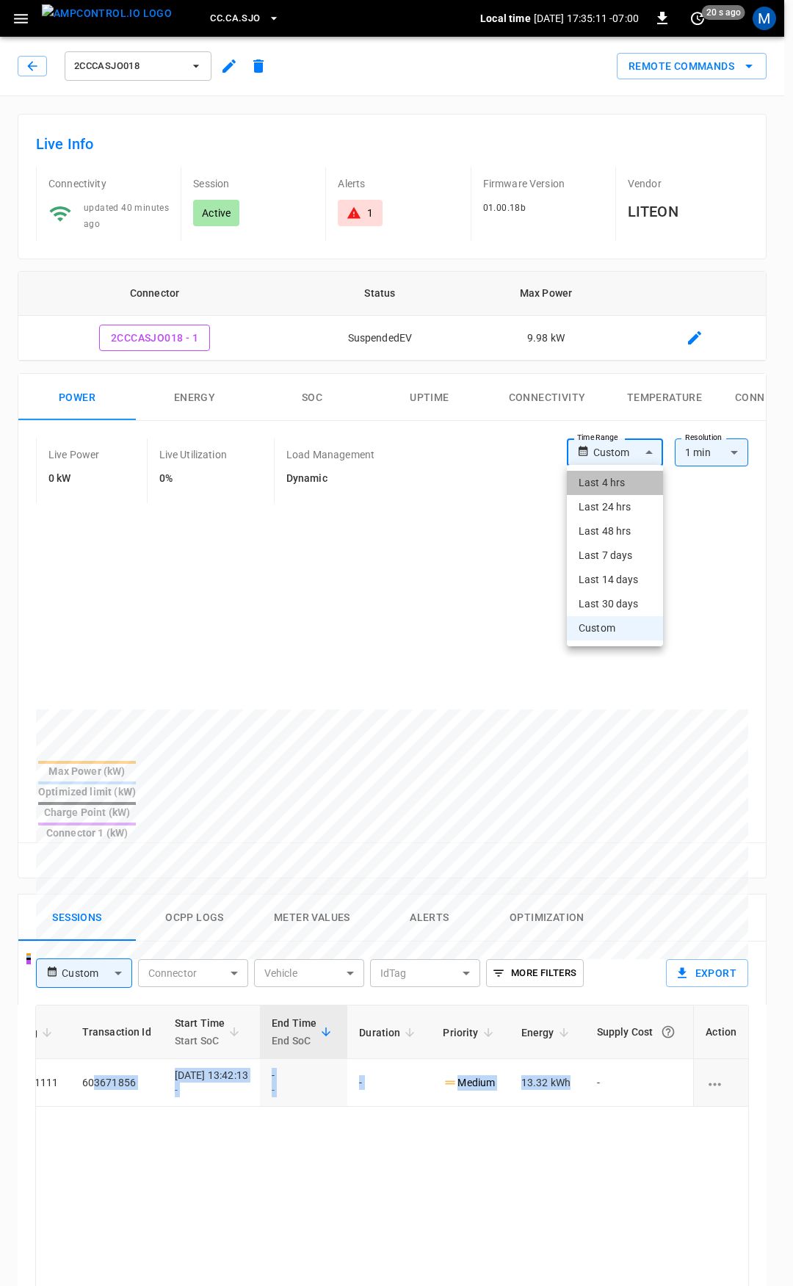
click at [626, 483] on li "Last 4 hrs" at bounding box center [615, 483] width 96 height 24
type input "**********"
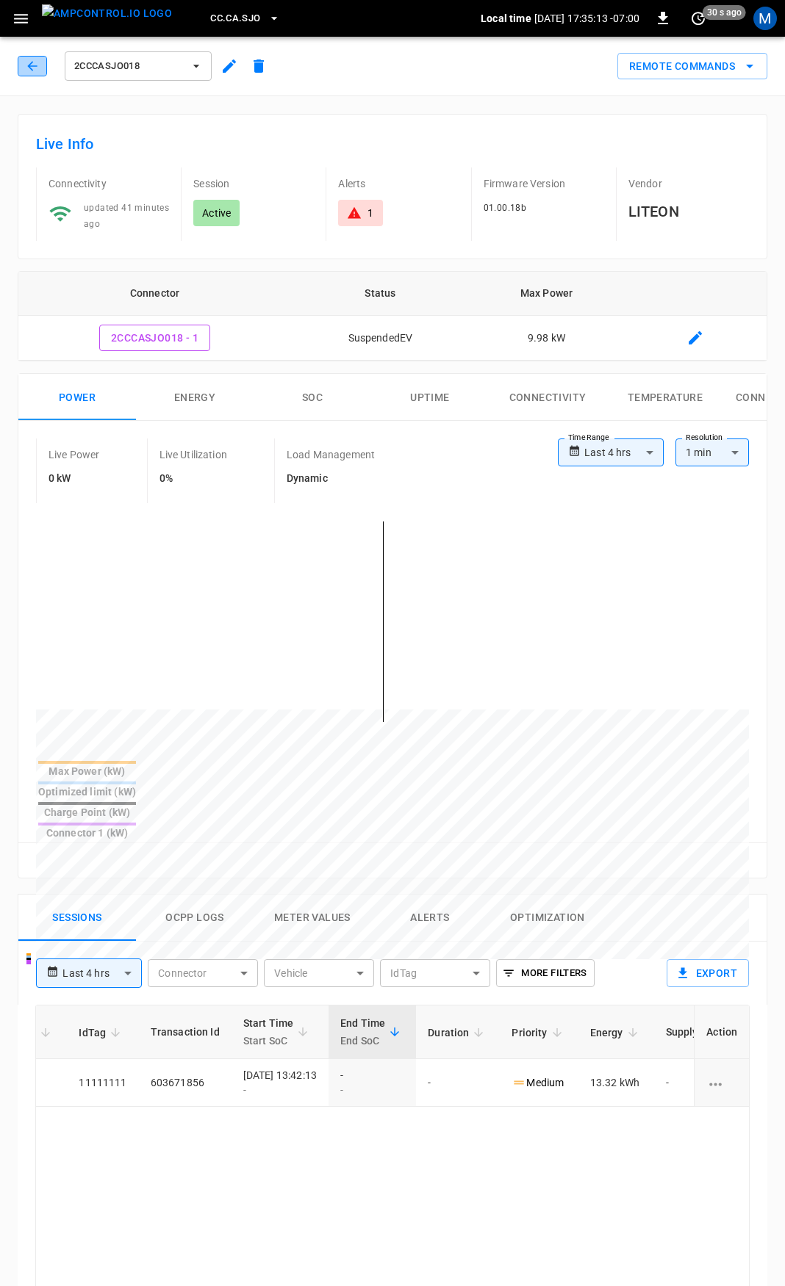
click at [32, 64] on icon "button" at bounding box center [32, 66] width 15 height 15
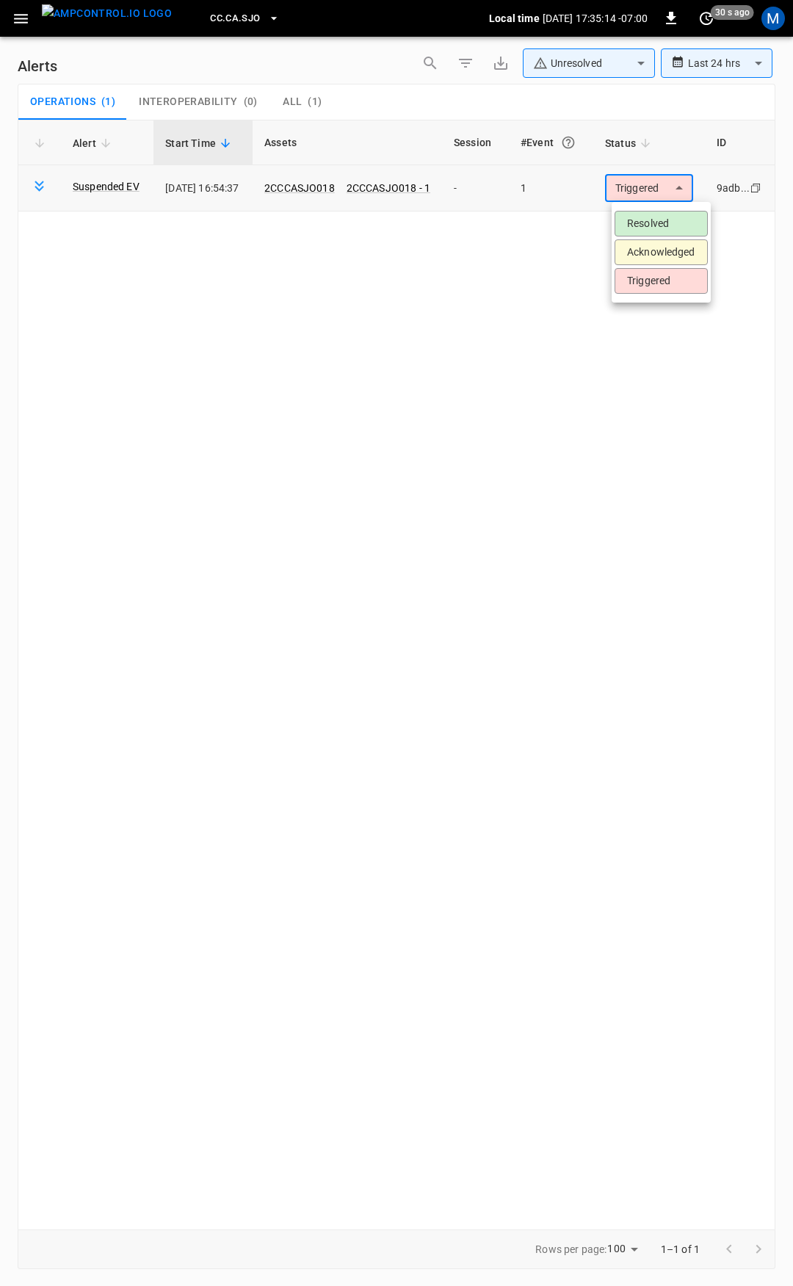
click at [646, 188] on body "**********" at bounding box center [396, 640] width 793 height 1281
click at [656, 213] on li "Resolved" at bounding box center [661, 224] width 93 height 26
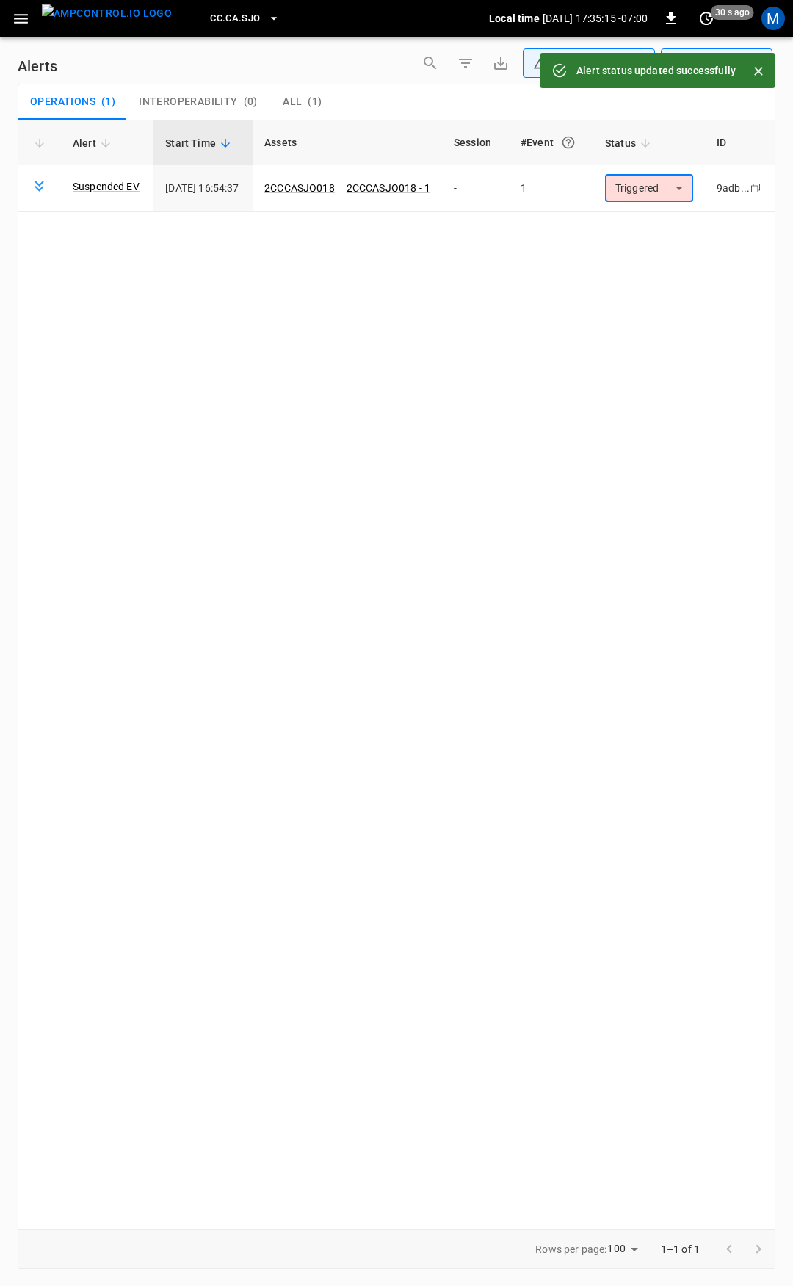
click at [18, 18] on icon "button" at bounding box center [21, 19] width 14 height 10
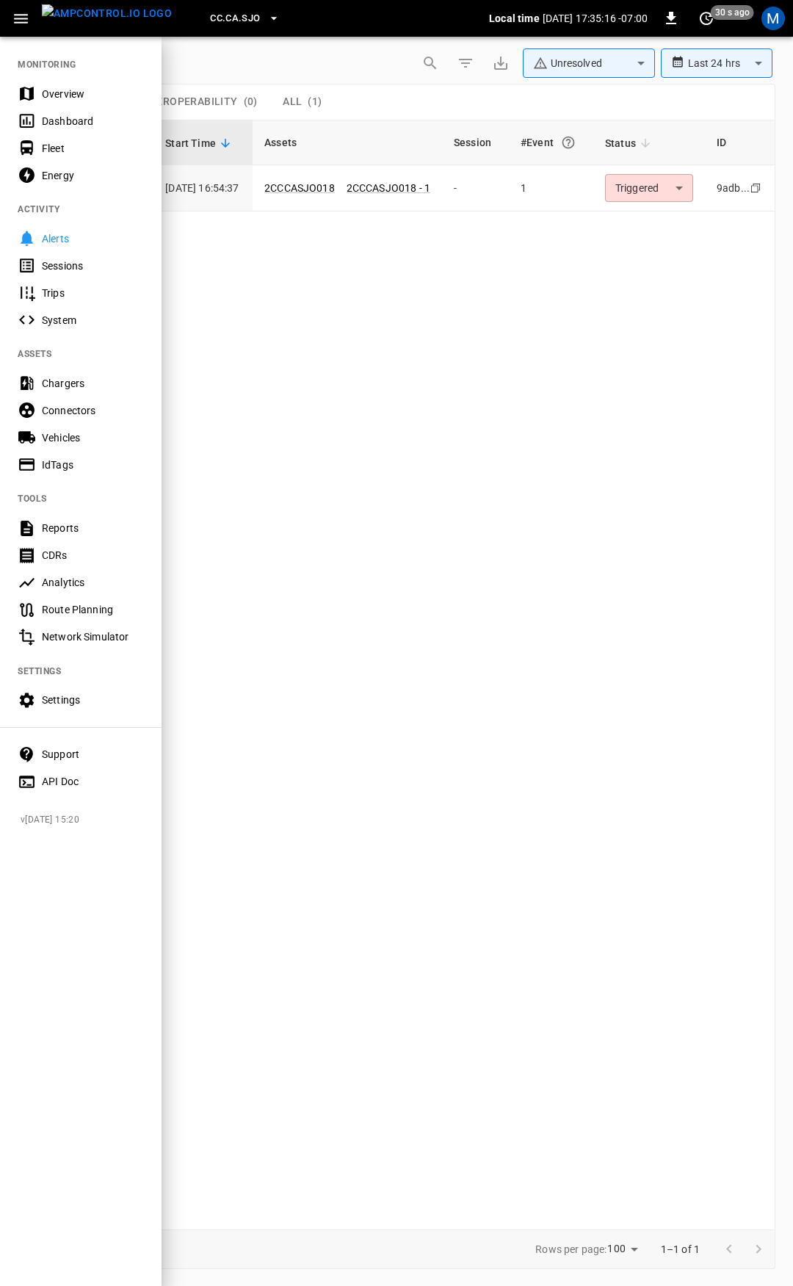
drag, startPoint x: 76, startPoint y: 97, endPoint x: 135, endPoint y: 212, distance: 129.4
click at [76, 96] on div "Overview" at bounding box center [93, 94] width 102 height 15
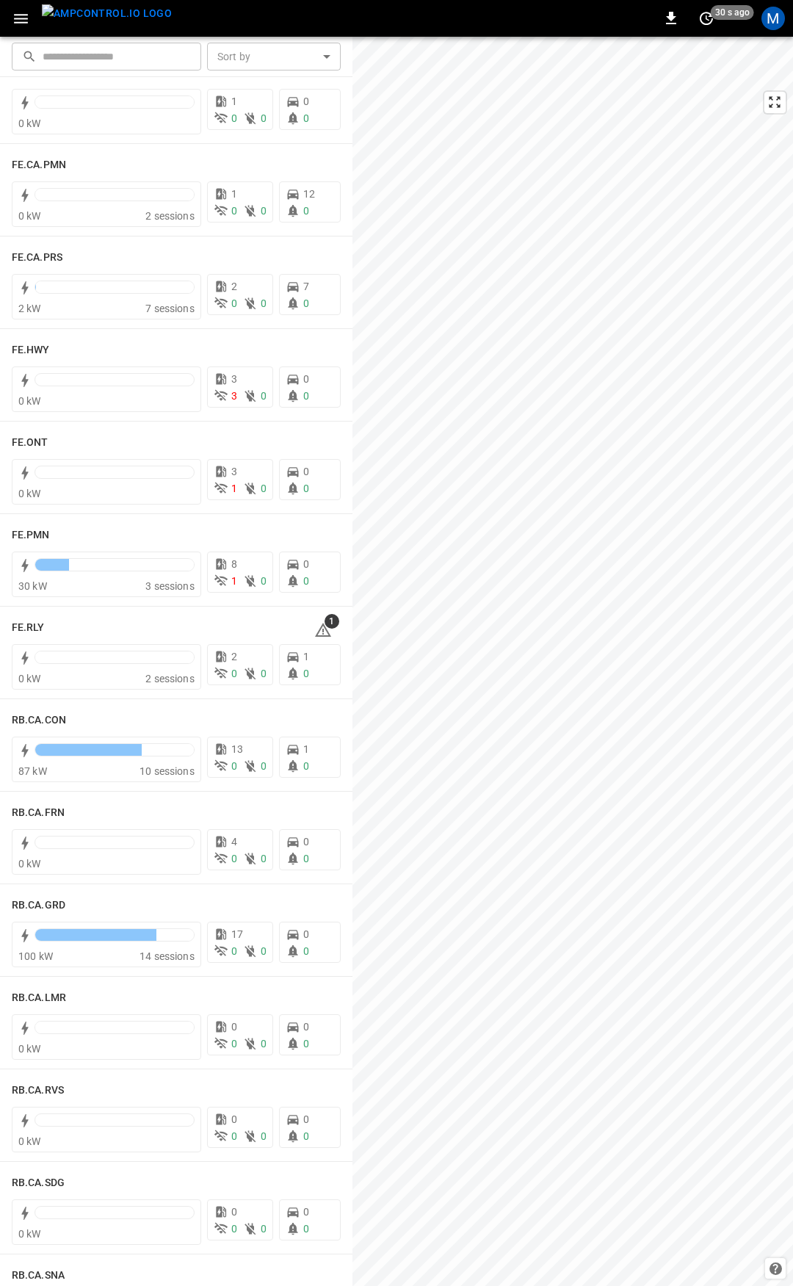
scroll to position [1344, 0]
click at [323, 630] on icon at bounding box center [323, 631] width 1 height 6
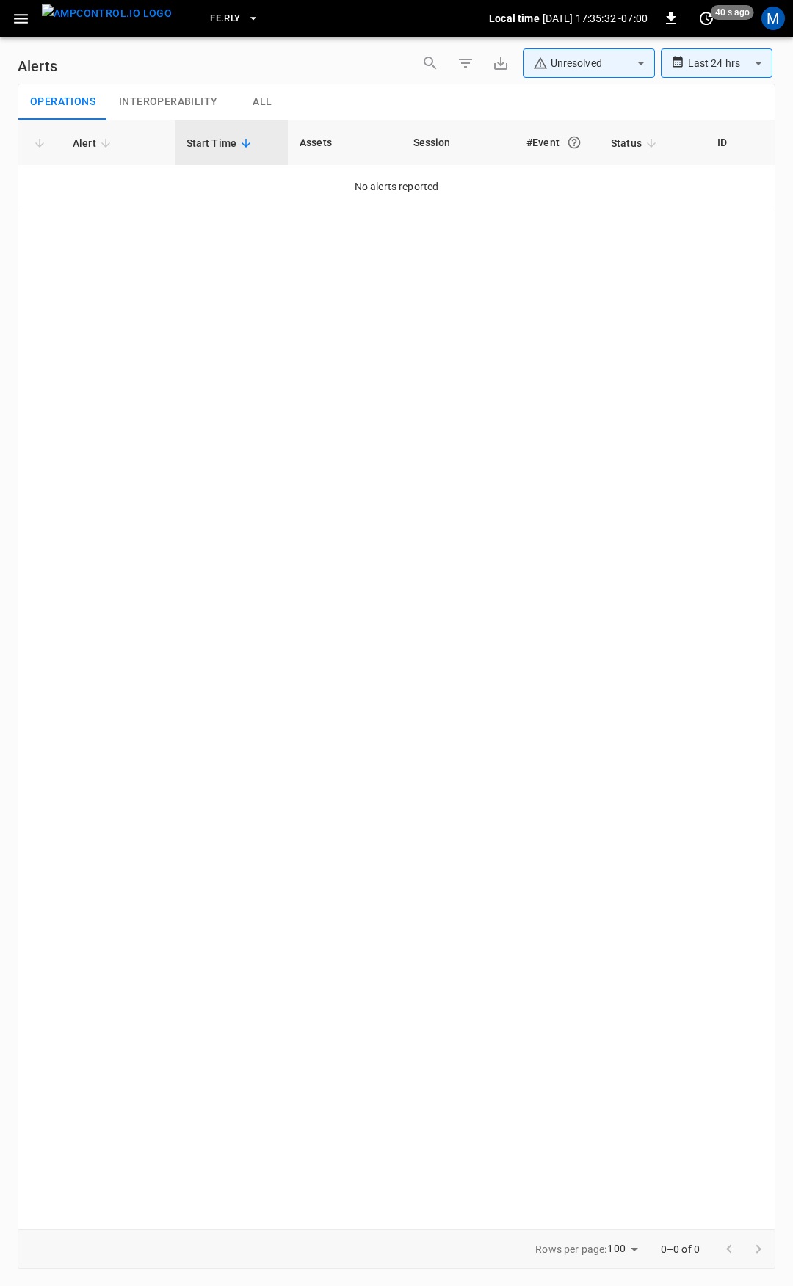
click at [29, 24] on icon "button" at bounding box center [21, 19] width 18 height 18
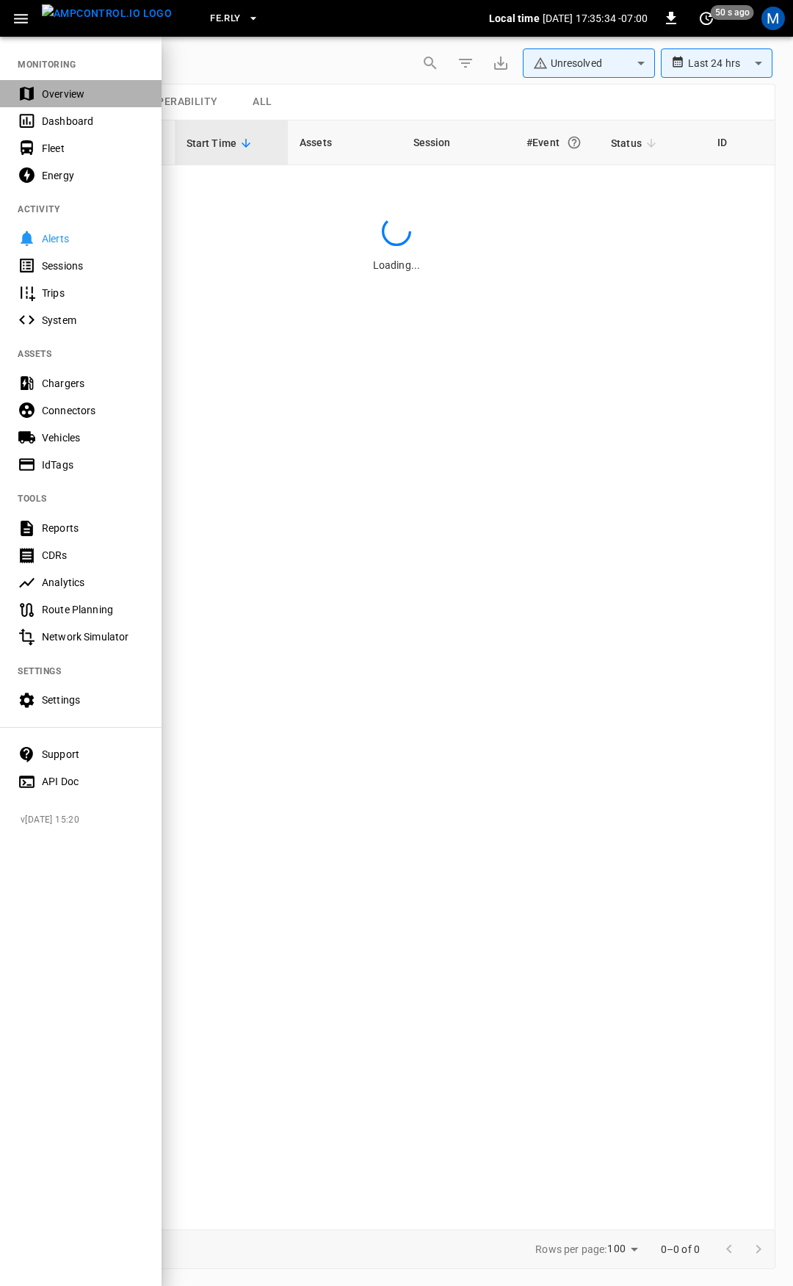
click at [58, 96] on div "Overview" at bounding box center [93, 94] width 102 height 15
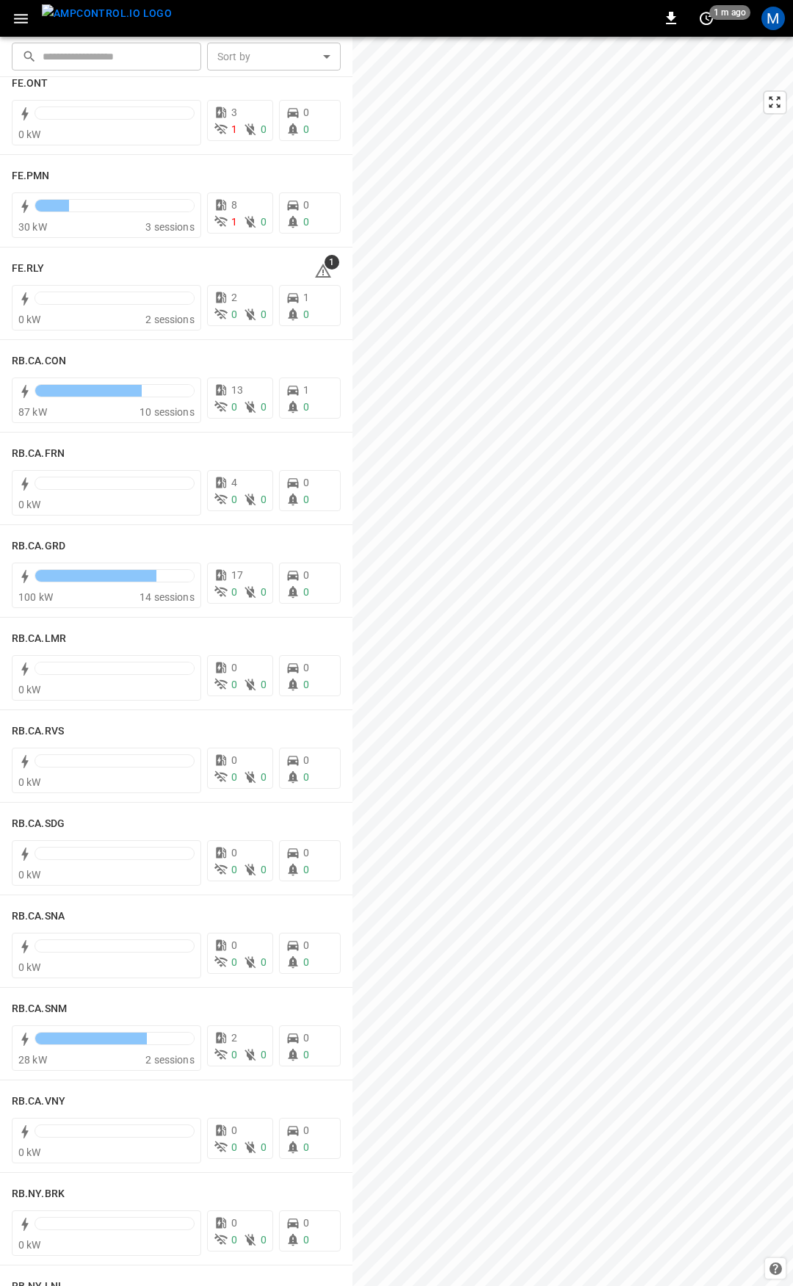
scroll to position [1693, 0]
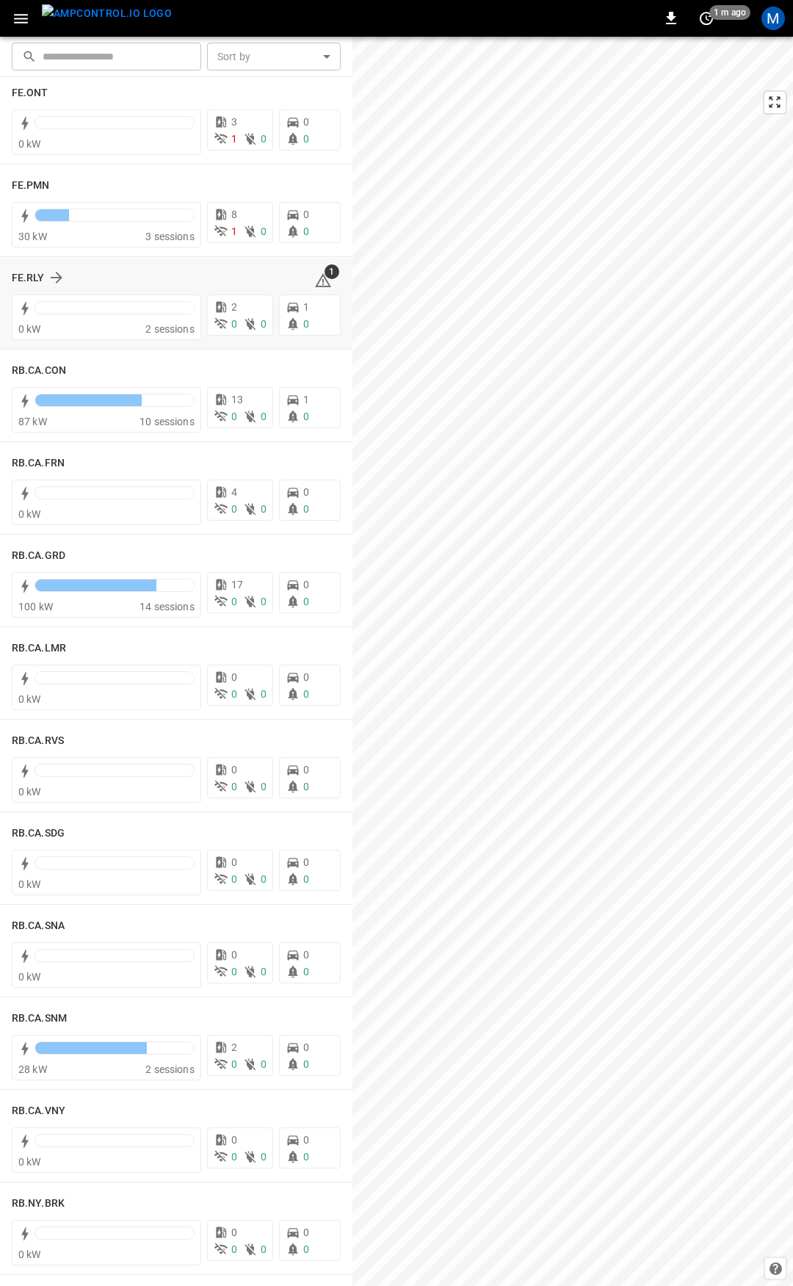
click at [323, 281] on icon at bounding box center [323, 282] width 1 height 6
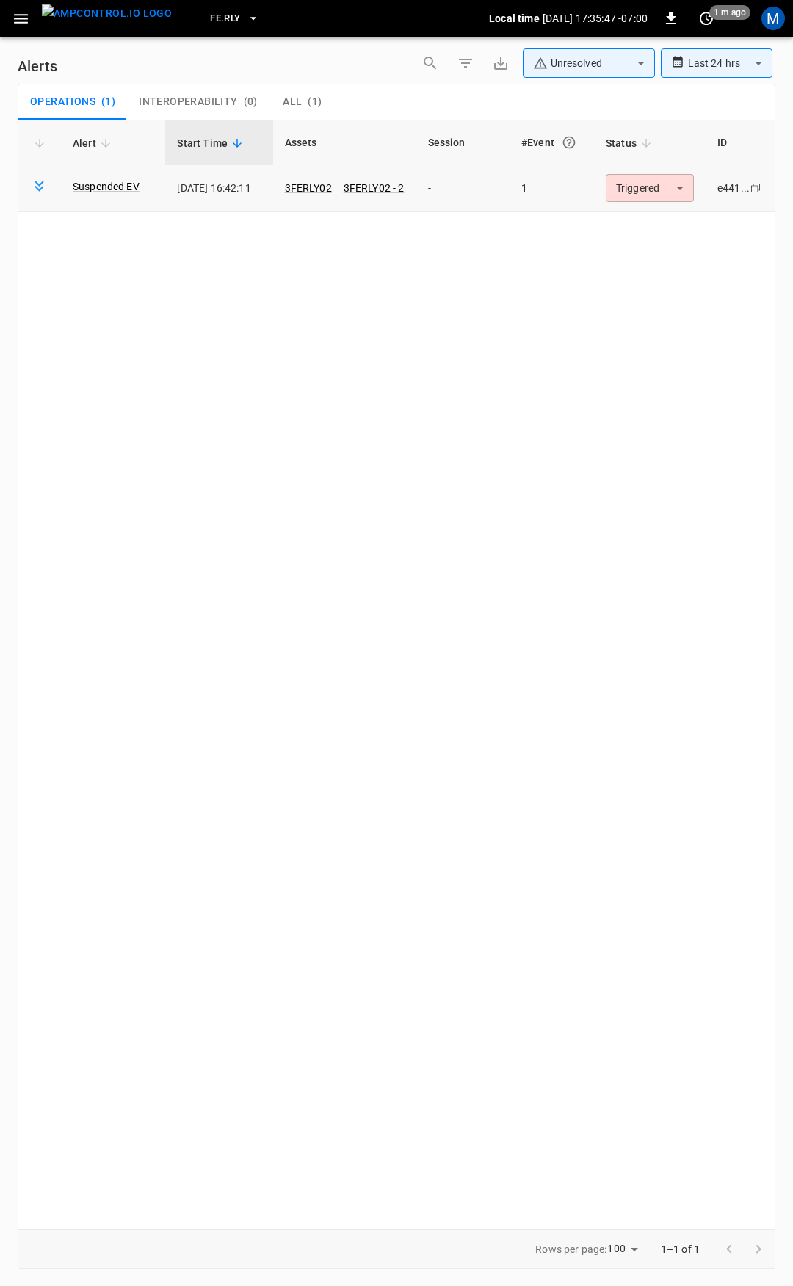
click at [661, 176] on body "**********" at bounding box center [396, 640] width 793 height 1281
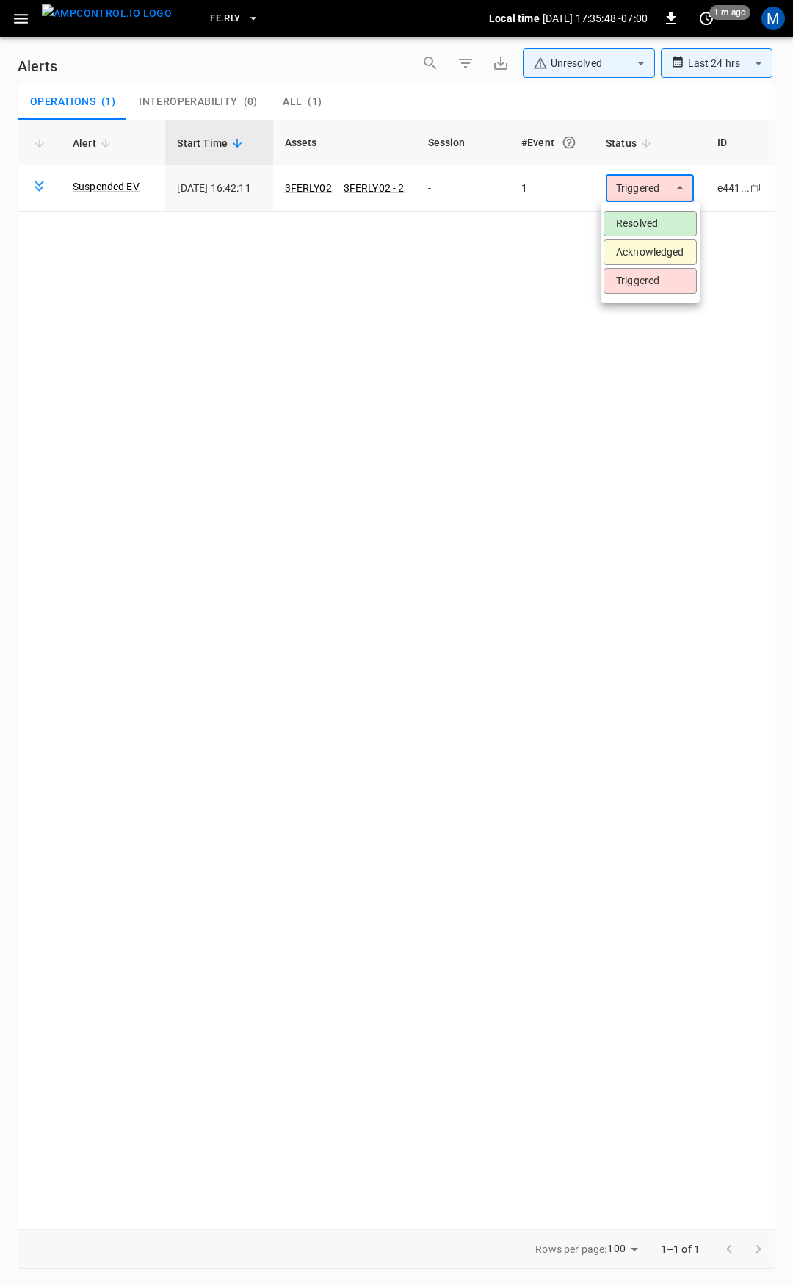
click at [641, 220] on li "Resolved" at bounding box center [650, 224] width 93 height 26
